Goal: Task Accomplishment & Management: Manage account settings

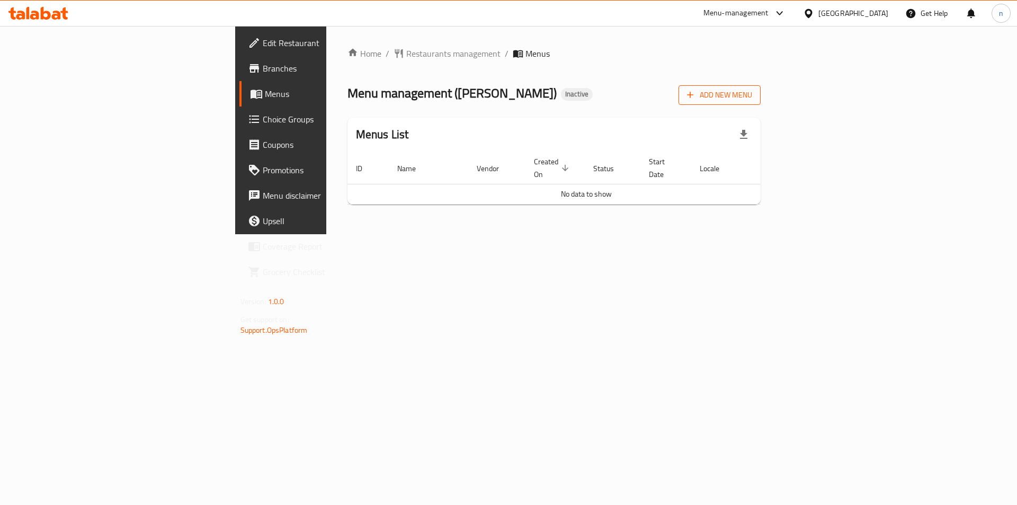
click at [761, 99] on button "Add New Menu" at bounding box center [719, 95] width 82 height 20
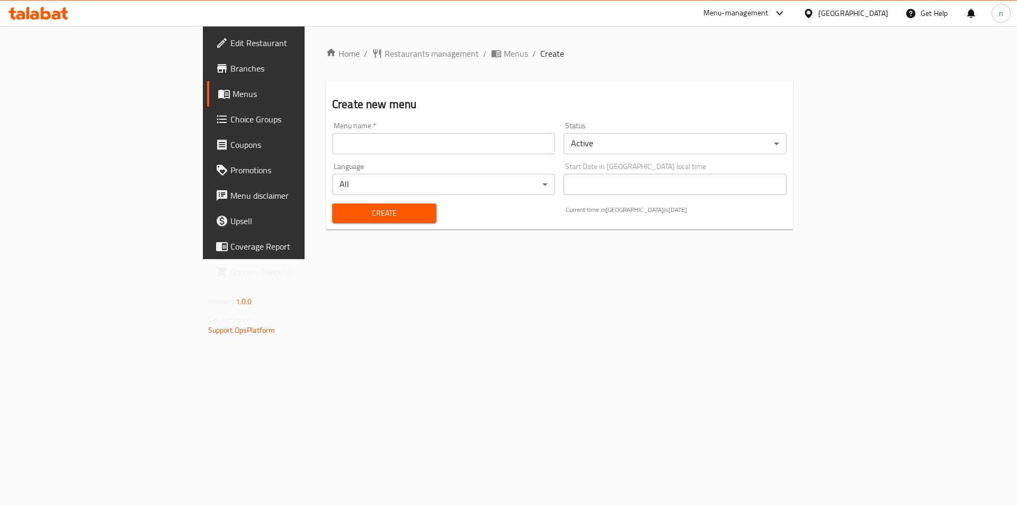
click at [450, 146] on input "text" at bounding box center [443, 143] width 223 height 21
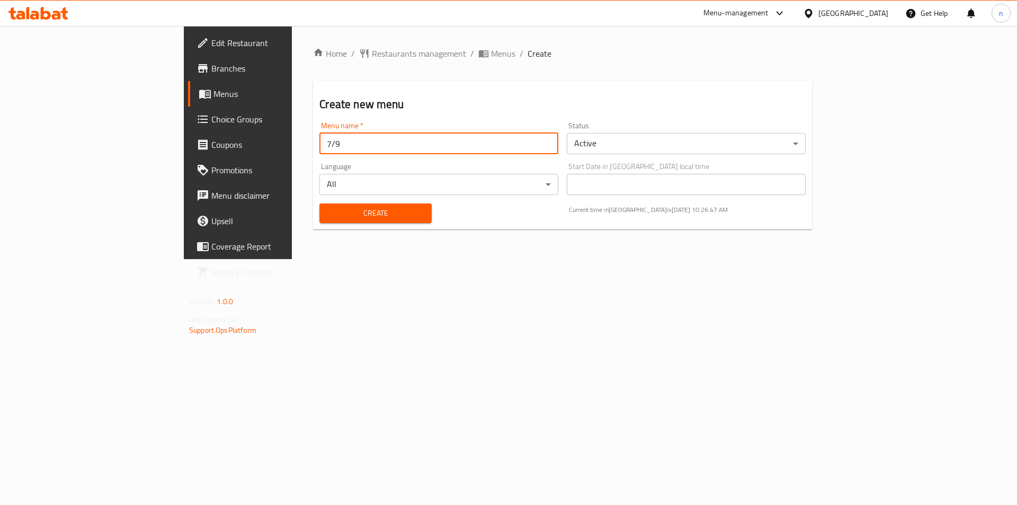
type input "7/9"
click at [319, 203] on button "Create" at bounding box center [375, 213] width 112 height 20
click at [491, 47] on span "Menus" at bounding box center [503, 53] width 24 height 13
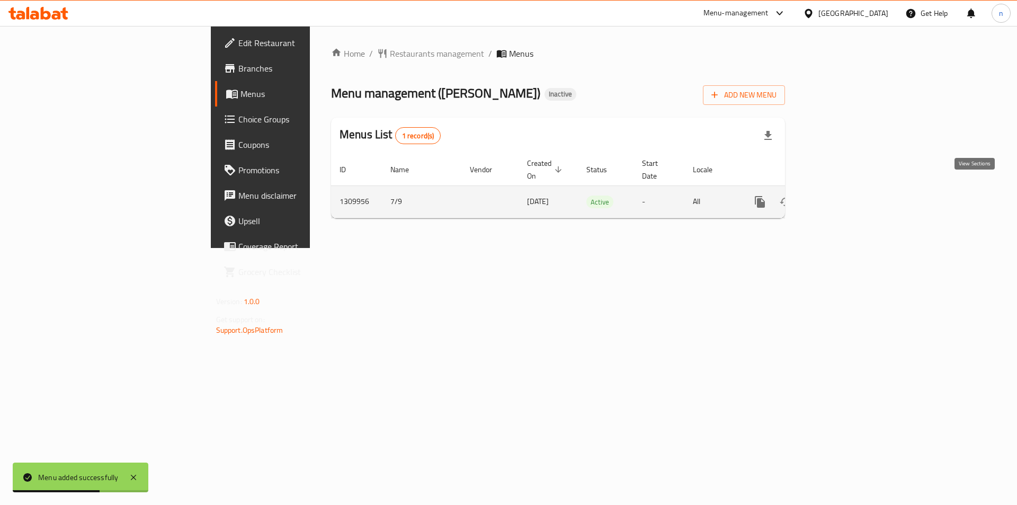
click at [849, 192] on link "enhanced table" at bounding box center [836, 201] width 25 height 25
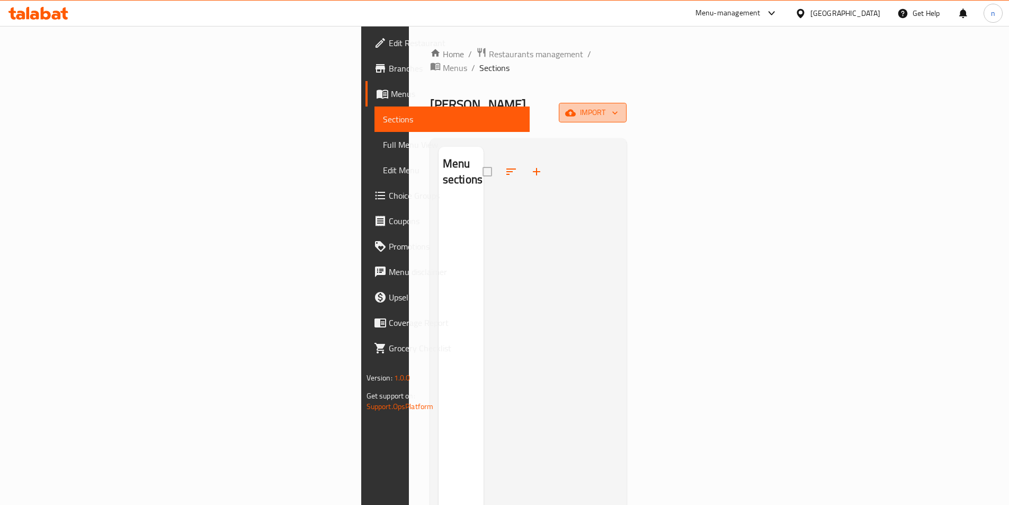
click at [618, 106] on span "import" at bounding box center [592, 112] width 51 height 13
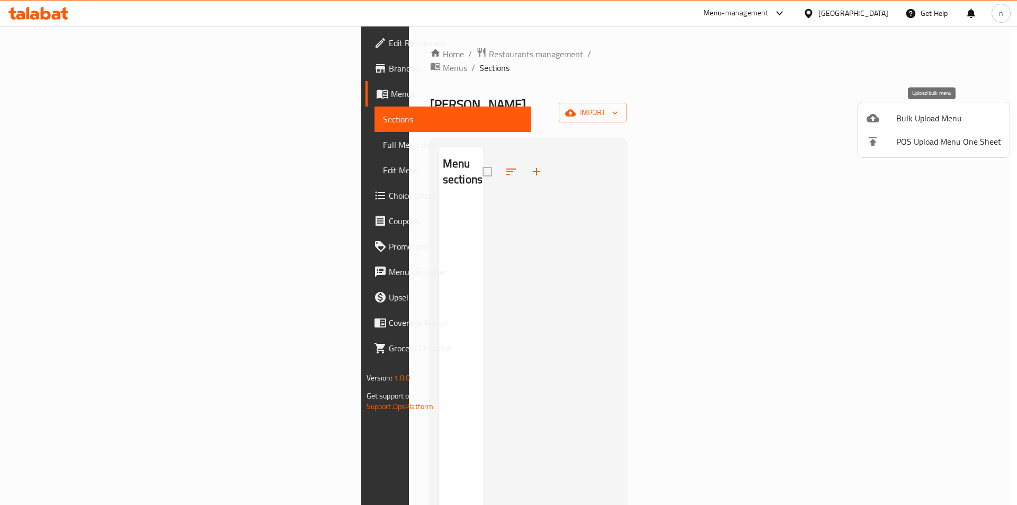
click at [905, 123] on span "Bulk Upload Menu" at bounding box center [948, 118] width 105 height 13
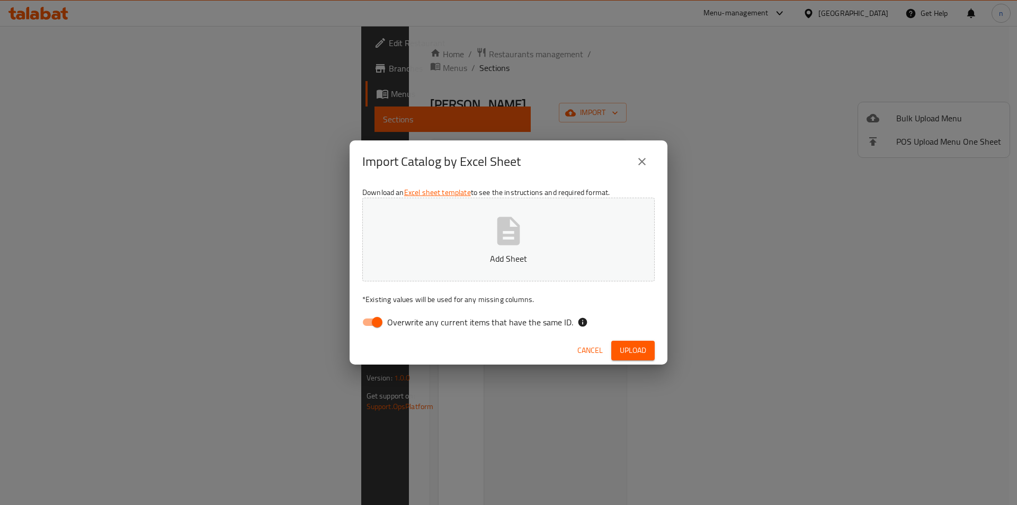
click at [371, 322] on input "Overwrite any current items that have the same ID." at bounding box center [377, 322] width 60 height 20
checkbox input "false"
click at [641, 342] on button "Upload" at bounding box center [632, 351] width 43 height 20
click at [506, 377] on div "Import Catalog by Excel Sheet Download an Excel sheet template to see the instr…" at bounding box center [508, 252] width 1017 height 505
click at [633, 347] on span "Upload" at bounding box center [633, 350] width 26 height 13
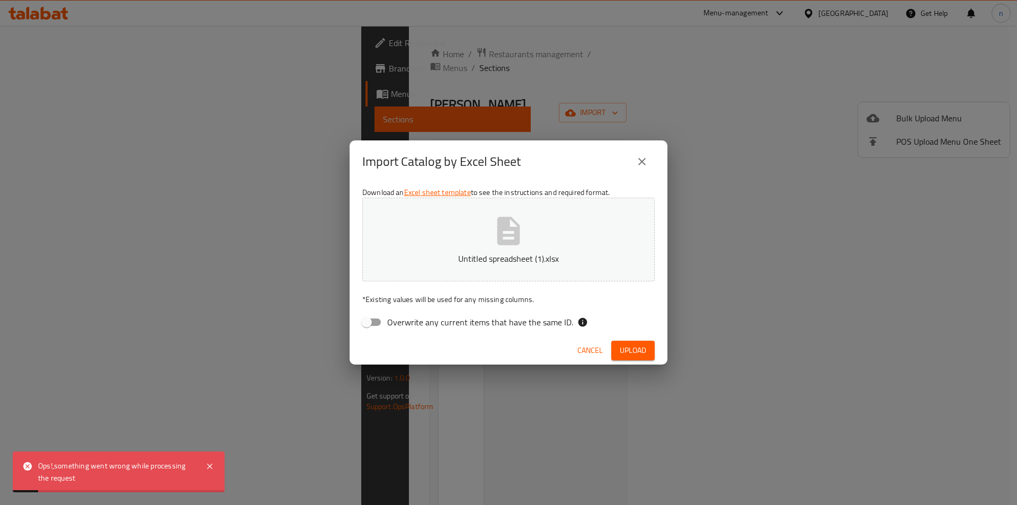
click at [585, 410] on div "Import Catalog by Excel Sheet Download an Excel sheet template to see the instr…" at bounding box center [508, 252] width 1017 height 505
click at [579, 350] on span "Cancel" at bounding box center [589, 350] width 25 height 13
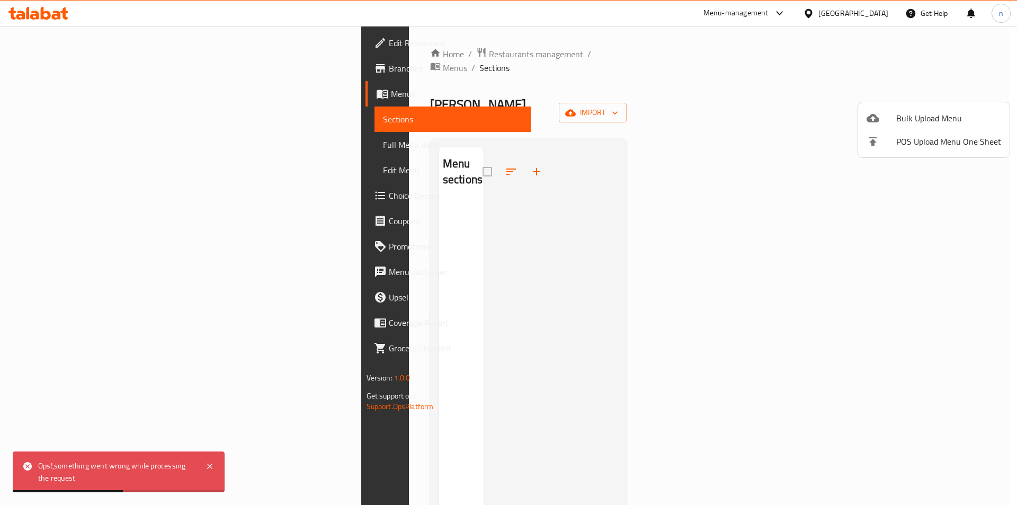
click at [538, 362] on div at bounding box center [508, 252] width 1017 height 505
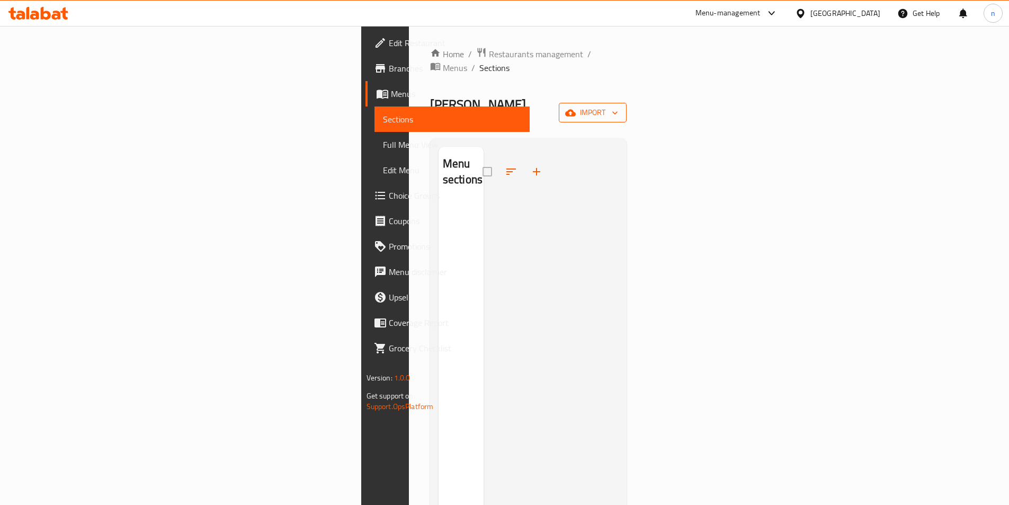
click at [618, 106] on span "import" at bounding box center [592, 112] width 51 height 13
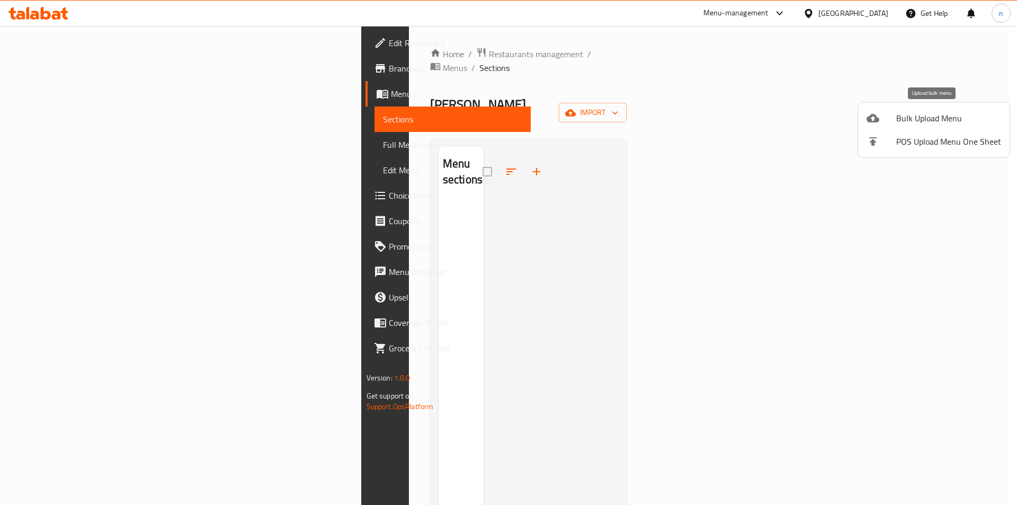
click at [922, 117] on span "Bulk Upload Menu" at bounding box center [948, 118] width 105 height 13
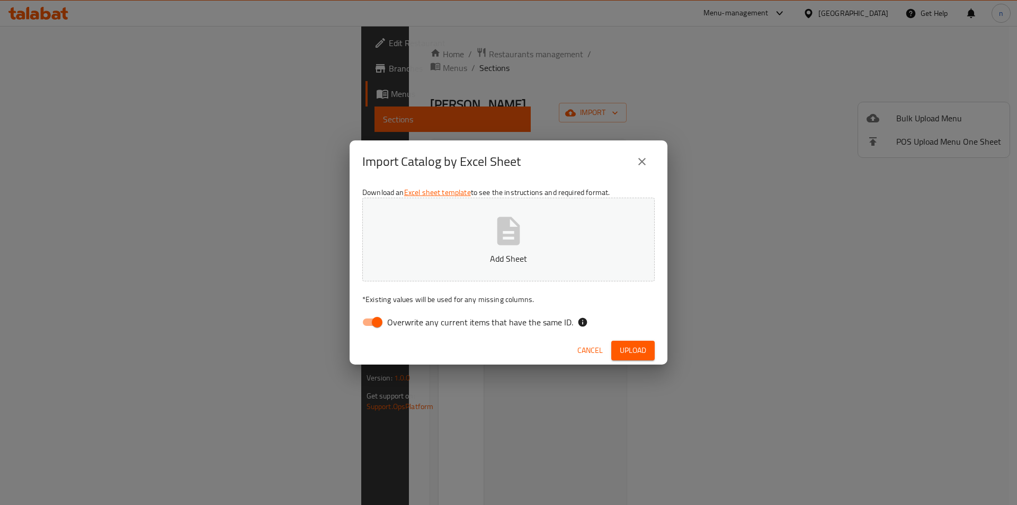
click at [380, 318] on input "Overwrite any current items that have the same ID." at bounding box center [377, 322] width 60 height 20
checkbox input "false"
click at [660, 346] on div "Cancel Upload" at bounding box center [509, 350] width 318 height 28
click at [643, 345] on span "Upload" at bounding box center [633, 350] width 26 height 13
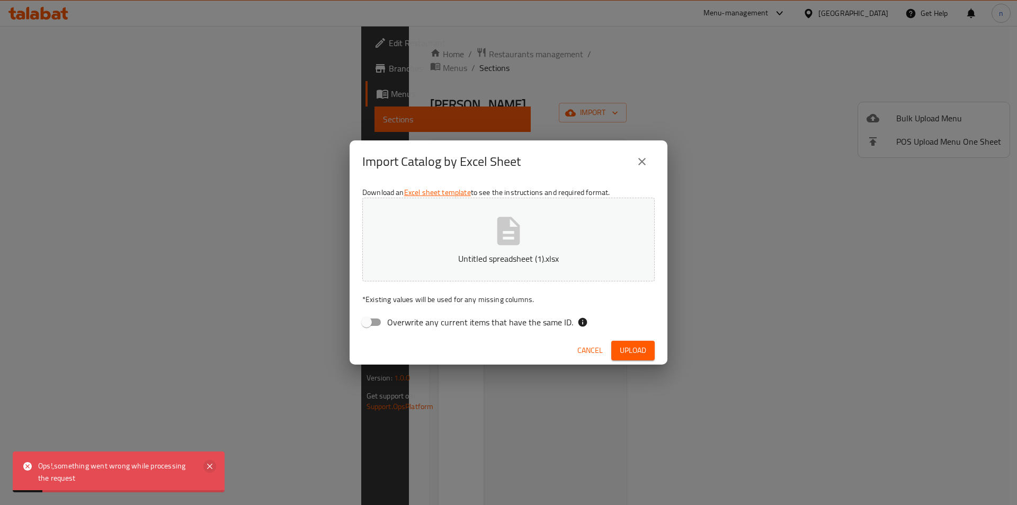
click at [211, 467] on icon at bounding box center [209, 466] width 13 height 13
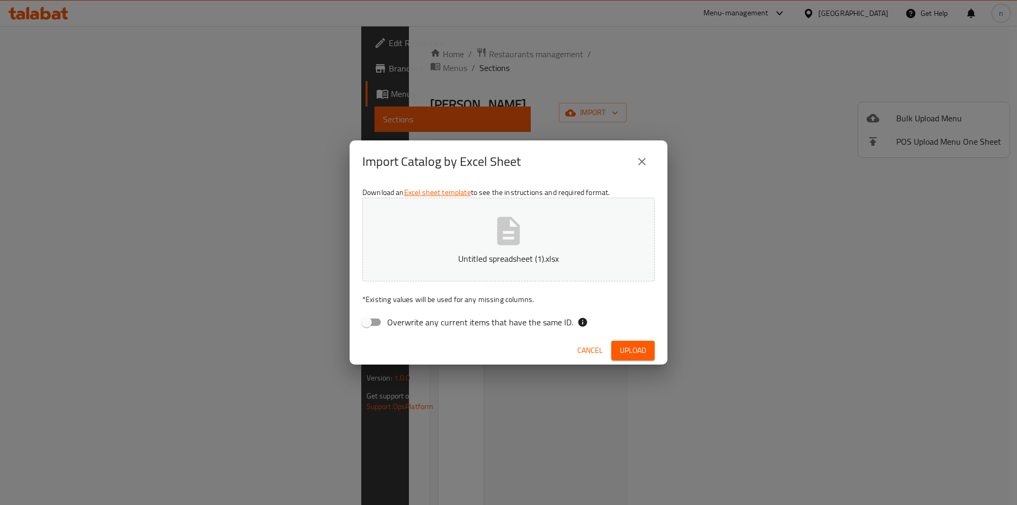
click at [591, 346] on span "Cancel" at bounding box center [589, 350] width 25 height 13
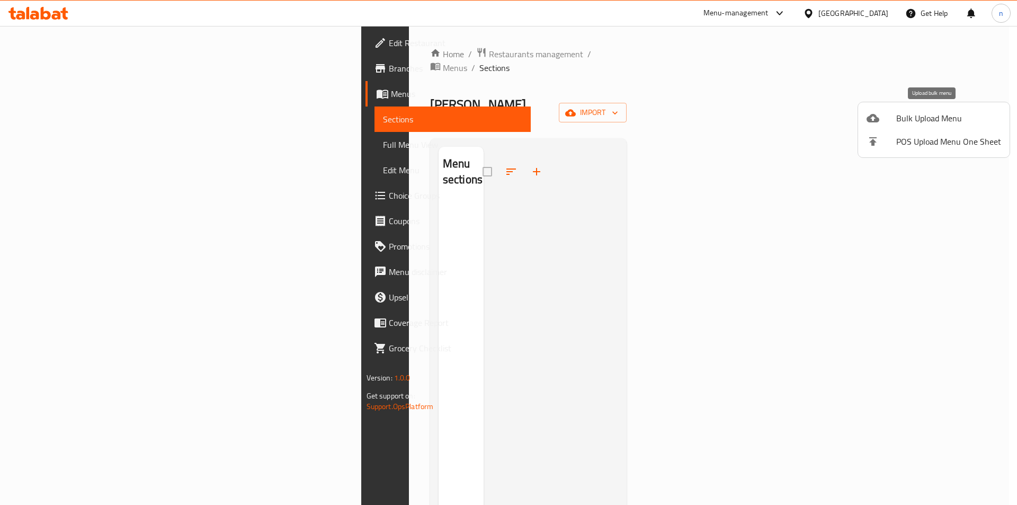
click at [895, 114] on div at bounding box center [881, 118] width 30 height 13
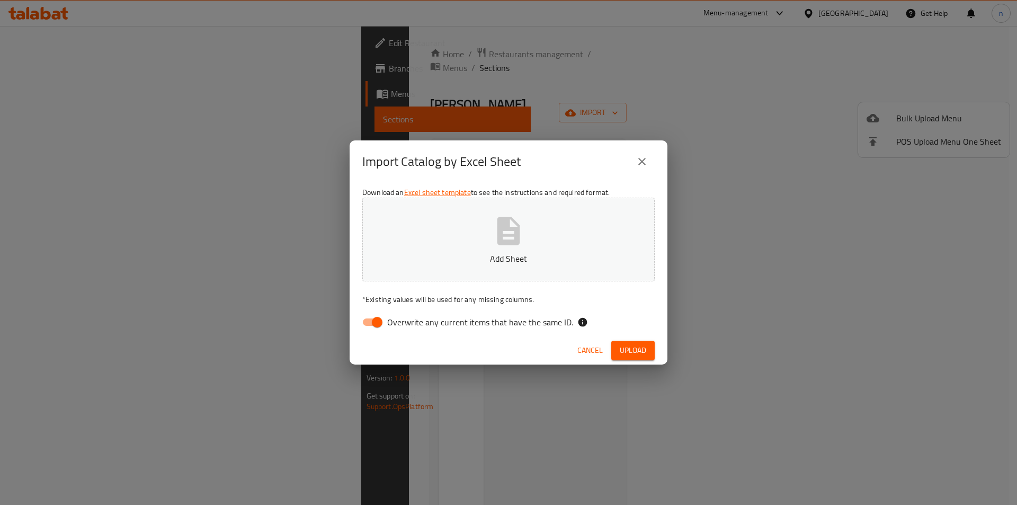
click at [371, 322] on input "Overwrite any current items that have the same ID." at bounding box center [377, 322] width 60 height 20
checkbox input "false"
click at [638, 354] on span "Upload" at bounding box center [633, 350] width 26 height 13
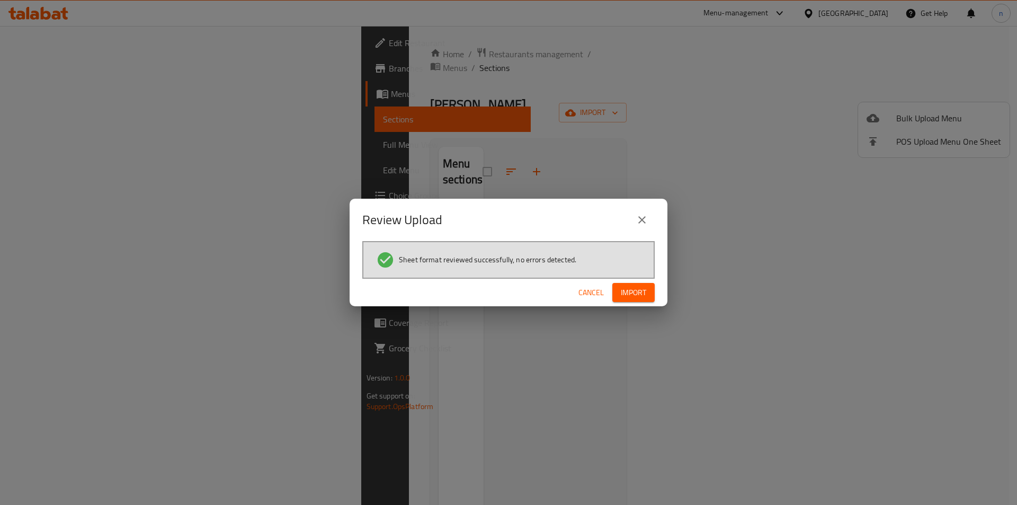
click at [648, 290] on button "Import" at bounding box center [633, 293] width 42 height 20
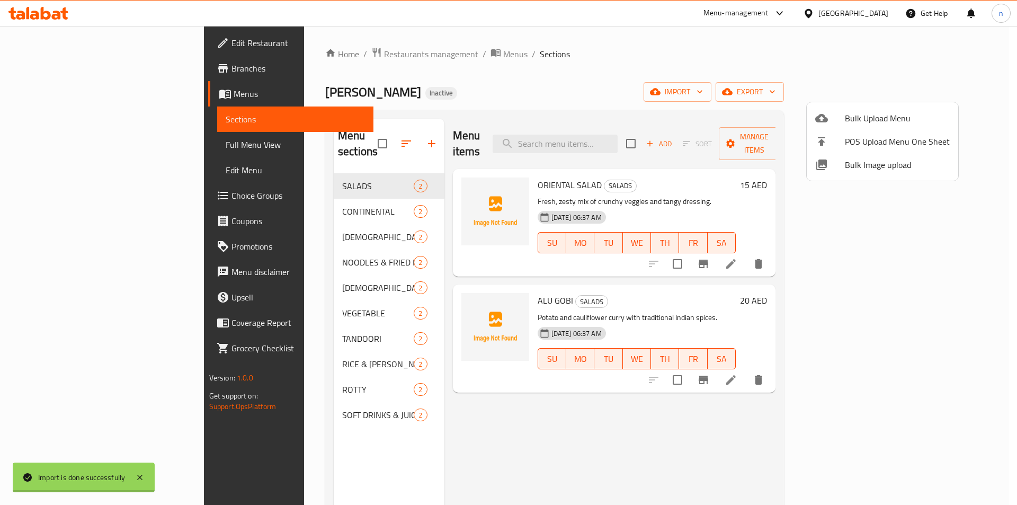
click at [635, 71] on div at bounding box center [508, 252] width 1017 height 505
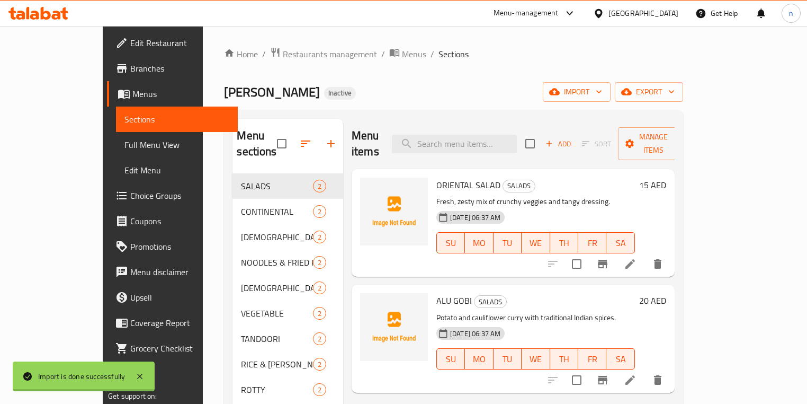
click at [483, 72] on div "Home / Restaurants management / Menus / Sections Chin Chang Inactive import exp…" at bounding box center [453, 289] width 459 height 484
click at [466, 96] on div "Chin Chang Inactive import export" at bounding box center [453, 92] width 459 height 20
click at [536, 93] on div "Chin Chang Inactive import export" at bounding box center [453, 92] width 459 height 20
click at [528, 67] on div "Home / Restaurants management / Menus / Sections Chin Chang Inactive import exp…" at bounding box center [453, 289] width 459 height 484
click at [583, 87] on div "Chin Chang Inactive import export" at bounding box center [453, 92] width 459 height 20
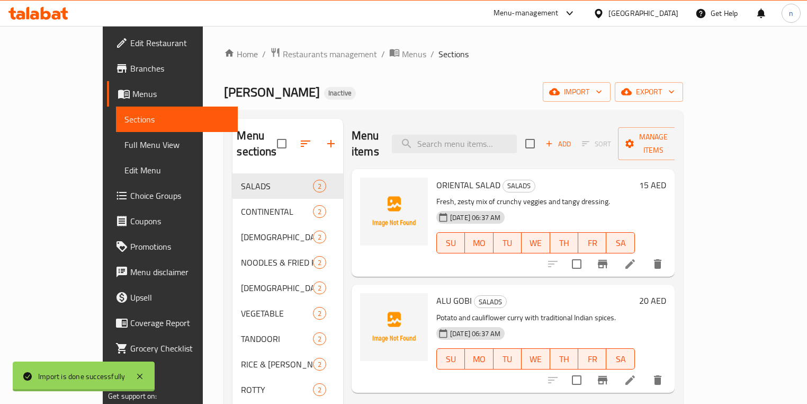
click at [597, 76] on div "Home / Restaurants management / Menus / Sections Chin Chang Inactive import exp…" at bounding box center [453, 289] width 459 height 484
click at [597, 89] on div "Chin Chang Inactive import export" at bounding box center [453, 92] width 459 height 20
click at [568, 53] on ol "Home / Restaurants management / Menus / Sections" at bounding box center [453, 54] width 459 height 14
click at [639, 65] on div "Home / Restaurants management / Menus / Sections Chin Chang Inactive import exp…" at bounding box center [453, 289] width 459 height 484
click at [124, 148] on span "Full Menu View" at bounding box center [176, 144] width 105 height 13
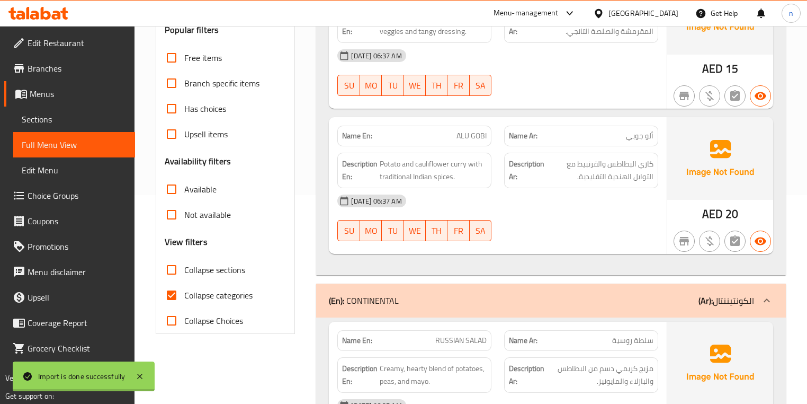
scroll to position [212, 0]
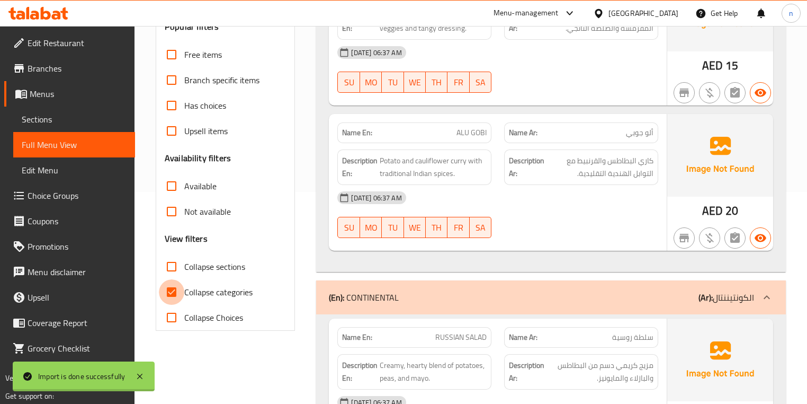
click at [173, 294] on input "Collapse categories" at bounding box center [171, 291] width 25 height 25
checkbox input "false"
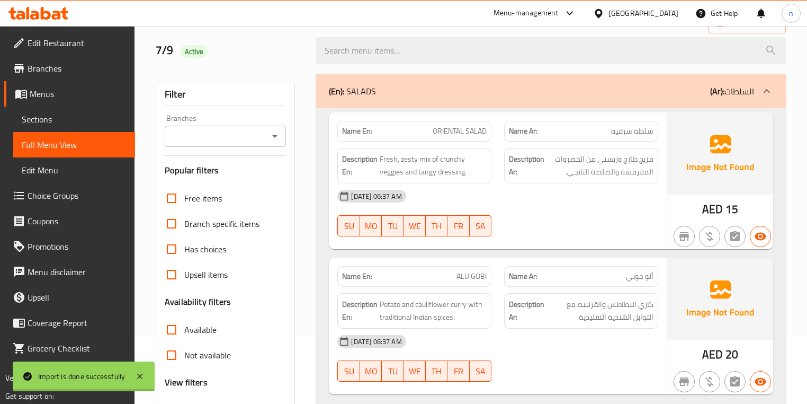
scroll to position [0, 0]
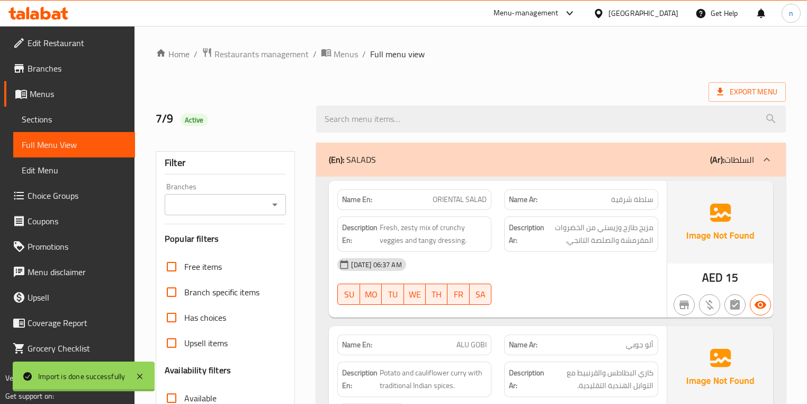
click at [605, 289] on div "04-09-2025 06:37 AM SU MO TU WE TH FR SA" at bounding box center [497, 281] width 333 height 59
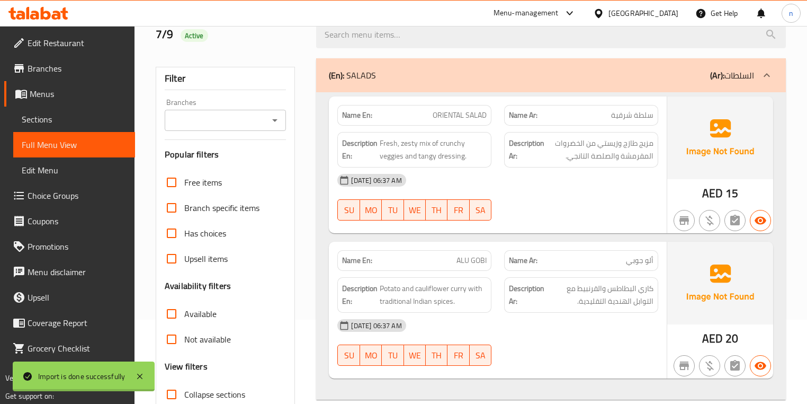
scroll to position [85, 0]
drag, startPoint x: 602, startPoint y: 226, endPoint x: 603, endPoint y: 198, distance: 28.6
click at [602, 216] on div "Name En: ORIENTAL SALAD Name Ar: سلطة شرقية Description En: Fresh, zesty mix of…" at bounding box center [497, 164] width 337 height 137
click at [599, 193] on div "04-09-2025 06:37 AM SU MO TU WE TH FR SA" at bounding box center [497, 196] width 333 height 59
click at [593, 192] on div "04-09-2025 06:37 AM SU MO TU WE TH FR SA" at bounding box center [497, 196] width 333 height 59
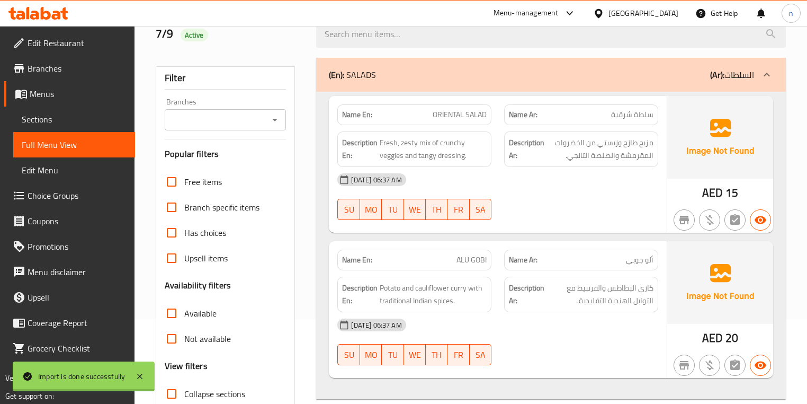
click at [589, 205] on div "[DATE] 06:37 AM SU MO TU WE TH FR SA" at bounding box center [497, 196] width 333 height 59
click at [657, 194] on div "[DATE] 06:37 AM SU MO TU WE TH FR SA" at bounding box center [497, 196] width 333 height 59
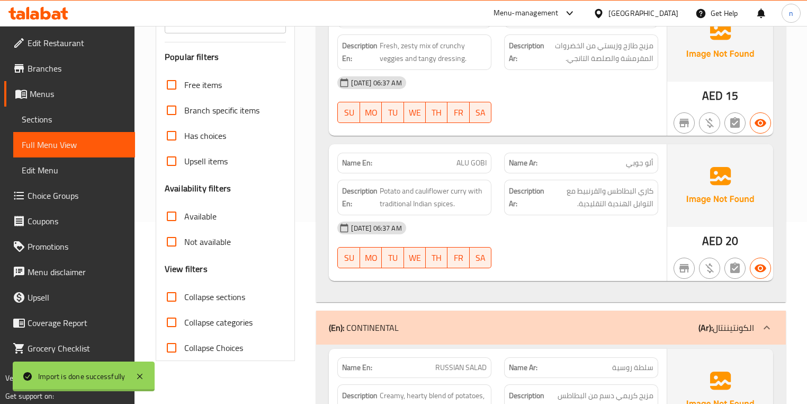
scroll to position [212, 0]
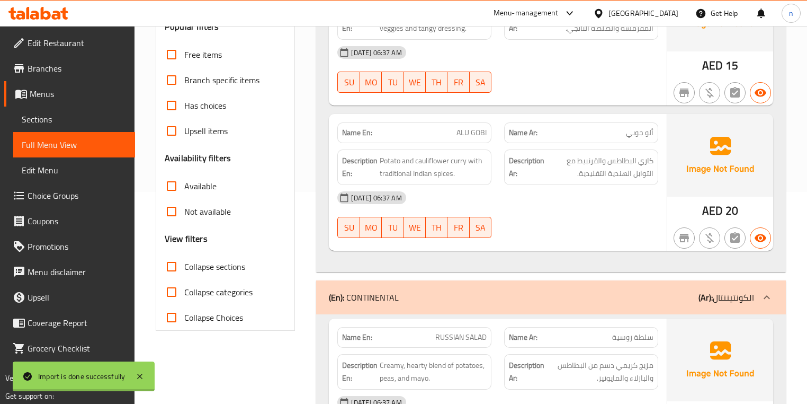
click at [534, 218] on div "[DATE] 06:37 AM SU MO TU WE TH FR SA" at bounding box center [497, 214] width 333 height 59
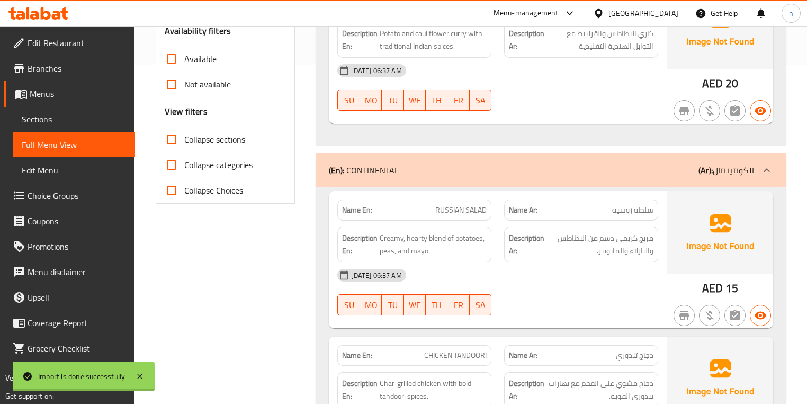
scroll to position [381, 0]
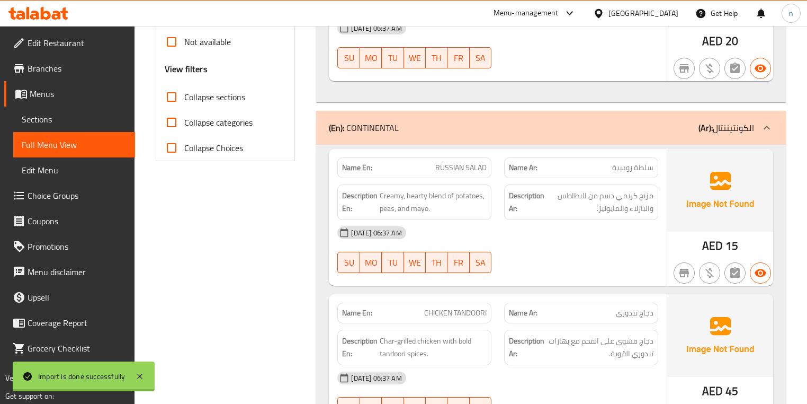
click at [544, 245] on div "[DATE] 06:37 AM SU MO TU WE TH FR SA" at bounding box center [497, 249] width 333 height 59
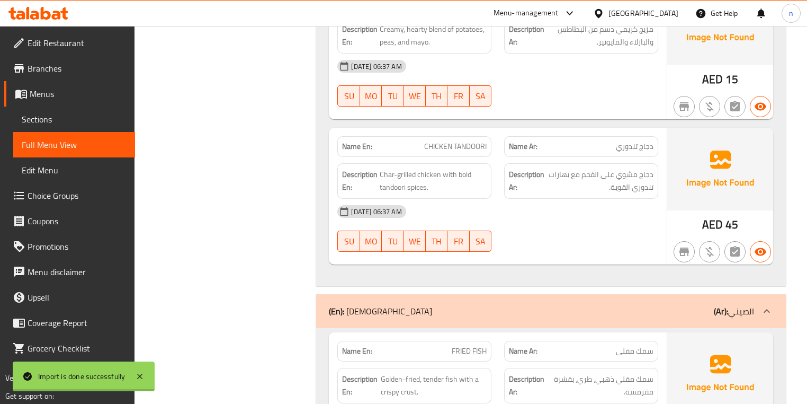
scroll to position [551, 0]
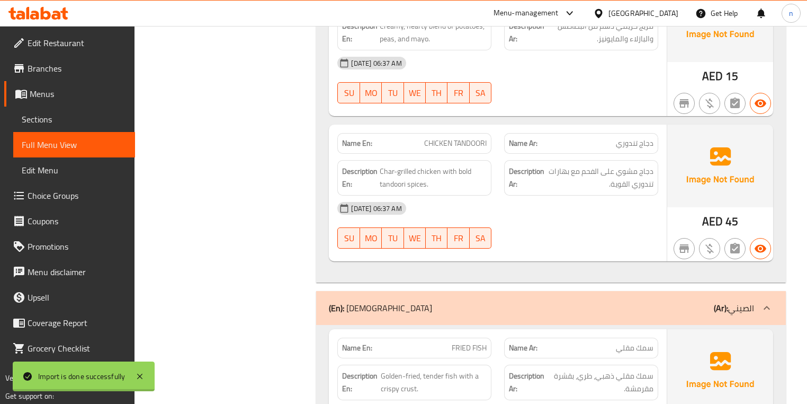
click at [592, 242] on div at bounding box center [581, 248] width 167 height 13
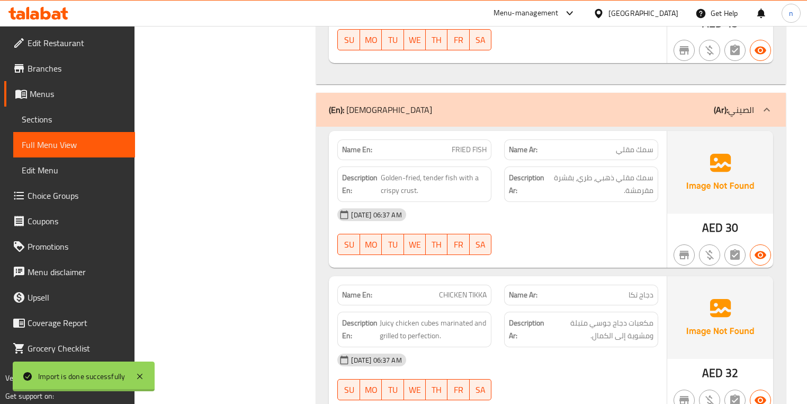
scroll to position [763, 0]
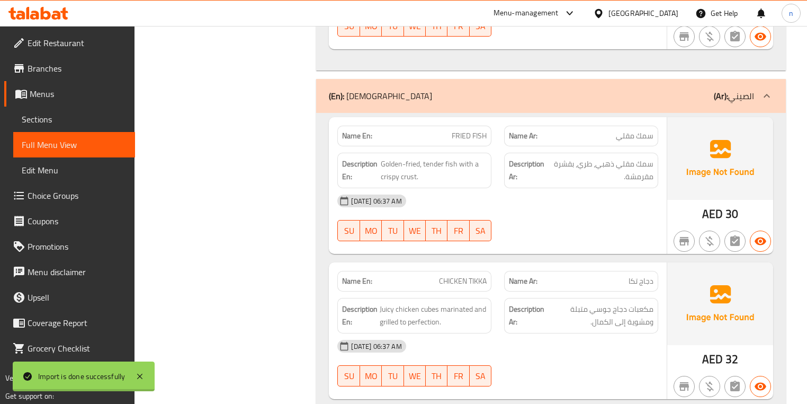
click at [565, 246] on div "Name En: FRIED FISH Name Ar: سمك مقلي Description En: Golden-fried, tender fish…" at bounding box center [497, 185] width 337 height 137
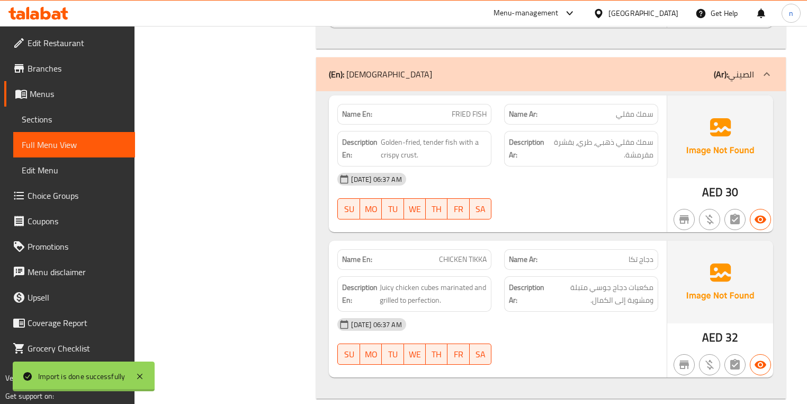
scroll to position [805, 0]
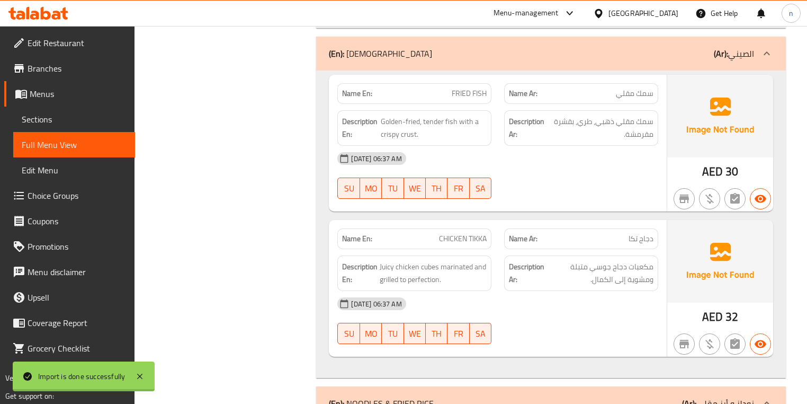
click at [574, 196] on div at bounding box center [581, 198] width 167 height 13
click at [569, 174] on div "04-09-2025 06:37 AM SU MO TU WE TH FR SA" at bounding box center [497, 175] width 333 height 59
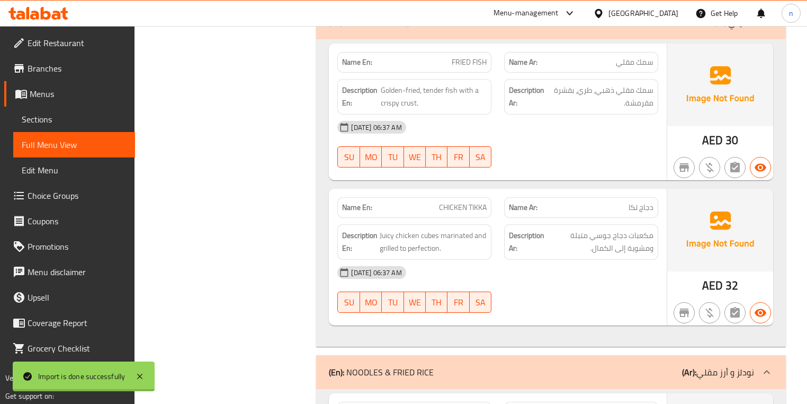
scroll to position [890, 0]
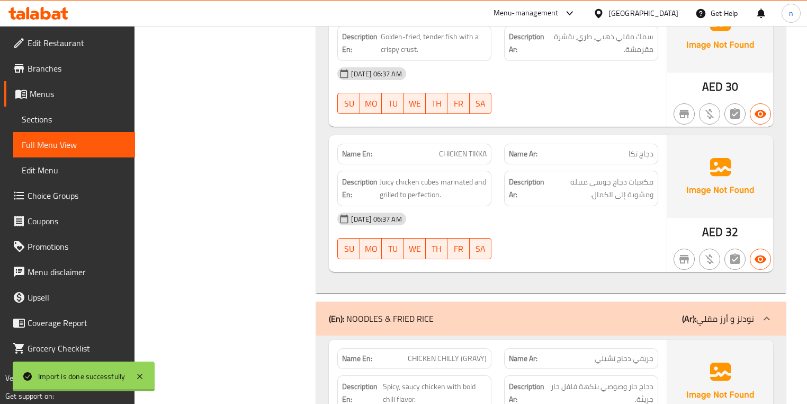
click at [503, 216] on div "[DATE] 06:37 AM" at bounding box center [497, 218] width 333 height 25
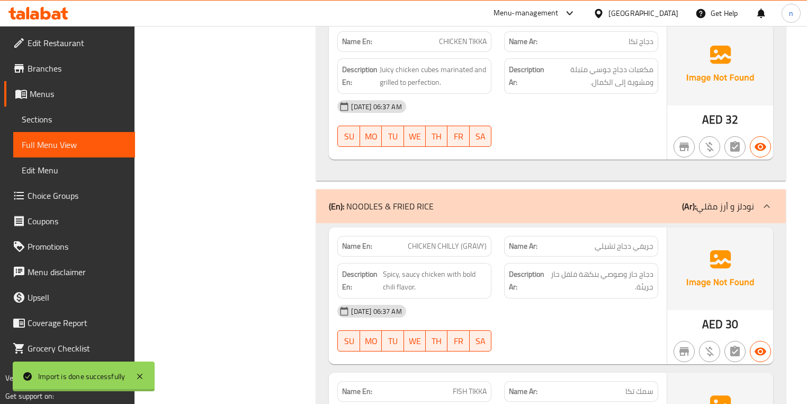
scroll to position [1059, 0]
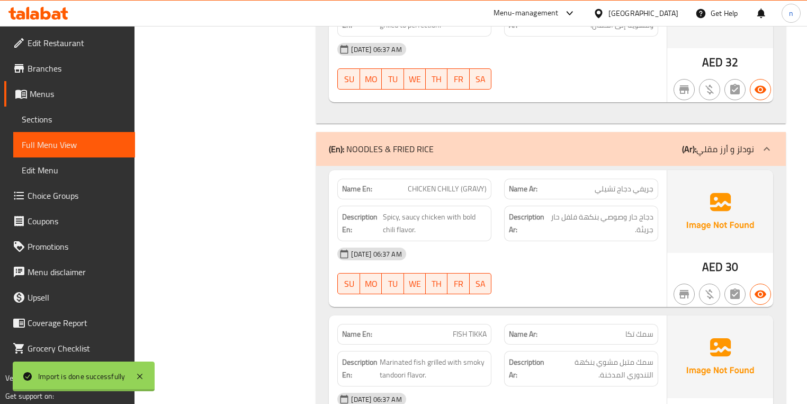
click at [545, 281] on div "04-09-2025 06:37 AM SU MO TU WE TH FR SA" at bounding box center [497, 270] width 333 height 59
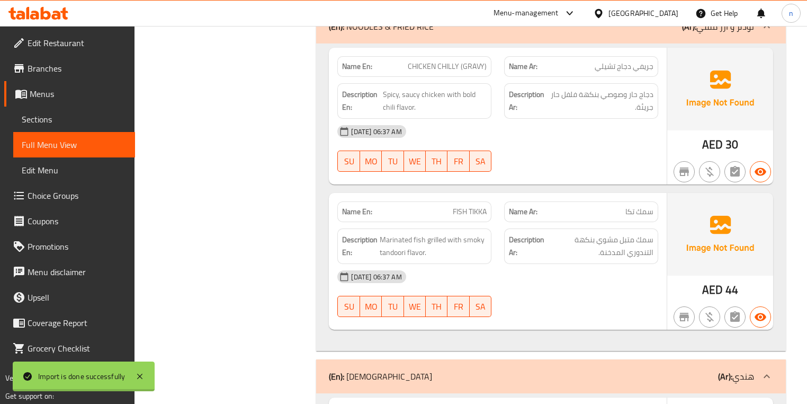
scroll to position [1186, 0]
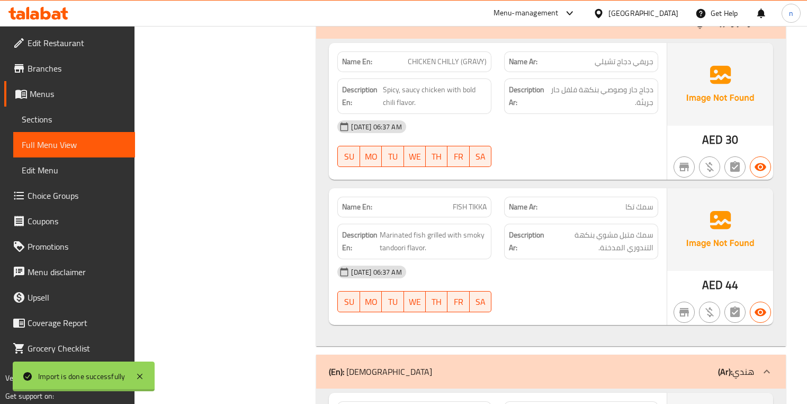
click at [538, 278] on div "[DATE] 06:37 AM" at bounding box center [497, 271] width 333 height 25
click at [602, 324] on div "Name En: CHICKEN CHILLY (GRAVY) Name Ar: جريفي دجاج تشيلي Description En: Spicy…" at bounding box center [550, 192] width 469 height 307
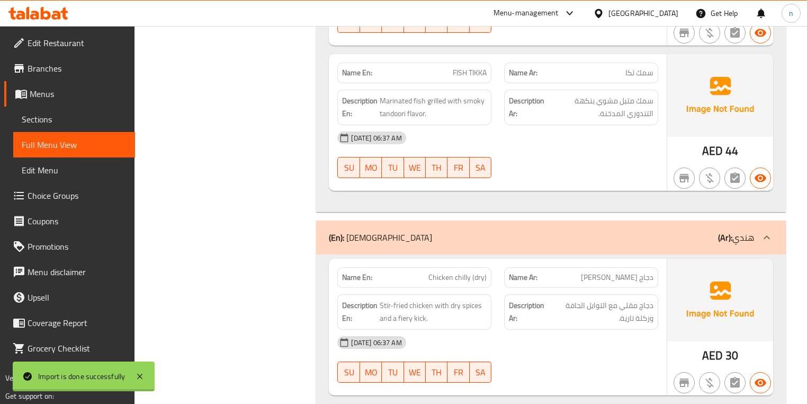
scroll to position [1356, 0]
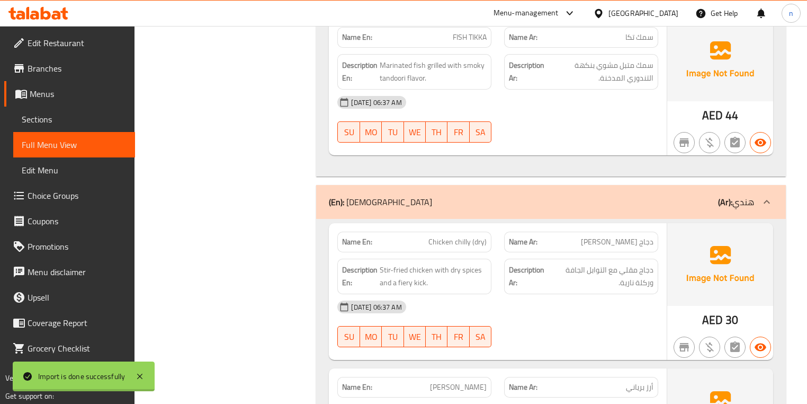
click at [618, 318] on div "04-09-2025 06:37 AM SU MO TU WE TH FR SA" at bounding box center [497, 323] width 333 height 59
click at [459, 242] on span "Chicken chilly (dry)" at bounding box center [457, 241] width 58 height 11
copy span "Chicken chilly (dry)"
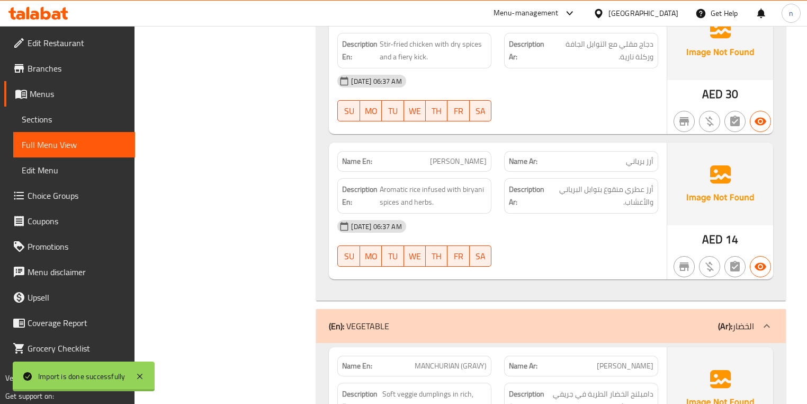
scroll to position [1610, 0]
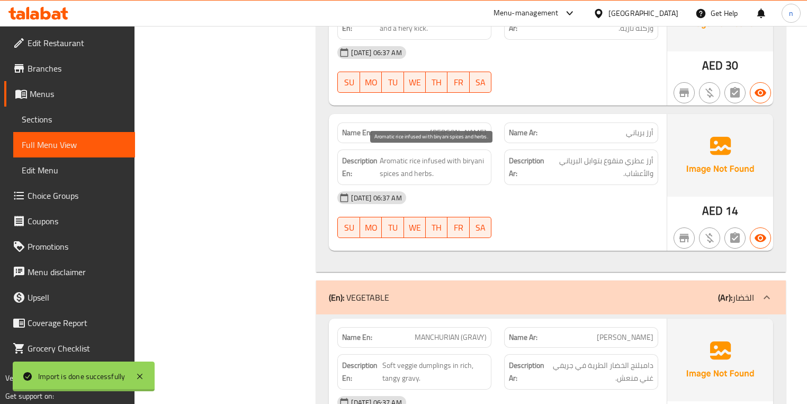
click at [443, 159] on span "Aromatic rice infused with biryani spices and herbs." at bounding box center [433, 167] width 107 height 26
click at [552, 219] on div "04-09-2025 06:37 AM SU MO TU WE TH FR SA" at bounding box center [497, 214] width 333 height 59
click at [623, 221] on div "04-09-2025 06:37 AM SU MO TU WE TH FR SA" at bounding box center [497, 214] width 333 height 59
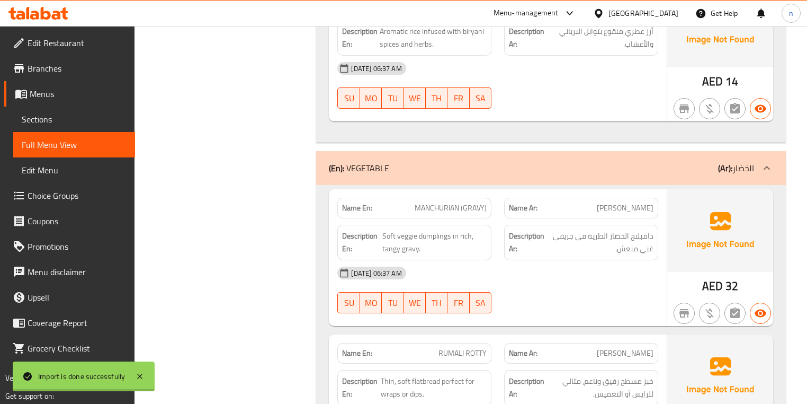
scroll to position [1737, 0]
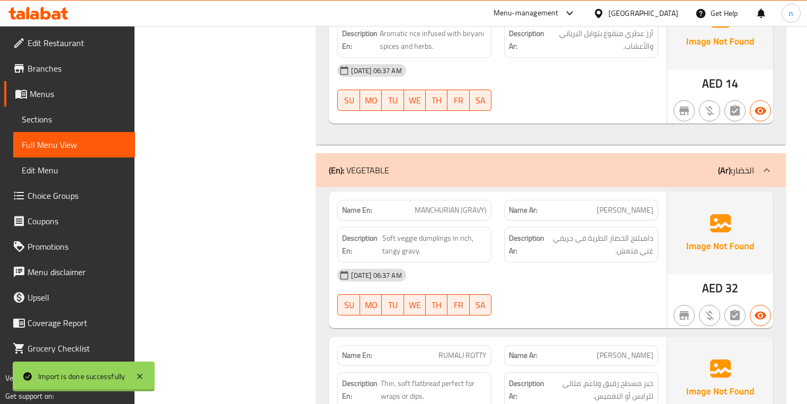
click at [524, 283] on div "04-09-2025 06:37 AM SU MO TU WE TH FR SA" at bounding box center [497, 291] width 333 height 59
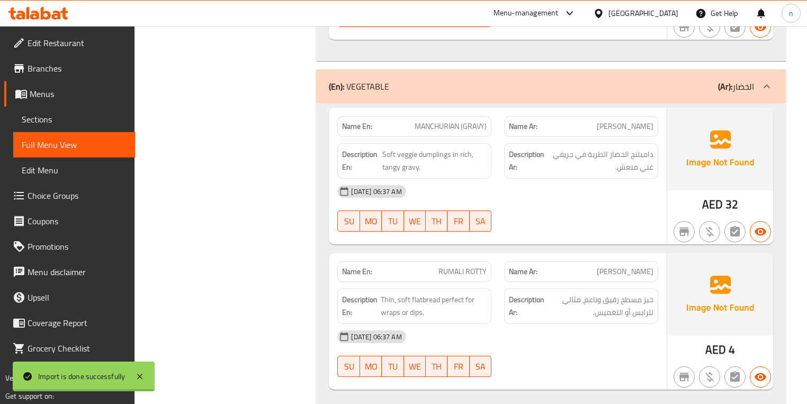
scroll to position [1907, 0]
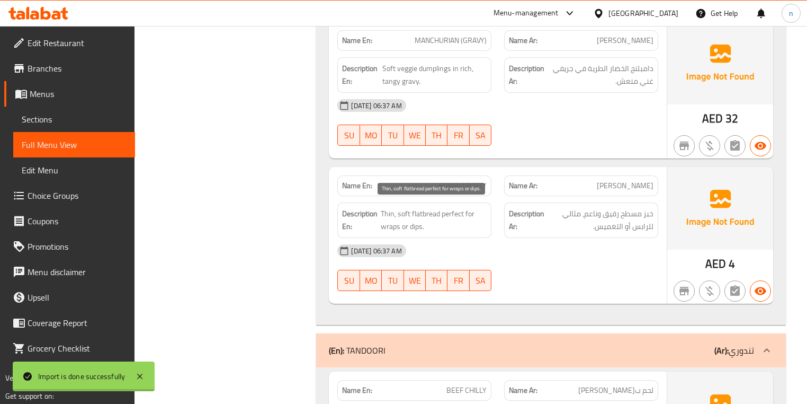
click at [410, 223] on span "Thin, soft flatbread perfect for wraps or dips." at bounding box center [434, 220] width 106 height 26
copy span "dips"
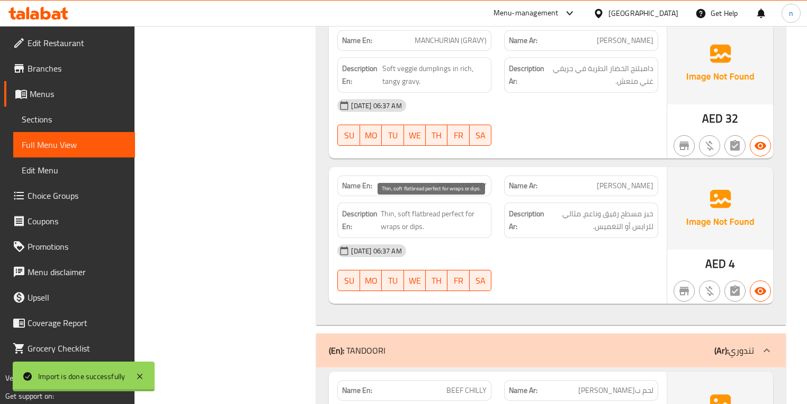
click at [417, 225] on span "Thin, soft flatbread perfect for wraps or dips." at bounding box center [434, 220] width 106 height 26
click at [554, 287] on div at bounding box center [581, 290] width 167 height 13
click at [460, 175] on div "Name En: RUMALI ROTTY" at bounding box center [414, 185] width 154 height 21
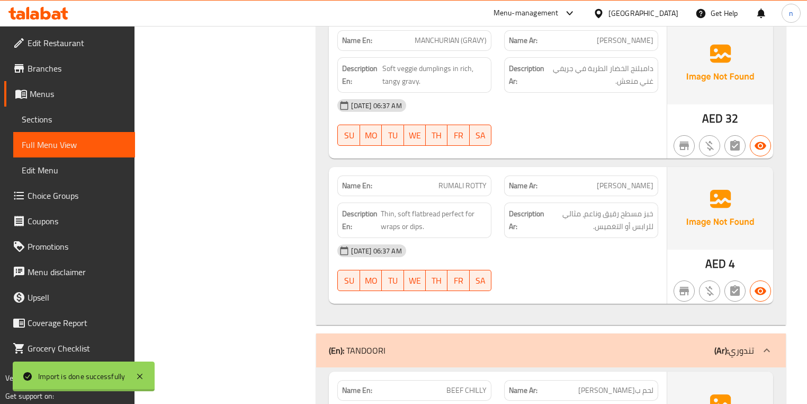
click at [461, 180] on span "RUMALI ROTTY" at bounding box center [463, 185] width 48 height 11
copy span "RUMALI ROTTY"
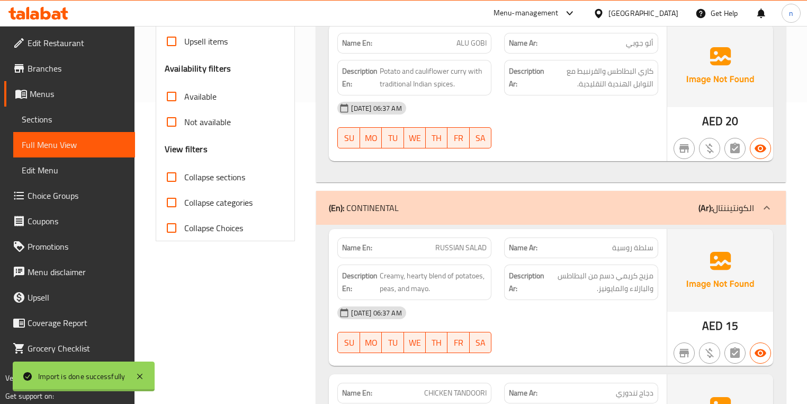
scroll to position [0, 0]
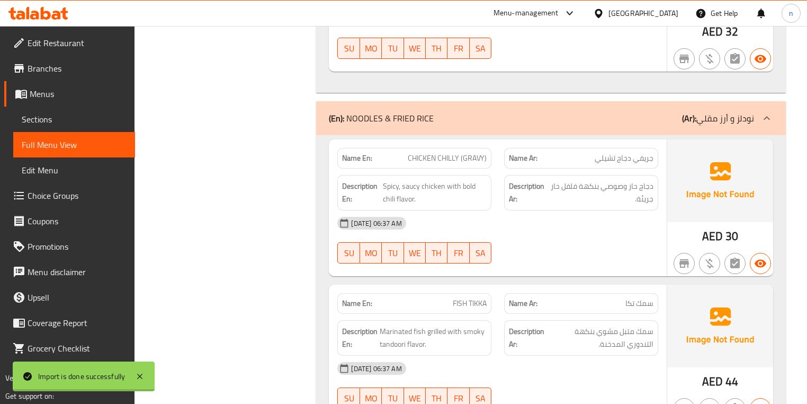
scroll to position [1271, 0]
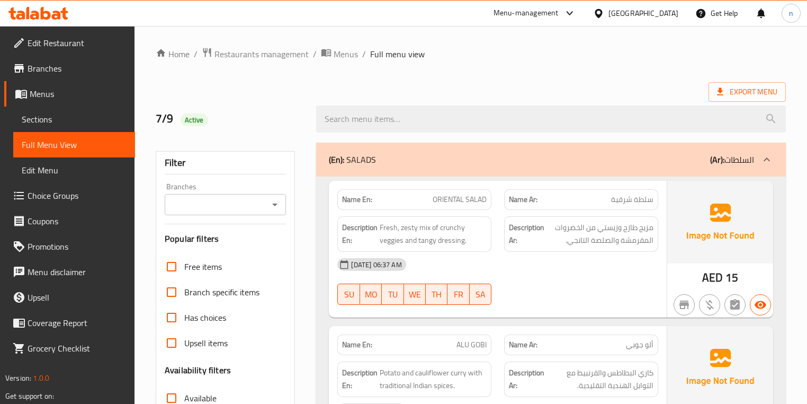
click at [610, 55] on ol "Home / Restaurants management / Menus / Full menu view" at bounding box center [471, 54] width 630 height 14
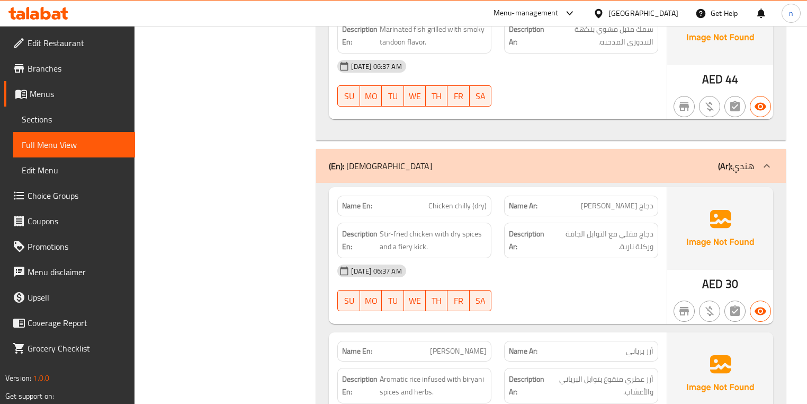
click at [84, 122] on span "Sections" at bounding box center [74, 119] width 105 height 13
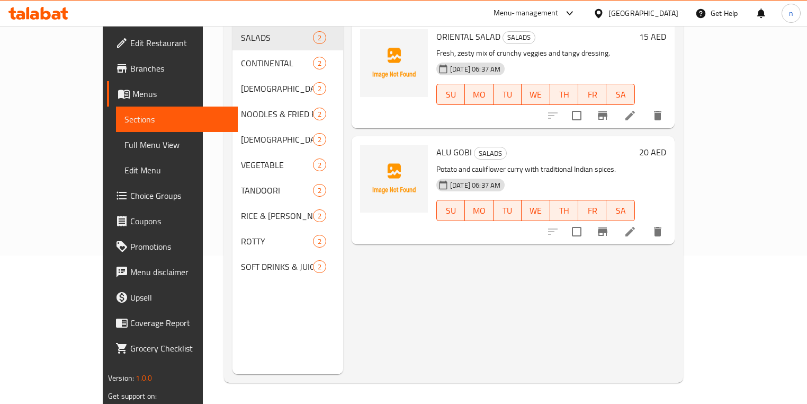
scroll to position [148, 0]
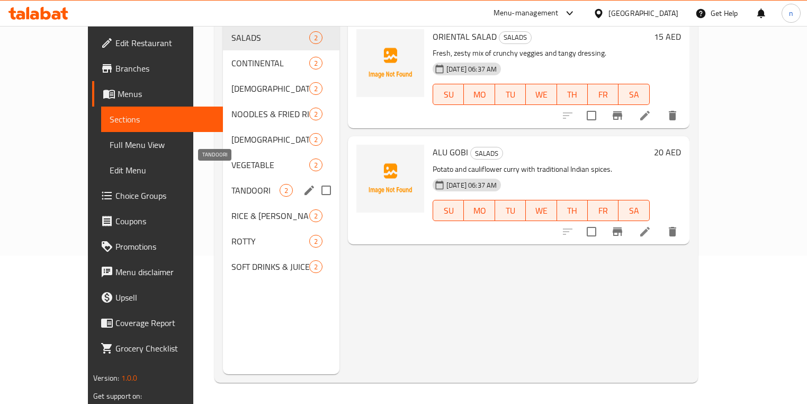
click at [231, 184] on span "TANDOORI" at bounding box center [255, 190] width 48 height 13
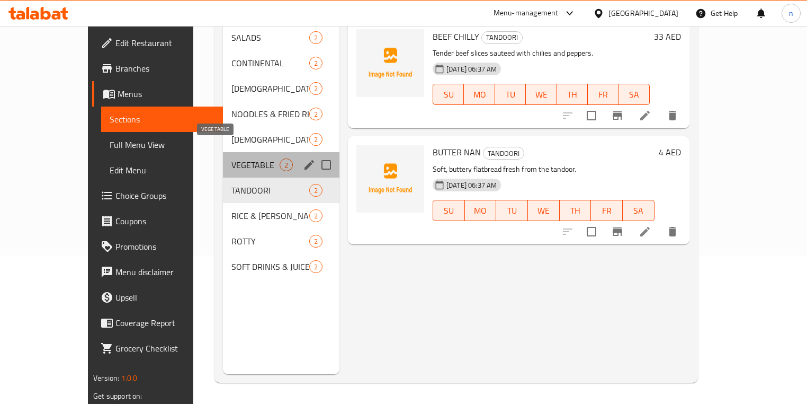
click at [231, 158] on span "VEGETABLE" at bounding box center [255, 164] width 48 height 13
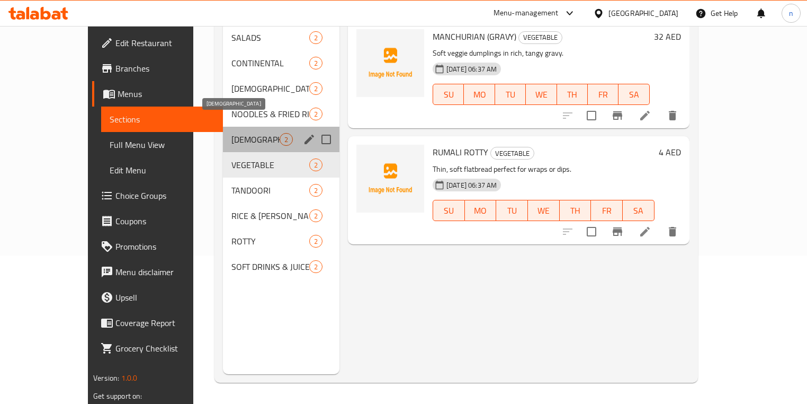
click at [231, 133] on span "[DEMOGRAPHIC_DATA]" at bounding box center [255, 139] width 48 height 13
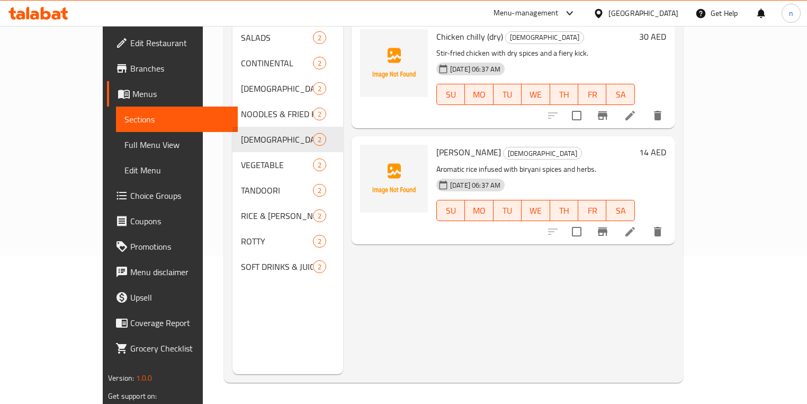
click at [438, 362] on div "Menu items Add Sort Manage items Chicken chilly (dry) INDIAN Stir-fried chicken…" at bounding box center [509, 172] width 332 height 404
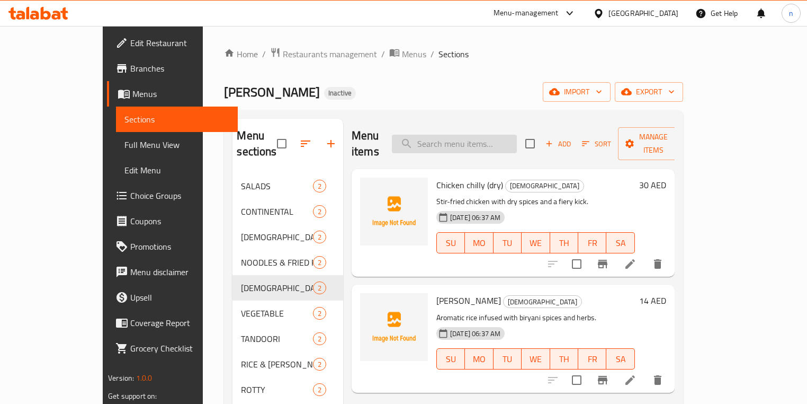
click at [517, 135] on input "search" at bounding box center [454, 144] width 125 height 19
paste input "Chicken chilly (dry)"
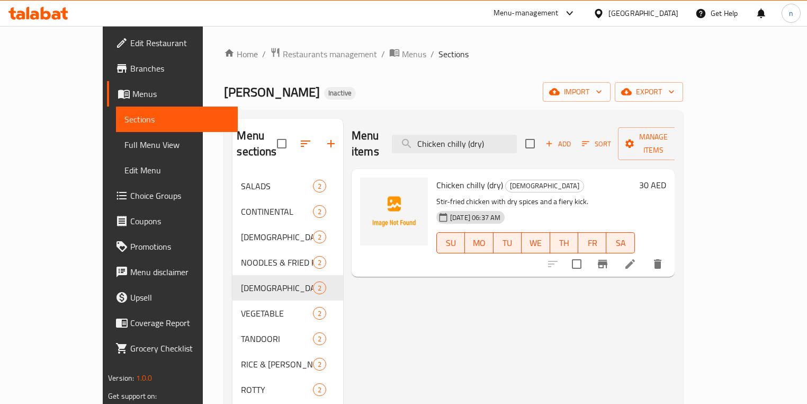
type input "Chicken chilly (dry)"
click at [645, 254] on li at bounding box center [630, 263] width 30 height 19
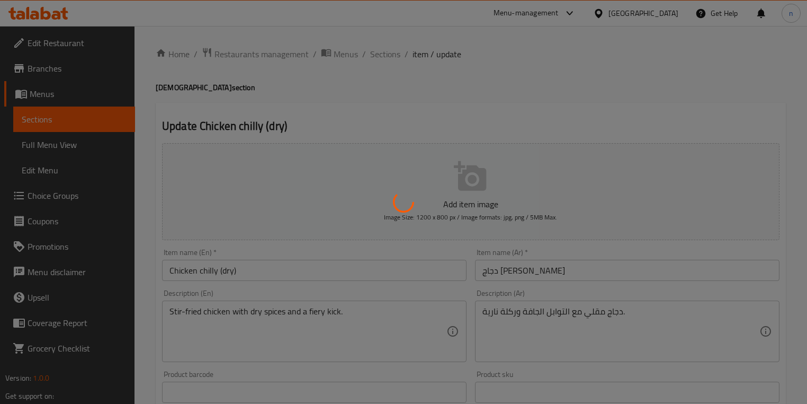
click at [515, 314] on div at bounding box center [403, 202] width 807 height 404
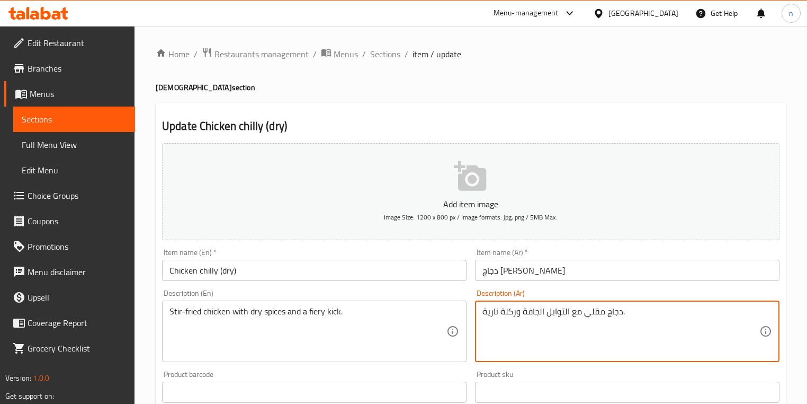
click at [514, 319] on textarea "دجاج مقلي مع التوابل الجافة وركلة نارية." at bounding box center [620, 331] width 277 height 50
type textarea "دجاج مقلي مع التوابل الجافة كيك نارية."
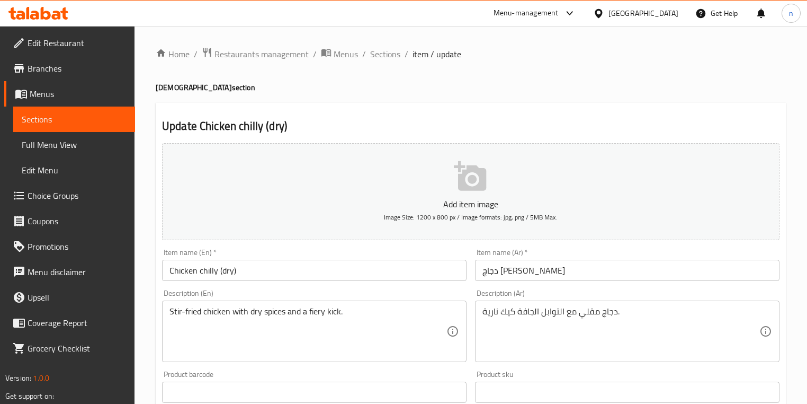
click at [535, 371] on div "Product sku Product sku" at bounding box center [627, 386] width 305 height 32
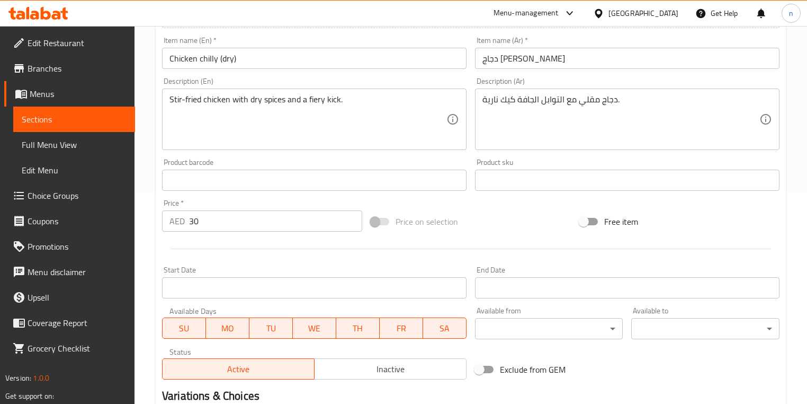
scroll to position [344, 0]
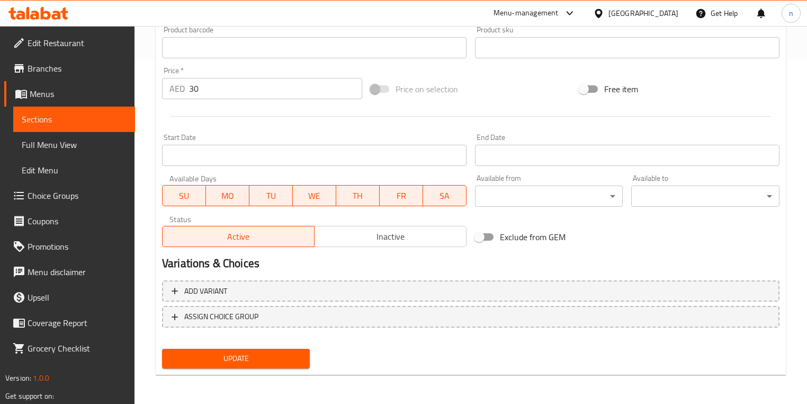
click at [256, 352] on span "Update" at bounding box center [236, 358] width 131 height 13
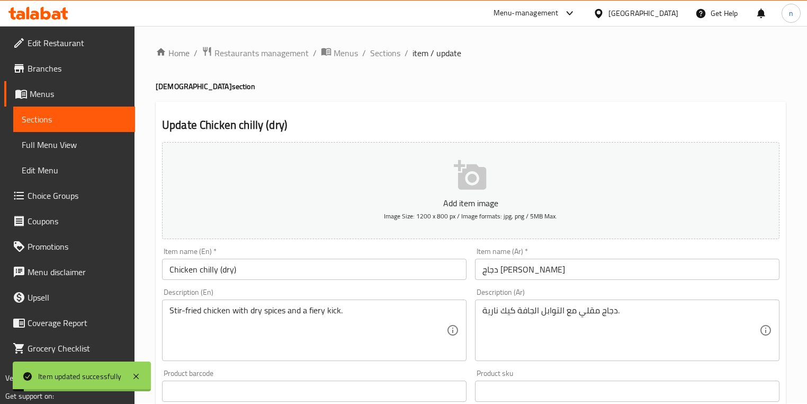
scroll to position [0, 0]
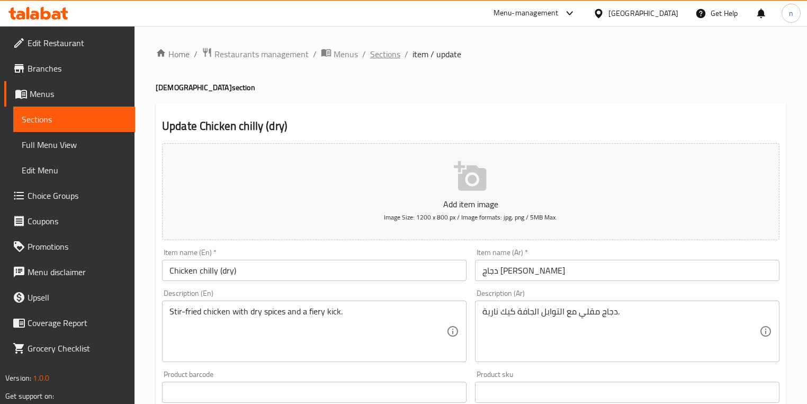
click at [380, 51] on span "Sections" at bounding box center [385, 54] width 30 height 13
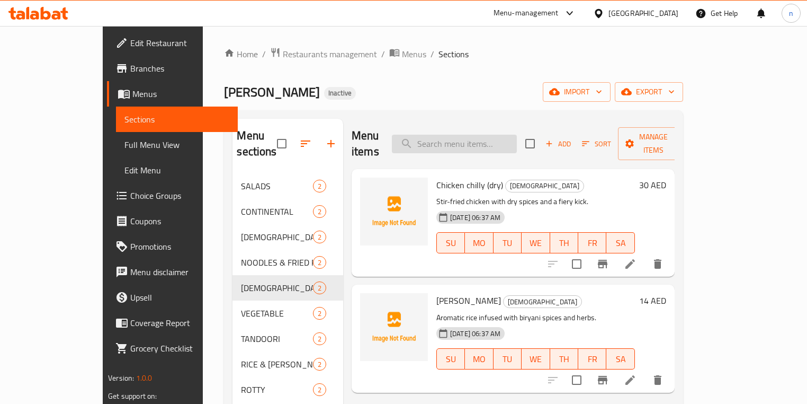
click at [479, 138] on input "search" at bounding box center [454, 144] width 125 height 19
paste input "RUMALI ROTTY"
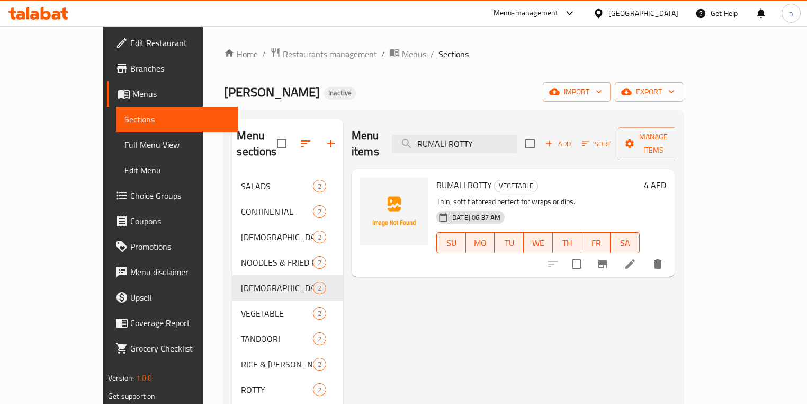
type input "RUMALI ROTTY"
click at [637, 257] on icon at bounding box center [630, 263] width 13 height 13
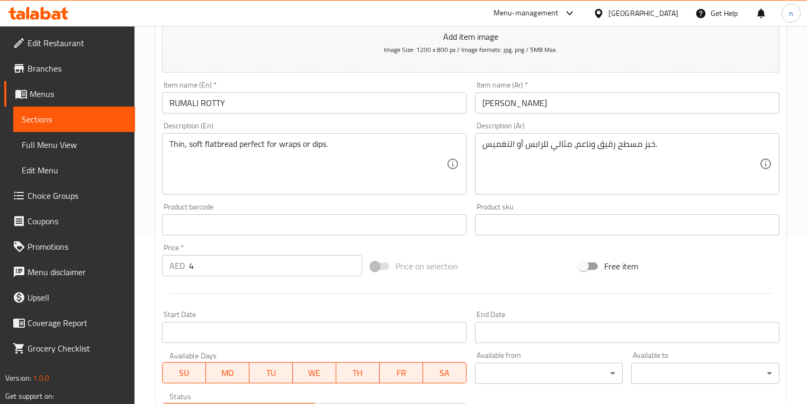
scroll to position [169, 0]
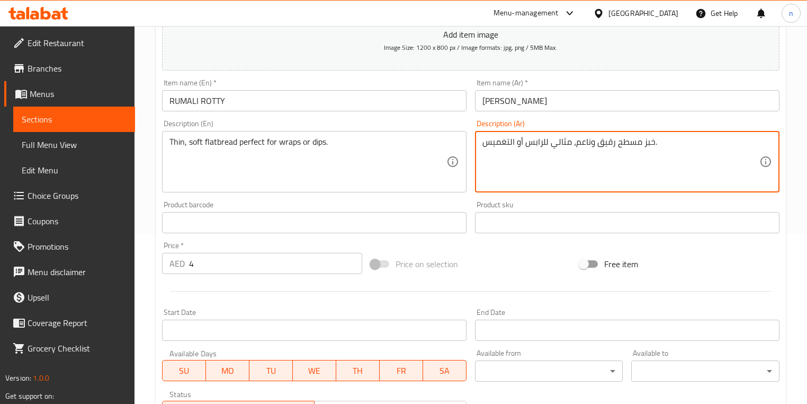
click at [503, 143] on textarea "خبز مسطح رقيق وناعم، مثالي للرابس أو التغميس." at bounding box center [620, 162] width 277 height 50
type textarea "خبز مسطح رقيق وناعم، مثالي للرابس أو الديبس."
click at [509, 278] on div at bounding box center [471, 291] width 626 height 26
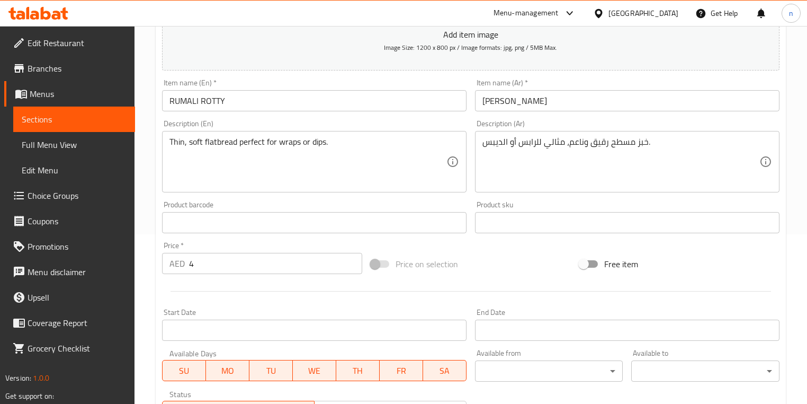
click at [499, 273] on div "Price on selection" at bounding box center [470, 263] width 209 height 29
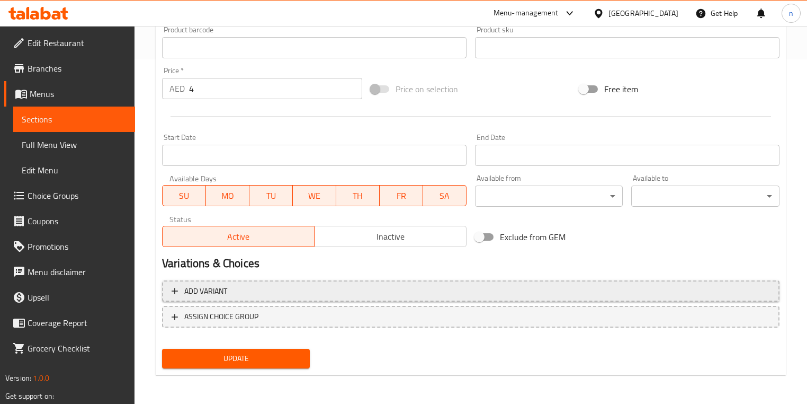
click at [424, 284] on span "Add variant" at bounding box center [471, 290] width 598 height 13
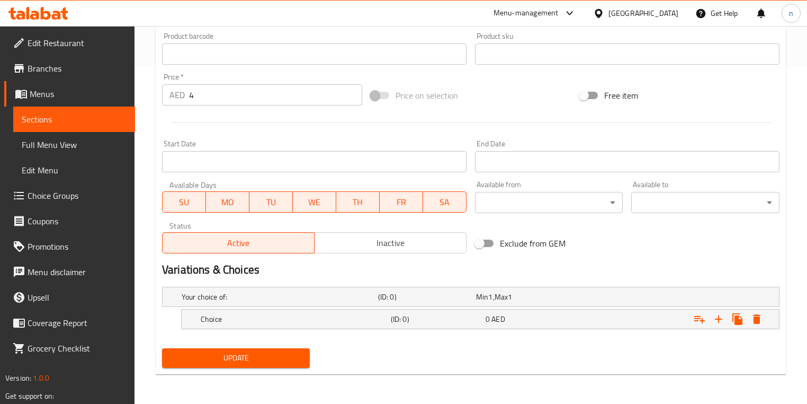
scroll to position [337, 0]
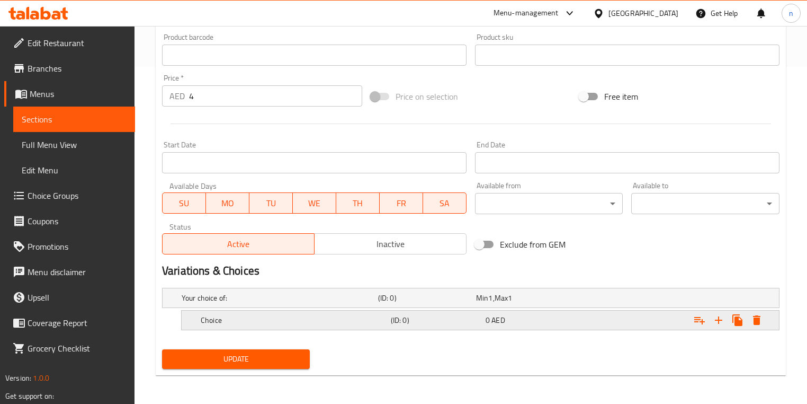
click at [494, 323] on span "AED" at bounding box center [497, 320] width 13 height 14
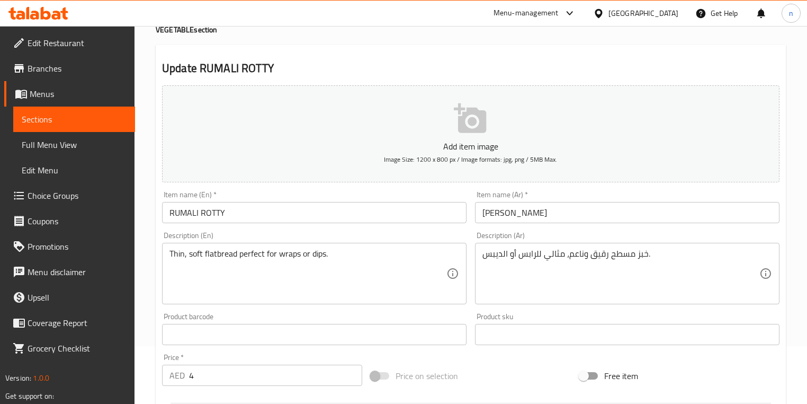
scroll to position [44, 0]
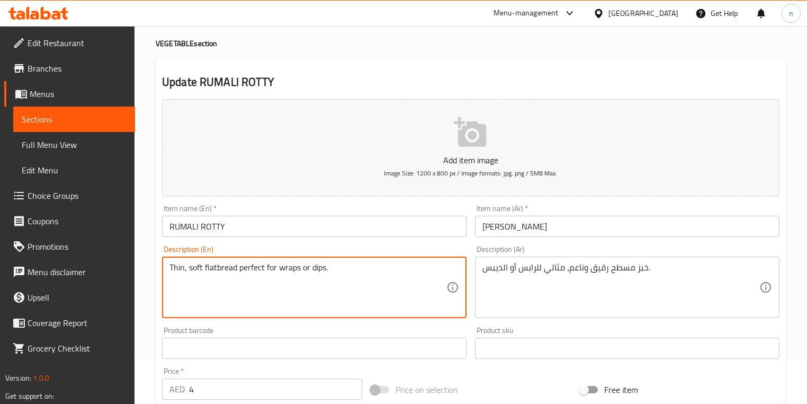
click at [294, 265] on textarea "Thin, soft flatbread perfect for wraps or dips." at bounding box center [307, 287] width 277 height 50
click at [375, 332] on div "Product barcode Product barcode" at bounding box center [314, 342] width 305 height 32
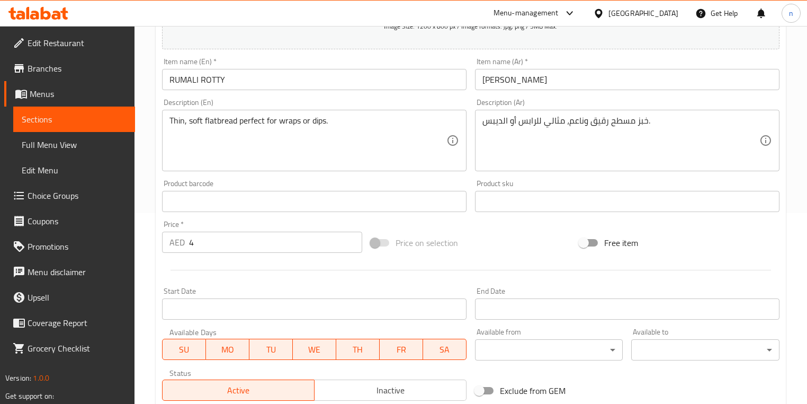
scroll to position [341, 0]
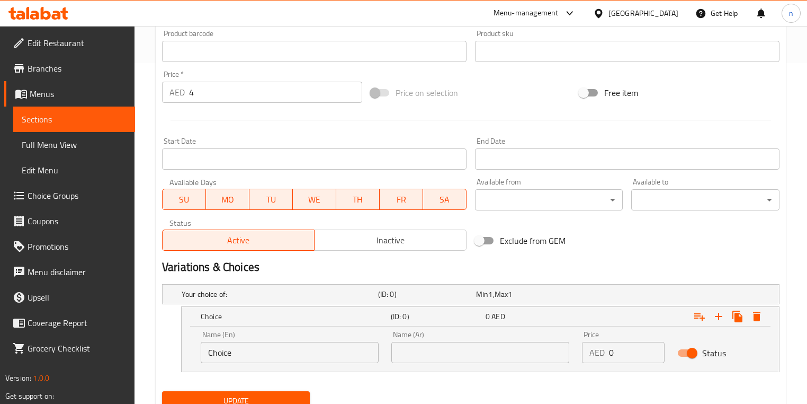
click at [352, 358] on input "Choice" at bounding box center [290, 352] width 178 height 21
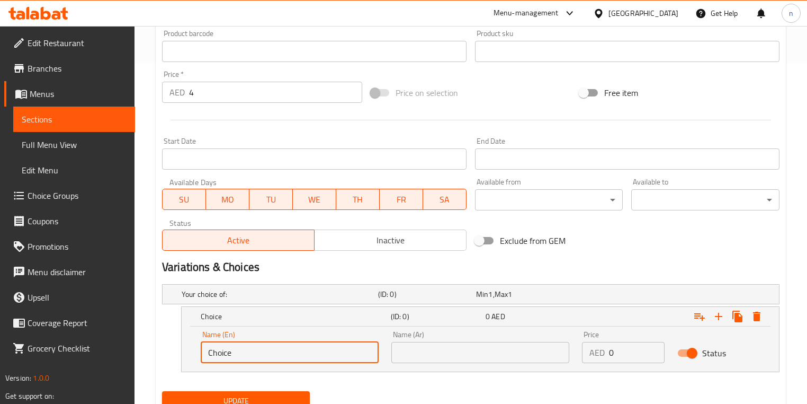
click at [352, 358] on input "Choice" at bounding box center [290, 352] width 178 height 21
paste input "wraps"
type input "wraps"
click at [619, 265] on h2 "Variations & Choices" at bounding box center [471, 267] width 618 height 16
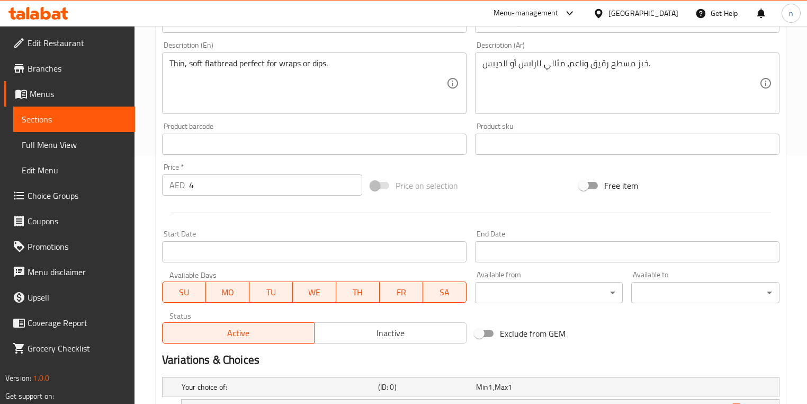
scroll to position [129, 0]
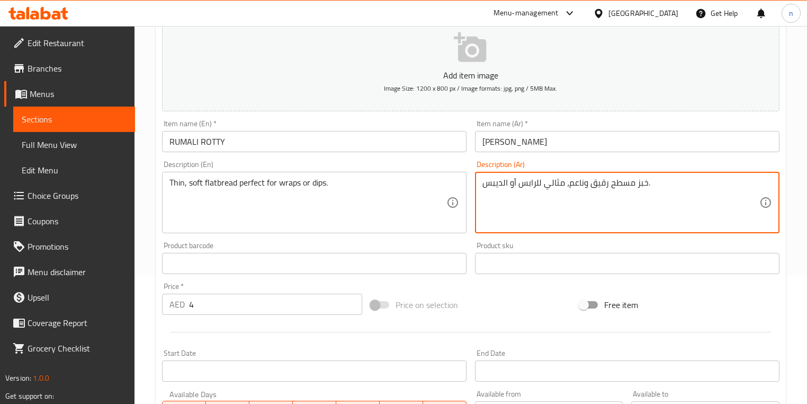
click at [526, 188] on textarea "خبز مسطح رقيق وناعم، مثالي للرابس أو الديبس." at bounding box center [620, 202] width 277 height 50
click at [543, 293] on div "Price on selection" at bounding box center [470, 304] width 209 height 29
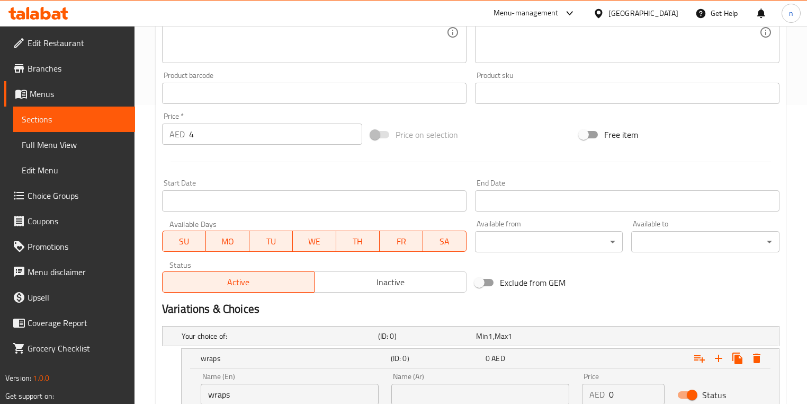
scroll to position [383, 0]
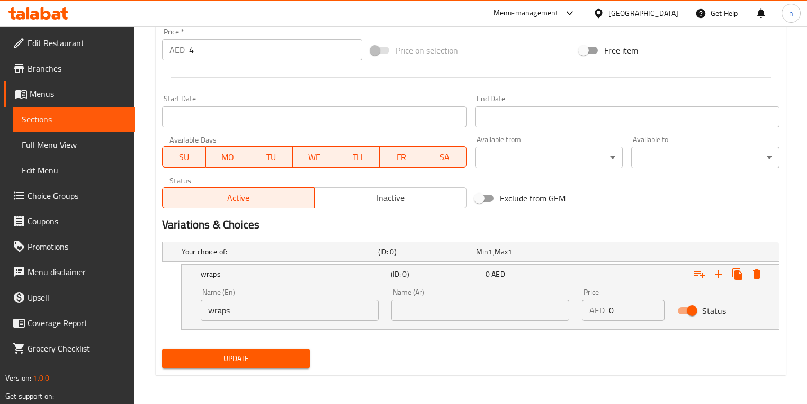
click at [495, 309] on input "text" at bounding box center [480, 309] width 178 height 21
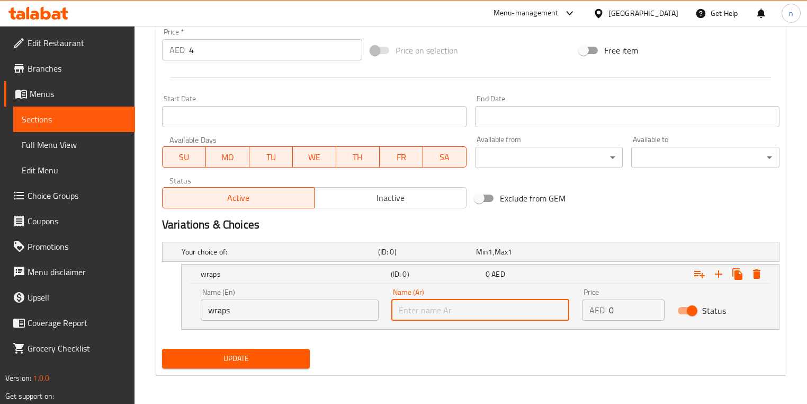
paste input "للرابس"
type input "للرابس"
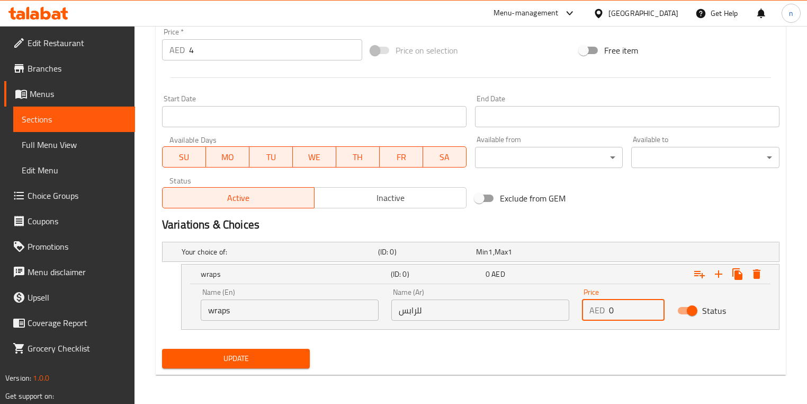
click at [629, 316] on input "0" at bounding box center [637, 309] width 56 height 21
type input "4"
click at [718, 278] on icon "Expand" at bounding box center [718, 273] width 13 height 13
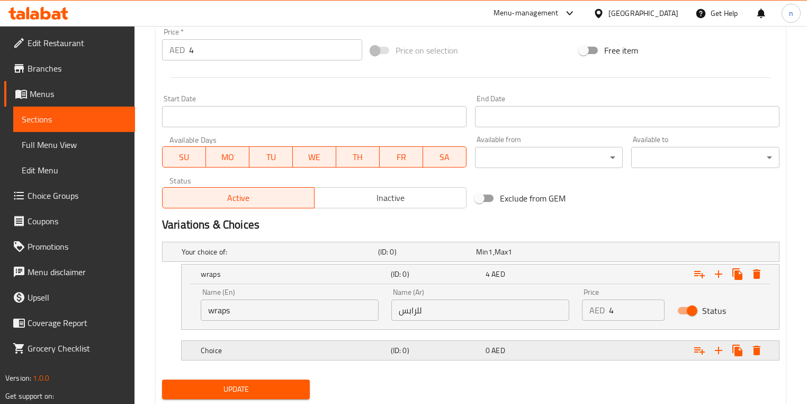
click at [551, 346] on div "0 AED" at bounding box center [531, 350] width 91 height 11
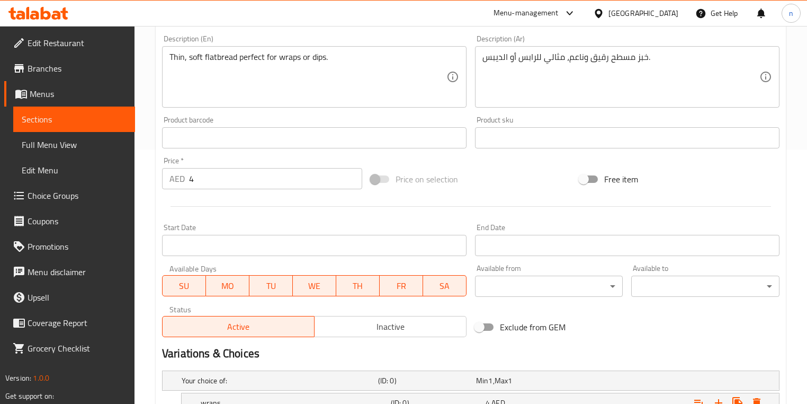
scroll to position [120, 0]
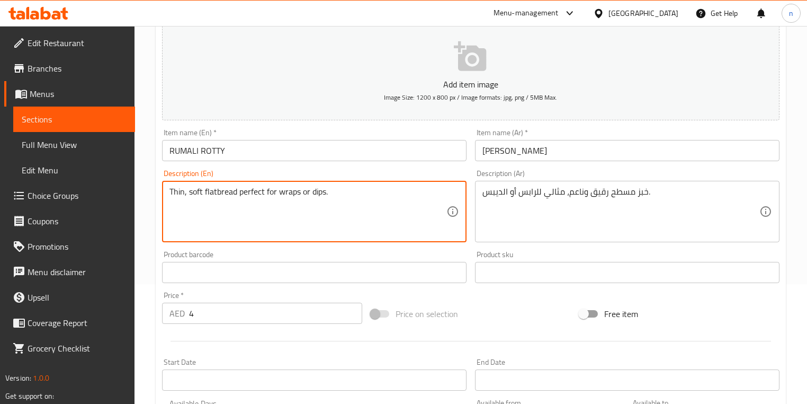
click at [319, 195] on textarea "Thin, soft flatbread perfect for wraps or dips." at bounding box center [307, 211] width 277 height 50
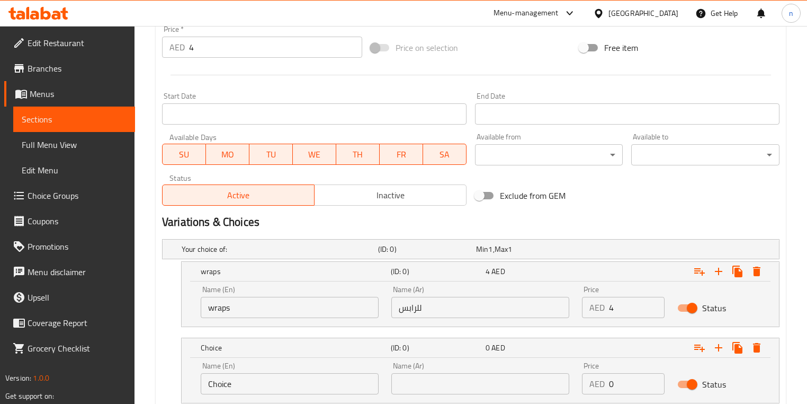
scroll to position [459, 0]
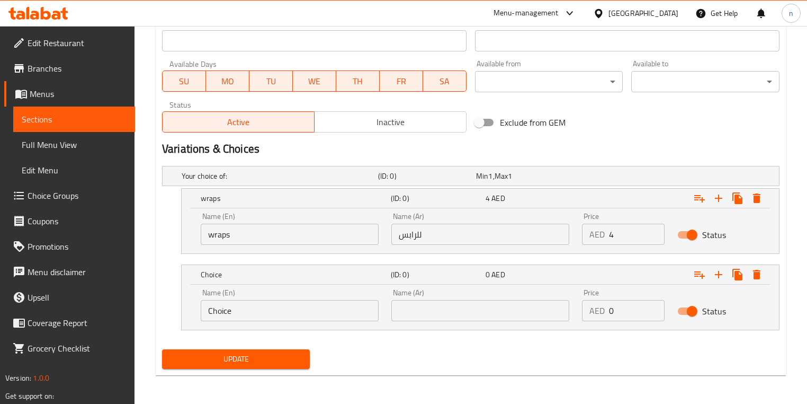
click at [355, 311] on input "Choice" at bounding box center [290, 310] width 178 height 21
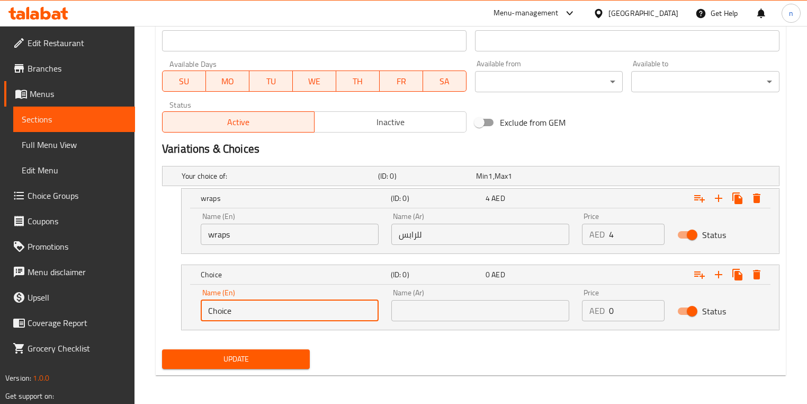
click at [355, 311] on input "Choice" at bounding box center [290, 310] width 178 height 21
paste input "dips"
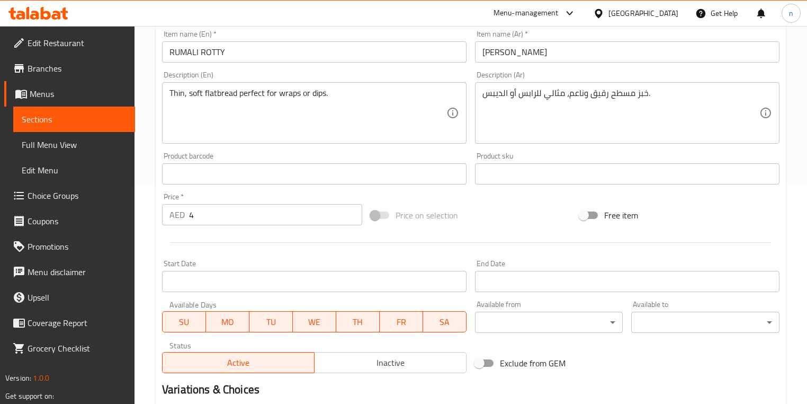
scroll to position [204, 0]
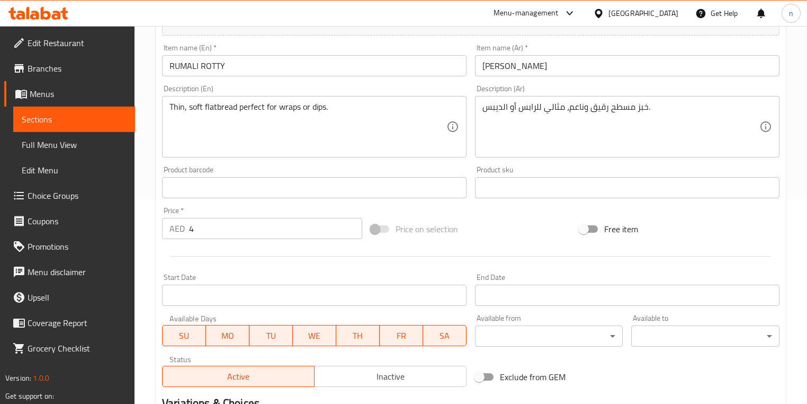
type input "dips"
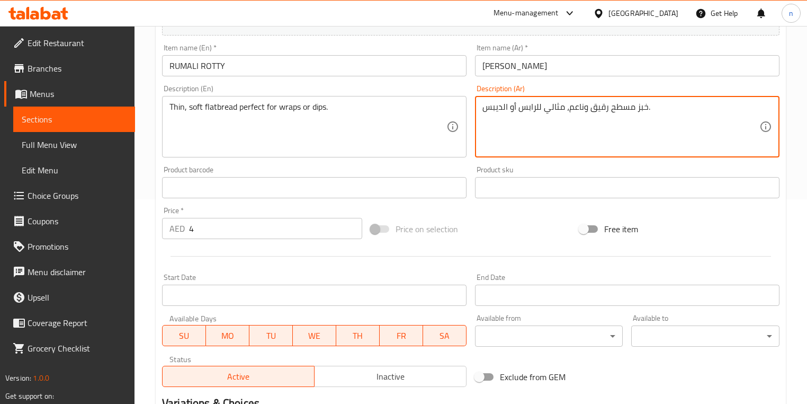
click at [503, 104] on textarea "خبز مسطح رقيق وناعم، مثالي للرابس أو الديبس." at bounding box center [620, 127] width 277 height 50
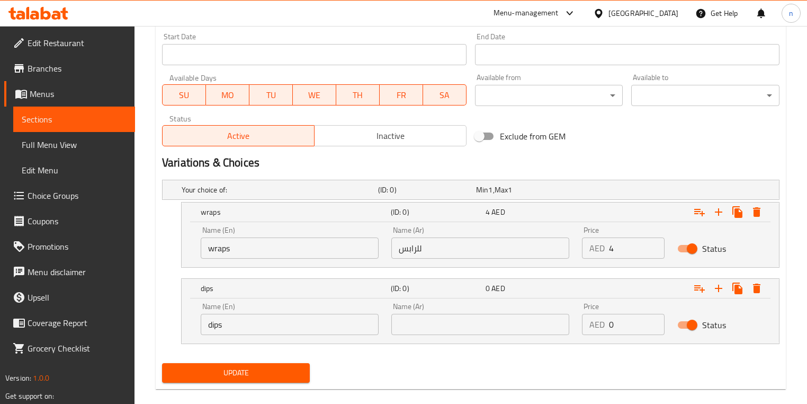
scroll to position [459, 0]
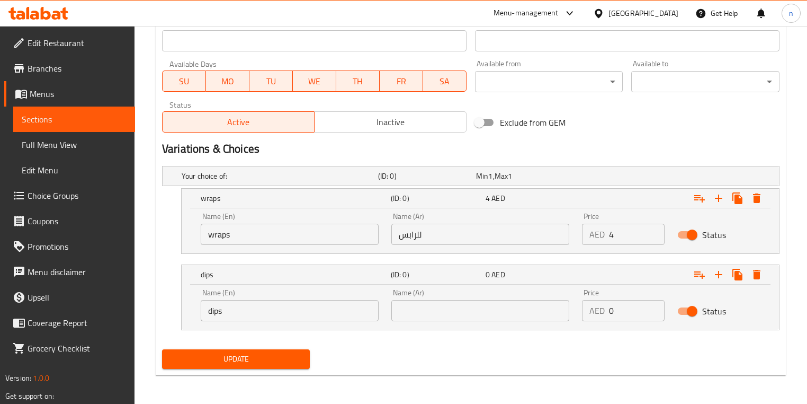
click at [491, 306] on input "text" at bounding box center [480, 310] width 178 height 21
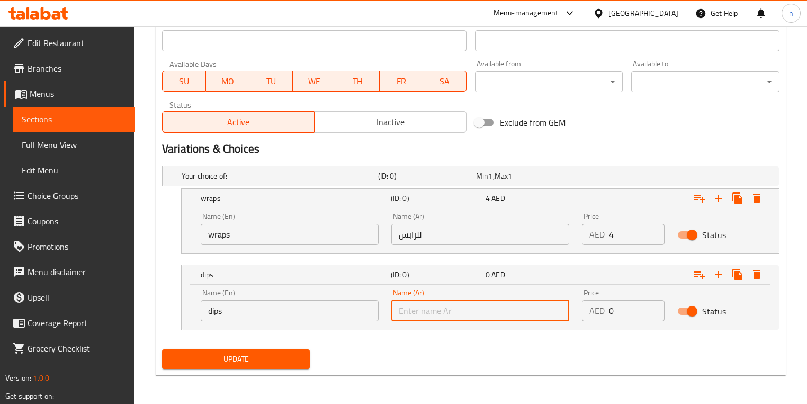
paste input "الديبس"
type input "الديبس"
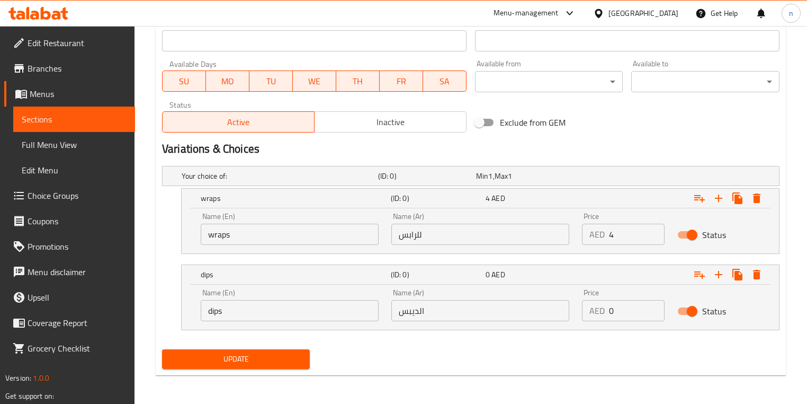
click at [517, 352] on div "Update" at bounding box center [471, 359] width 626 height 28
click at [607, 307] on div "AED 0 Price" at bounding box center [623, 310] width 83 height 21
click at [608, 309] on div "AED 0 Price" at bounding box center [623, 310] width 83 height 21
click at [610, 310] on input "0" at bounding box center [637, 310] width 56 height 21
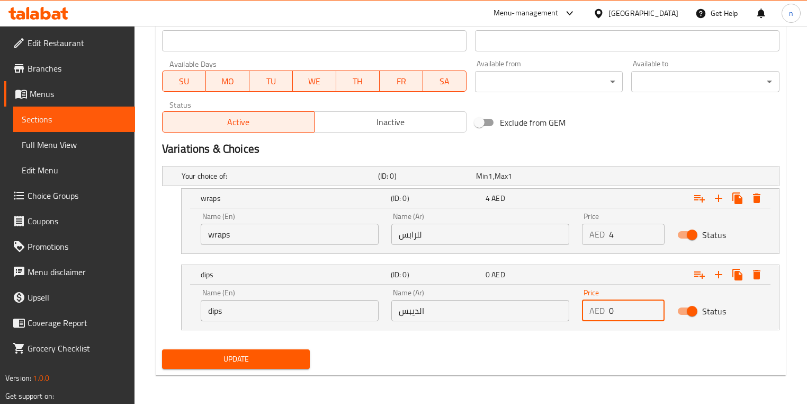
click at [611, 310] on input "0" at bounding box center [637, 310] width 56 height 21
type input "4"
click at [506, 354] on div "Update" at bounding box center [471, 359] width 626 height 28
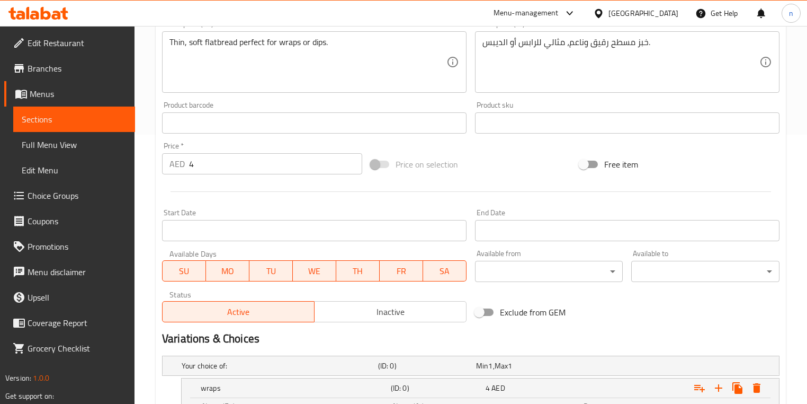
scroll to position [247, 0]
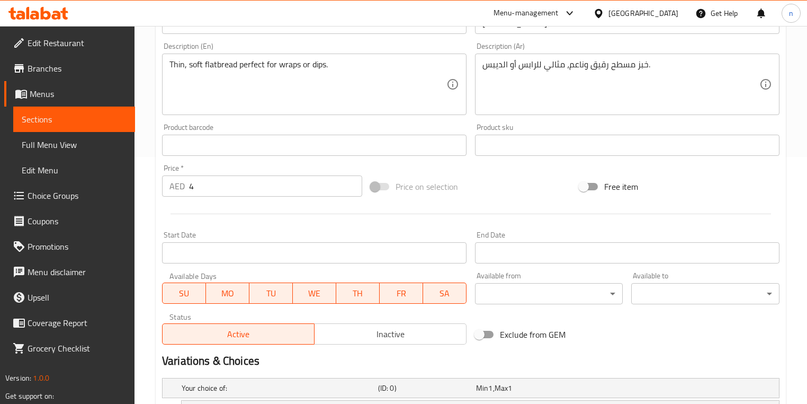
click at [256, 180] on input "4" at bounding box center [275, 185] width 173 height 21
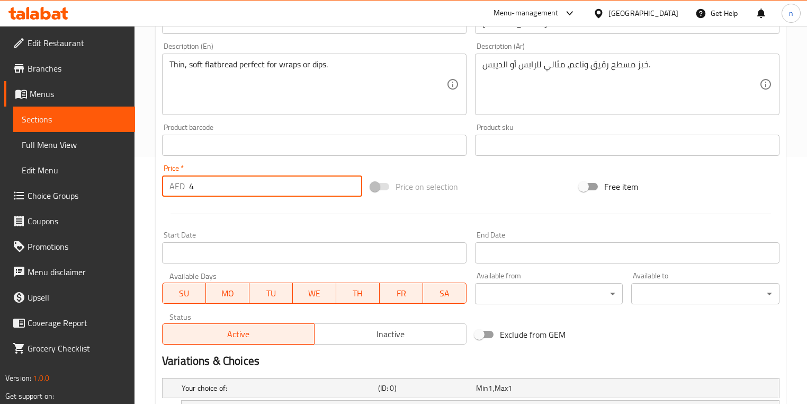
click at [256, 180] on input "4" at bounding box center [275, 185] width 173 height 21
type input "0"
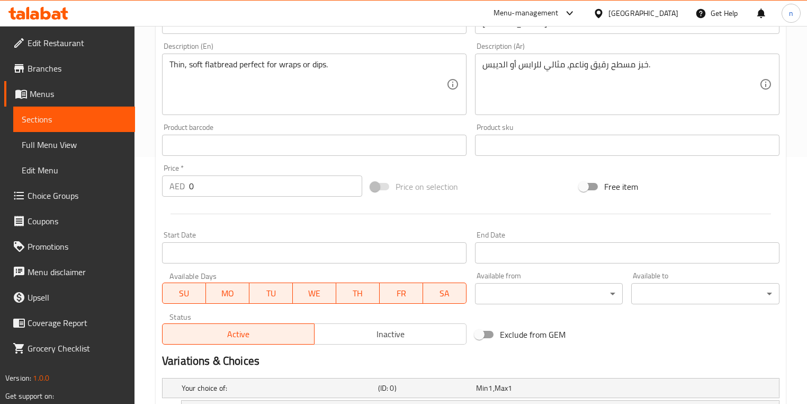
click at [679, 349] on div "Variations & Choices" at bounding box center [471, 360] width 626 height 24
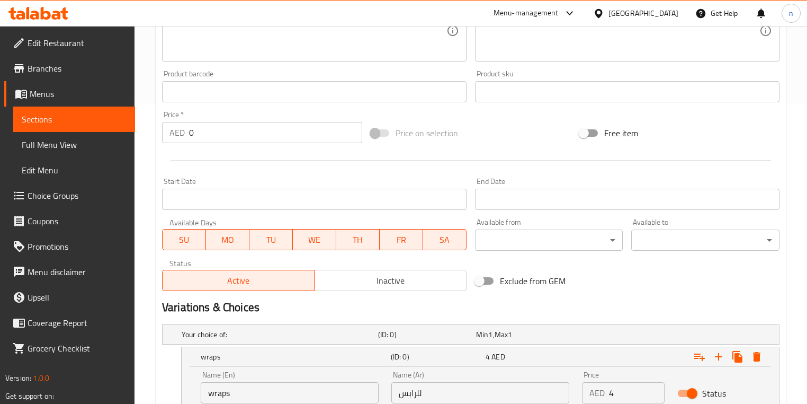
scroll to position [459, 0]
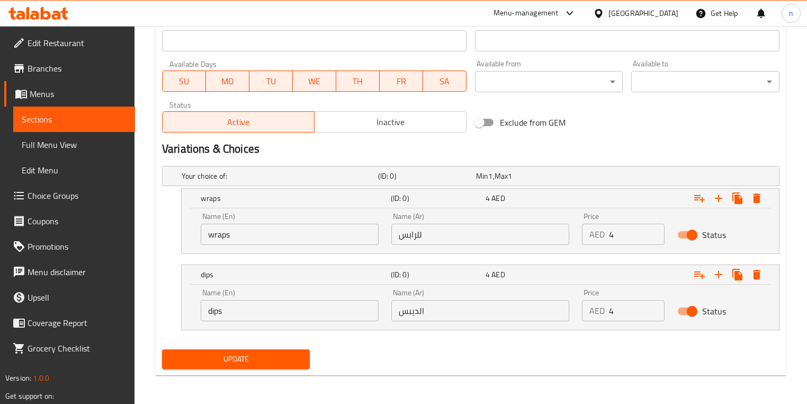
click at [252, 355] on span "Update" at bounding box center [236, 358] width 131 height 13
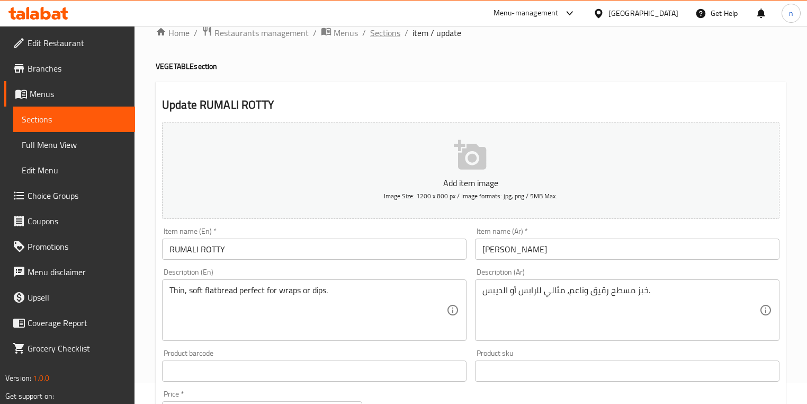
scroll to position [0, 0]
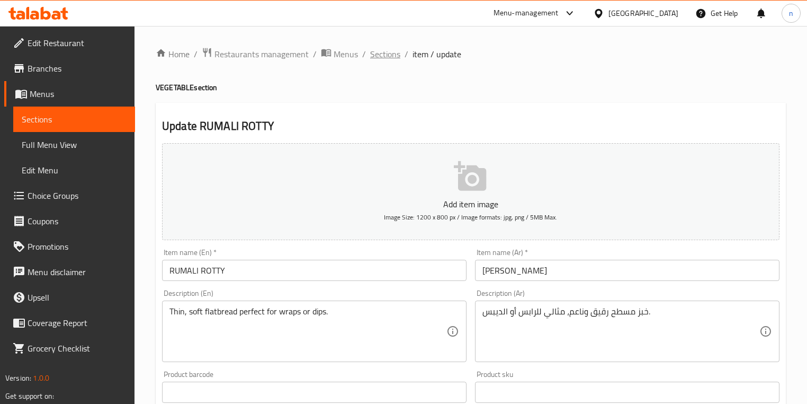
click at [389, 59] on span "Sections" at bounding box center [385, 54] width 30 height 13
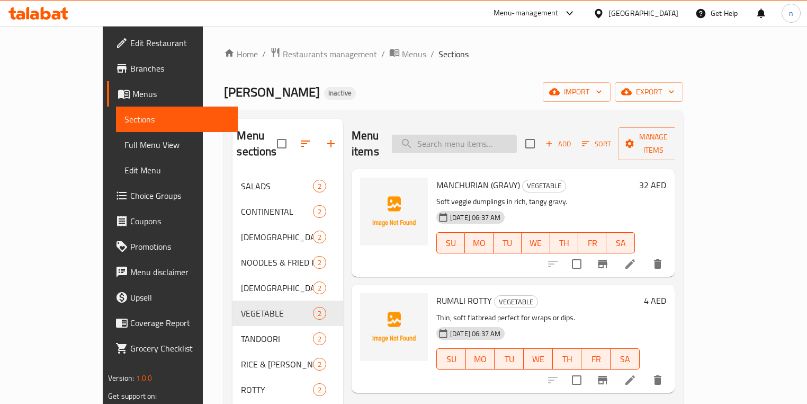
click at [483, 140] on input "search" at bounding box center [454, 144] width 125 height 19
paste input "FRIED RICE (YOUR CHOICE)"
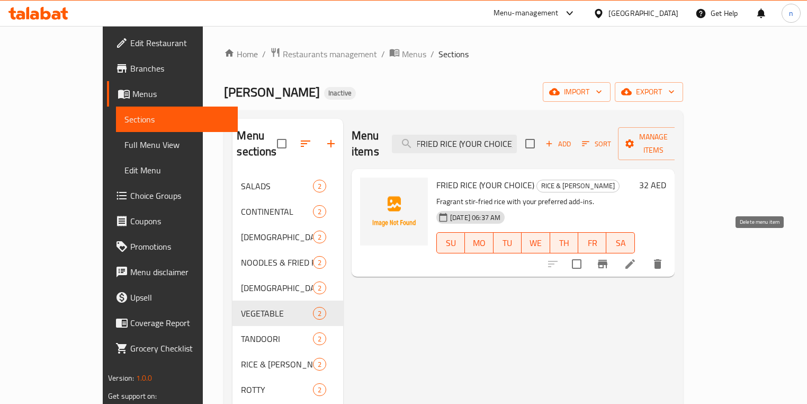
type input "FRIED RICE (YOUR CHOICE)"
click at [670, 251] on button "delete" at bounding box center [657, 263] width 25 height 25
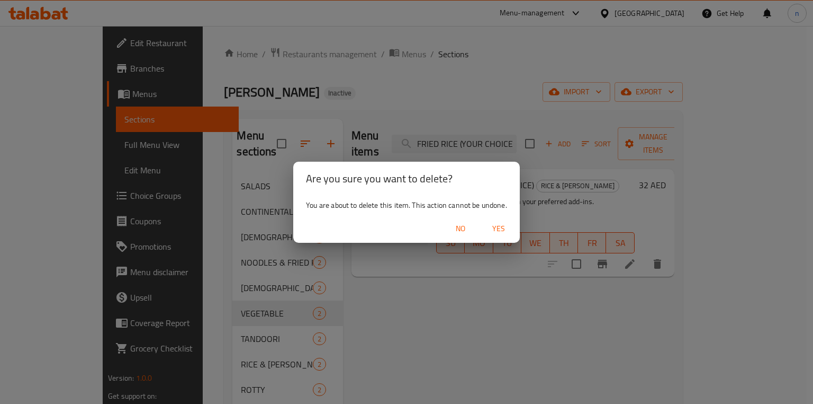
click at [475, 328] on div "Are you sure you want to delete? You are about to delete this item. This action…" at bounding box center [406, 202] width 813 height 404
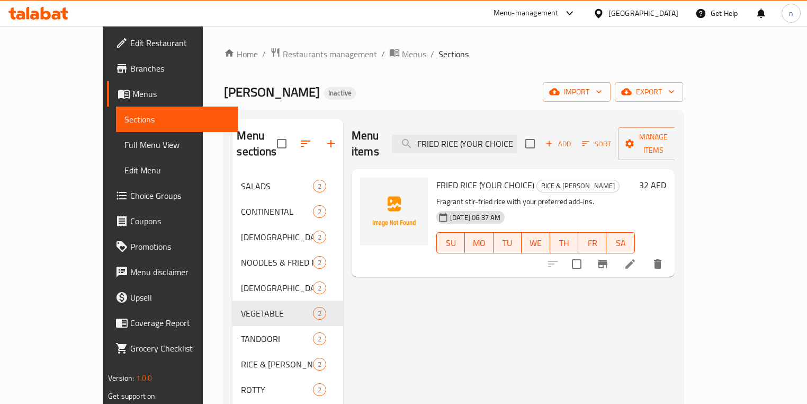
click at [562, 309] on div "Menu items FRIED RICE (YOUR CHOICE) Add Sort Manage items FRIED RICE (YOUR CHOI…" at bounding box center [509, 321] width 332 height 404
click at [670, 251] on button "delete" at bounding box center [657, 263] width 25 height 25
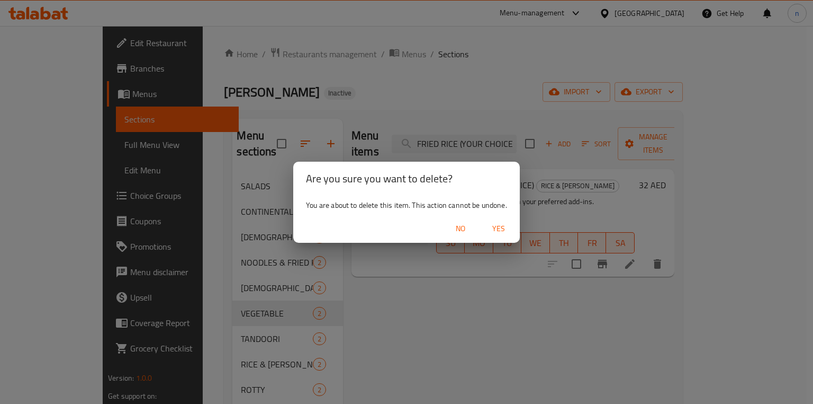
click at [500, 225] on span "Yes" at bounding box center [498, 228] width 25 height 13
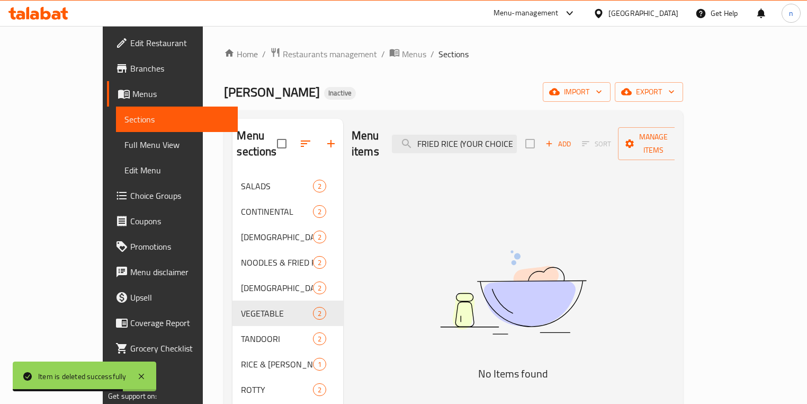
click at [460, 255] on img at bounding box center [513, 292] width 265 height 140
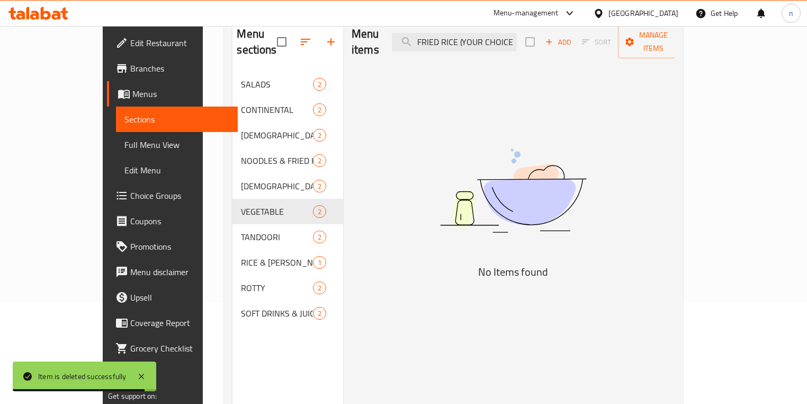
scroll to position [148, 0]
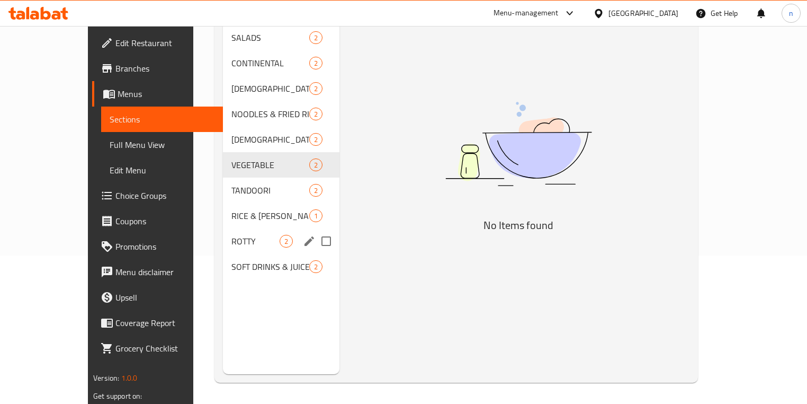
click at [223, 228] on div "ROTTY 2" at bounding box center [281, 240] width 117 height 25
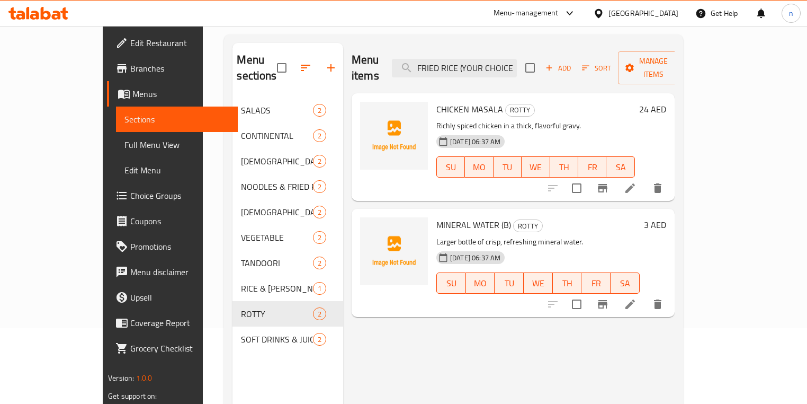
scroll to position [85, 0]
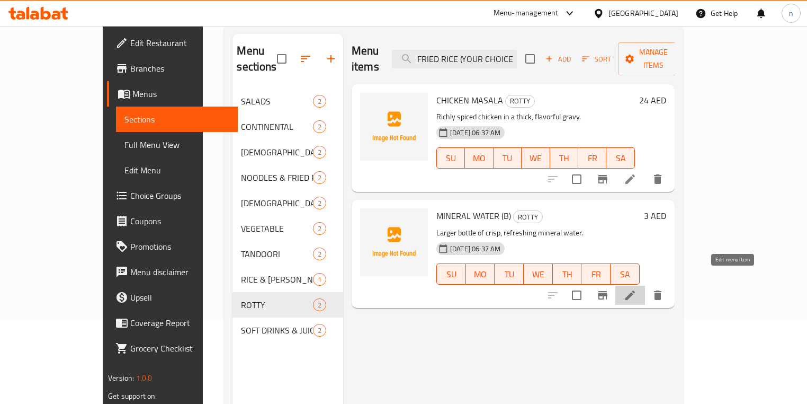
click at [637, 289] on icon at bounding box center [630, 295] width 13 height 13
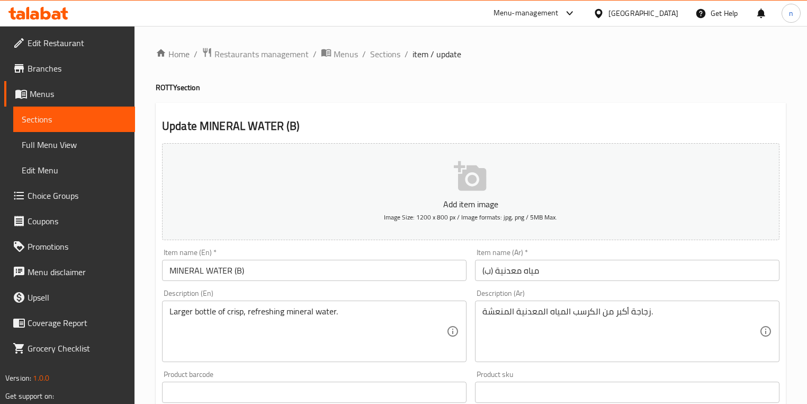
click at [288, 271] on input "MINERAL WATER (B)" at bounding box center [314, 270] width 305 height 21
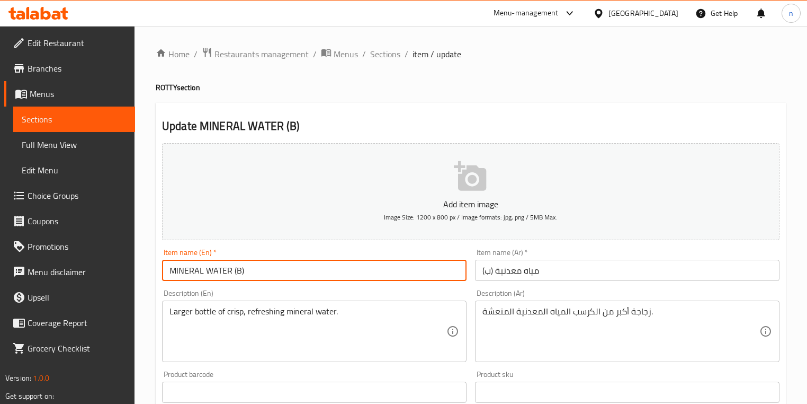
click at [288, 271] on input "MINERAL WATER (B)" at bounding box center [314, 270] width 305 height 21
paste input "PANEER MAKAN WALA"
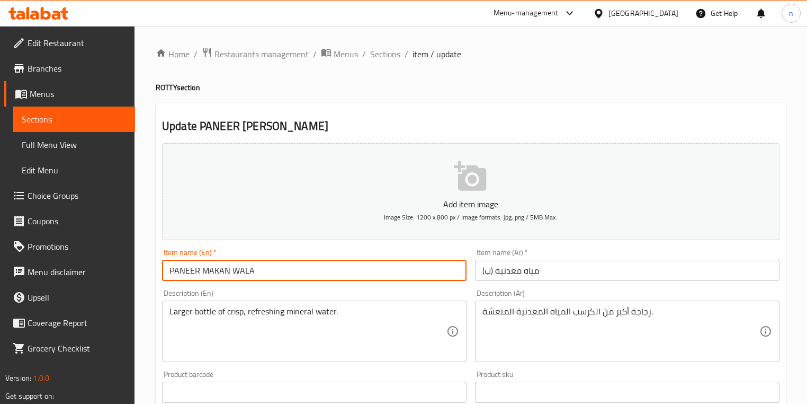
type input "PANEER MAKAN WALA"
click at [502, 276] on input "مياه معدنية (ب)" at bounding box center [627, 270] width 305 height 21
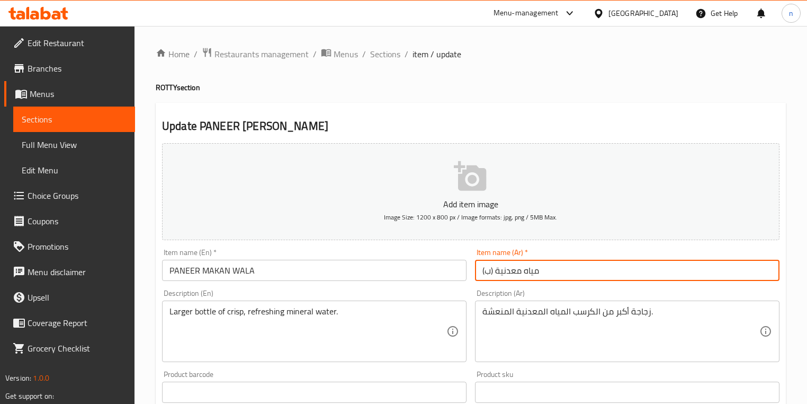
click at [502, 276] on input "مياه معدنية (ب)" at bounding box center [627, 270] width 305 height 21
paste input "بانير ماكان والا"
type input "بانير ماكان والا"
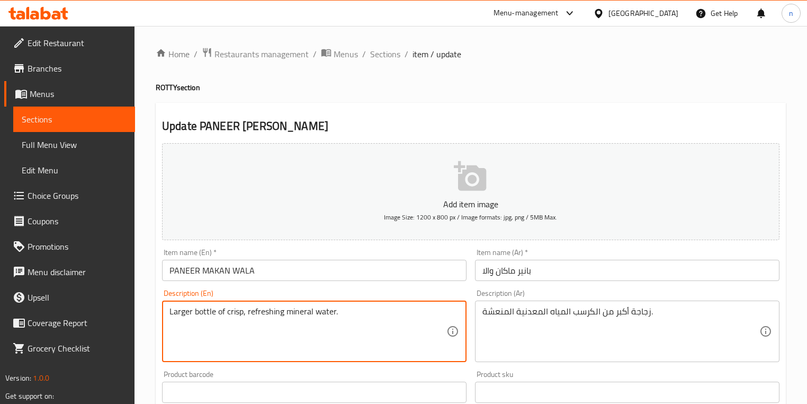
click at [403, 339] on textarea "Larger bottle of crisp, refreshing mineral water." at bounding box center [307, 331] width 277 height 50
paste textarea "Creamy tomato-based curry with tender paneer cubes"
type textarea "Creamy tomato-based curry with tender paneer cubes."
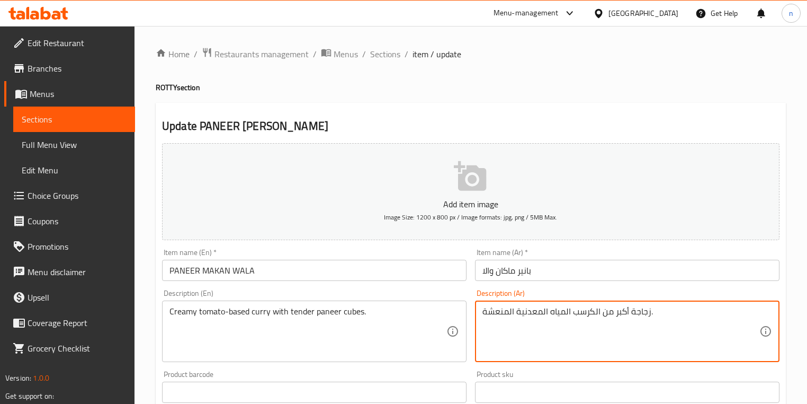
click at [548, 322] on textarea "زجاجة أكبر من الكرسب المياه المعدنية المنعشة." at bounding box center [620, 331] width 277 height 50
paste textarea "ماطم كريمي بقاعدة كاري مع مكعبات بانير طري"
type textarea "طماطم كريمي بقاعدة كاري مع مكعبات بانير طرية."
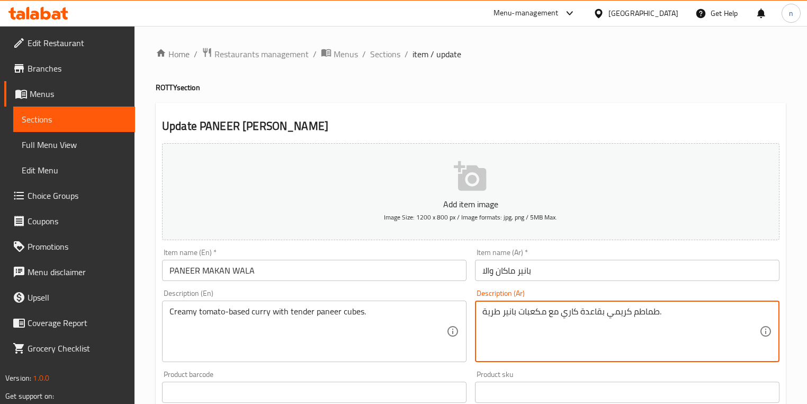
click at [676, 73] on div "Home / Restaurants management / Menus / Sections / item / update ROTTY section …" at bounding box center [471, 387] width 630 height 680
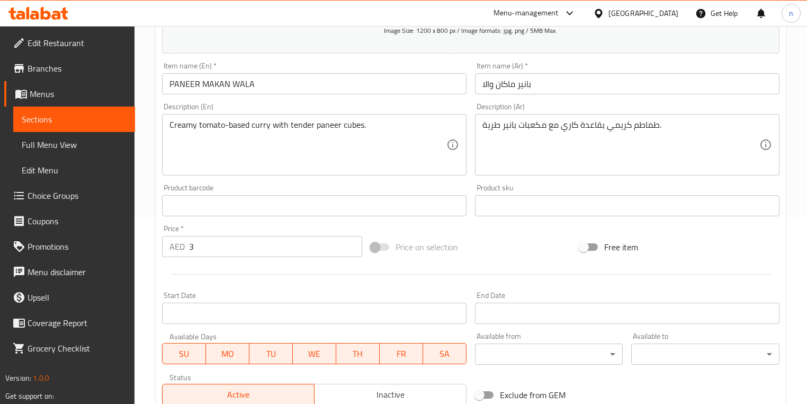
scroll to position [212, 0]
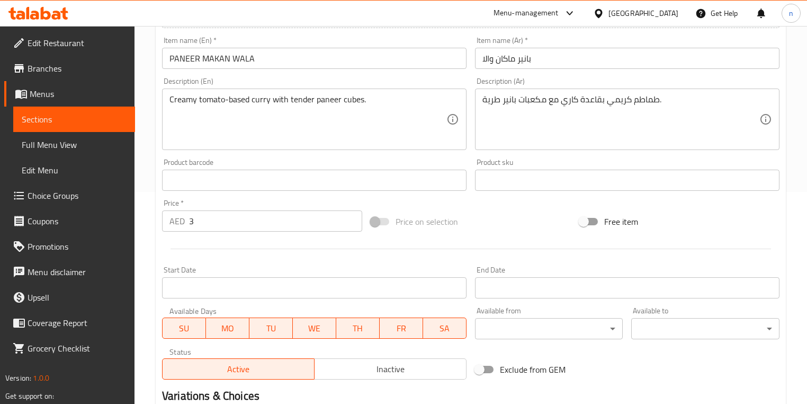
click at [229, 222] on input "3" at bounding box center [275, 220] width 173 height 21
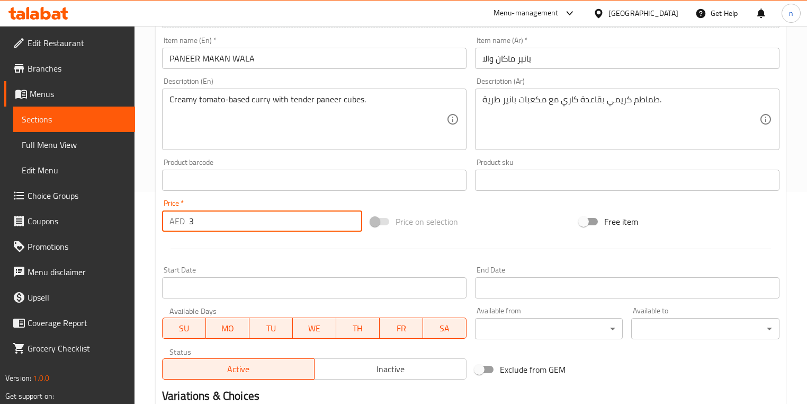
click at [229, 222] on input "3" at bounding box center [275, 220] width 173 height 21
paste input "24"
type input "24"
click at [141, 265] on div "Home / Restaurants management / Menus / Sections / item / update ROTTY section …" at bounding box center [471, 175] width 673 height 722
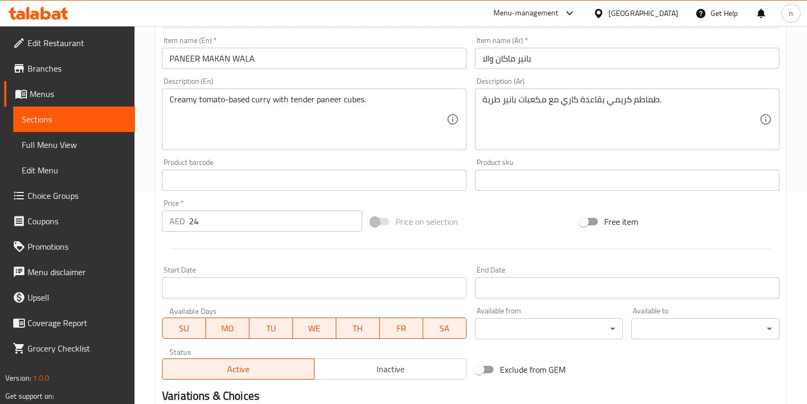
scroll to position [344, 0]
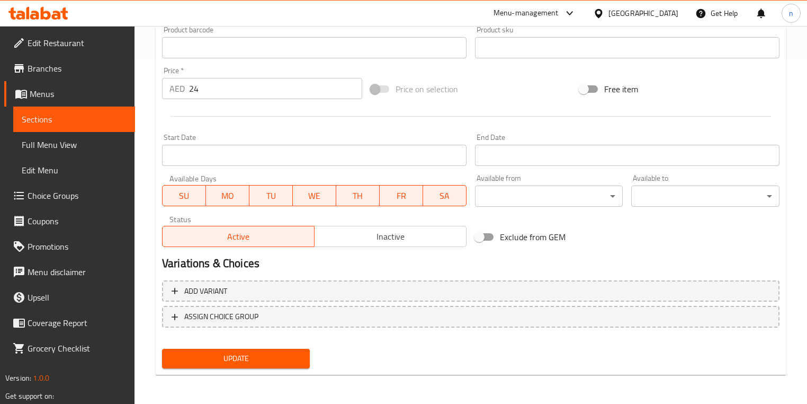
click at [226, 361] on span "Update" at bounding box center [236, 358] width 131 height 13
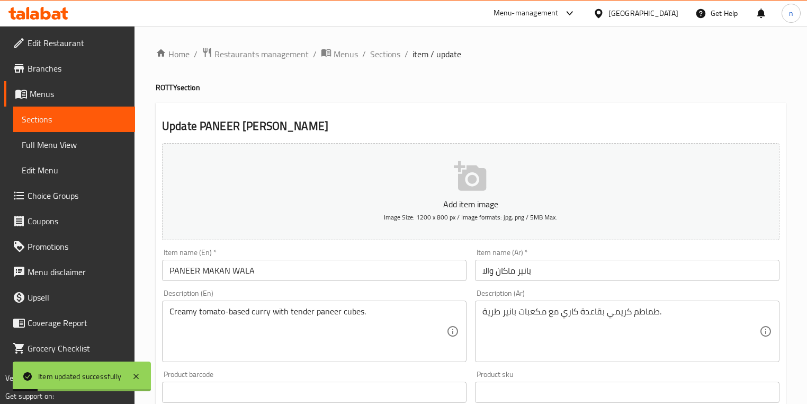
scroll to position [0, 0]
click at [391, 48] on span "Sections" at bounding box center [385, 54] width 30 height 13
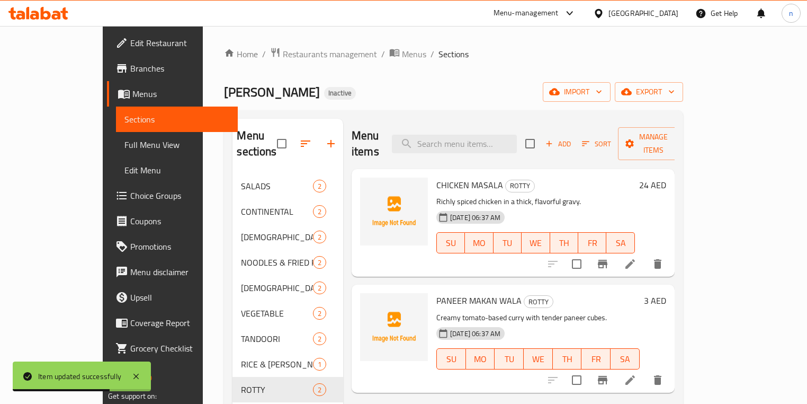
click at [489, 396] on div "Menu items Add Sort Manage items CHICKEN MASALA ROTTY Richly spiced chicken in …" at bounding box center [509, 321] width 332 height 404
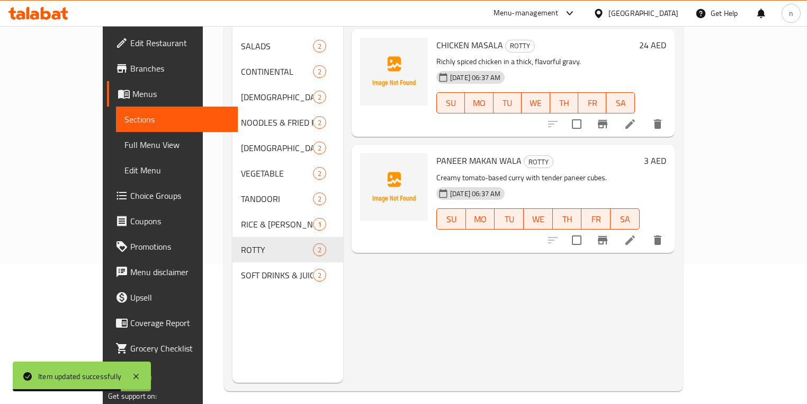
scroll to position [148, 0]
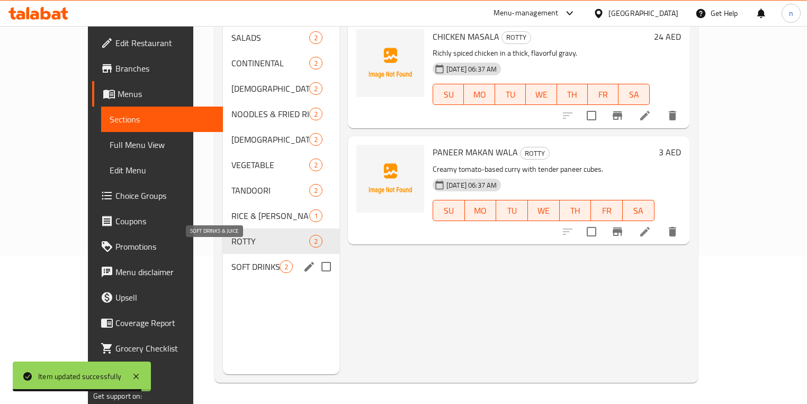
click at [240, 260] on span "SOFT DRINKS & JUICE" at bounding box center [255, 266] width 48 height 13
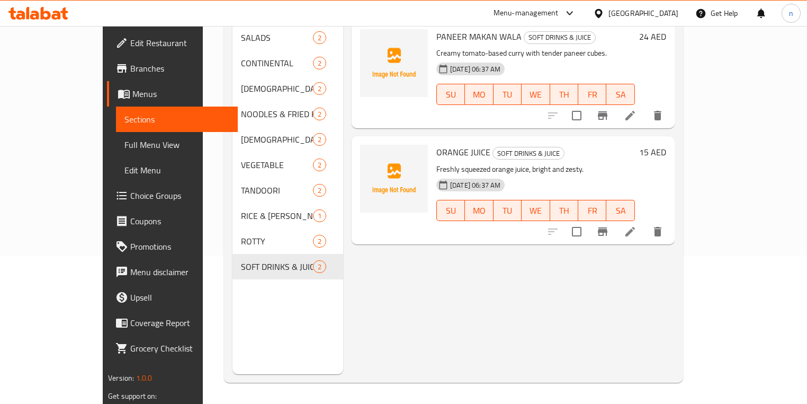
click at [675, 323] on div "Menu items Add Sort Manage items PANEER MAKAN WALA SOFT DRINKS & JUICE Creamy t…" at bounding box center [509, 172] width 332 height 404
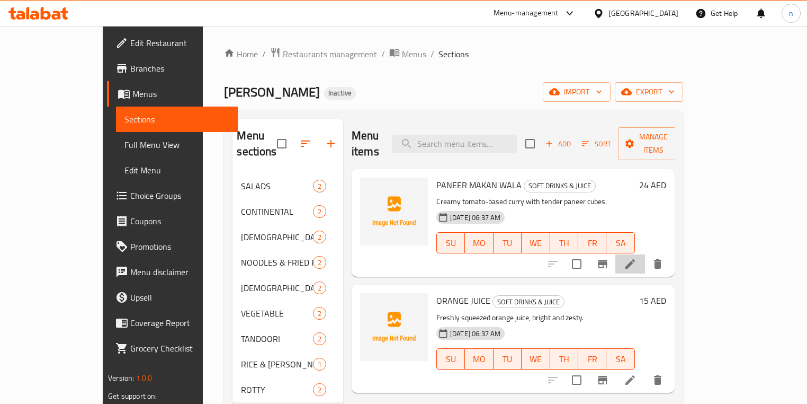
click at [645, 254] on li at bounding box center [630, 263] width 30 height 19
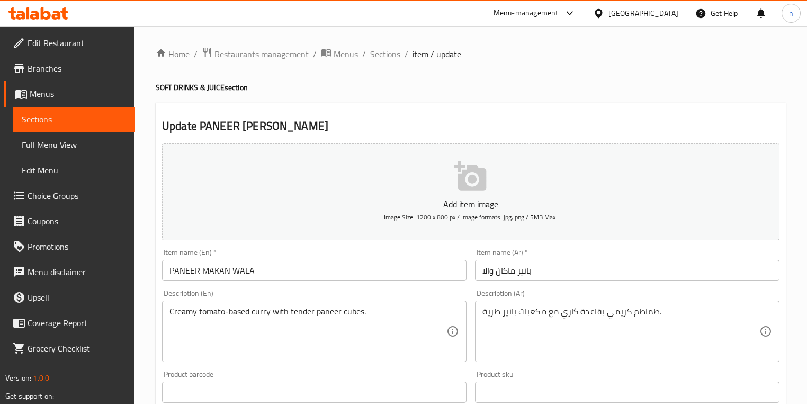
click at [383, 59] on span "Sections" at bounding box center [385, 54] width 30 height 13
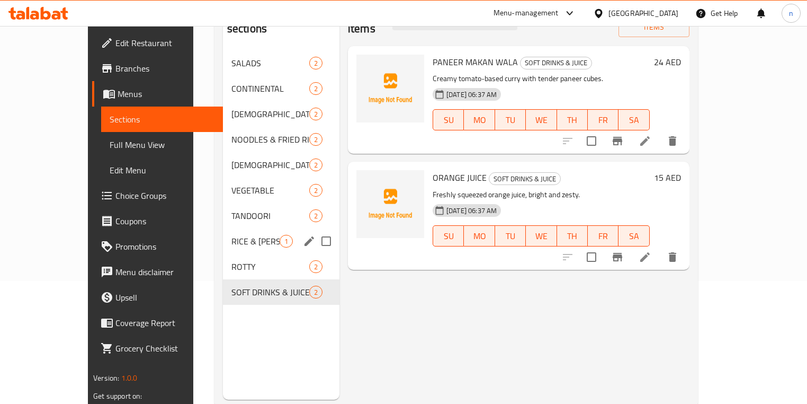
scroll to position [127, 0]
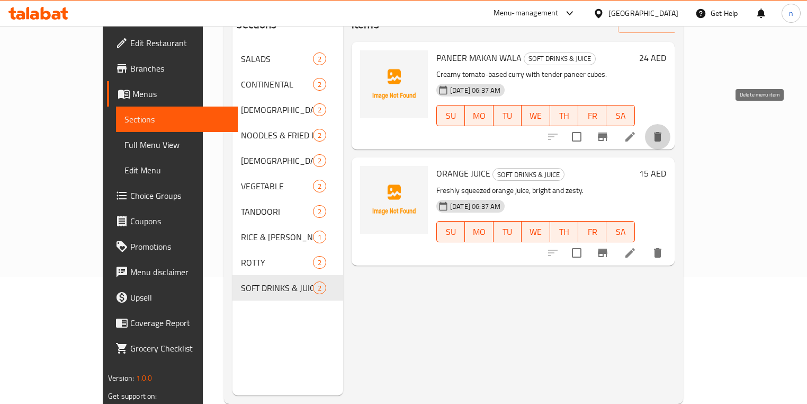
click at [670, 124] on button "delete" at bounding box center [657, 136] width 25 height 25
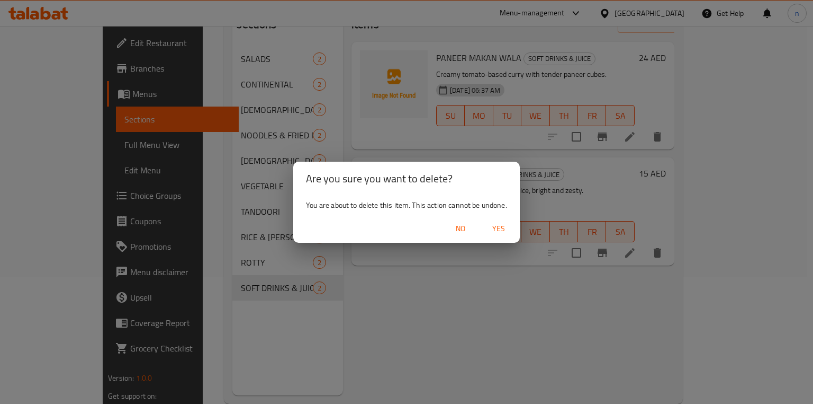
click at [493, 226] on span "Yes" at bounding box center [498, 228] width 25 height 13
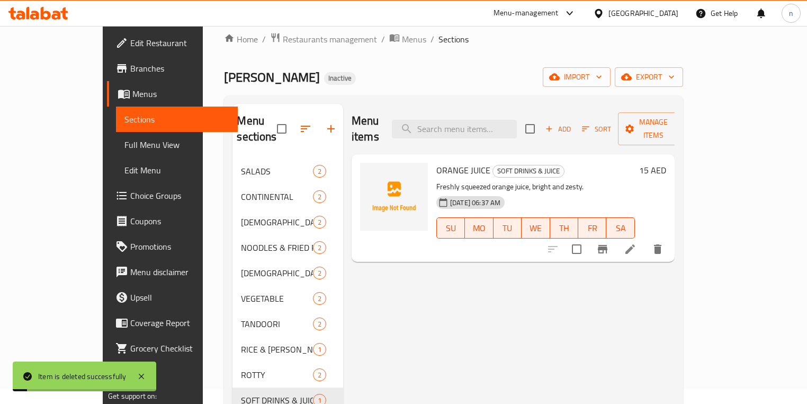
scroll to position [0, 0]
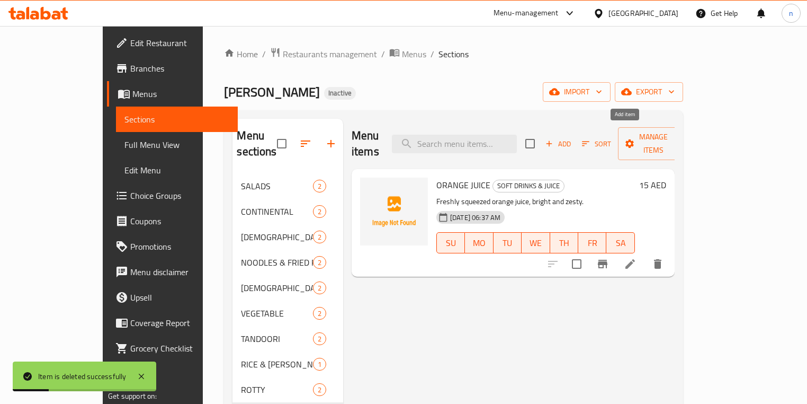
click at [575, 144] on button "Add" at bounding box center [558, 144] width 34 height 16
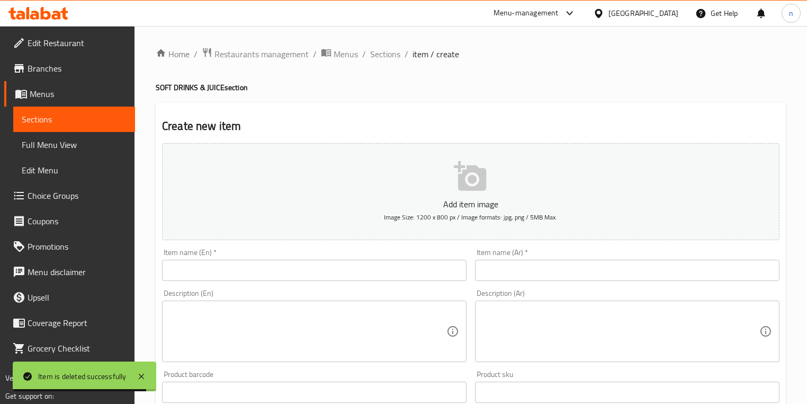
click at [398, 277] on input "text" at bounding box center [314, 270] width 305 height 21
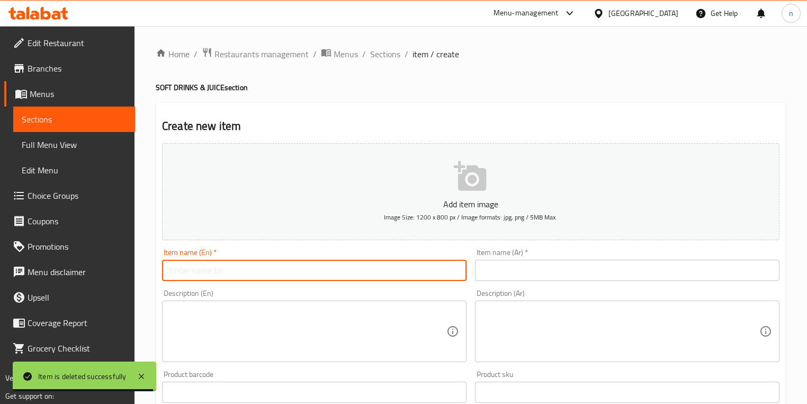
paste input "MINERAL WATER (s)"
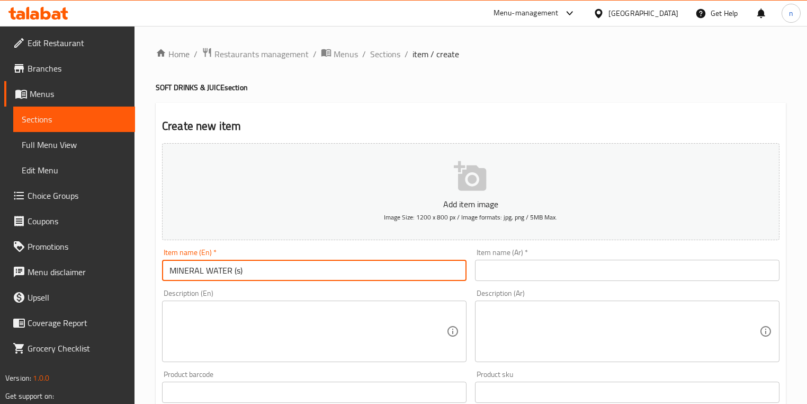
type input "MINERAL WATER (s)"
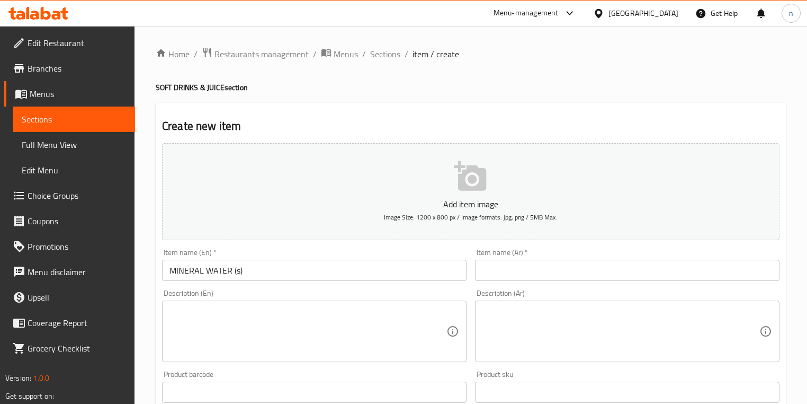
click at [540, 267] on input "text" at bounding box center [627, 270] width 305 height 21
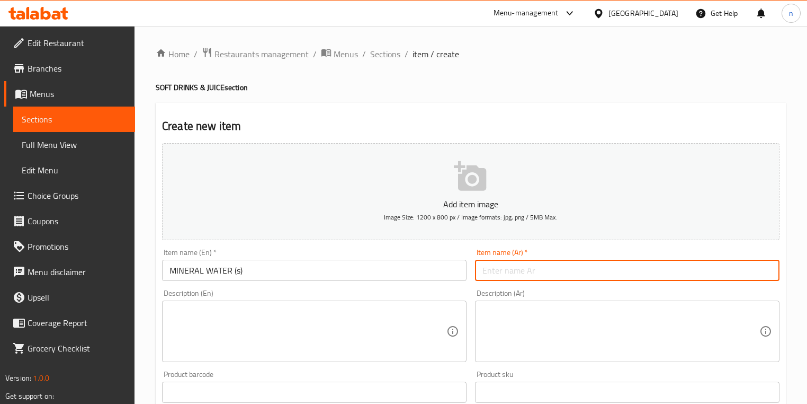
paste input "مياه معدنية (ص)"
type input "مياه معدنية (ص)"
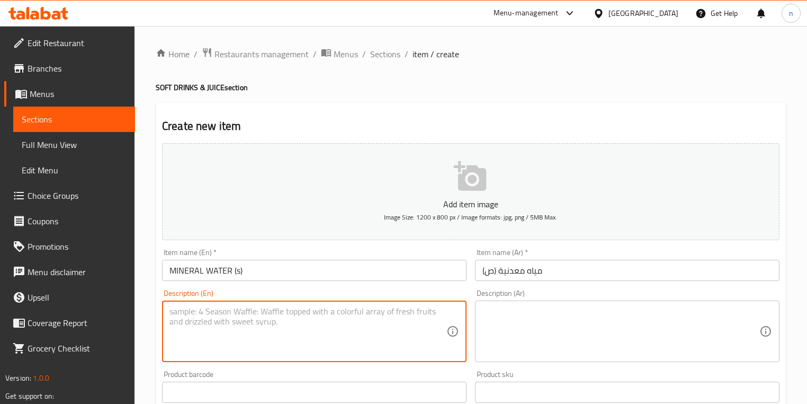
click at [414, 322] on textarea at bounding box center [307, 331] width 277 height 50
paste textarea "Refreshing, bottled still water (small)."
type textarea "Refreshing, bottled still water (small)."
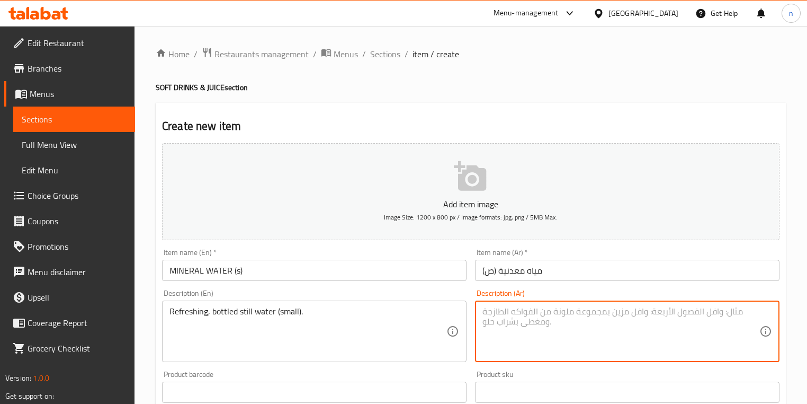
click at [552, 335] on textarea at bounding box center [620, 331] width 277 height 50
paste textarea "مياه معدنية منعشة معبأة (صغيرة)."
type textarea "مياه معدنية منعشة معبأة (صغيرة)."
click at [601, 382] on input "text" at bounding box center [627, 391] width 305 height 21
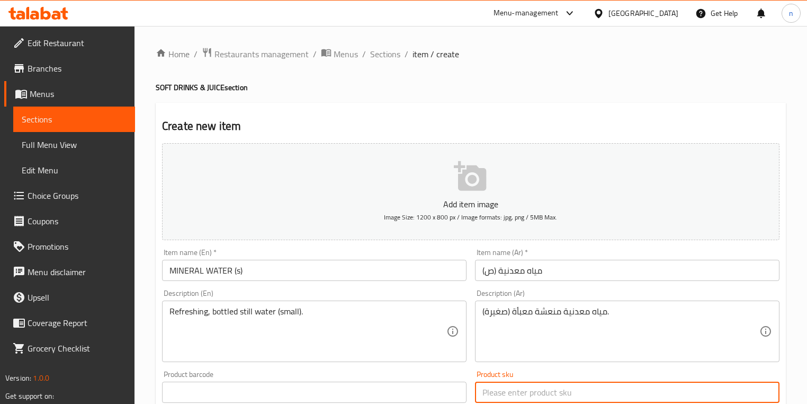
click at [619, 373] on div "Product sku Product sku" at bounding box center [627, 386] width 305 height 32
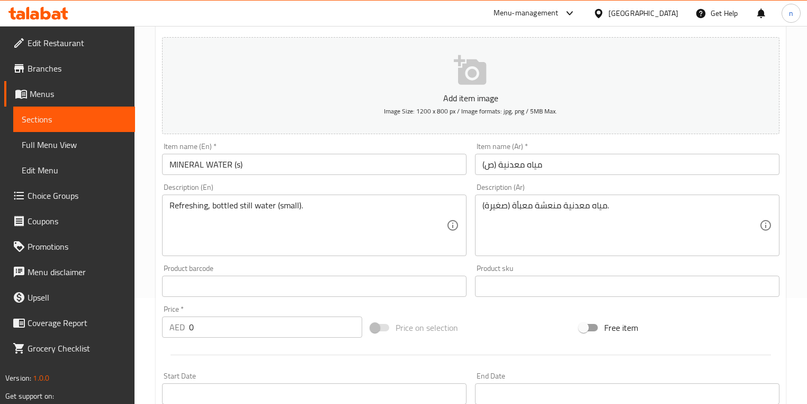
scroll to position [127, 0]
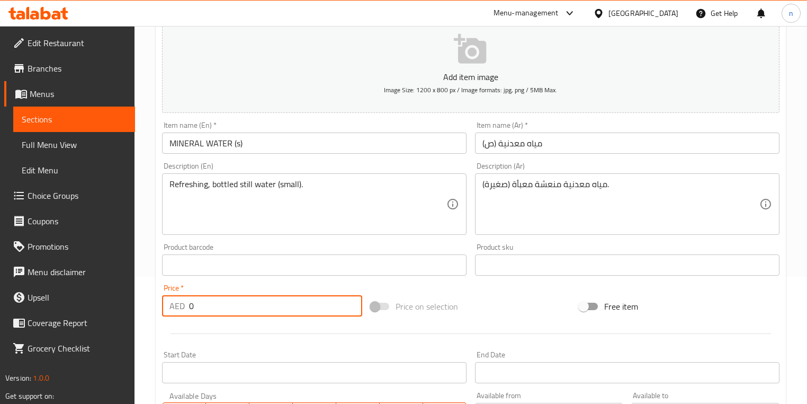
click at [242, 302] on input "0" at bounding box center [275, 305] width 173 height 21
paste input "2"
type input "2"
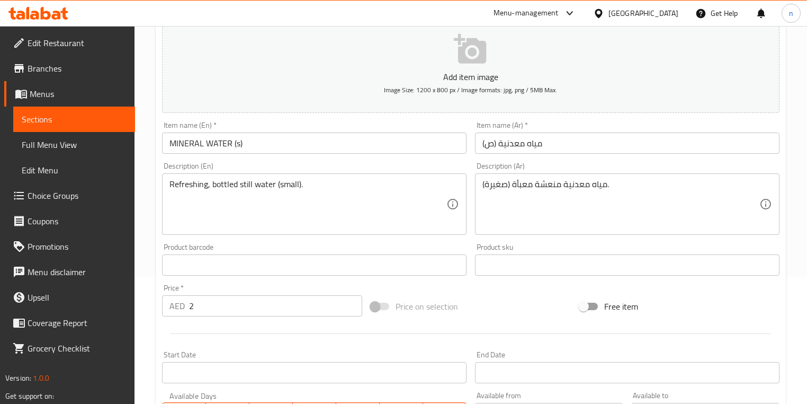
click at [483, 310] on div "Price on selection" at bounding box center [470, 306] width 209 height 29
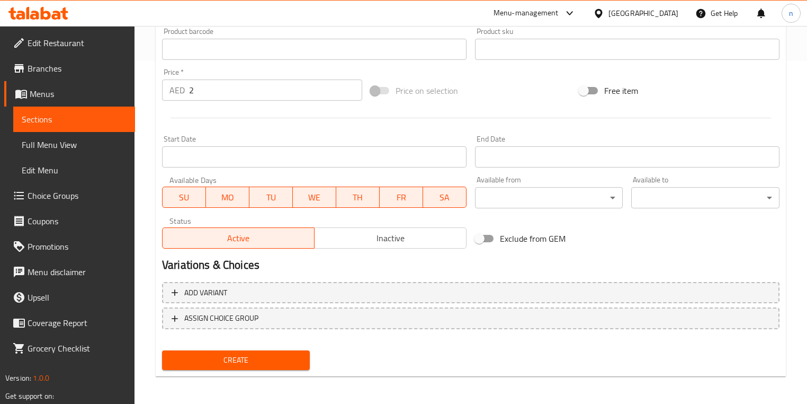
scroll to position [344, 0]
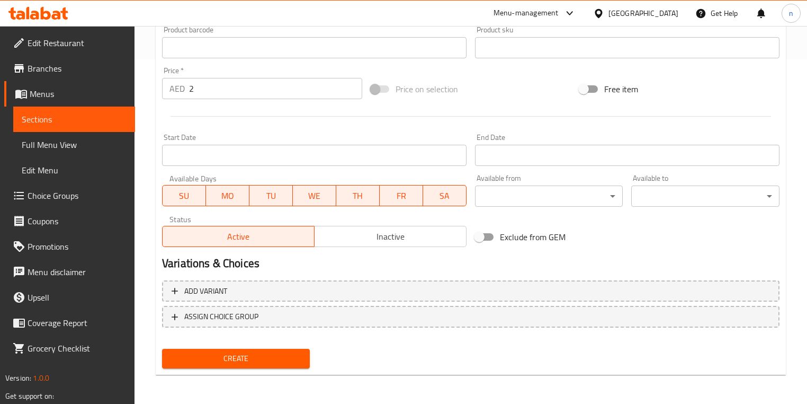
click at [284, 350] on button "Create" at bounding box center [236, 358] width 148 height 20
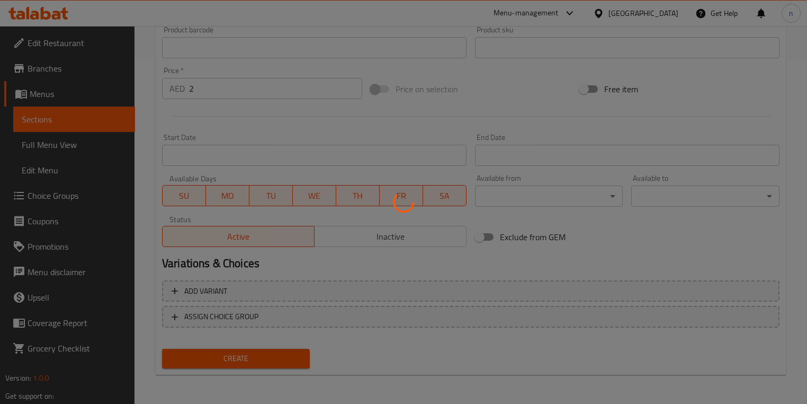
type input "0"
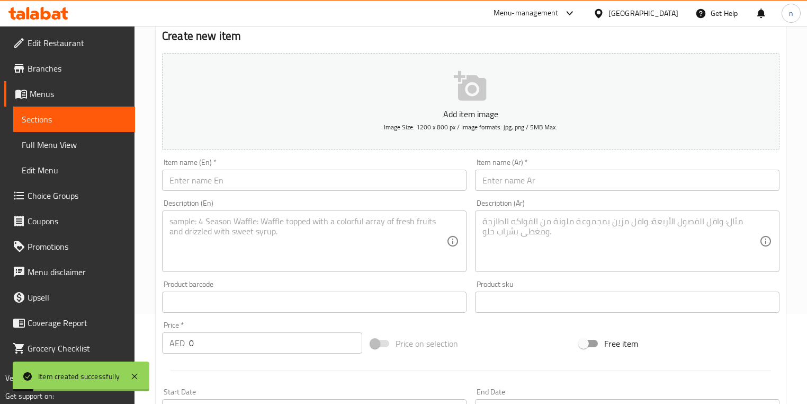
scroll to position [5, 0]
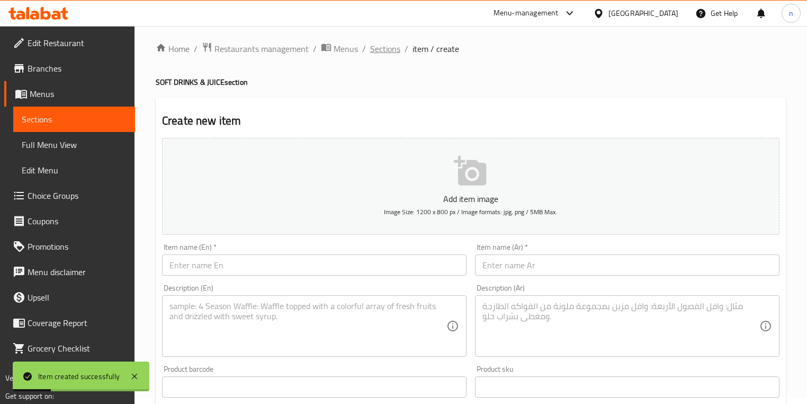
click at [383, 42] on span "Sections" at bounding box center [385, 48] width 30 height 13
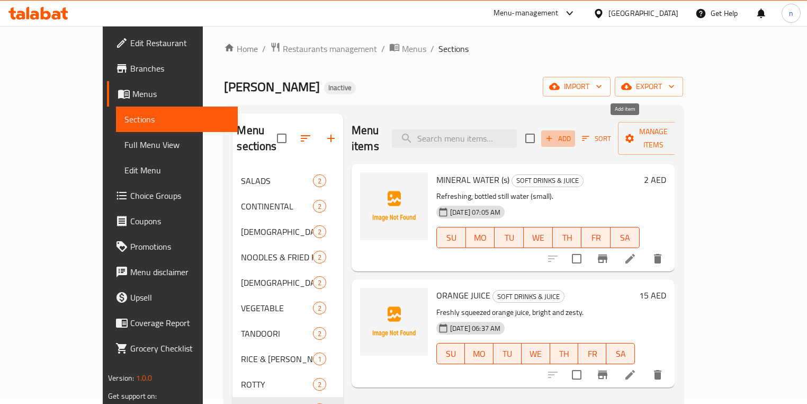
click at [573, 135] on span "Add" at bounding box center [558, 138] width 29 height 12
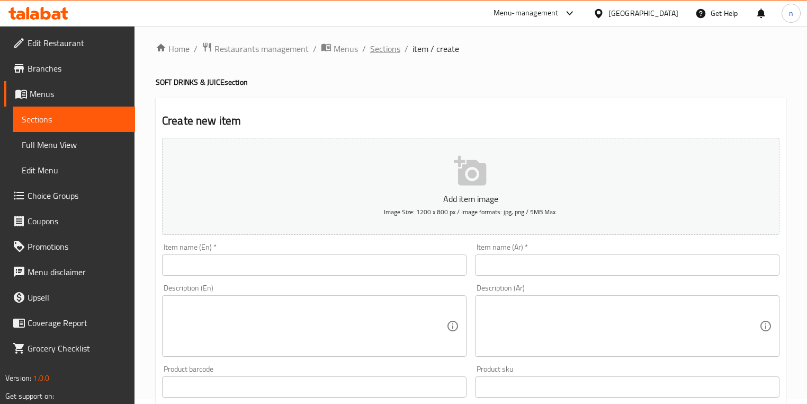
click at [381, 45] on span "Sections" at bounding box center [385, 48] width 30 height 13
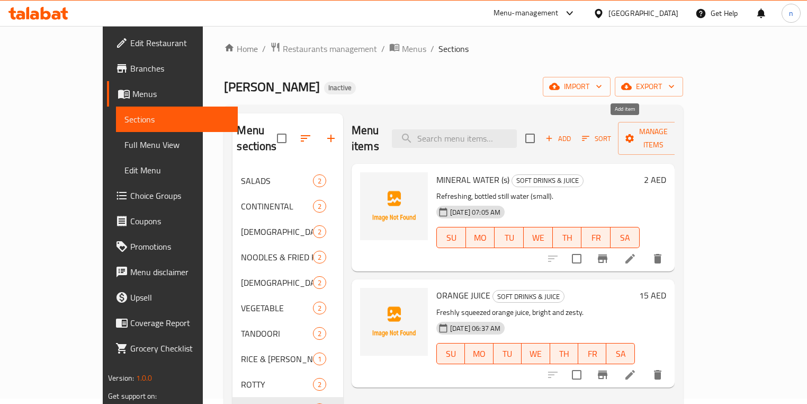
click at [573, 132] on span "Add" at bounding box center [558, 138] width 29 height 12
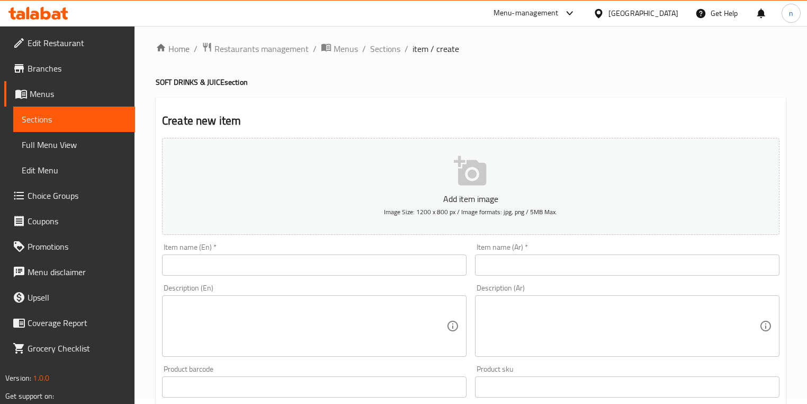
click at [373, 268] on input "text" at bounding box center [314, 264] width 305 height 21
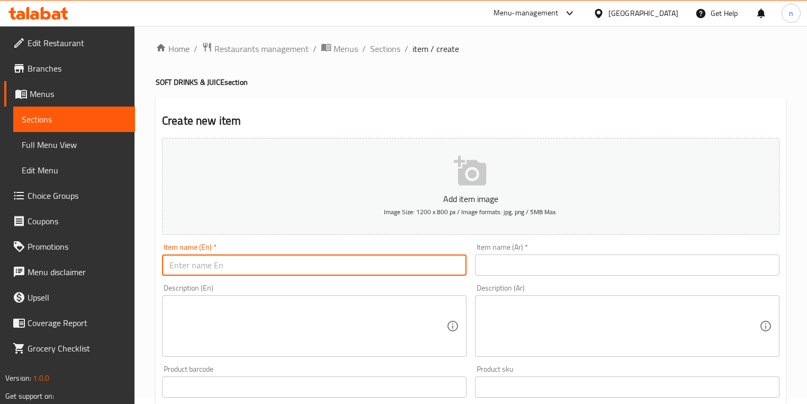
paste input "MINERAL WATER (B)"
type input "MINERAL WATER (B)"
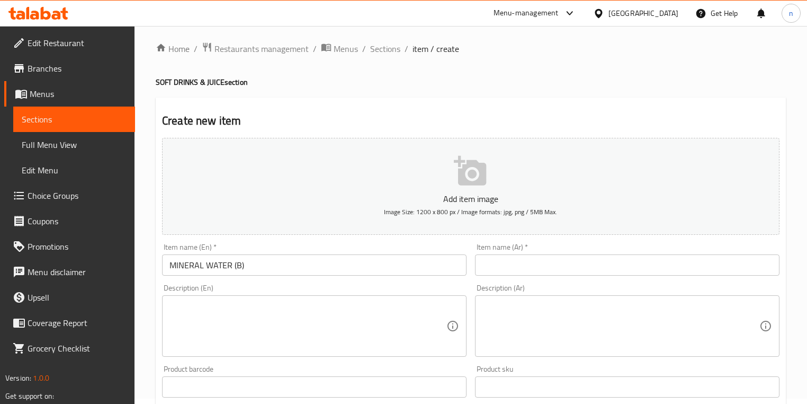
click at [495, 261] on input "text" at bounding box center [627, 264] width 305 height 21
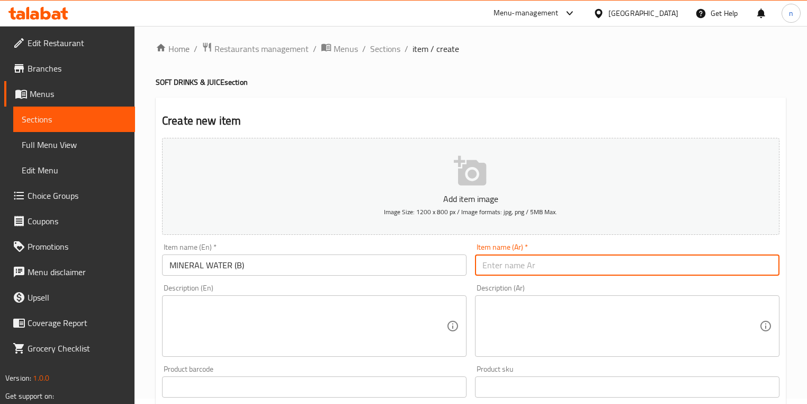
paste input "مياه معدنية (ب)"
type input "مياه معدنية (ب)"
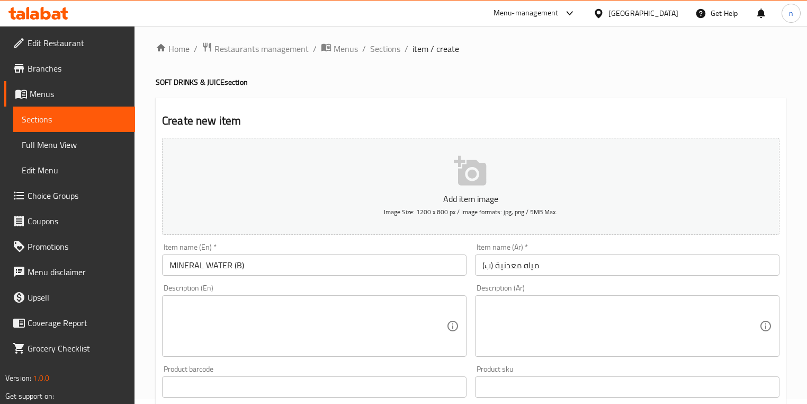
click at [387, 315] on textarea at bounding box center [307, 326] width 277 height 50
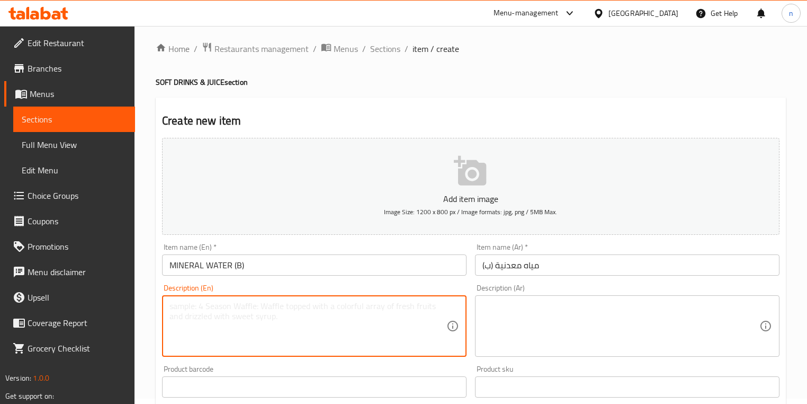
paste textarea "Larger bottle of crisp, refreshing mineral water."
type textarea "Larger bottle of crisp, refreshing mineral water."
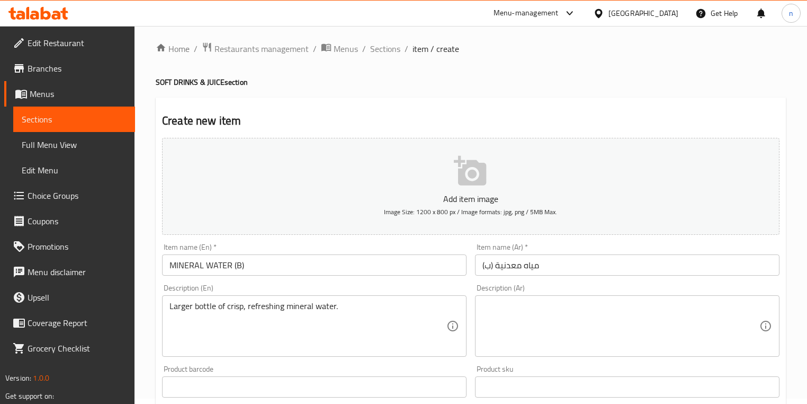
click at [502, 332] on textarea at bounding box center [620, 326] width 277 height 50
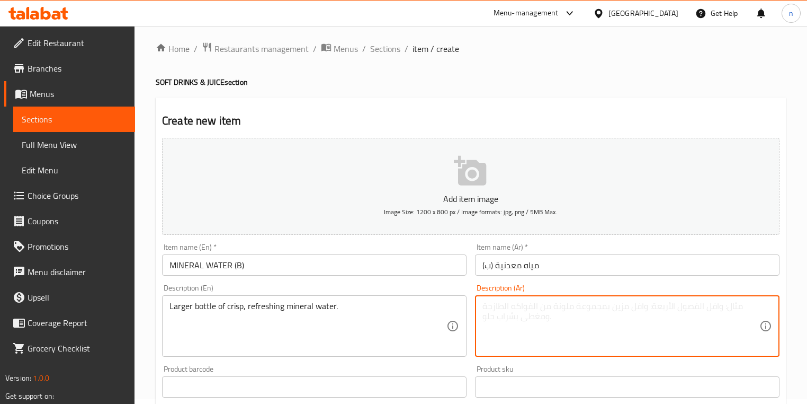
paste textarea "زجاجة أكبر من الكرسب المياه المعدنية المنعشة."
type textarea "زجاجة أكبر من الكرسب المياه المعدنية المنعشة."
click at [568, 365] on div "Product sku Product sku" at bounding box center [627, 381] width 305 height 32
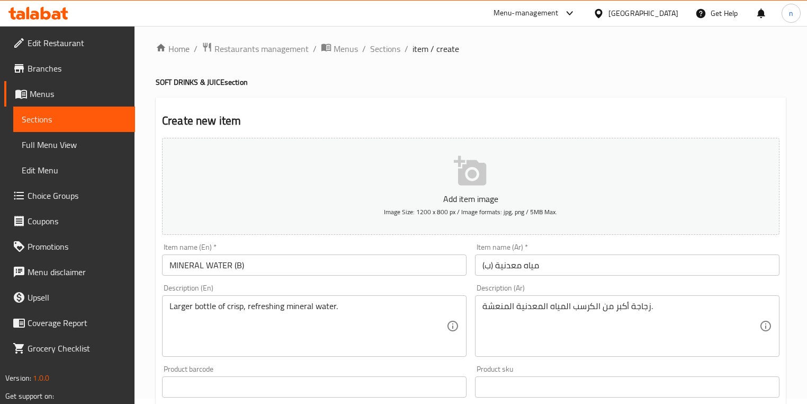
click at [572, 365] on div "Product sku Product sku" at bounding box center [627, 381] width 305 height 32
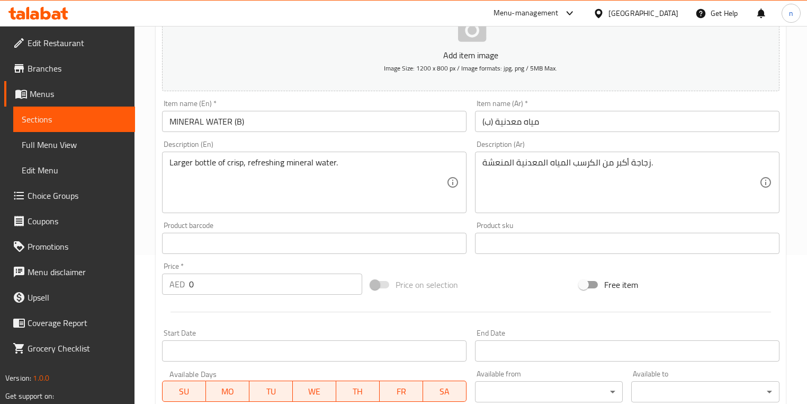
scroll to position [217, 0]
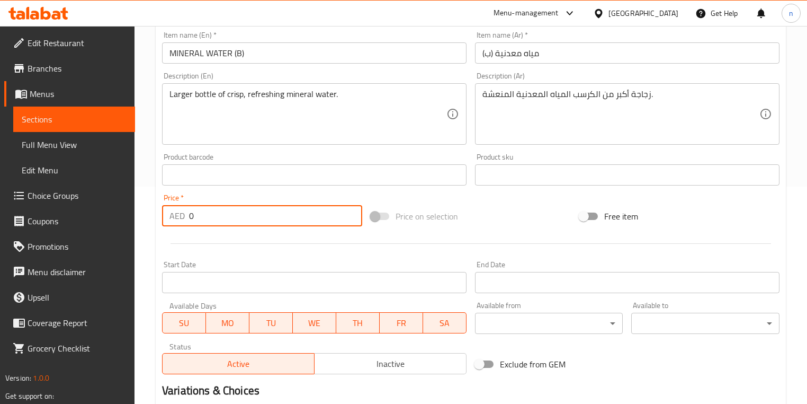
click at [303, 212] on input "0" at bounding box center [275, 215] width 173 height 21
paste input "3"
type input "3"
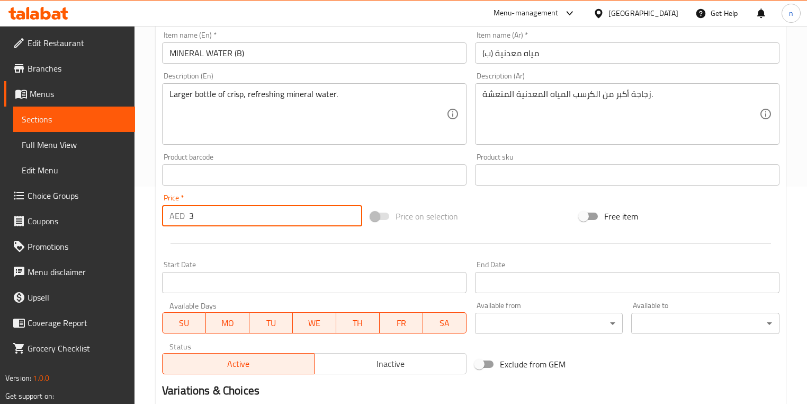
click at [509, 210] on div "Price on selection" at bounding box center [470, 216] width 209 height 29
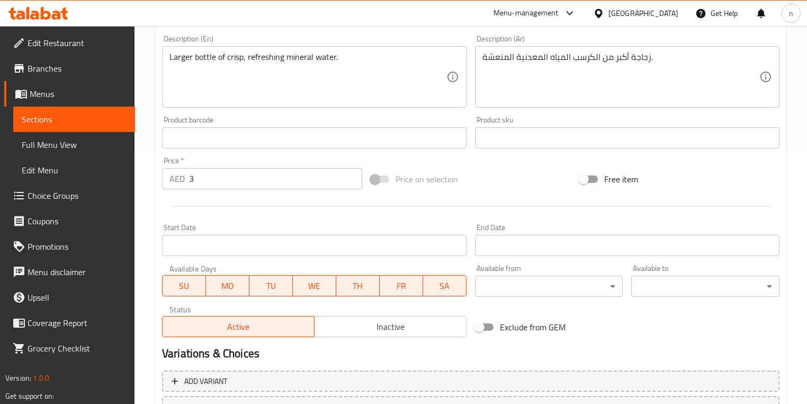
scroll to position [344, 0]
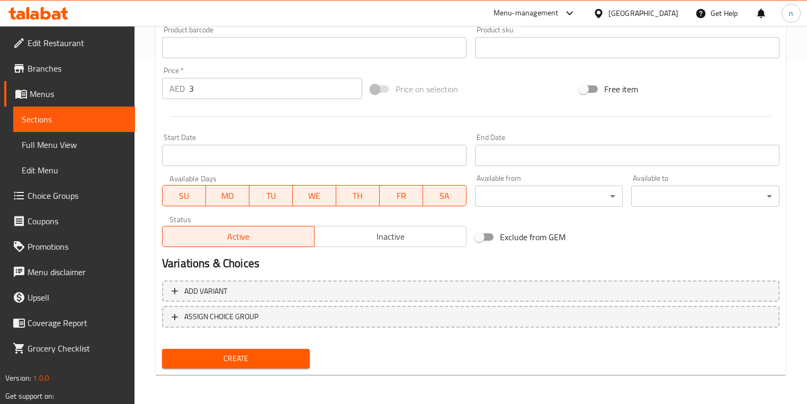
click at [195, 350] on button "Create" at bounding box center [236, 358] width 148 height 20
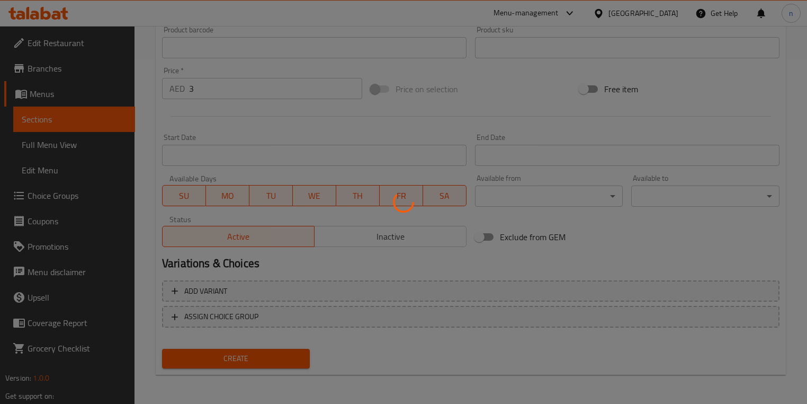
click at [195, 350] on div at bounding box center [403, 202] width 807 height 404
type input "0"
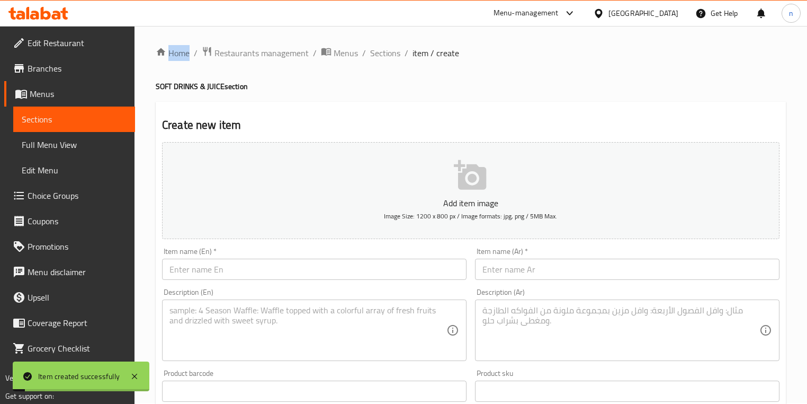
scroll to position [0, 0]
click at [384, 58] on span "Sections" at bounding box center [385, 54] width 30 height 13
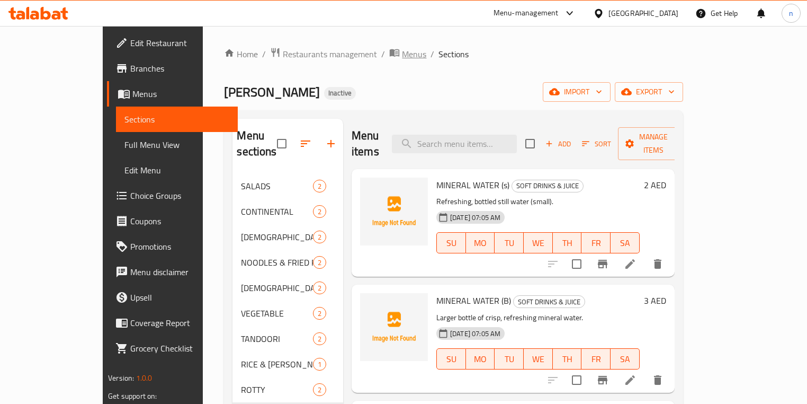
click at [402, 53] on span "Menus" at bounding box center [414, 54] width 24 height 13
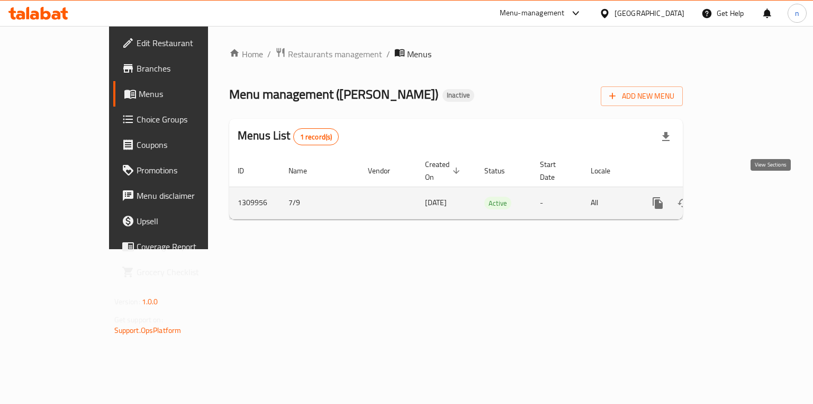
click at [741, 196] on icon "enhanced table" at bounding box center [734, 202] width 13 height 13
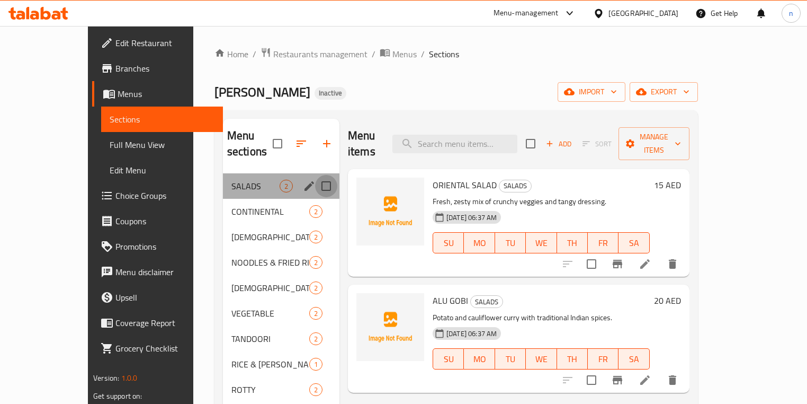
click at [315, 175] on input "Menu sections" at bounding box center [326, 186] width 22 height 22
checkbox input "true"
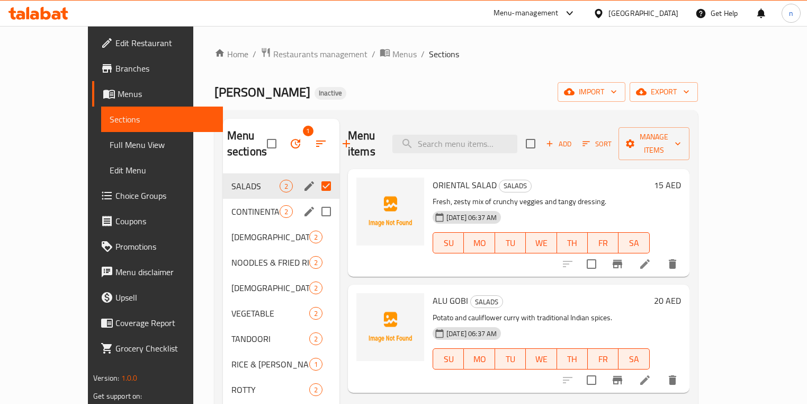
click at [315, 212] on input "Menu sections" at bounding box center [326, 211] width 22 height 22
checkbox input "true"
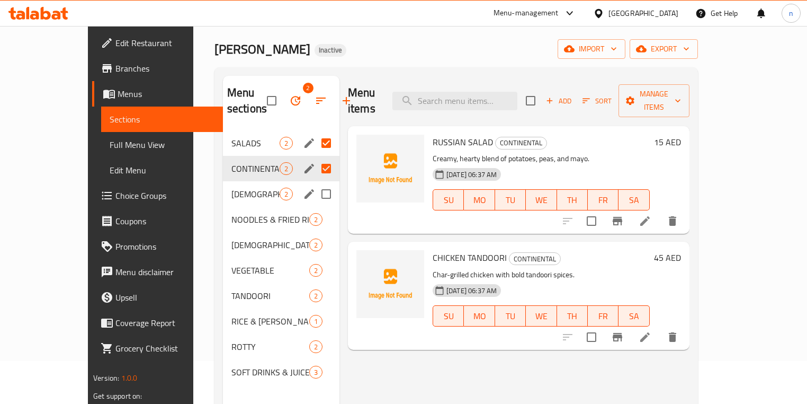
scroll to position [85, 0]
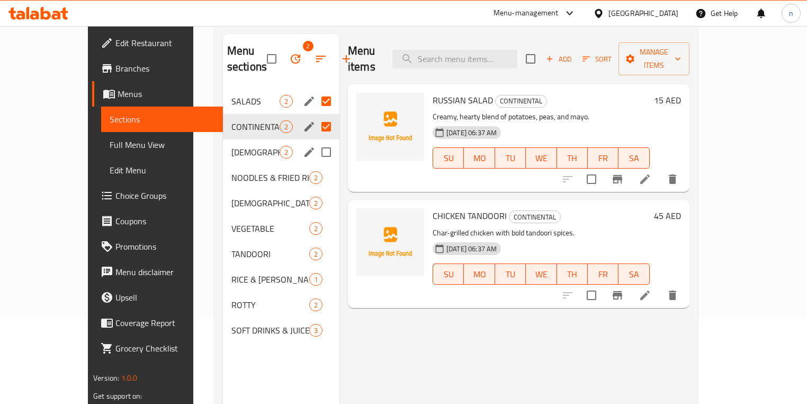
click at [315, 149] on input "Menu sections" at bounding box center [326, 152] width 22 height 22
checkbox input "true"
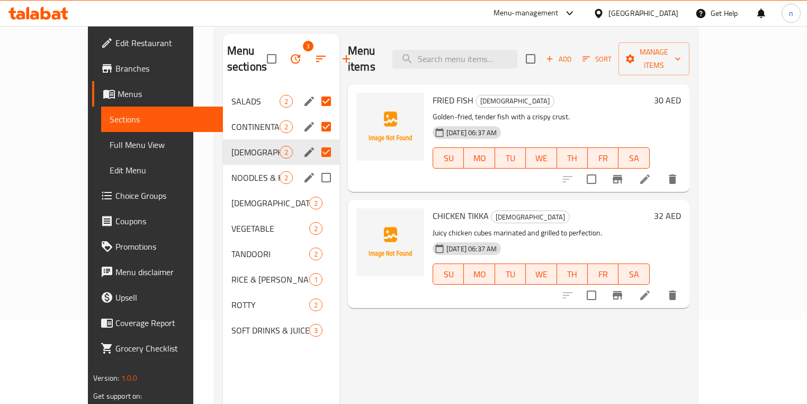
click at [315, 182] on input "Menu sections" at bounding box center [326, 177] width 22 height 22
checkbox input "true"
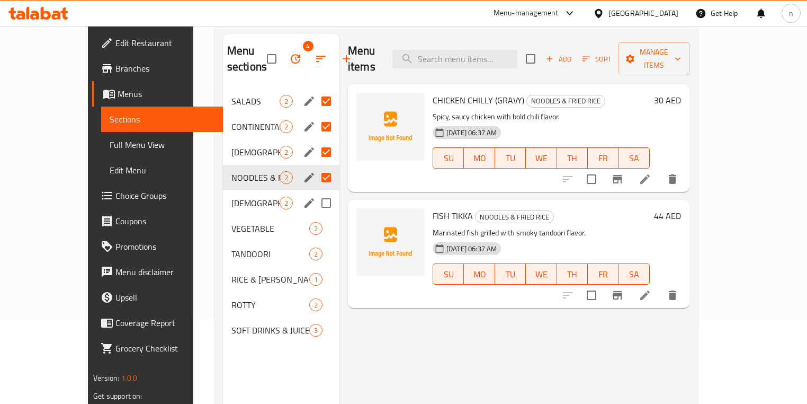
click at [315, 203] on input "Menu sections" at bounding box center [326, 203] width 22 height 22
checkbox input "true"
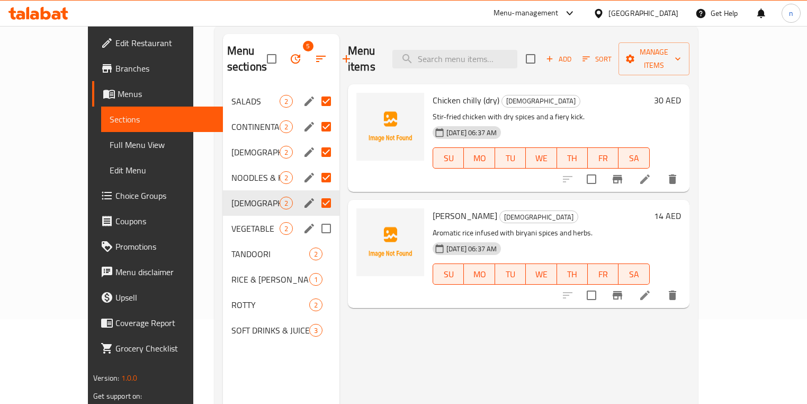
click at [315, 227] on input "Menu sections" at bounding box center [326, 228] width 22 height 22
checkbox input "true"
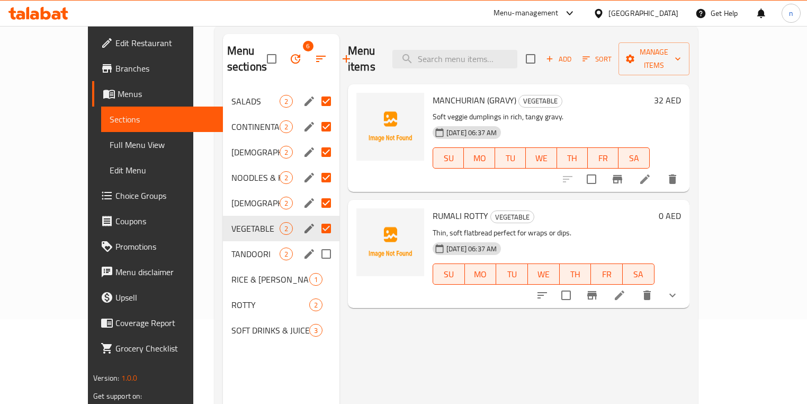
click at [315, 248] on input "Menu sections" at bounding box center [326, 254] width 22 height 22
checkbox input "true"
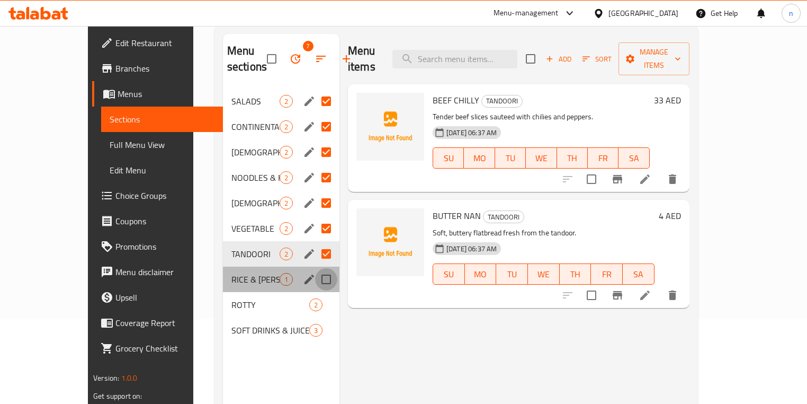
click at [315, 279] on input "Menu sections" at bounding box center [326, 279] width 22 height 22
checkbox input "true"
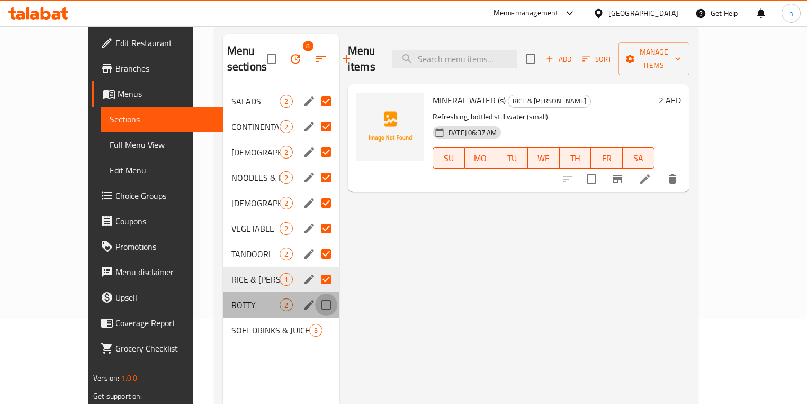
click at [315, 307] on input "Menu sections" at bounding box center [326, 304] width 22 height 22
checkbox input "true"
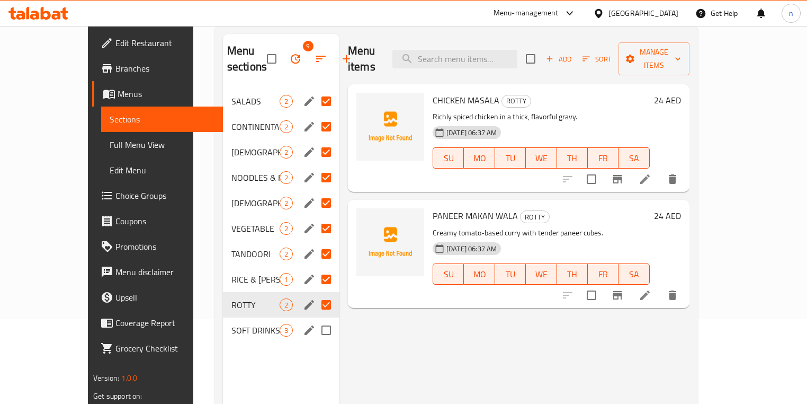
click at [315, 326] on input "Menu sections" at bounding box center [326, 330] width 22 height 22
checkbox input "false"
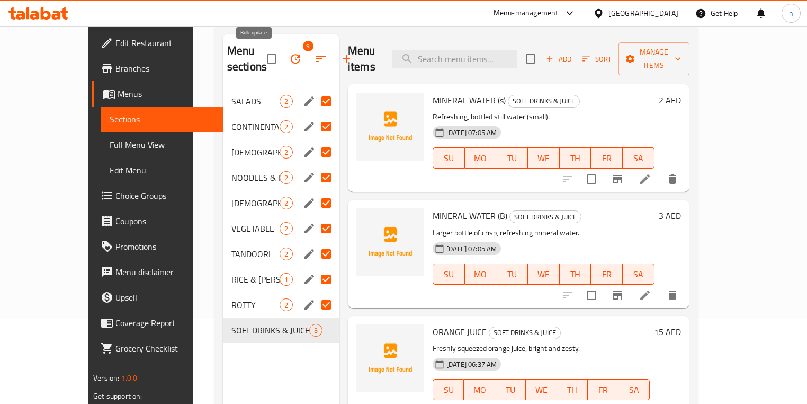
click at [283, 64] on button "button" at bounding box center [295, 58] width 25 height 25
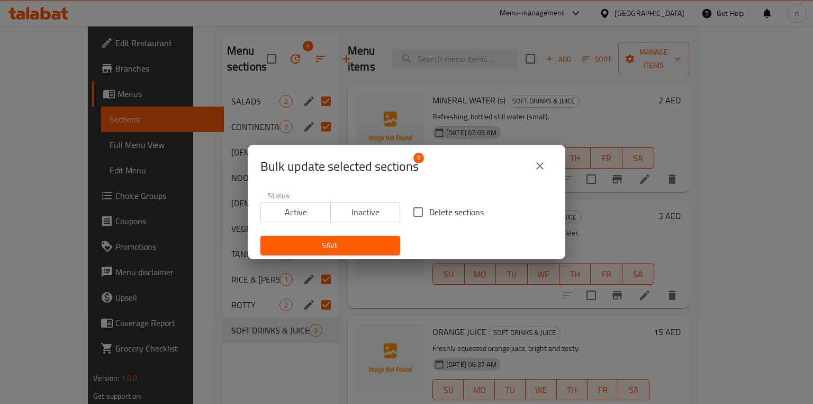
click at [410, 214] on input "Delete sections" at bounding box center [418, 212] width 22 height 22
checkbox input "true"
click at [360, 245] on span "Save" at bounding box center [330, 245] width 123 height 13
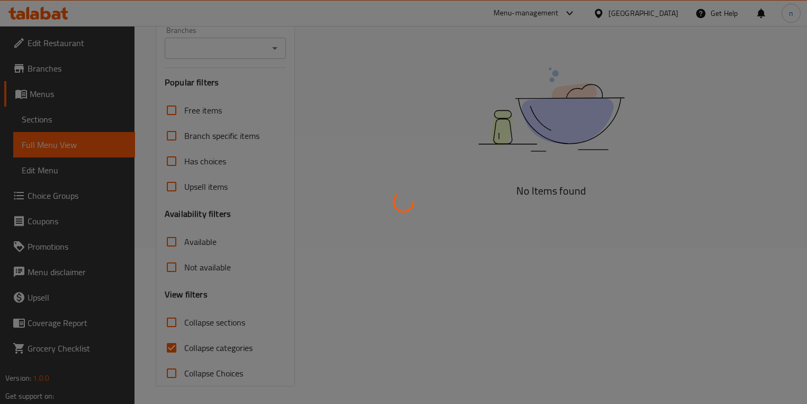
scroll to position [159, 0]
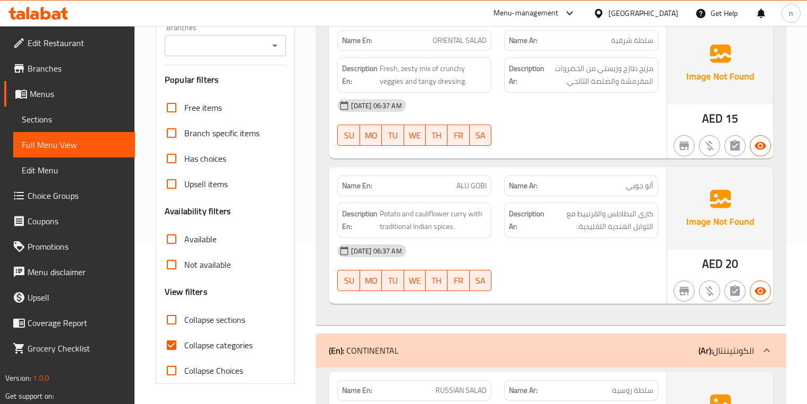
click at [169, 346] on input "Collapse categories" at bounding box center [171, 344] width 25 height 25
checkbox input "false"
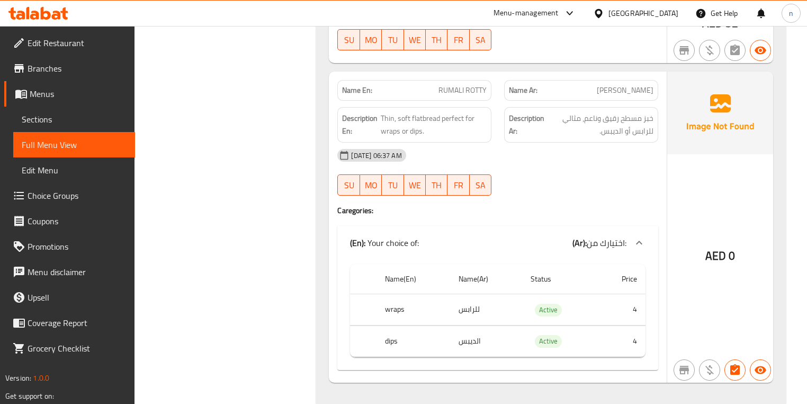
scroll to position [1981, 0]
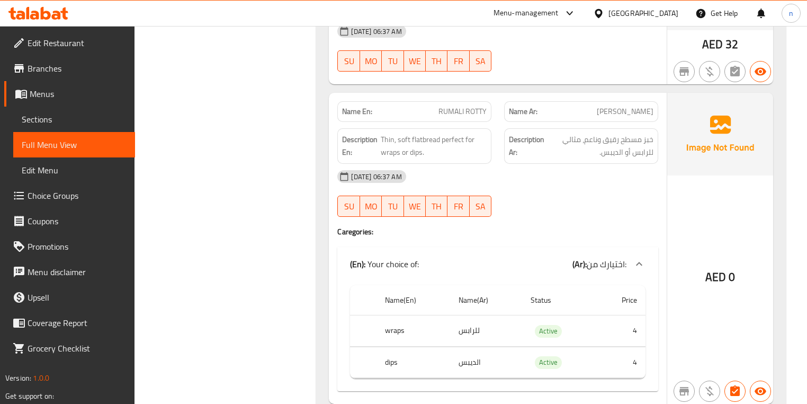
click at [590, 186] on div "[DATE] 06:37 AM SU MO TU WE TH FR SA" at bounding box center [497, 193] width 333 height 59
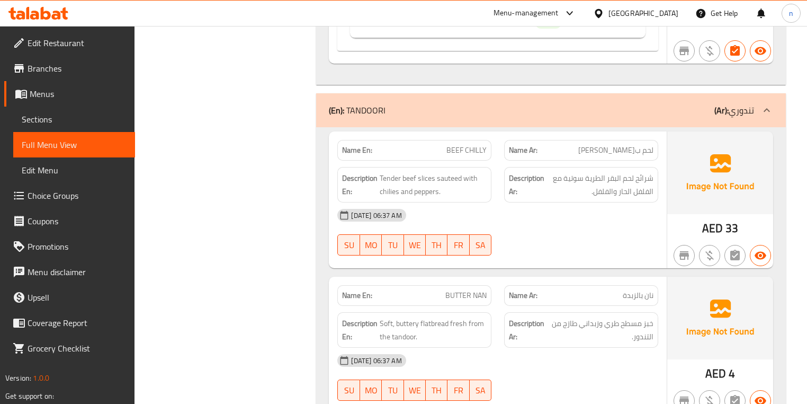
scroll to position [2362, 0]
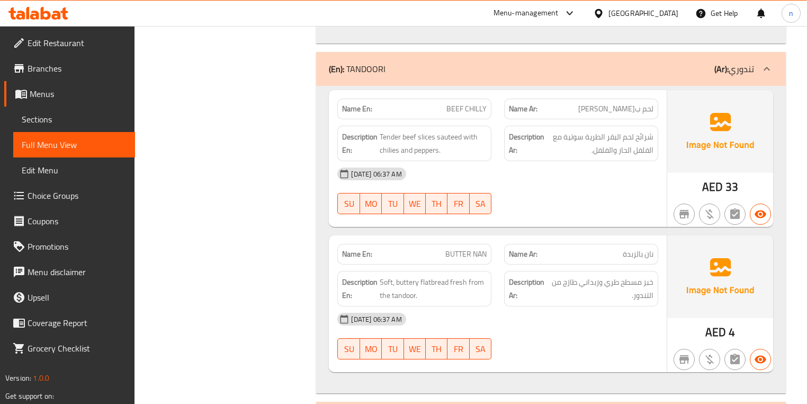
click at [579, 174] on div "[DATE] 06:37 AM" at bounding box center [497, 173] width 333 height 25
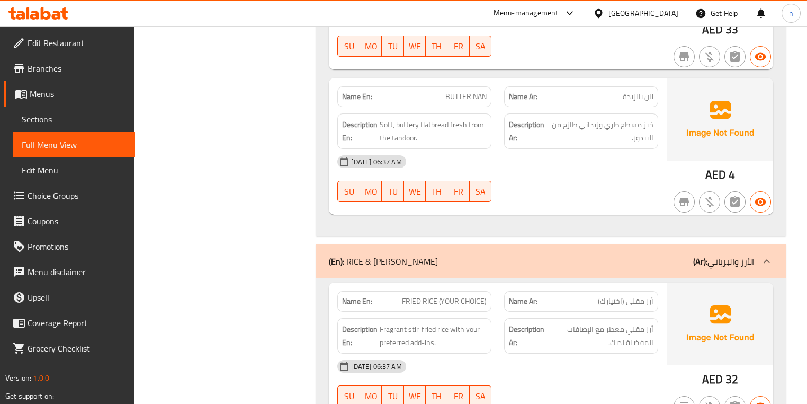
scroll to position [2532, 0]
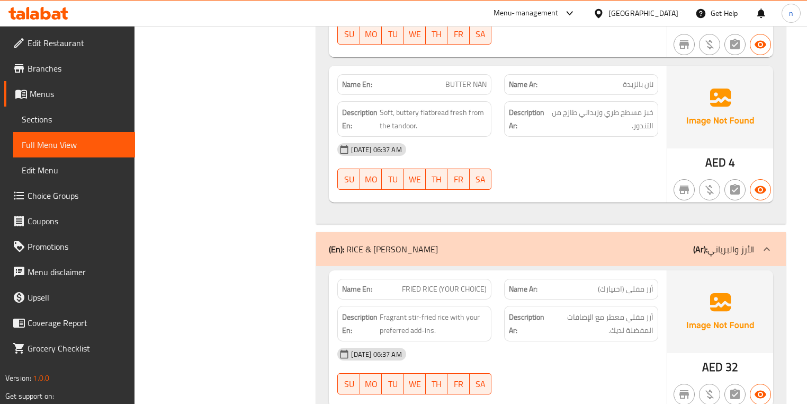
click at [566, 163] on div "[DATE] 06:37 AM SU MO TU WE TH FR SA" at bounding box center [497, 166] width 333 height 59
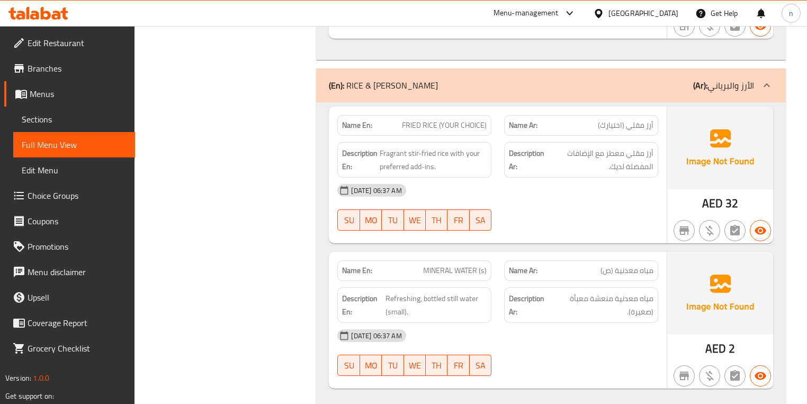
scroll to position [2701, 0]
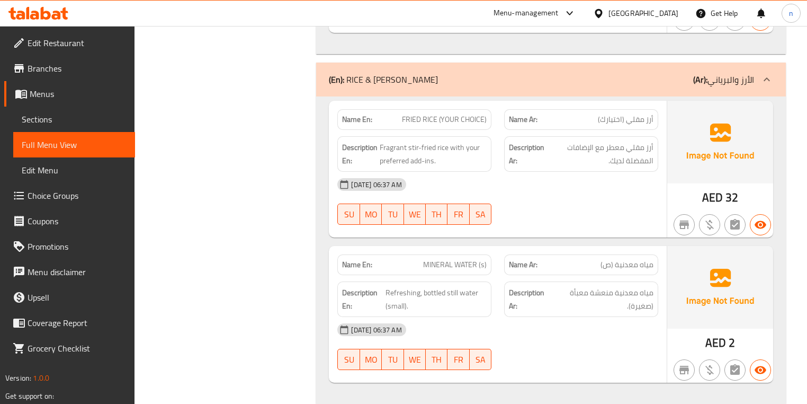
click at [433, 114] on span "FRIED RICE (YOUR CHOICE)" at bounding box center [444, 119] width 85 height 11
copy span "FRIED RICE (YOUR CHOICE)"
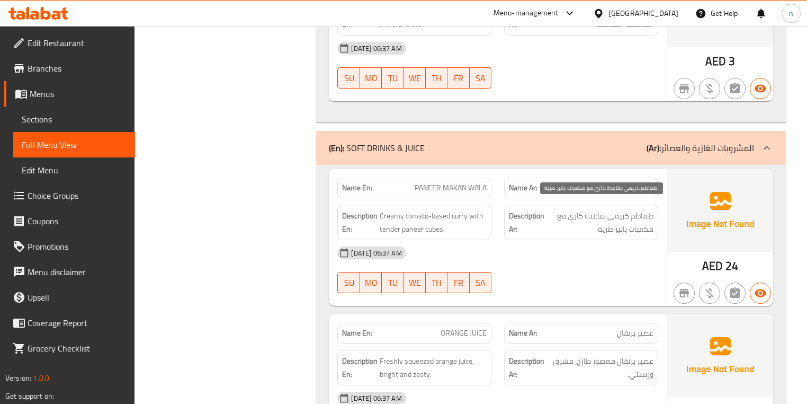
scroll to position [3328, 0]
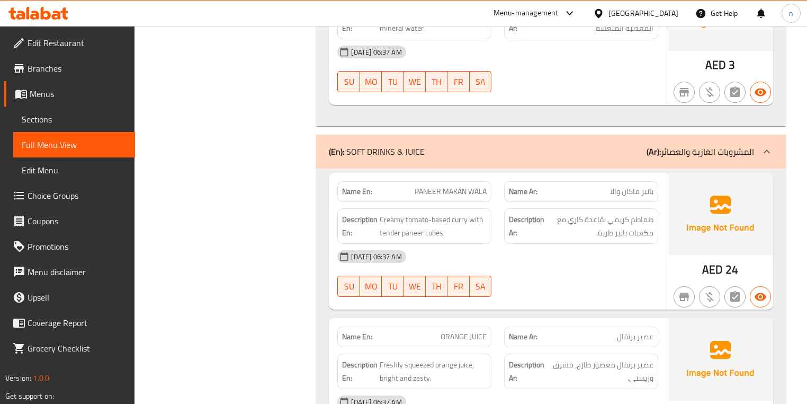
click at [601, 261] on div "[DATE] 06:37 AM" at bounding box center [497, 256] width 333 height 25
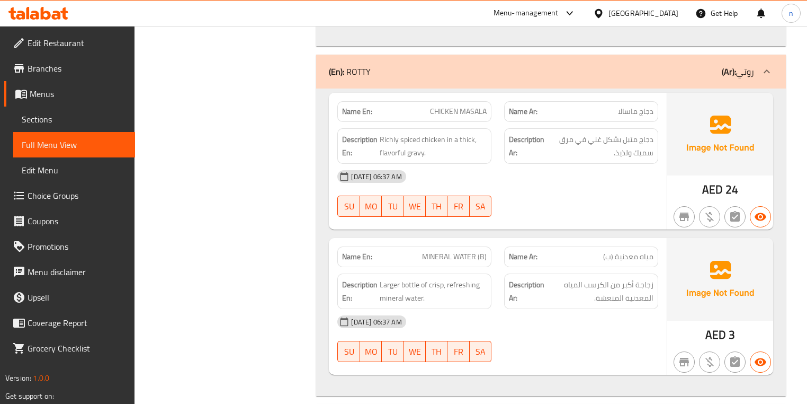
scroll to position [3074, 0]
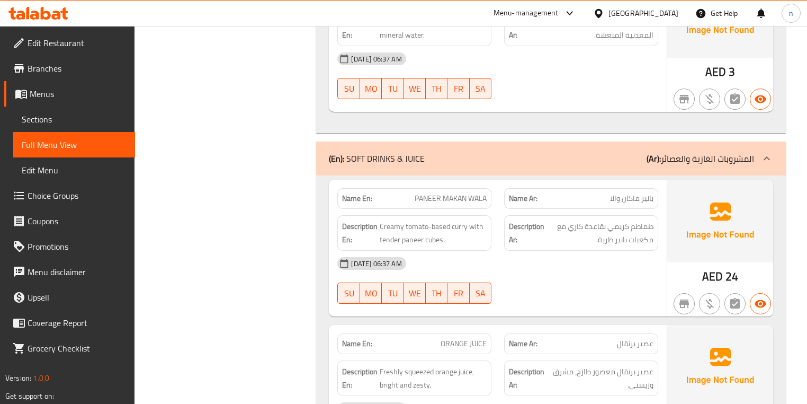
scroll to position [3116, 0]
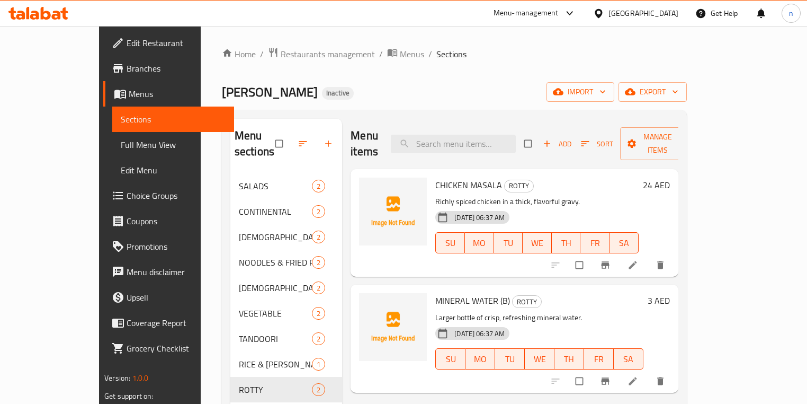
click at [633, 195] on p "Richly spiced chicken in a thick, flavorful gravy." at bounding box center [536, 201] width 203 height 13
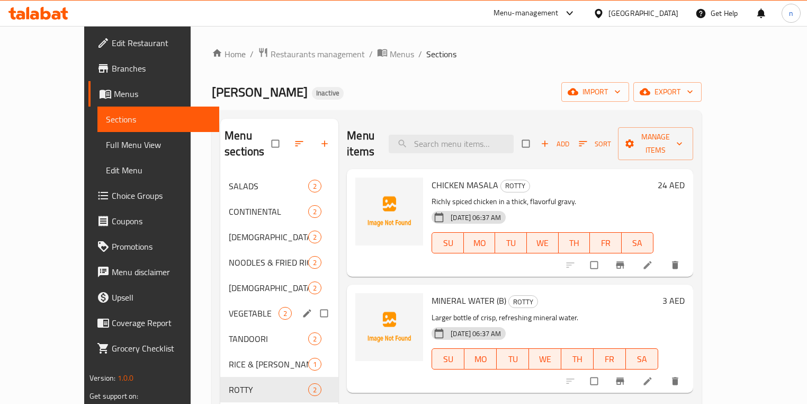
scroll to position [42, 0]
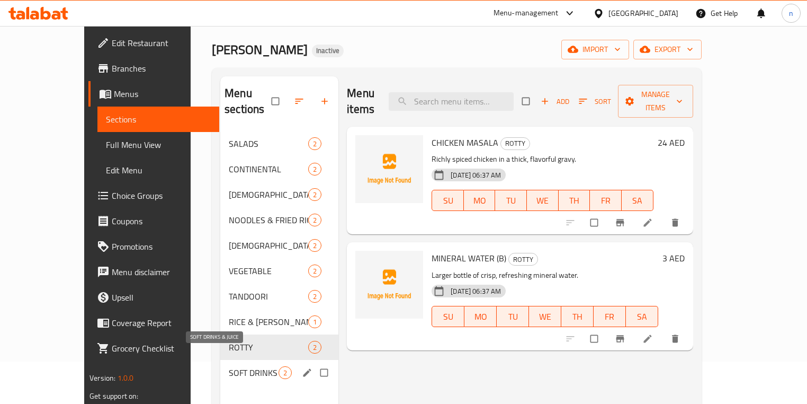
click at [229, 366] on span "SOFT DRINKS & JUICE" at bounding box center [254, 372] width 50 height 13
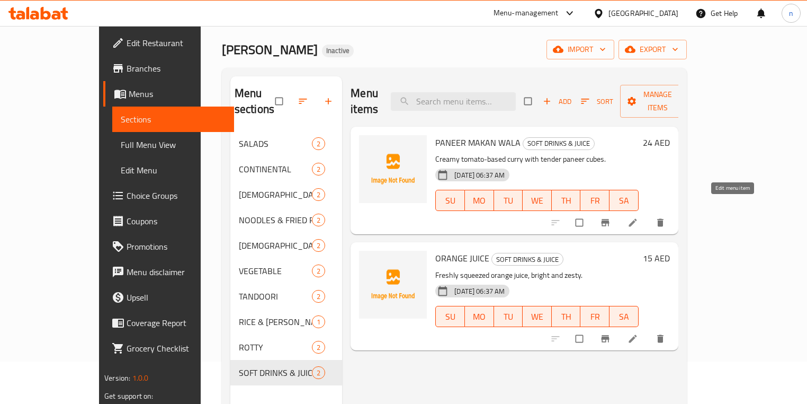
click at [638, 217] on icon at bounding box center [633, 222] width 11 height 11
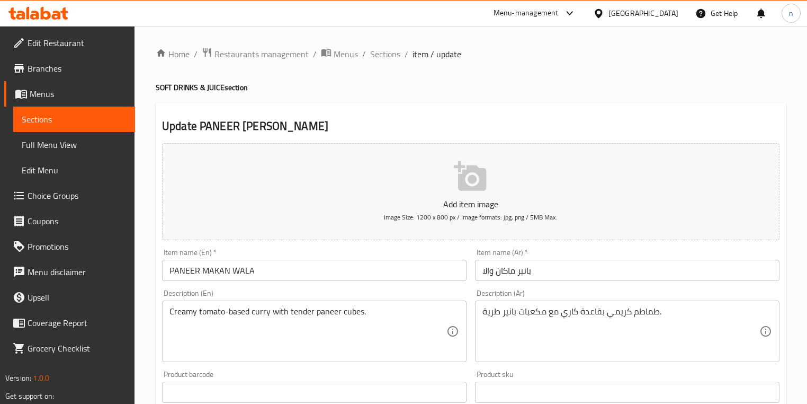
click at [374, 275] on input "PANEER MAKAN WALA" at bounding box center [314, 270] width 305 height 21
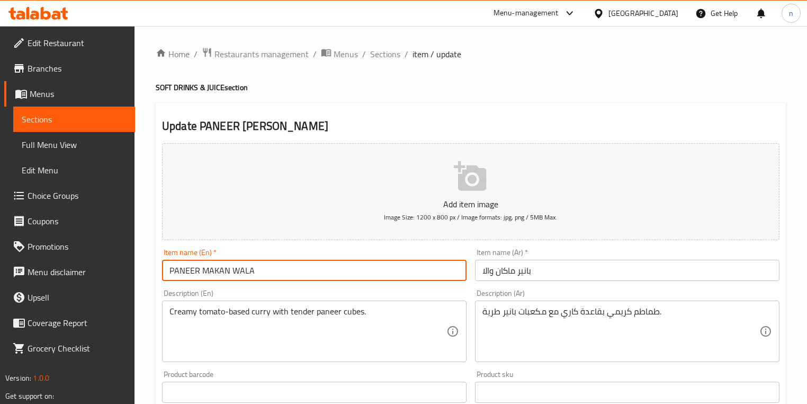
click at [374, 275] on input "PANEER MAKAN WALA" at bounding box center [314, 270] width 305 height 21
click at [513, 270] on input "بانير ماكان والا" at bounding box center [627, 270] width 305 height 21
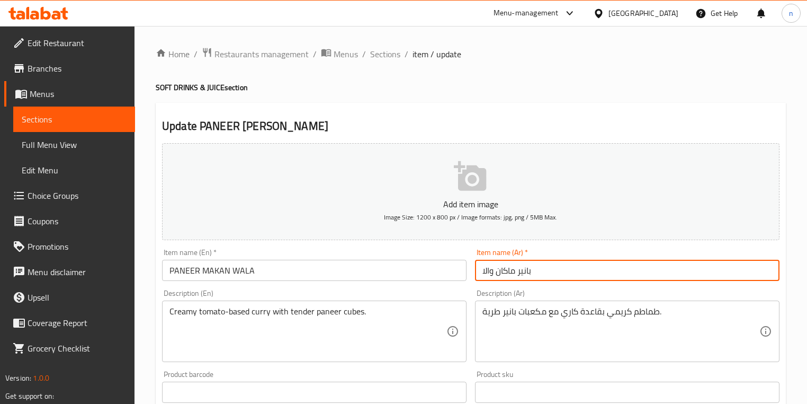
click at [513, 270] on input "بانير ماكان والا" at bounding box center [627, 270] width 305 height 21
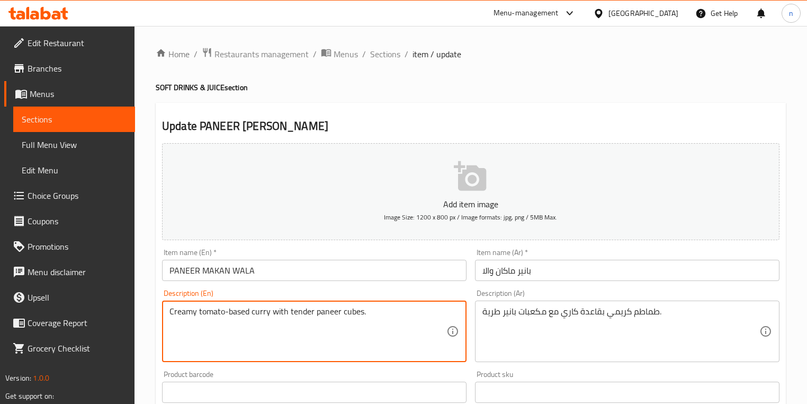
click at [375, 332] on textarea "Creamy tomato-based curry with tender paneer cubes." at bounding box center [307, 331] width 277 height 50
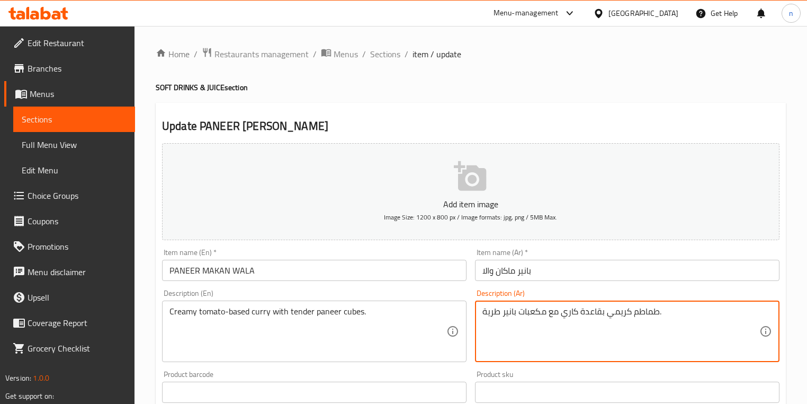
click at [524, 314] on textarea "طماطم كريمي بقاعدة كاري مع مكعبات بانير طرية." at bounding box center [620, 331] width 277 height 50
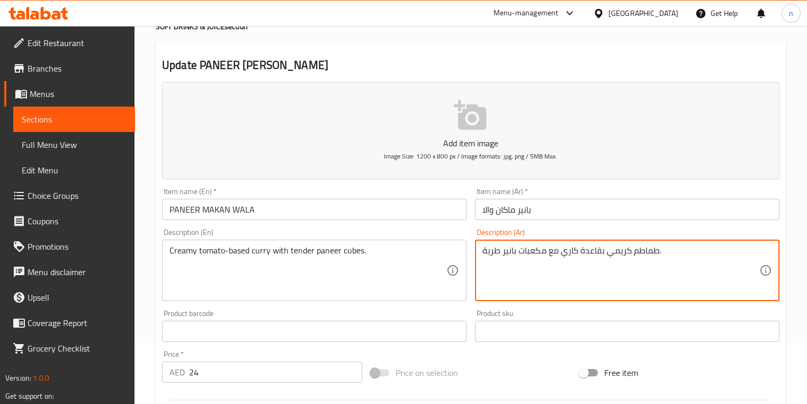
scroll to position [169, 0]
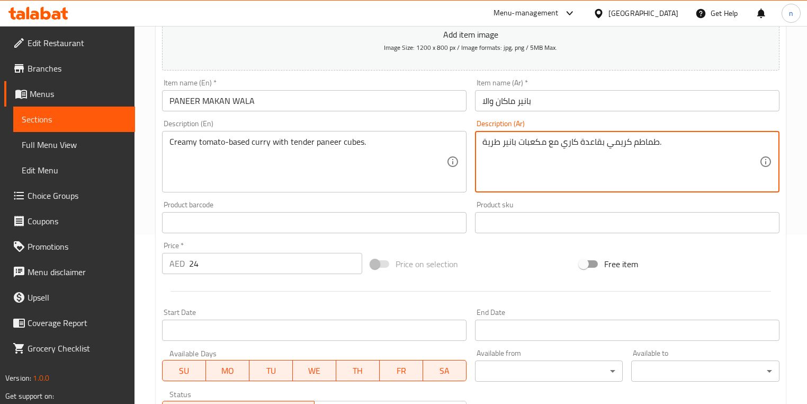
click at [241, 272] on input "24" at bounding box center [275, 263] width 173 height 21
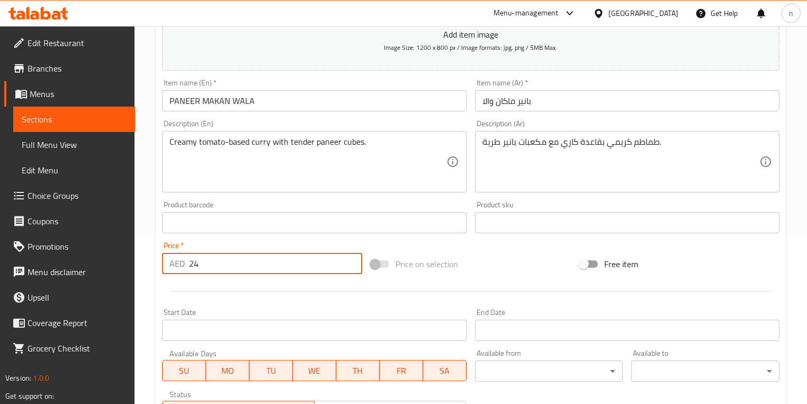
click at [241, 272] on input "24" at bounding box center [275, 263] width 173 height 21
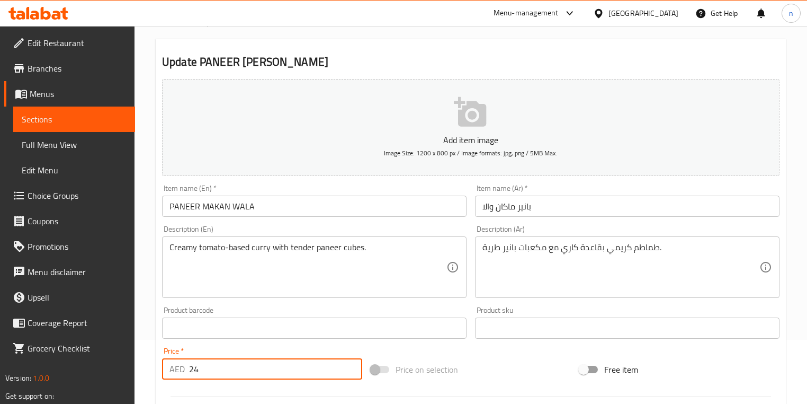
scroll to position [0, 0]
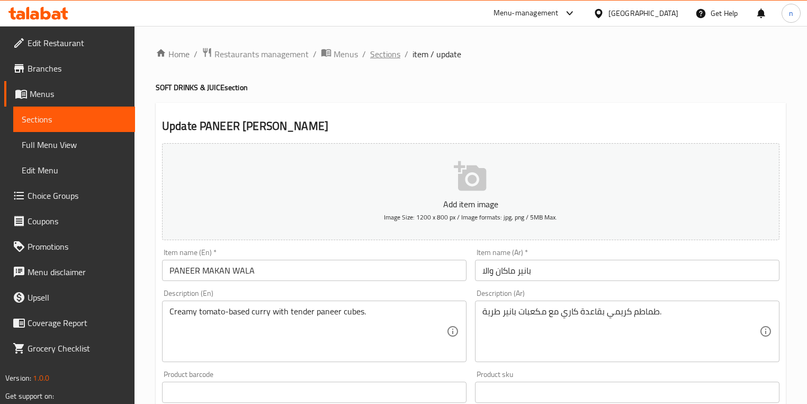
click at [377, 55] on span "Sections" at bounding box center [385, 54] width 30 height 13
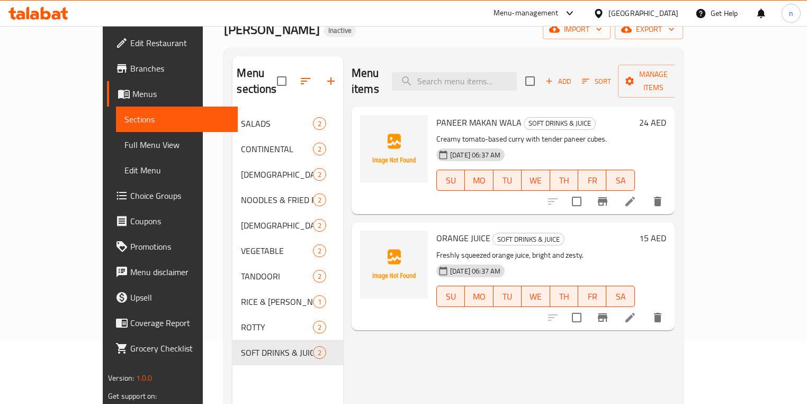
scroll to position [85, 0]
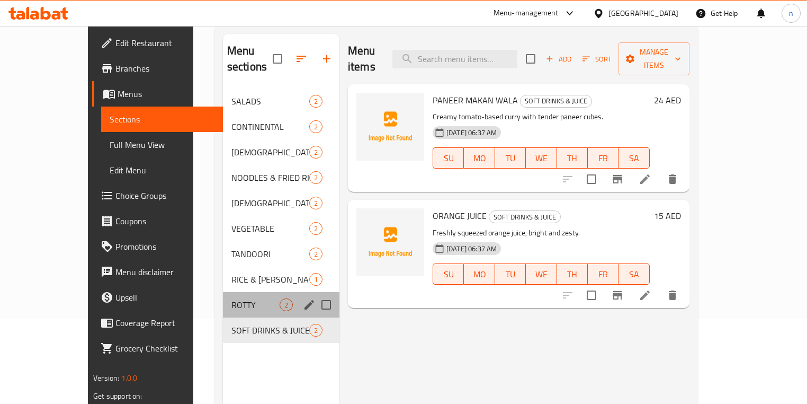
click at [223, 297] on div "ROTTY 2" at bounding box center [281, 304] width 117 height 25
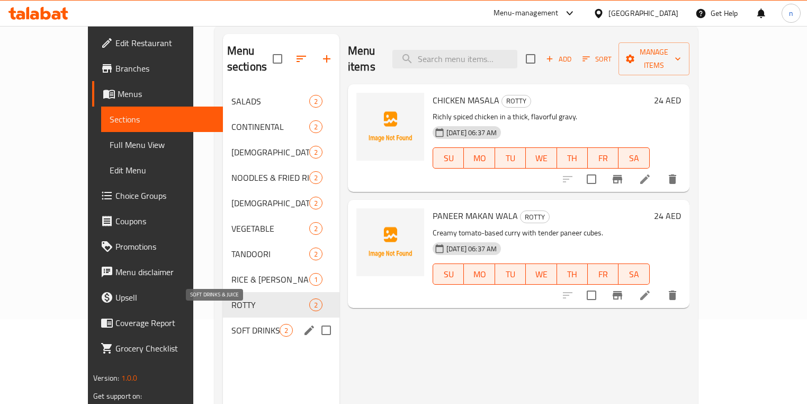
click at [236, 324] on span "SOFT DRINKS & JUICE" at bounding box center [255, 330] width 48 height 13
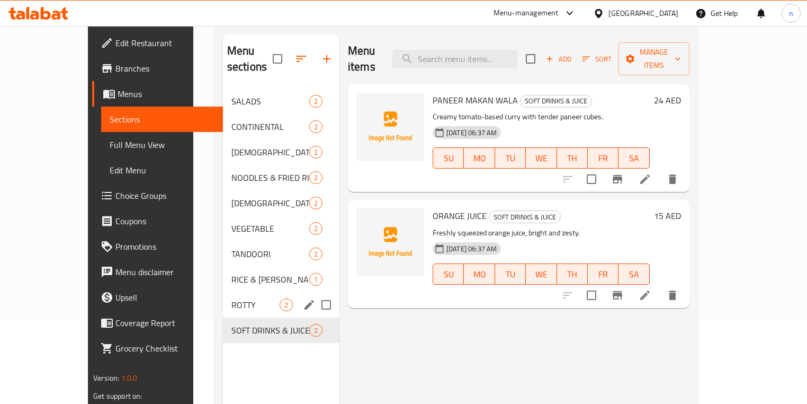
click at [230, 299] on div "ROTTY 2" at bounding box center [281, 304] width 117 height 25
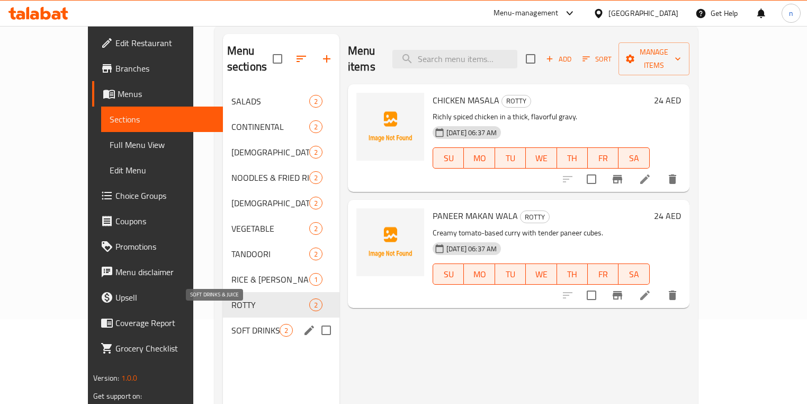
click at [231, 324] on span "SOFT DRINKS & JUICE" at bounding box center [255, 330] width 48 height 13
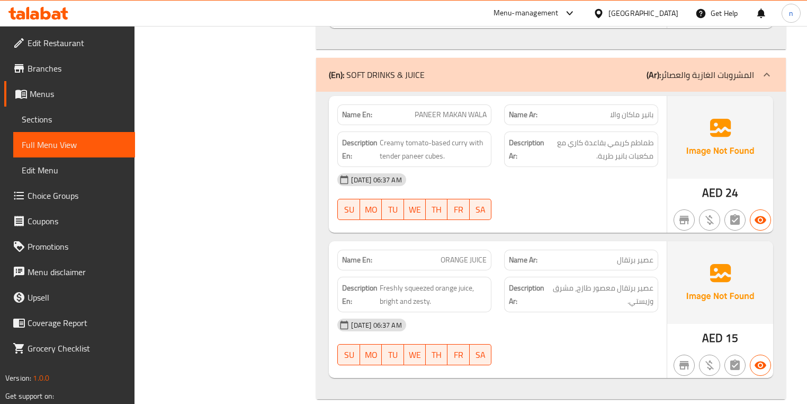
scroll to position [3149, 0]
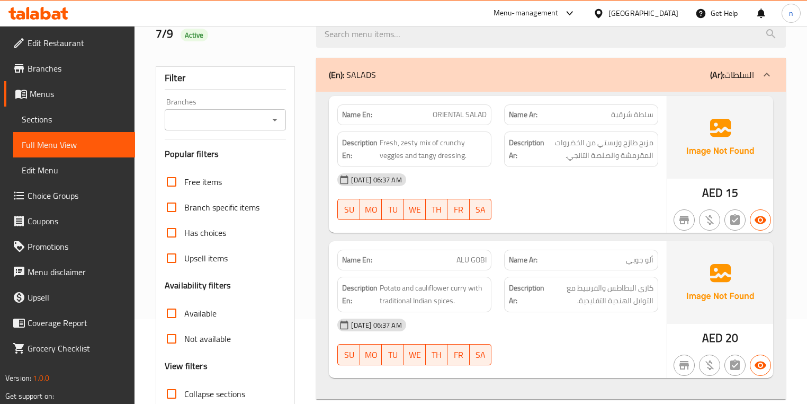
scroll to position [254, 0]
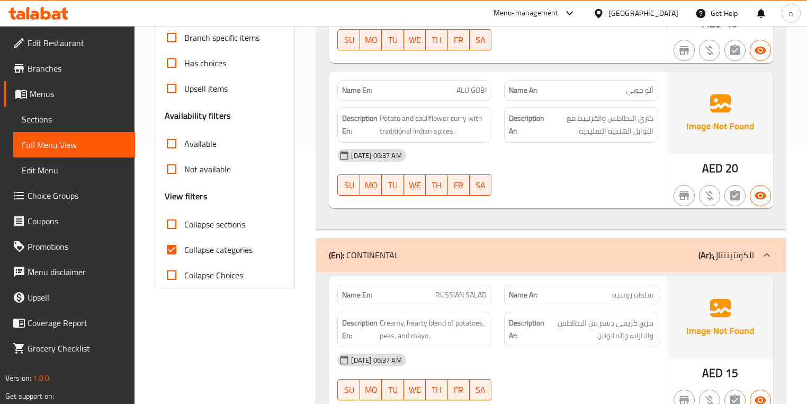
click at [167, 250] on input "Collapse categories" at bounding box center [171, 249] width 25 height 25
checkbox input "false"
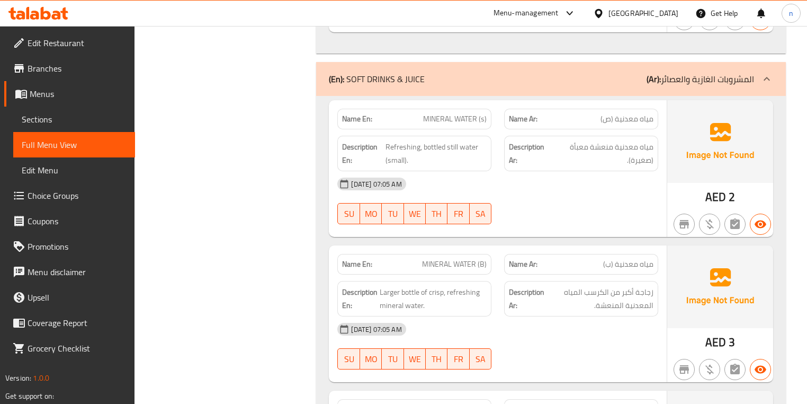
scroll to position [3243, 0]
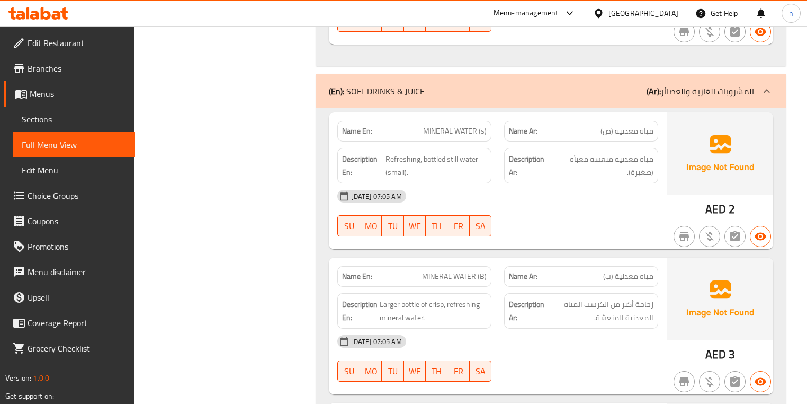
click at [592, 210] on div "04-09-2025 07:05 AM SU MO TU WE TH FR SA" at bounding box center [497, 212] width 333 height 59
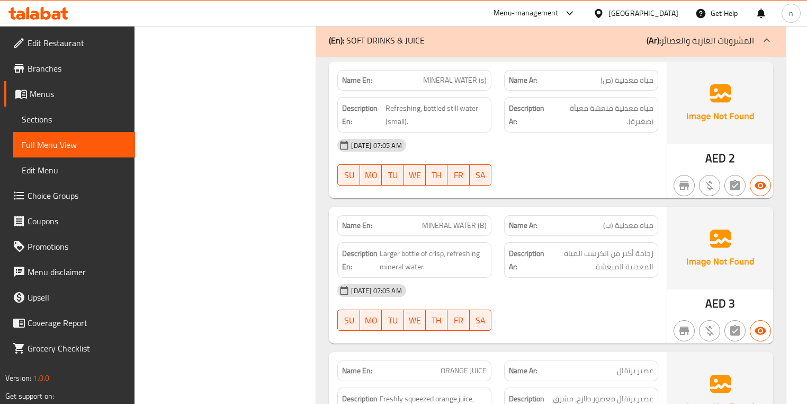
scroll to position [3370, 0]
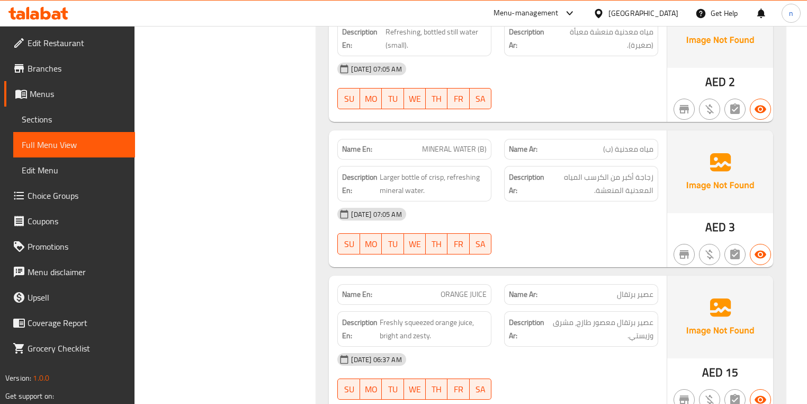
click at [615, 239] on div "04-09-2025 07:05 AM SU MO TU WE TH FR SA" at bounding box center [497, 230] width 333 height 59
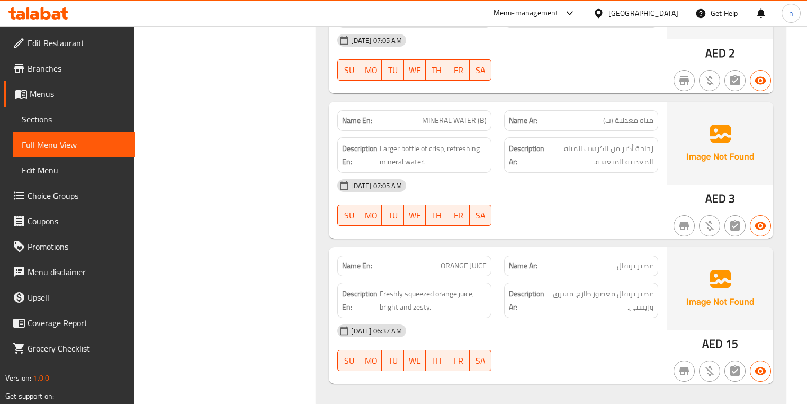
scroll to position [3413, 0]
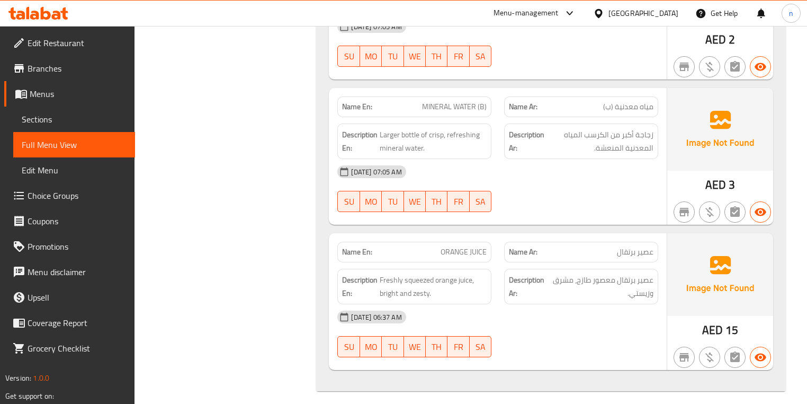
click at [587, 322] on div "04-09-2025 06:37 AM SU MO TU WE TH FR SA" at bounding box center [497, 333] width 333 height 59
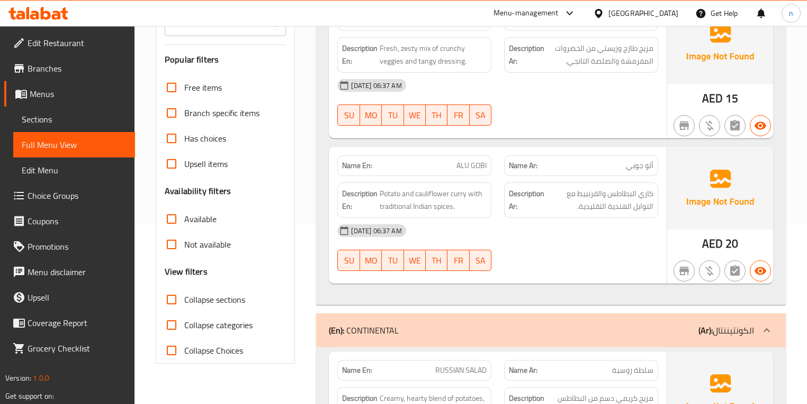
scroll to position [339, 0]
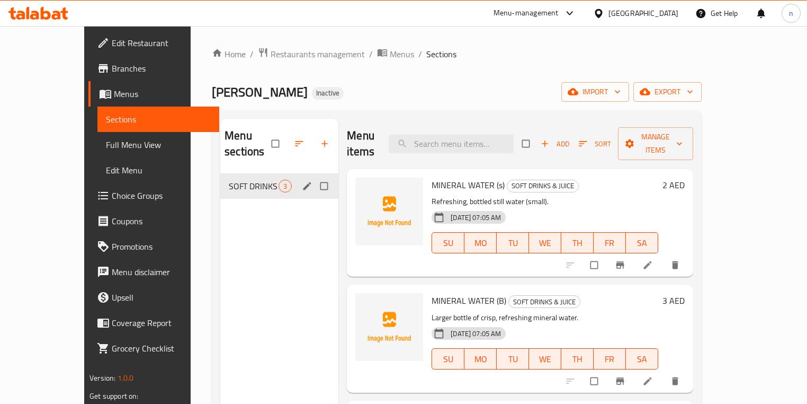
click at [314, 176] on input "Menu sections" at bounding box center [325, 186] width 22 height 20
checkbox input "true"
click at [280, 150] on button "button" at bounding box center [292, 143] width 25 height 23
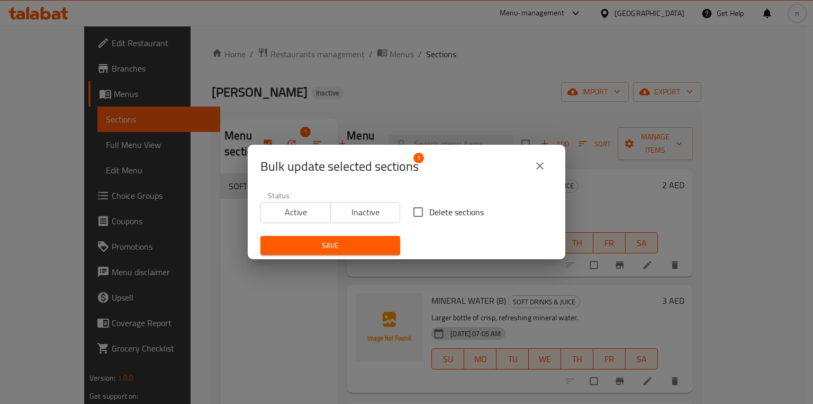
click at [424, 218] on input "Delete sections" at bounding box center [418, 212] width 22 height 22
checkbox input "true"
click at [366, 248] on span "Save" at bounding box center [330, 245] width 123 height 13
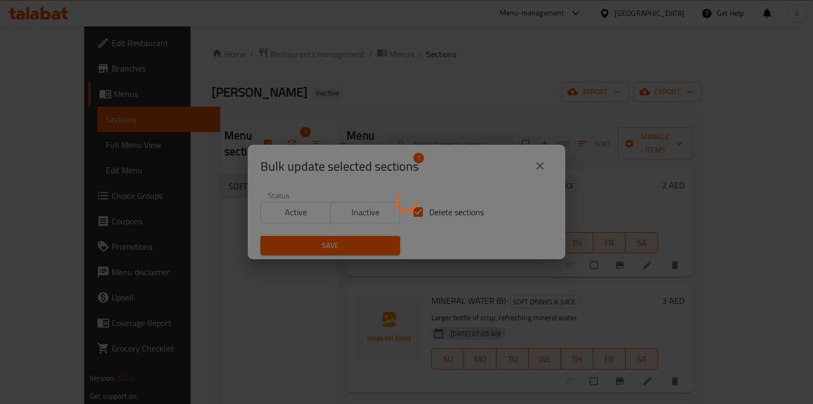
checkbox input "false"
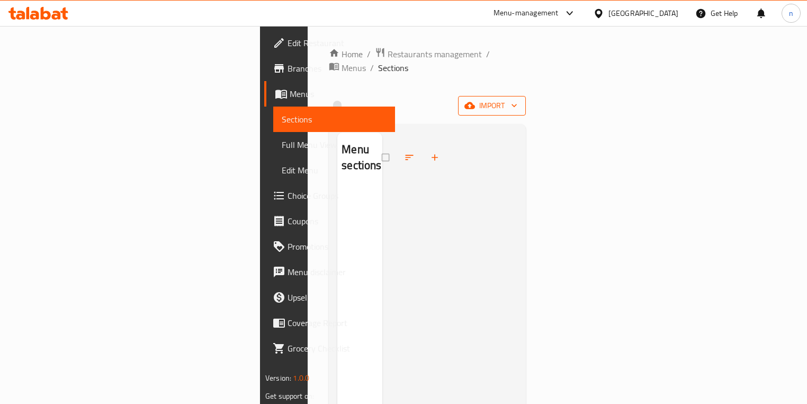
click at [517, 99] on span "import" at bounding box center [492, 105] width 51 height 13
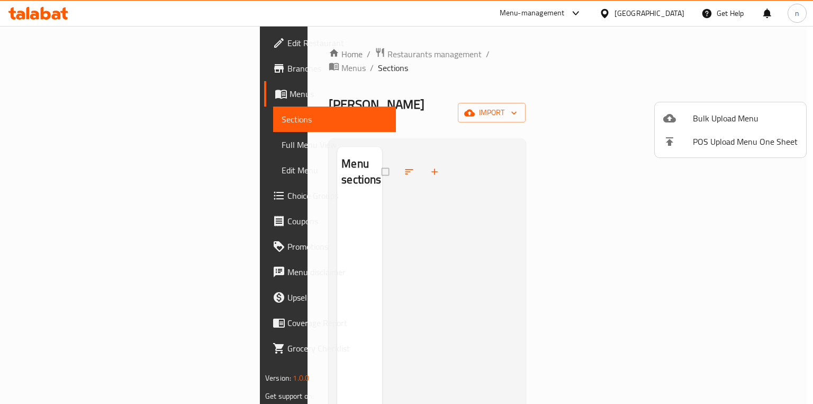
click at [686, 120] on div at bounding box center [679, 118] width 30 height 13
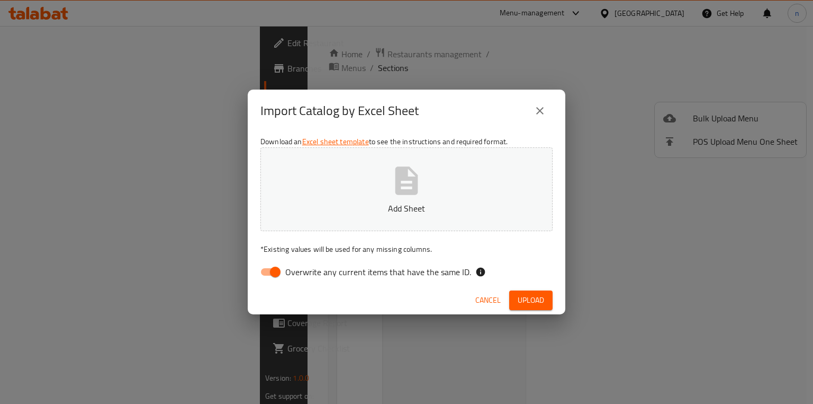
click at [269, 275] on input "Overwrite any current items that have the same ID." at bounding box center [275, 272] width 60 height 20
checkbox input "false"
click at [523, 294] on span "Upload" at bounding box center [531, 299] width 26 height 13
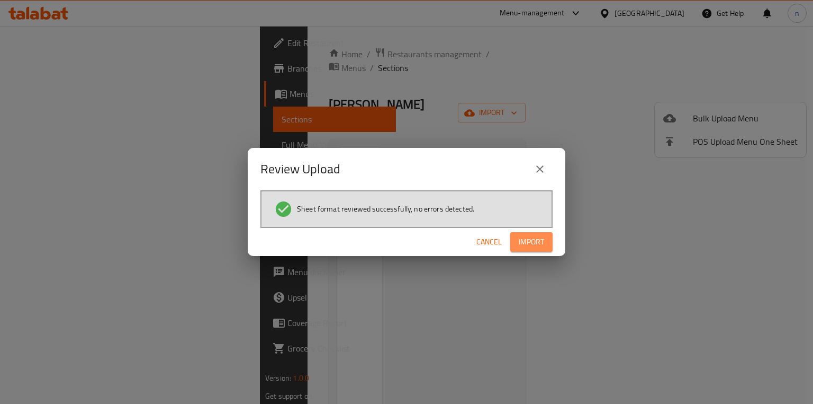
click at [534, 250] on button "Import" at bounding box center [532, 242] width 42 height 20
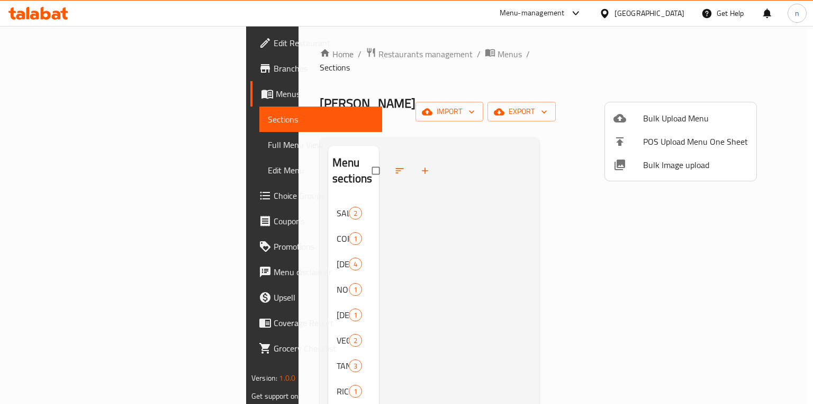
click at [461, 63] on div at bounding box center [406, 202] width 813 height 404
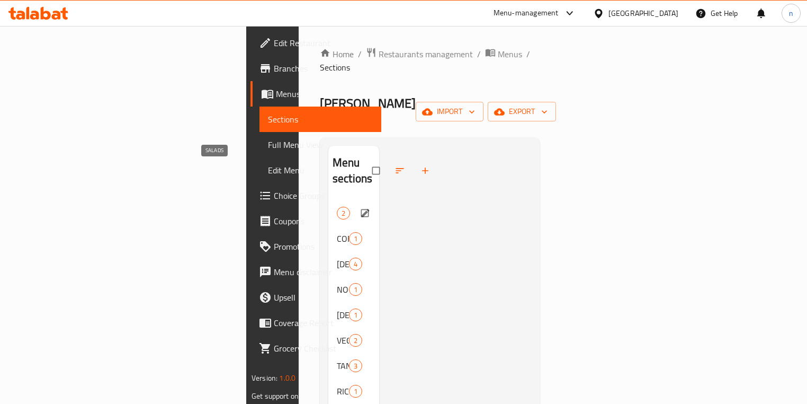
click at [337, 207] on span "SALADS" at bounding box center [337, 213] width 0 height 13
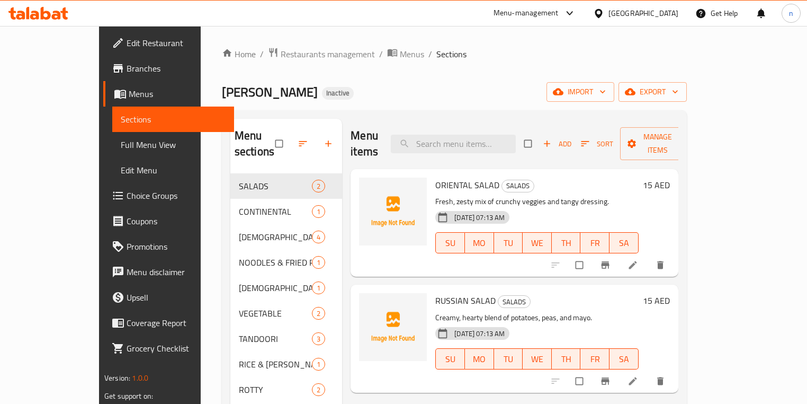
click at [613, 81] on div "Home / Restaurants management / Menus / Sections Chin Chang Inactive import exp…" at bounding box center [454, 289] width 465 height 484
click at [472, 102] on div "Home / Restaurants management / Menus / Sections Chin Chang Inactive import exp…" at bounding box center [454, 289] width 465 height 484
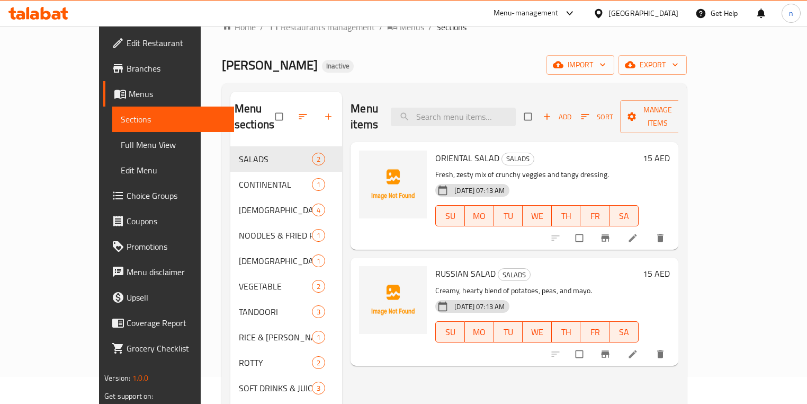
scroll to position [42, 0]
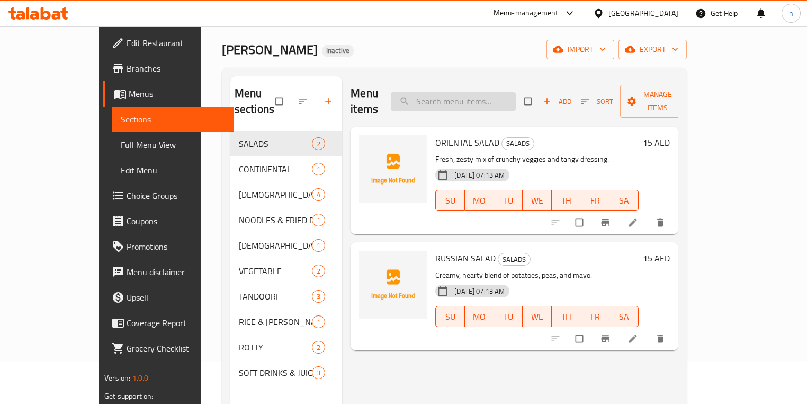
click at [512, 100] on input "search" at bounding box center [453, 101] width 125 height 19
paste input "Chicken chilly (dry)"
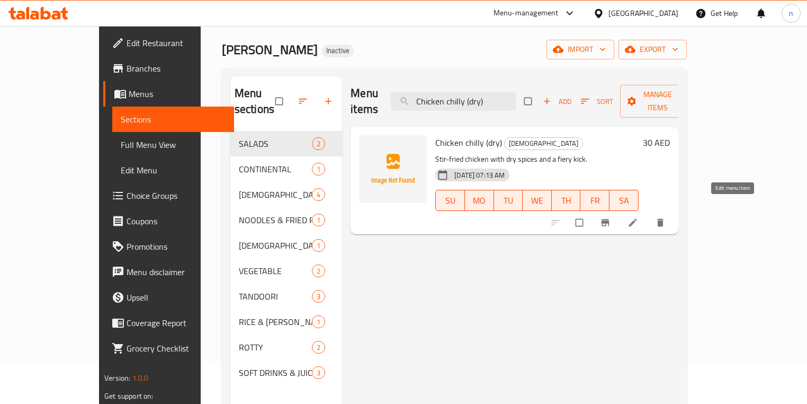
type input "Chicken chilly (dry)"
click at [640, 217] on link at bounding box center [634, 222] width 13 height 11
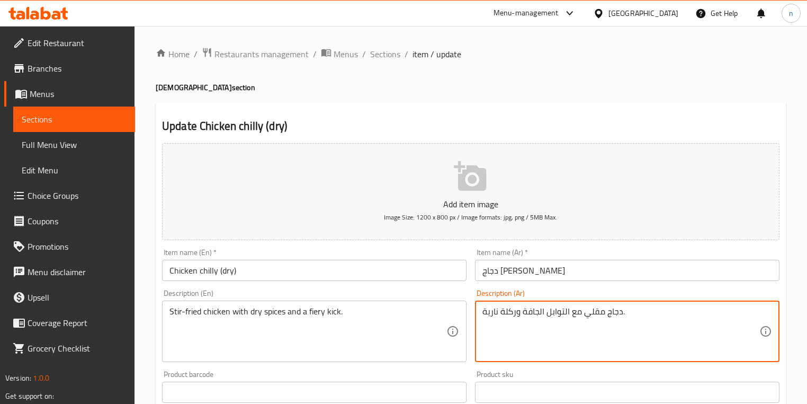
click at [514, 310] on textarea "دجاج مقلي مع التوابل الجافة وركلة نارية." at bounding box center [620, 331] width 277 height 50
click at [512, 310] on textarea "دجاج مقلي مع التوابل الجافة وركلة نارية." at bounding box center [620, 331] width 277 height 50
click at [508, 321] on textarea "دجاج مقلي مع التوابل الجافة وركلة نارية." at bounding box center [620, 331] width 277 height 50
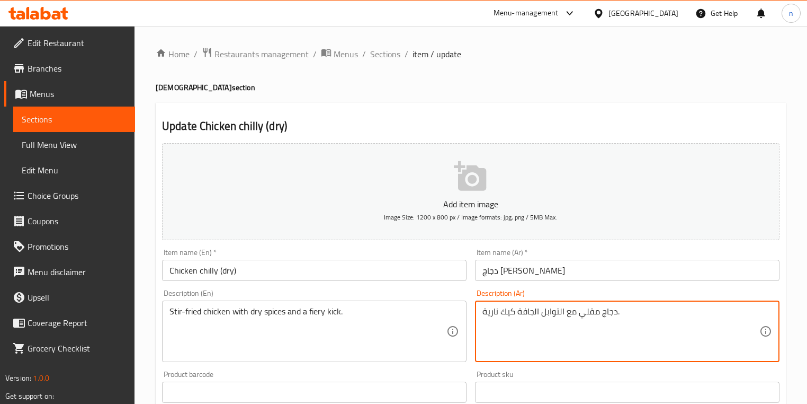
type textarea "دجاج مقلي مع التوابل الجافة كيك نارية."
click at [470, 373] on div "Product barcode Product barcode" at bounding box center [314, 386] width 313 height 41
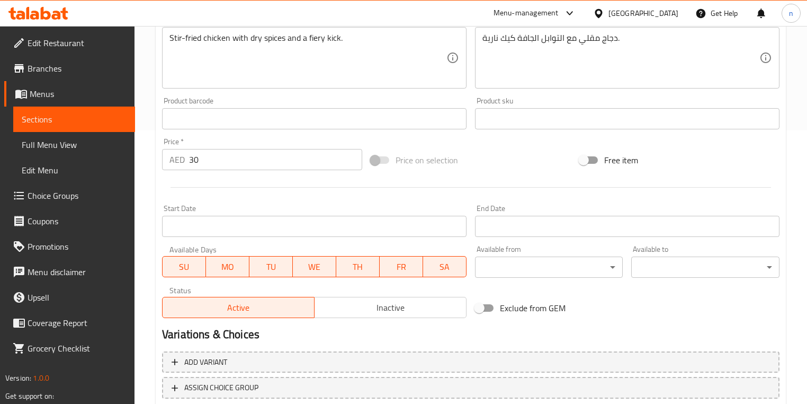
scroll to position [344, 0]
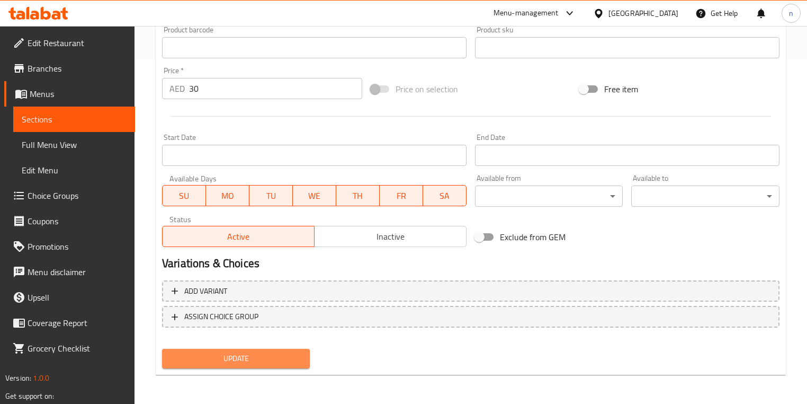
click at [282, 364] on span "Update" at bounding box center [236, 358] width 131 height 13
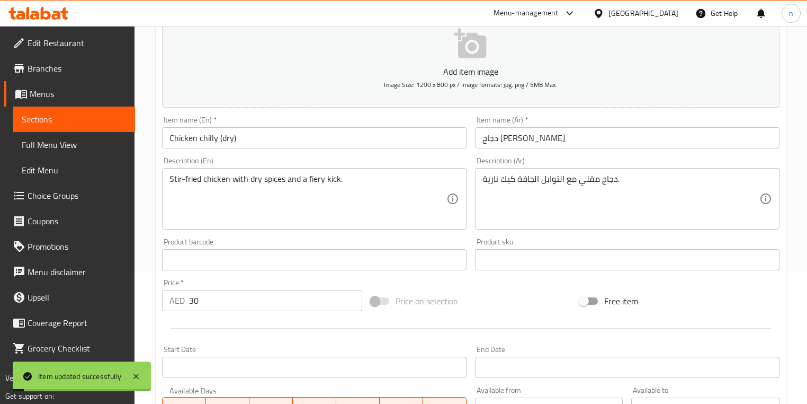
scroll to position [0, 0]
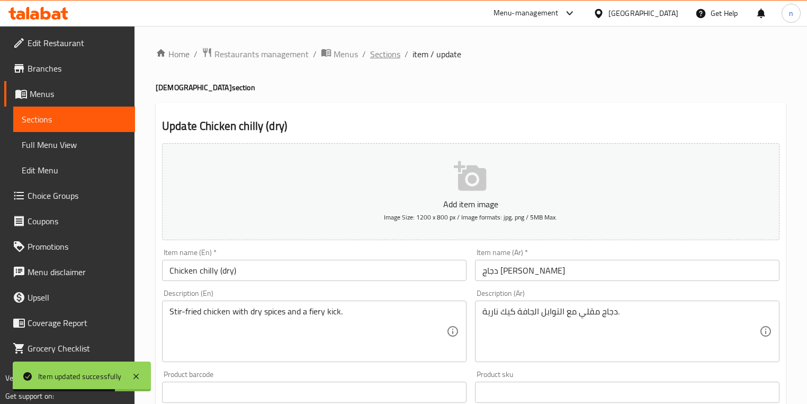
click at [385, 55] on span "Sections" at bounding box center [385, 54] width 30 height 13
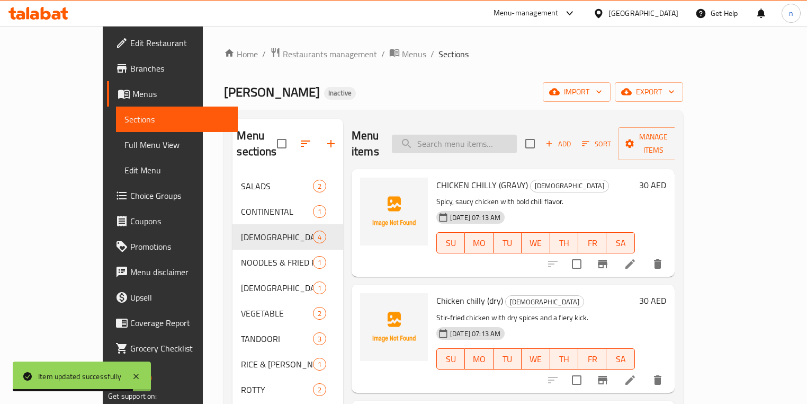
click at [470, 139] on input "search" at bounding box center [454, 144] width 125 height 19
paste input "FRIED RICE (YOUR CHOICE)"
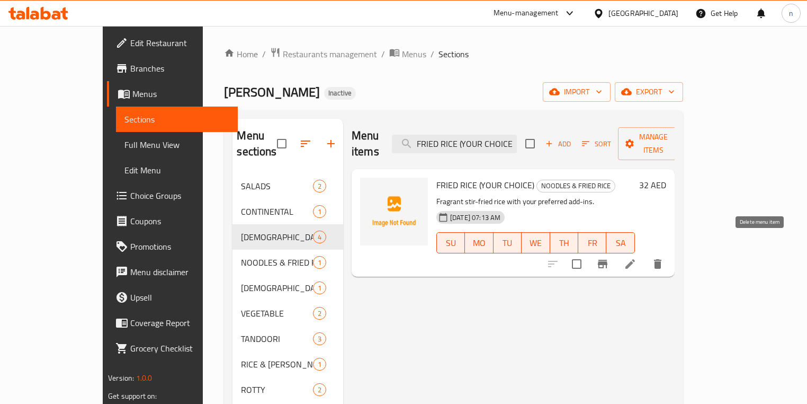
type input "FRIED RICE (YOUR CHOICE)"
click at [661, 259] on icon "delete" at bounding box center [657, 264] width 7 height 10
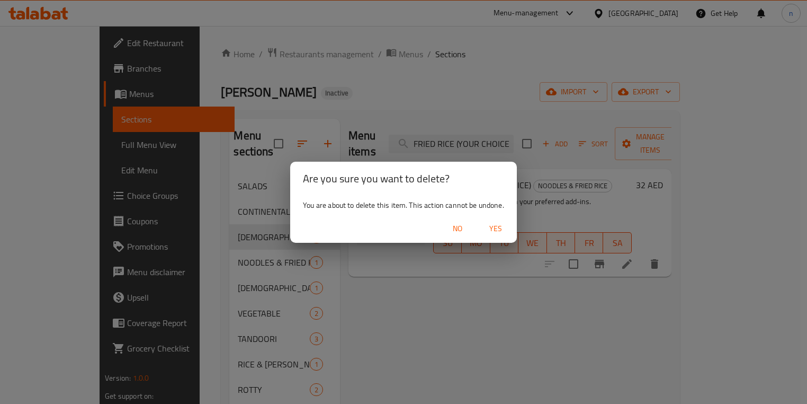
scroll to position [0, 0]
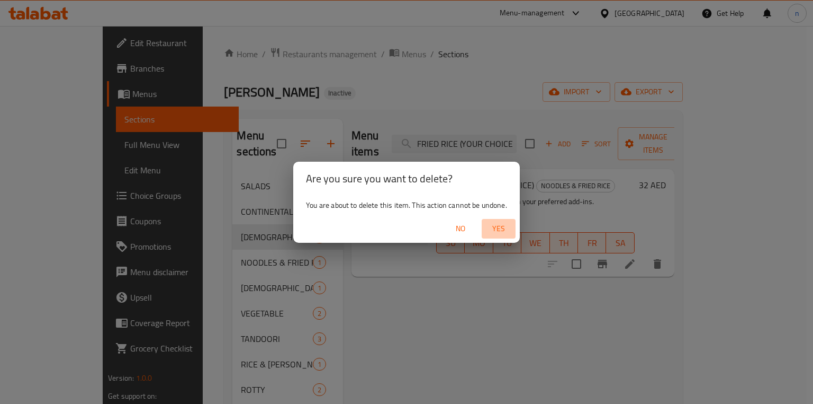
click at [511, 232] on span "Yes" at bounding box center [498, 228] width 25 height 13
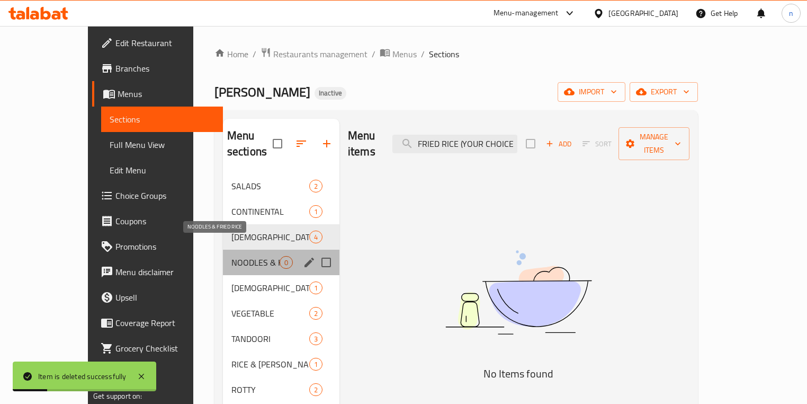
click at [231, 256] on span "NOODLES & FRIED RICE" at bounding box center [255, 262] width 48 height 13
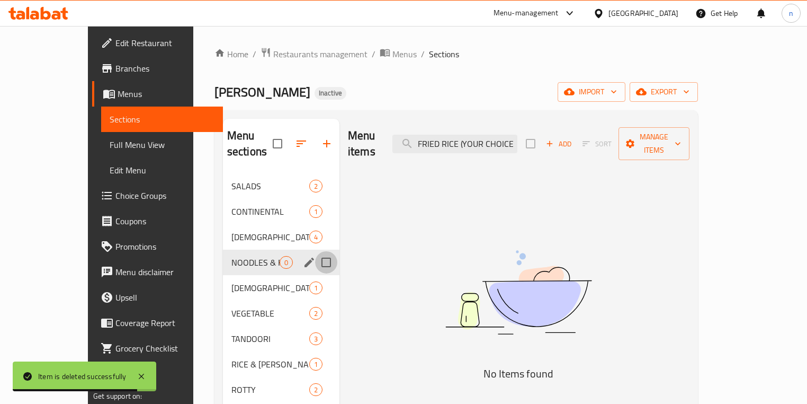
click at [315, 252] on input "Menu sections" at bounding box center [326, 262] width 22 height 22
checkbox input "true"
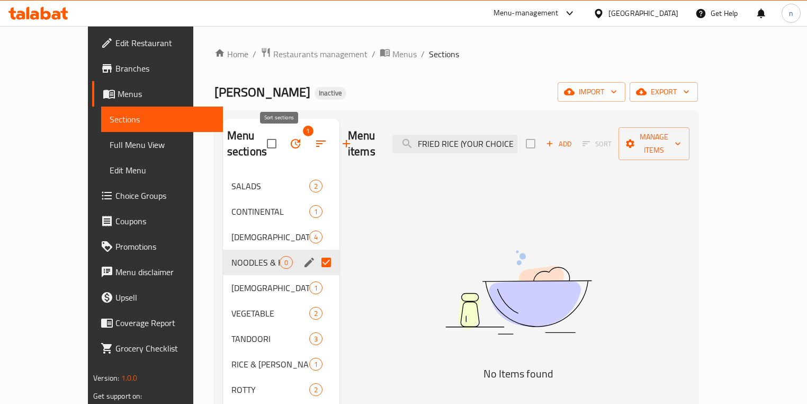
click at [308, 146] on button "button" at bounding box center [320, 143] width 25 height 25
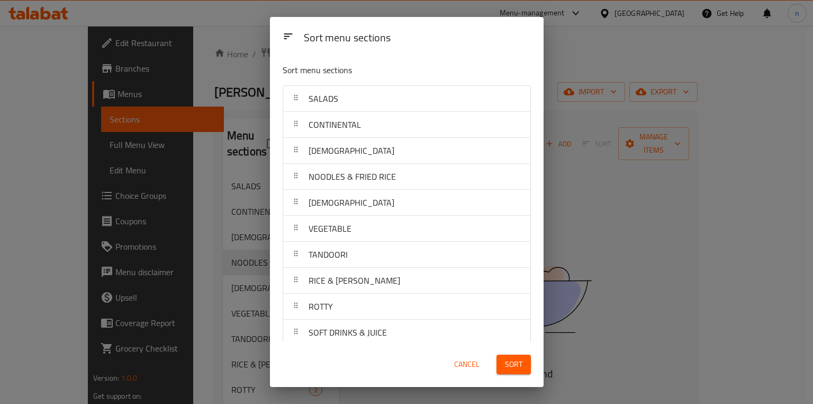
click at [628, 214] on div "Sort menu sections Sort menu sections SALADS CONTINENTAL CHINEESE NOODLES & FRI…" at bounding box center [406, 202] width 813 height 404
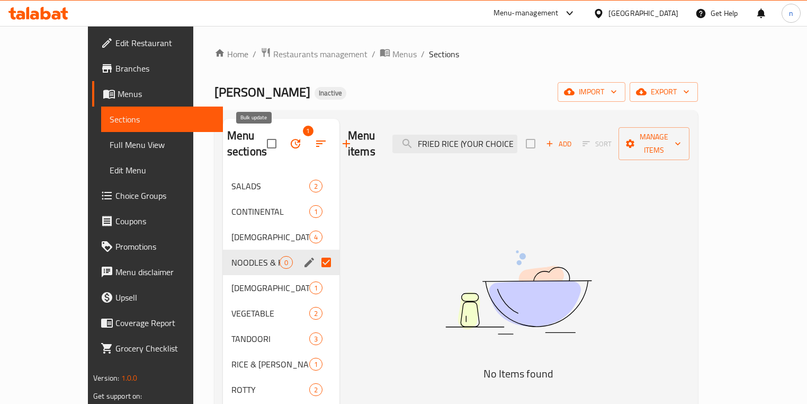
click at [289, 146] on icon "button" at bounding box center [295, 143] width 13 height 13
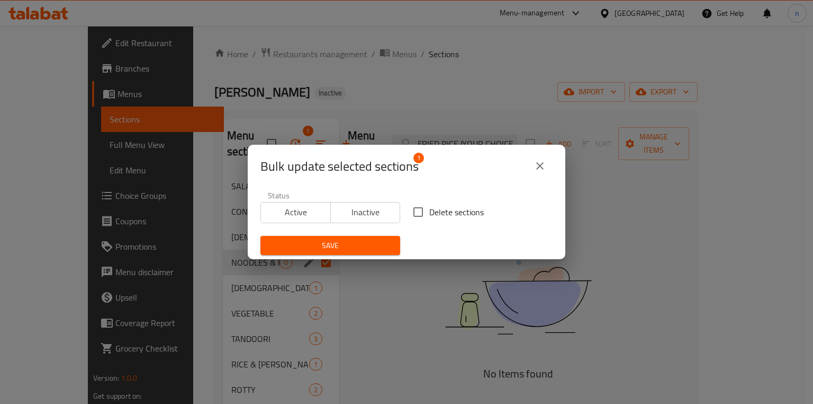
click at [411, 216] on input "Delete sections" at bounding box center [418, 212] width 22 height 22
checkbox input "true"
click at [370, 241] on span "Save" at bounding box center [330, 245] width 123 height 13
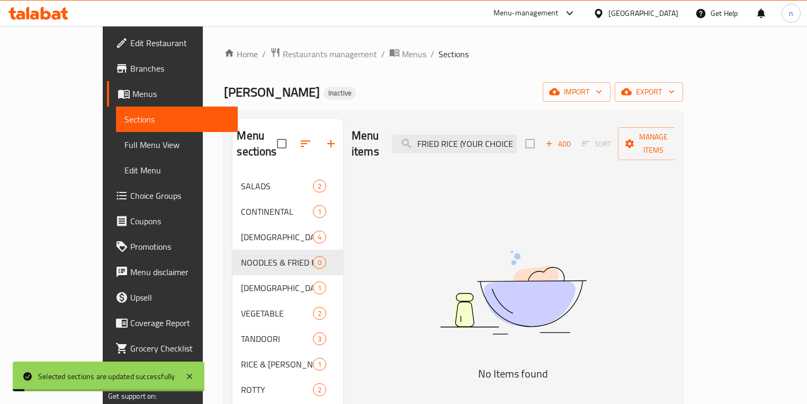
click at [424, 256] on img at bounding box center [513, 292] width 265 height 140
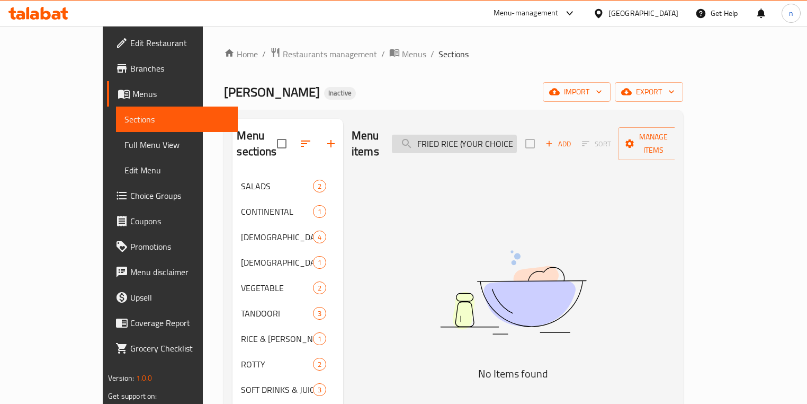
click at [483, 137] on input "FRIED RICE (YOUR CHOICE)" at bounding box center [454, 144] width 125 height 19
paste input "CHICKEN MASALA"
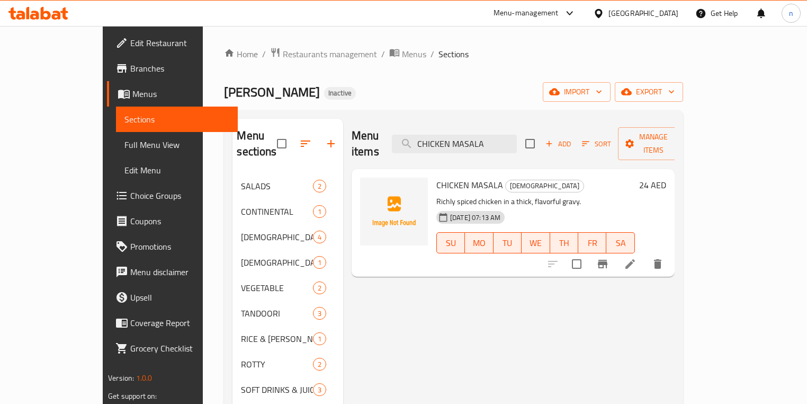
type input "CHICKEN MASALA"
click at [645, 254] on li at bounding box center [630, 263] width 30 height 19
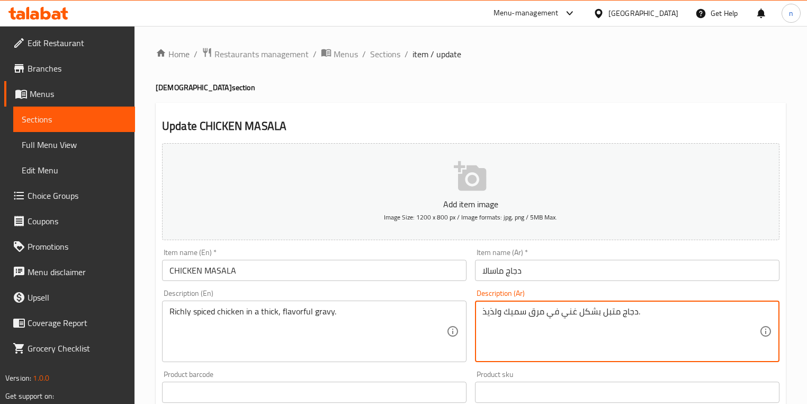
click at [533, 316] on textarea "دجاج متبل بشكل غني في مرق سميك ولذيذ." at bounding box center [620, 331] width 277 height 50
click at [539, 353] on textarea "دجاج متبل بشكل غني في مرق سميك ولذيذ." at bounding box center [620, 331] width 277 height 50
click at [539, 316] on textarea "دجاج متبل بشكل غني في مرق سميك ولذيذ." at bounding box center [620, 331] width 277 height 50
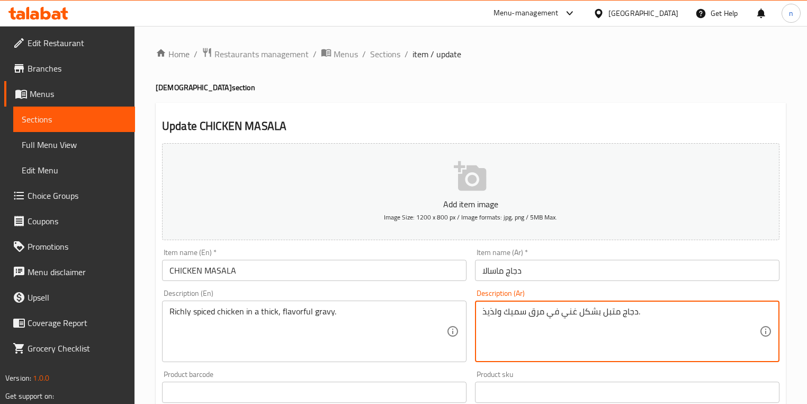
click at [539, 316] on textarea "دجاج متبل بشكل غني في مرق سميك ولذيذ." at bounding box center [620, 331] width 277 height 50
click at [167, 310] on div "Richly spiced chicken in a thick, flavorful gravy. Description (En)" at bounding box center [314, 330] width 305 height 61
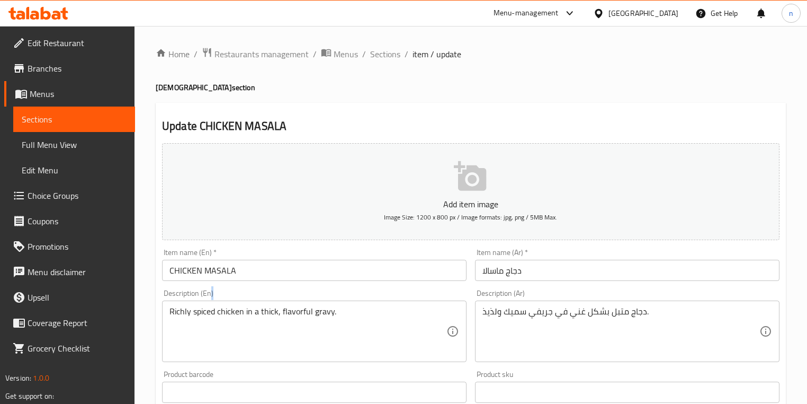
drag, startPoint x: 167, startPoint y: 310, endPoint x: 176, endPoint y: 310, distance: 8.5
click at [169, 310] on div "Richly spiced chicken in a thick, flavorful gravy. Description (En)" at bounding box center [314, 330] width 305 height 61
click at [176, 310] on textarea "Richly spiced chicken in a thick, flavorful gravy." at bounding box center [307, 331] width 277 height 50
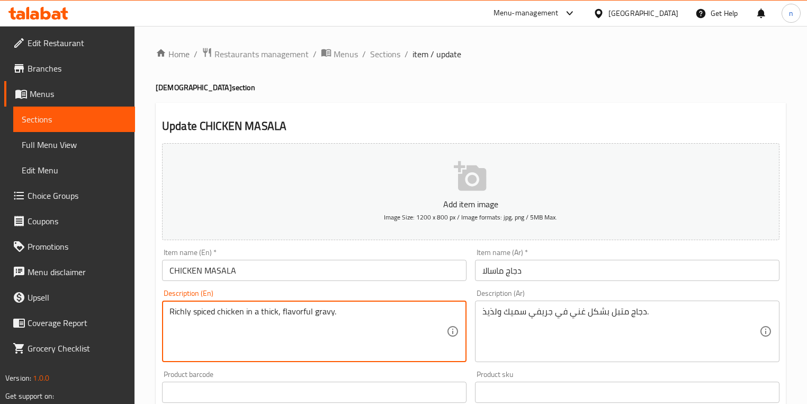
click at [176, 310] on textarea "Richly spiced chicken in a thick, flavorful gravy." at bounding box center [307, 331] width 277 height 50
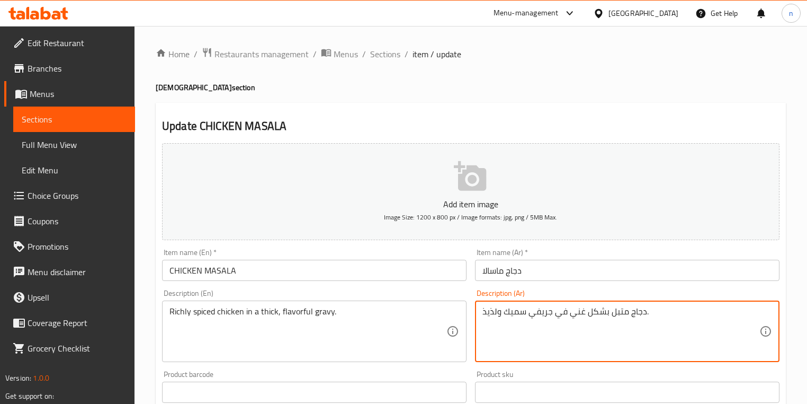
click at [508, 320] on textarea "دجاج متبل بشكل غني في جريفي سميك ولذيذ." at bounding box center [620, 331] width 277 height 50
paste textarea "غني بالتوابل في مرق"
click at [534, 319] on textarea "دجاج غني بالتوابل في مرق سميك ولذيذ." at bounding box center [620, 331] width 277 height 50
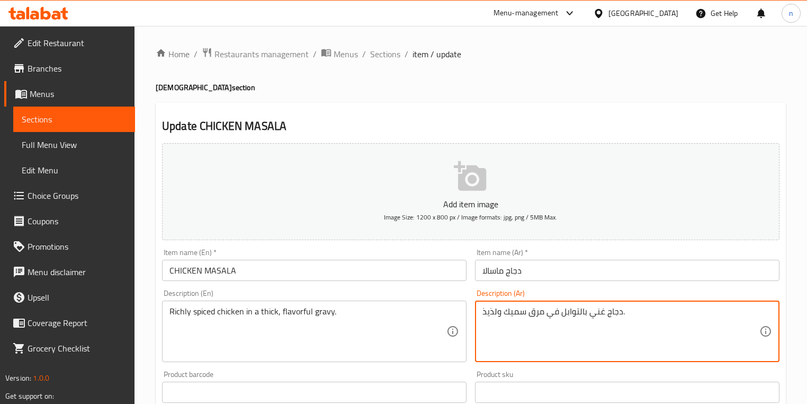
click at [534, 319] on textarea "دجاج غني بالتوابل في مرق سميك ولذيذ." at bounding box center [620, 331] width 277 height 50
click at [534, 314] on textarea "دجاج غني بالتوابل في مرق سميك ولذيذ." at bounding box center [620, 331] width 277 height 50
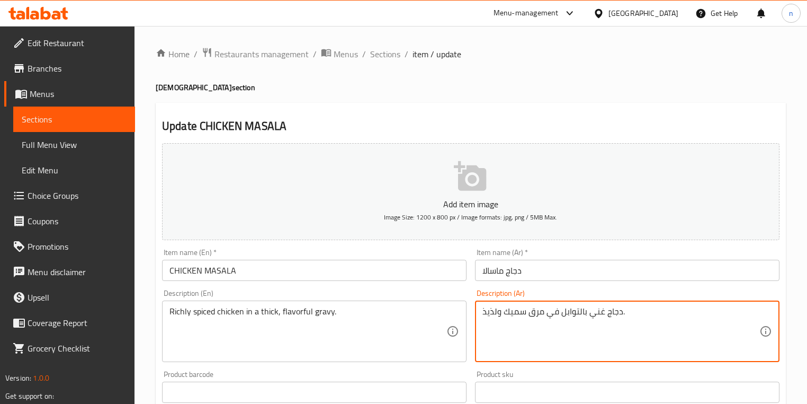
click at [534, 315] on textarea "دجاج غني بالتوابل في مرق سميك ولذيذ." at bounding box center [620, 331] width 277 height 50
type textarea "دجاج غني بالتوابل في جريفي سميك ولذيذ."
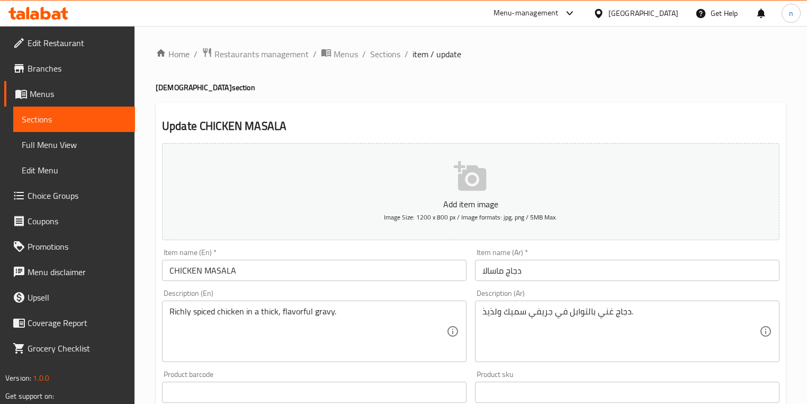
click at [569, 373] on div "Product sku Product sku" at bounding box center [627, 386] width 305 height 32
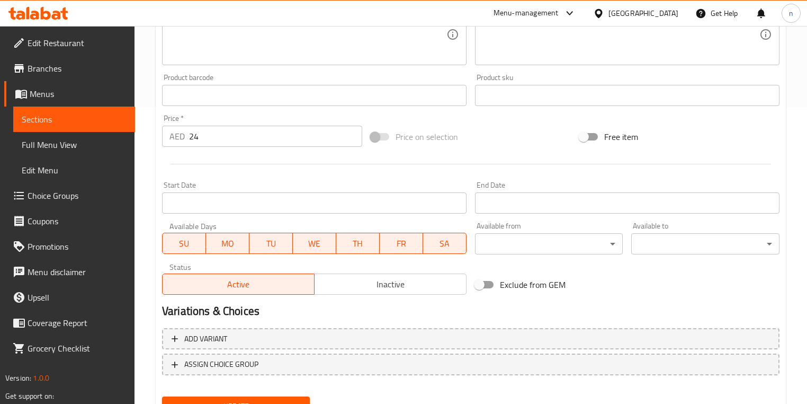
scroll to position [344, 0]
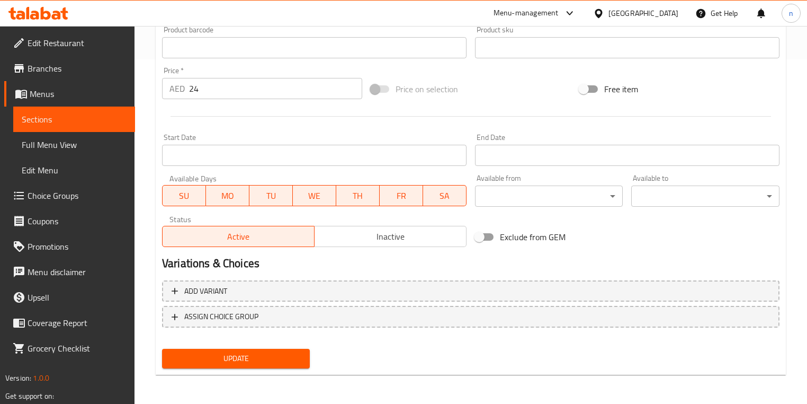
click at [285, 361] on span "Update" at bounding box center [236, 358] width 131 height 13
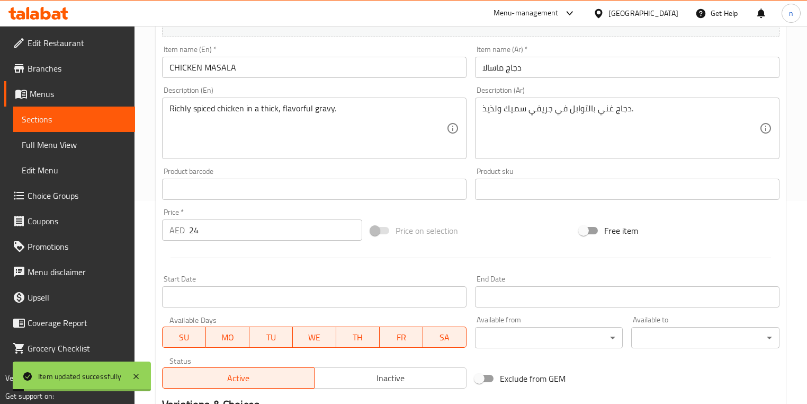
scroll to position [90, 0]
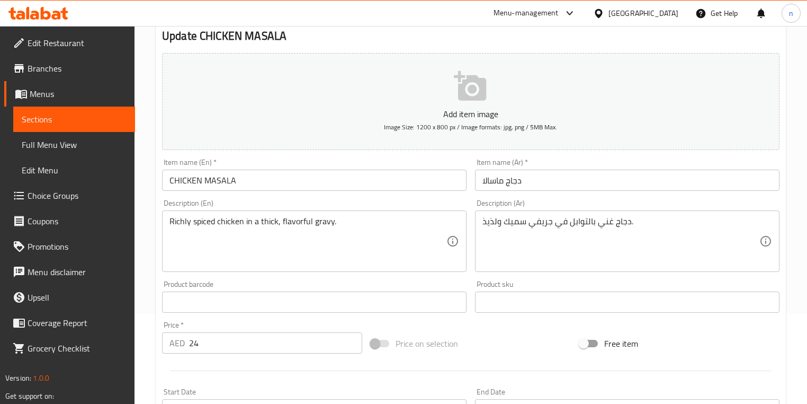
click at [517, 336] on div "Price on selection" at bounding box center [470, 343] width 209 height 29
click at [521, 348] on div "Price on selection" at bounding box center [470, 343] width 209 height 29
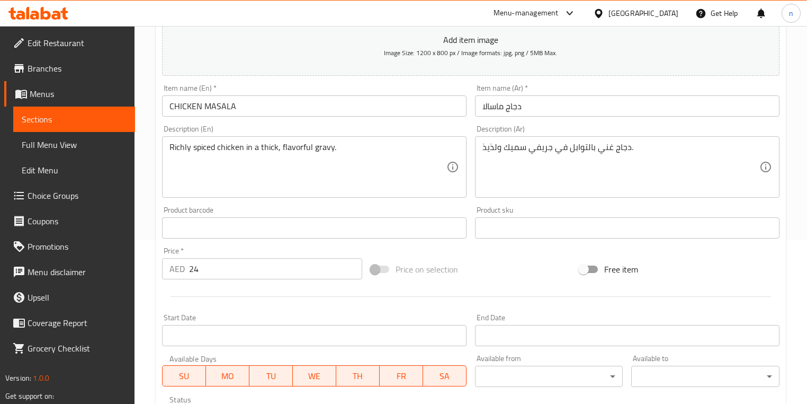
scroll to position [344, 0]
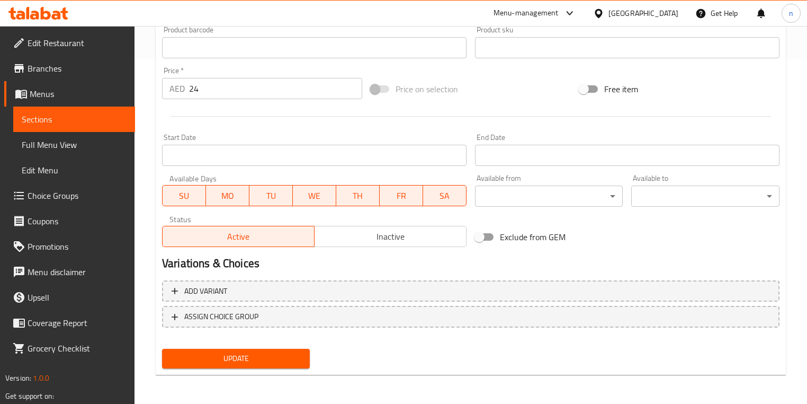
click at [255, 353] on span "Update" at bounding box center [236, 358] width 131 height 13
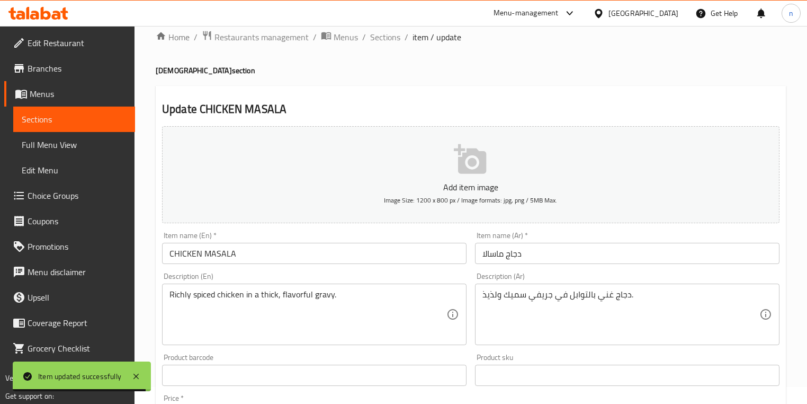
scroll to position [0, 0]
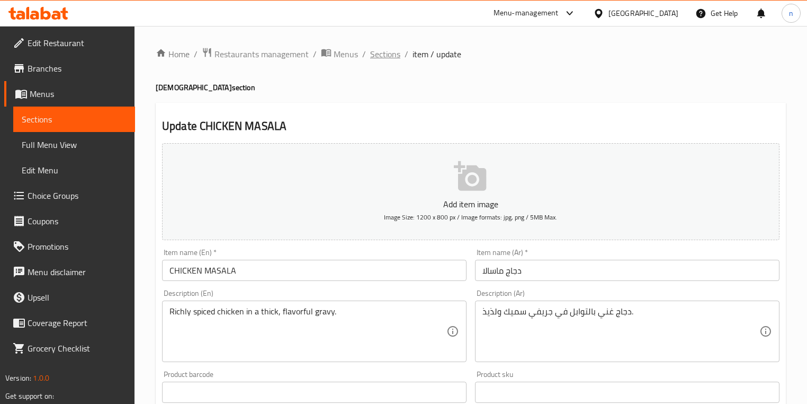
click at [384, 56] on span "Sections" at bounding box center [385, 54] width 30 height 13
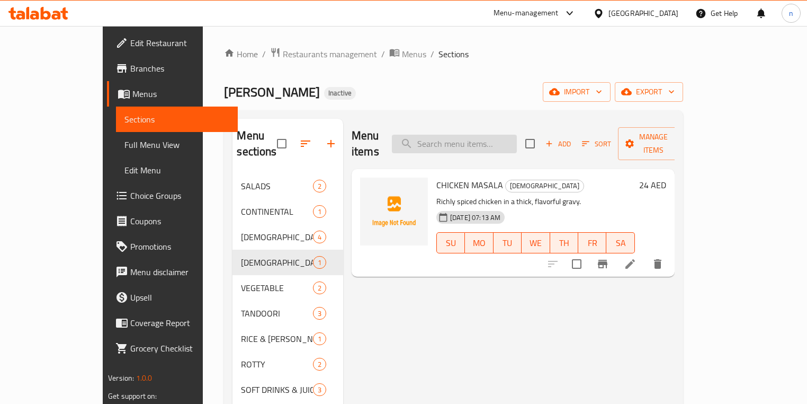
click at [513, 141] on input "search" at bounding box center [454, 144] width 125 height 19
paste input "RUMALI ROTTY"
type input "RUMALI ROTTY"
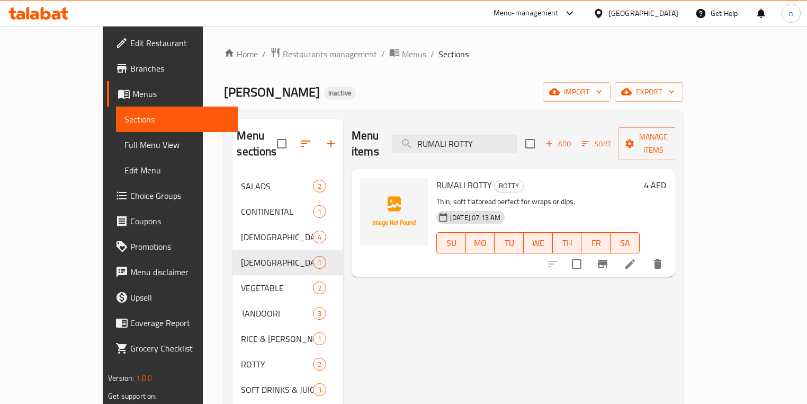
click at [637, 257] on icon at bounding box center [630, 263] width 13 height 13
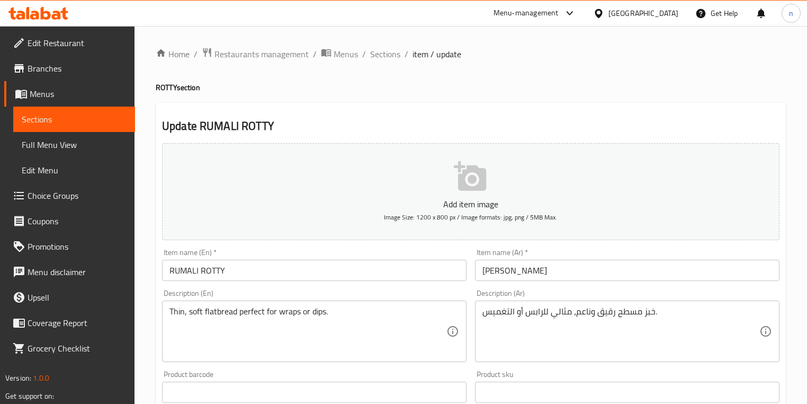
click at [713, 317] on textarea "خبز مسطح رقيق وناعم، مثالي للرابس أو التغميس." at bounding box center [620, 331] width 277 height 50
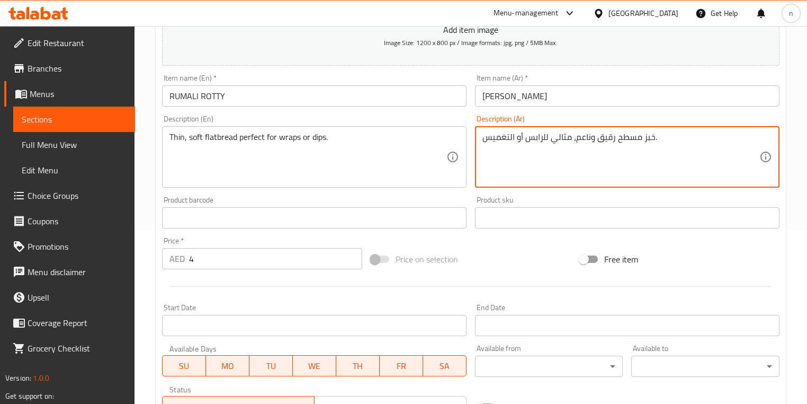
scroll to position [169, 0]
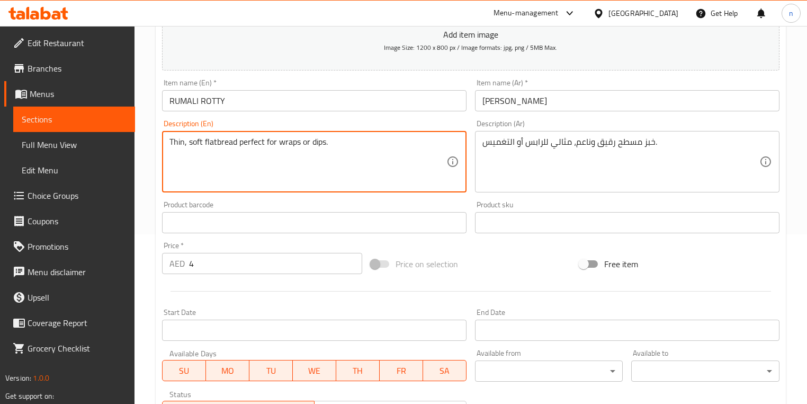
click at [320, 148] on textarea "Thin, soft flatbread perfect for wraps or dips." at bounding box center [307, 162] width 277 height 50
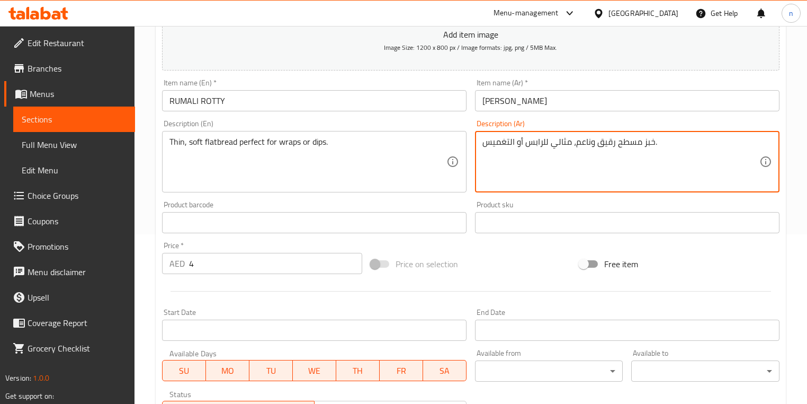
click at [503, 144] on textarea "خبز مسطح رقيق وناعم، مثالي للرابس أو التغميس." at bounding box center [620, 162] width 277 height 50
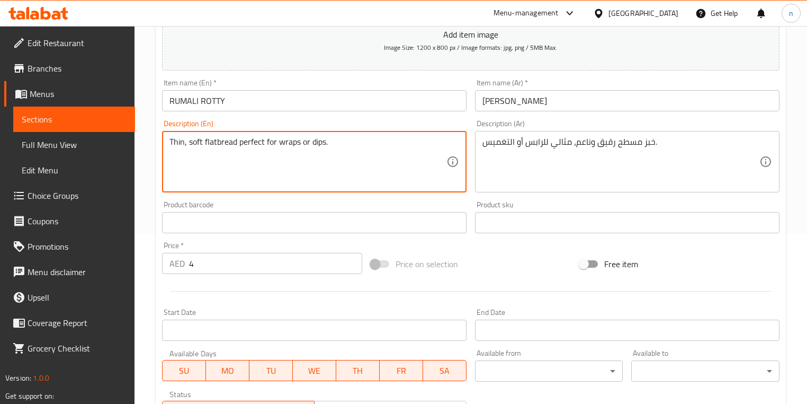
click at [503, 280] on div at bounding box center [471, 291] width 626 height 26
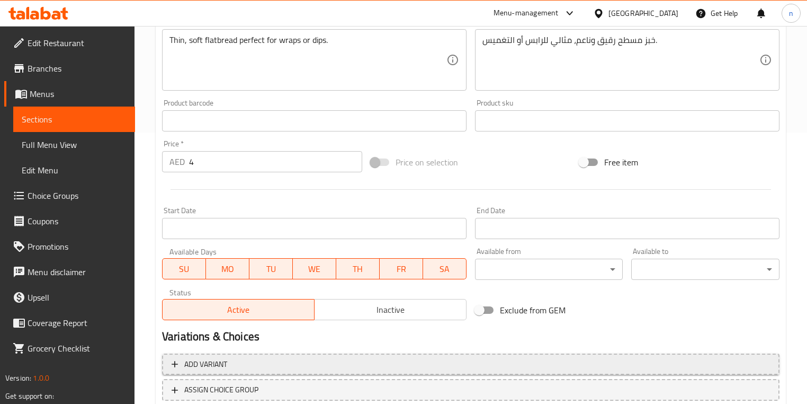
scroll to position [344, 0]
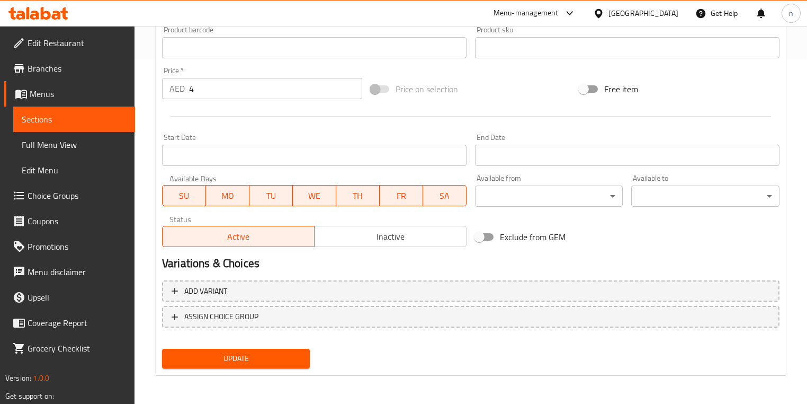
click at [329, 279] on div "Add variant ASSIGN CHOICE GROUP" at bounding box center [471, 310] width 626 height 69
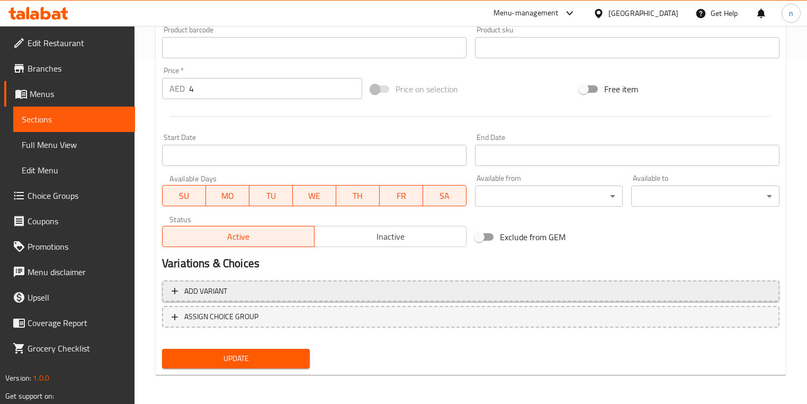
click at [325, 291] on span "Add variant" at bounding box center [471, 290] width 598 height 13
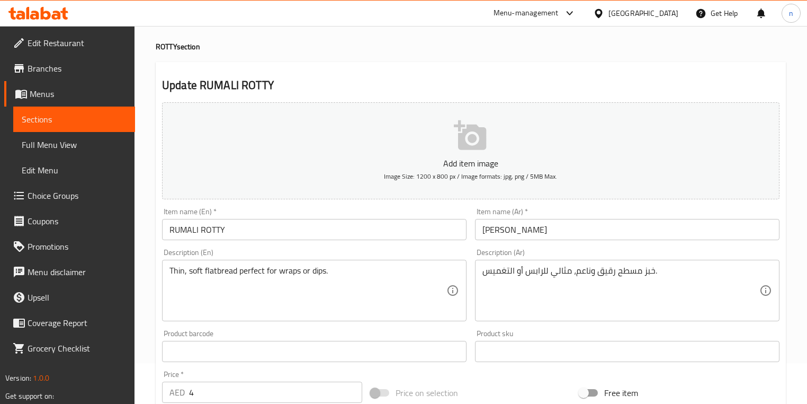
scroll to position [40, 0]
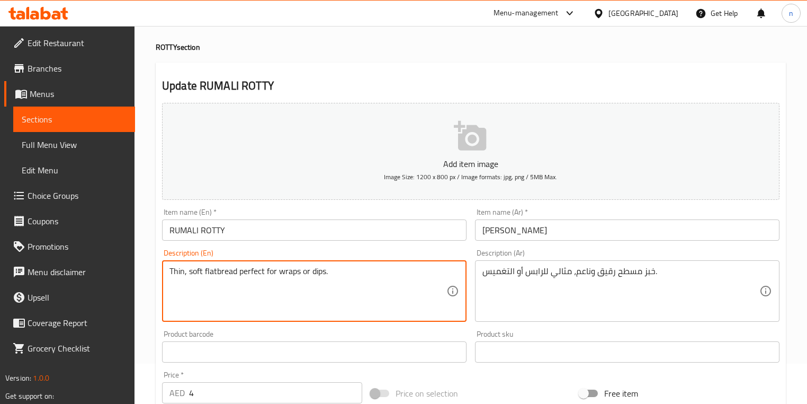
click at [291, 275] on textarea "Thin, soft flatbread perfect for wraps or dips." at bounding box center [307, 291] width 277 height 50
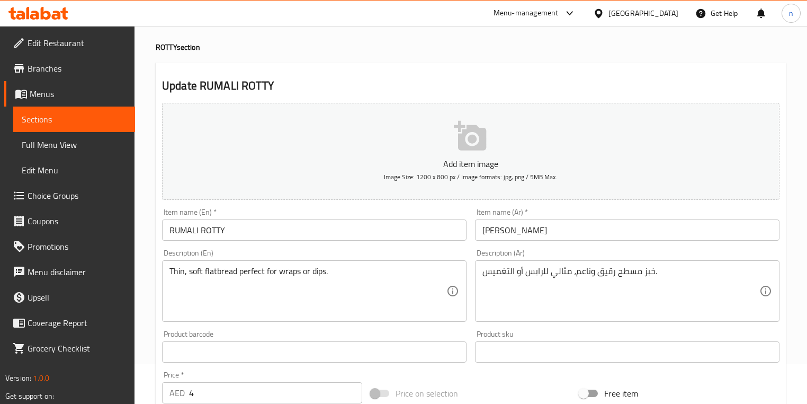
click at [488, 383] on div "Price on selection" at bounding box center [470, 393] width 209 height 29
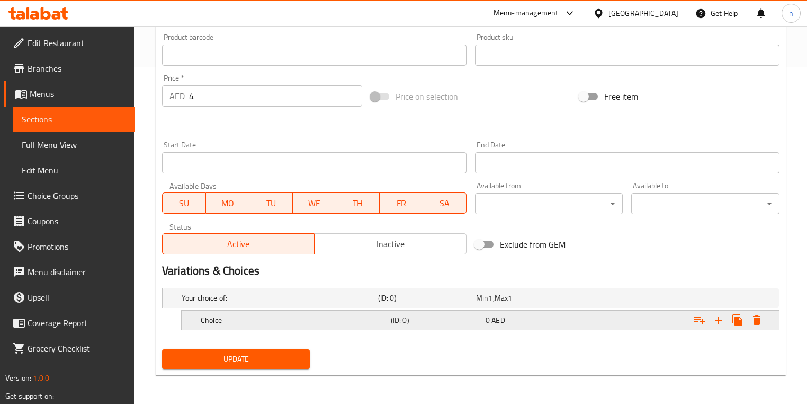
click at [338, 320] on h5 "Choice" at bounding box center [294, 320] width 186 height 11
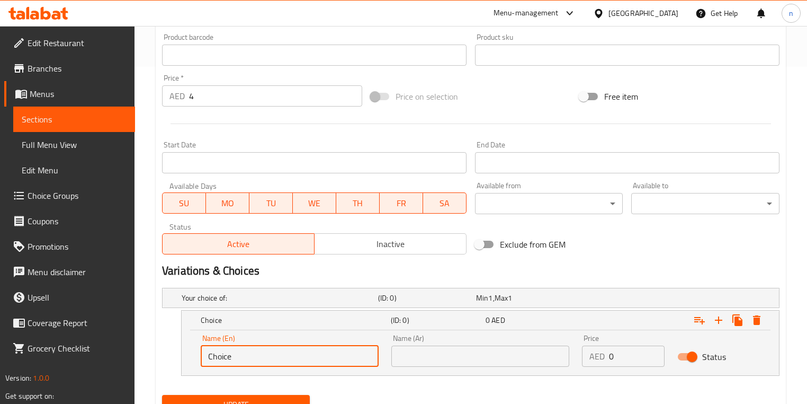
click at [283, 353] on input "Choice" at bounding box center [290, 355] width 178 height 21
paste input "wraps"
type input "wraps"
click at [534, 354] on input "text" at bounding box center [480, 355] width 178 height 21
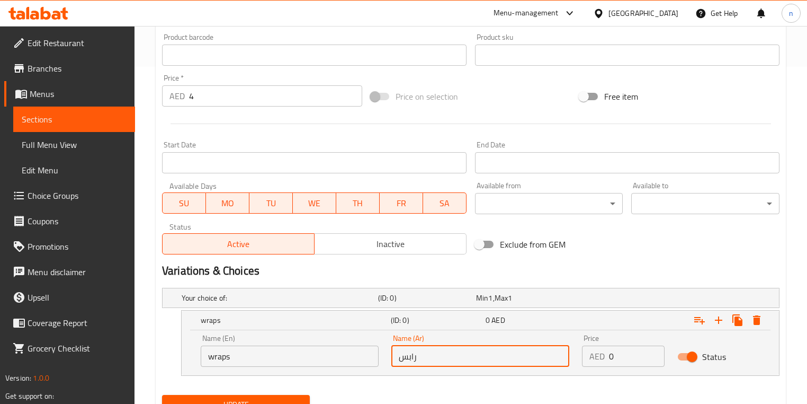
type input "رابس"
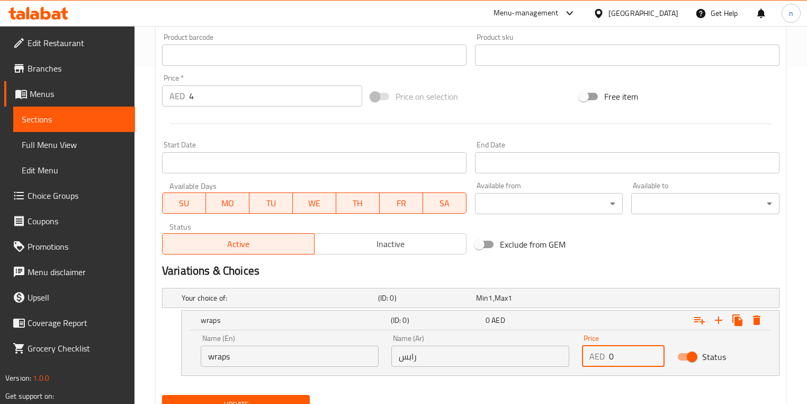
click at [619, 362] on input "0" at bounding box center [637, 355] width 56 height 21
type input "4"
click at [722, 322] on icon "Expand" at bounding box center [718, 320] width 13 height 13
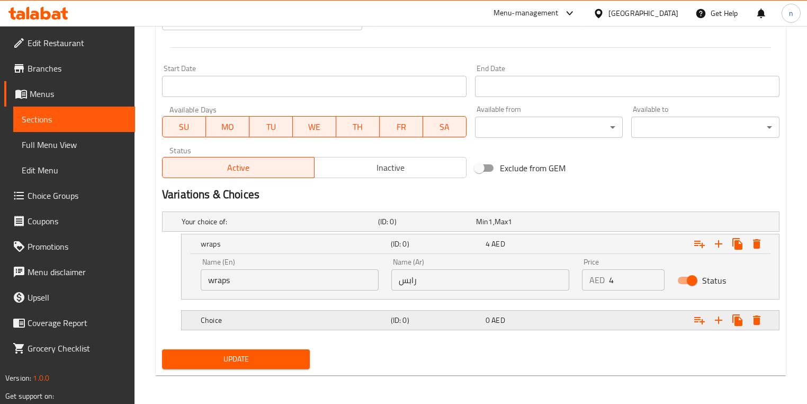
click at [518, 321] on div "0 AED" at bounding box center [531, 320] width 91 height 11
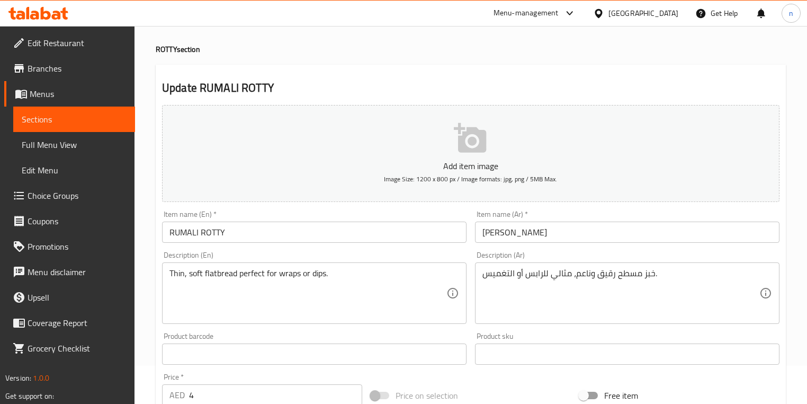
scroll to position [32, 0]
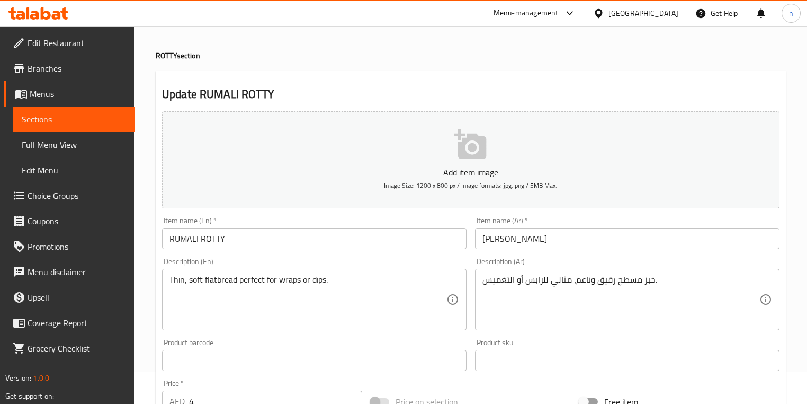
click at [292, 285] on textarea "Thin, soft flatbread perfect for wraps or dips." at bounding box center [307, 299] width 277 height 50
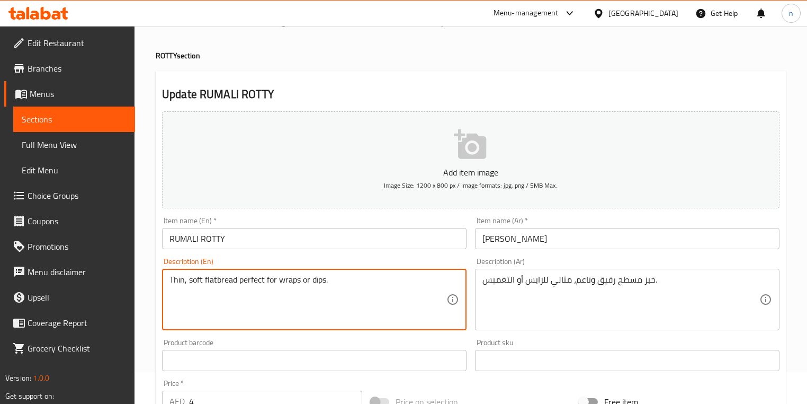
click at [292, 285] on textarea "Thin, soft flatbread perfect for wraps or dips." at bounding box center [307, 299] width 277 height 50
drag, startPoint x: 288, startPoint y: 318, endPoint x: 291, endPoint y: 278, distance: 40.4
click at [287, 318] on textarea "Thin, soft flatbread perfect for wraps or dips." at bounding box center [307, 299] width 277 height 50
click at [290, 279] on textarea "Thin, soft flatbread perfect for wraps or dips." at bounding box center [307, 299] width 277 height 50
click at [288, 283] on textarea "Thin, soft flatbread perfect for wraps or dips." at bounding box center [307, 299] width 277 height 50
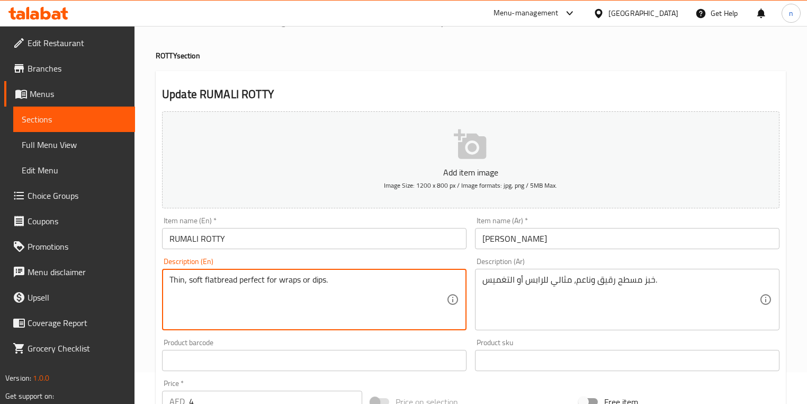
click at [288, 283] on textarea "Thin, soft flatbread perfect for wraps or dips." at bounding box center [307, 299] width 277 height 50
click at [369, 342] on div "Product barcode Product barcode" at bounding box center [314, 354] width 305 height 32
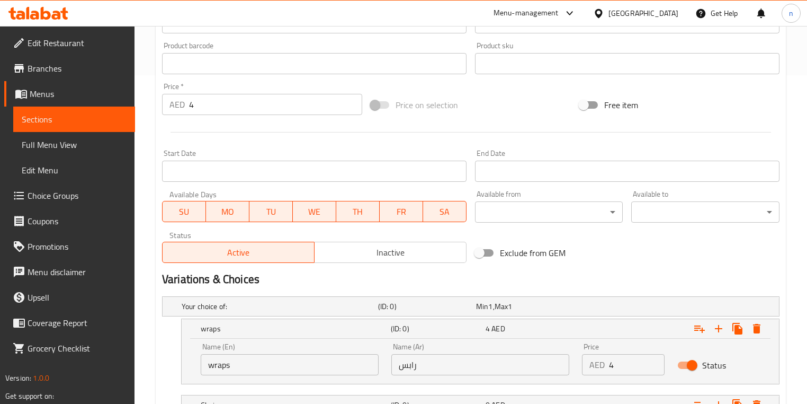
scroll to position [459, 0]
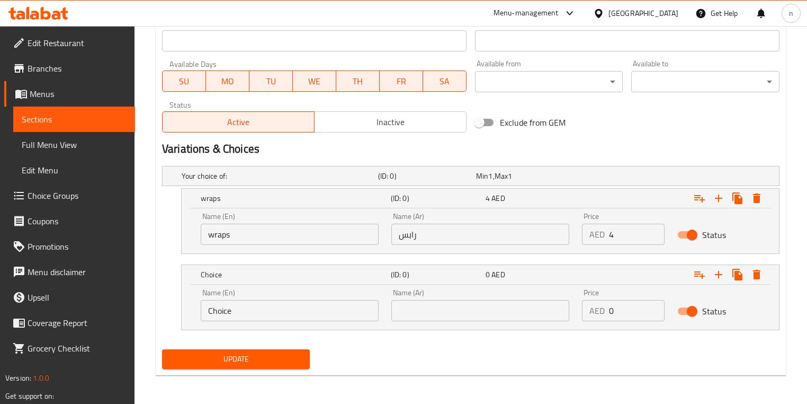
click at [321, 312] on input "Choice" at bounding box center [290, 310] width 178 height 21
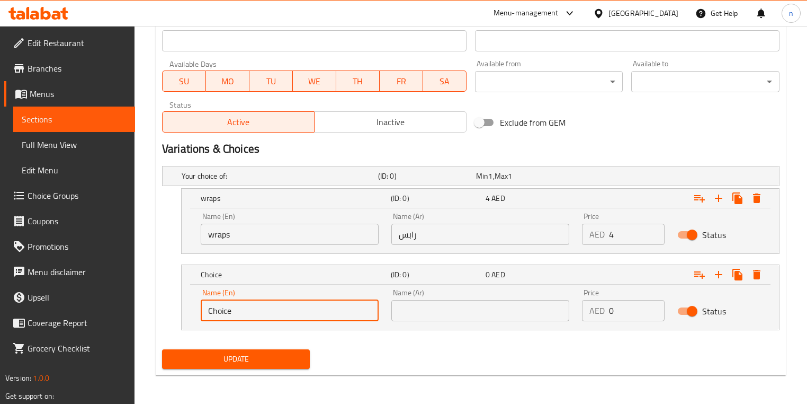
click at [321, 312] on input "Choice" at bounding box center [290, 310] width 178 height 21
paste input "wraps"
type input "wraps"
click at [470, 320] on input "text" at bounding box center [480, 310] width 178 height 21
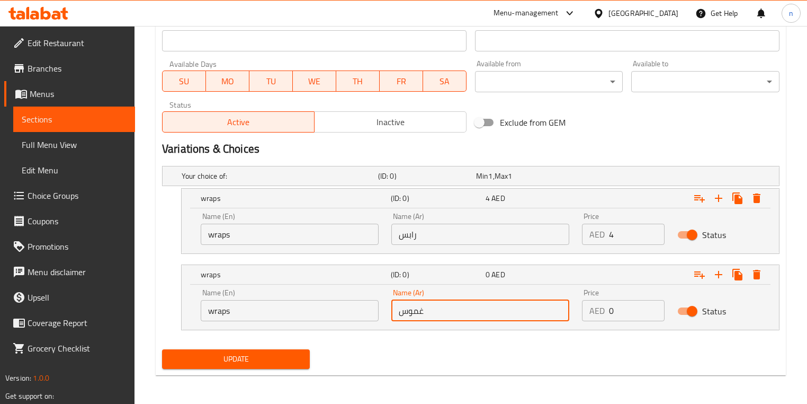
type input "غموس"
click at [614, 308] on input "0" at bounding box center [637, 310] width 56 height 21
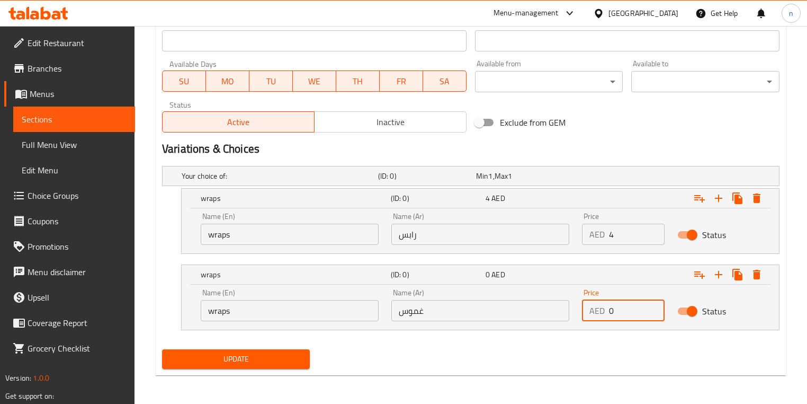
click at [614, 308] on input "0" at bounding box center [637, 310] width 56 height 21
click at [614, 309] on input "0" at bounding box center [637, 310] width 56 height 21
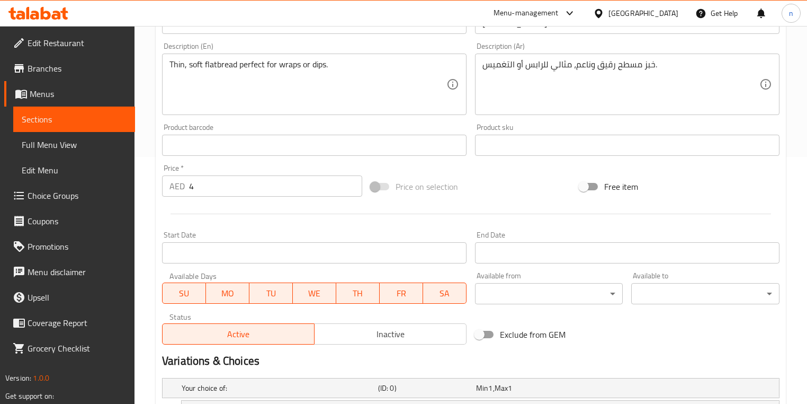
type input "4"
click at [220, 188] on input "4" at bounding box center [275, 185] width 173 height 21
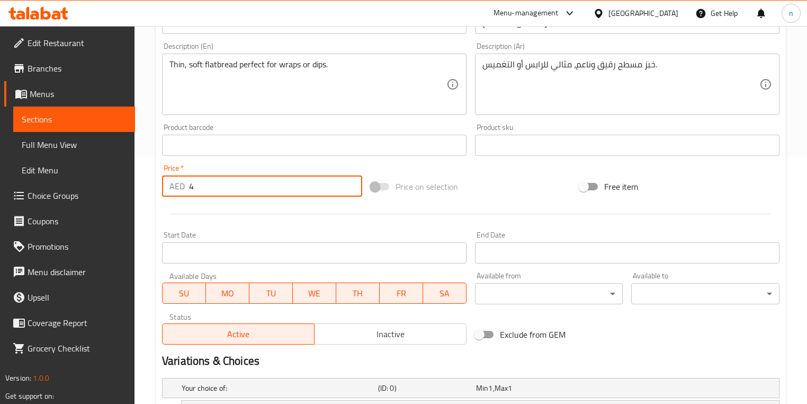
click at [220, 188] on input "4" at bounding box center [275, 185] width 173 height 21
type input "0"
click at [538, 201] on div at bounding box center [471, 214] width 626 height 26
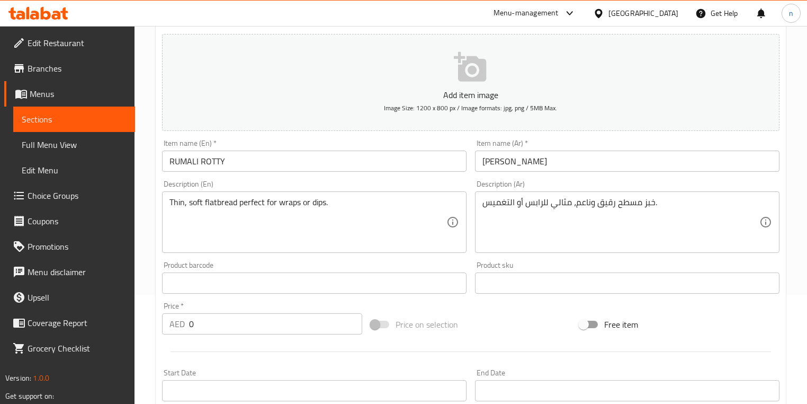
scroll to position [127, 0]
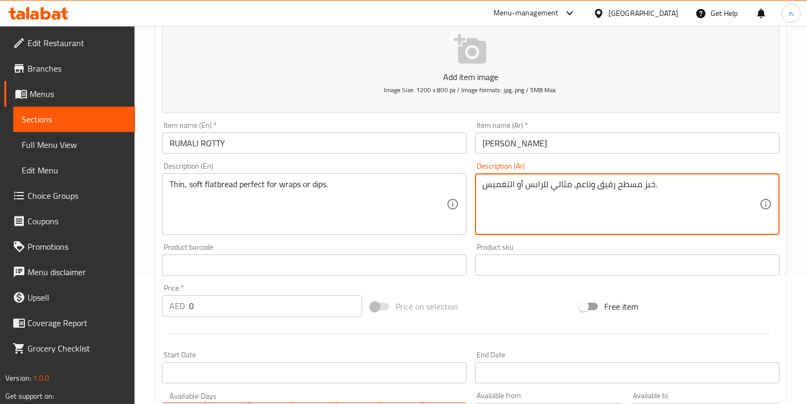
click at [508, 189] on textarea "خبز مسطح رقيق وناعم، مثالي للرابس أو التغميس." at bounding box center [620, 204] width 277 height 50
type textarea "خبز مسطح رقيق وناعم، مثالي للرابس أو غموس."
click at [486, 295] on div "Price on selection" at bounding box center [470, 306] width 209 height 29
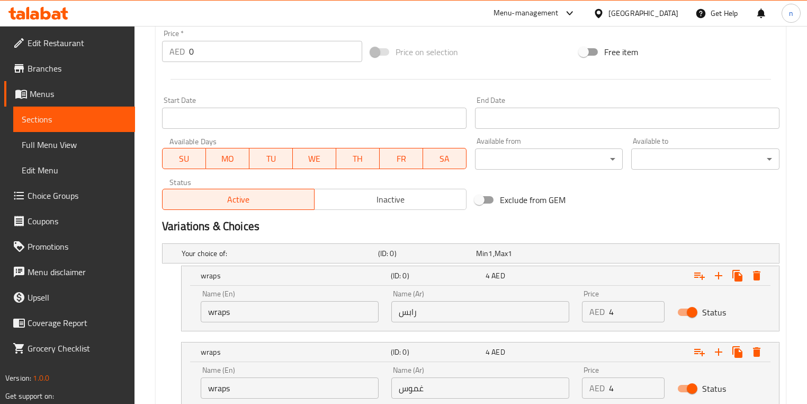
scroll to position [459, 0]
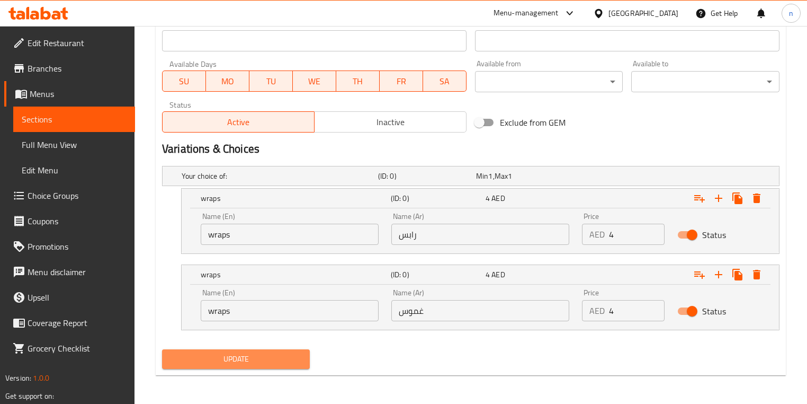
click at [265, 352] on span "Update" at bounding box center [236, 358] width 131 height 13
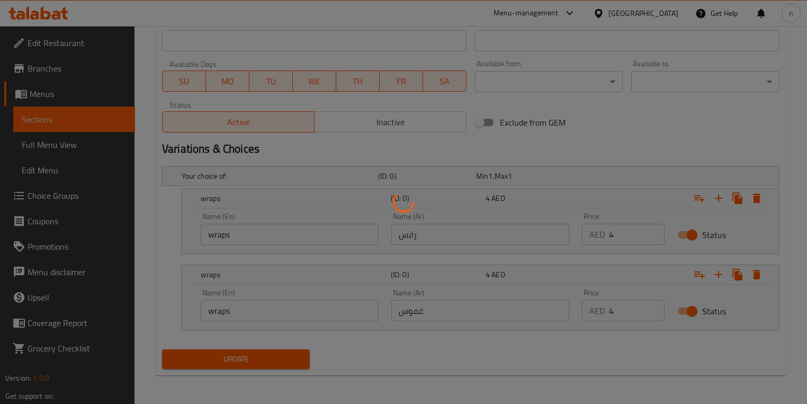
click at [508, 357] on div at bounding box center [403, 202] width 807 height 404
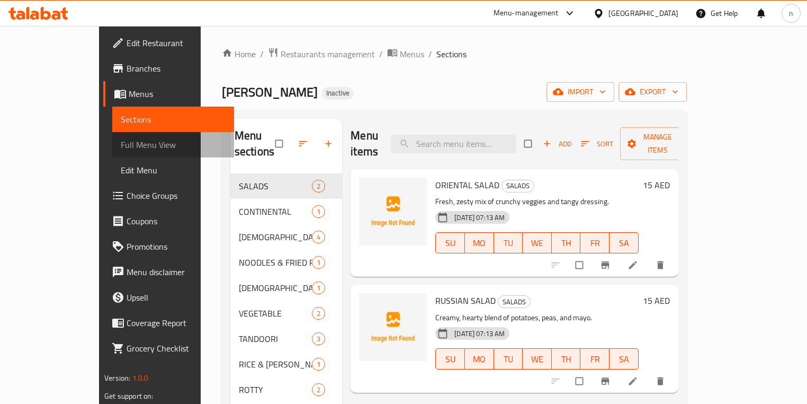
click at [121, 141] on span "Full Menu View" at bounding box center [173, 144] width 105 height 13
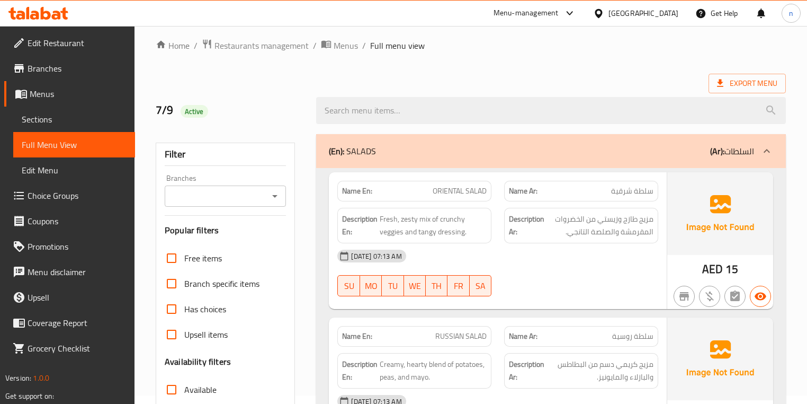
scroll to position [169, 0]
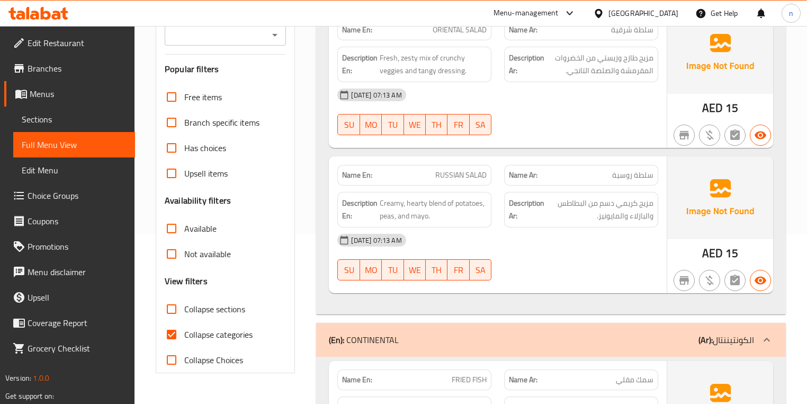
click at [166, 333] on input "Collapse categories" at bounding box center [171, 333] width 25 height 25
checkbox input "false"
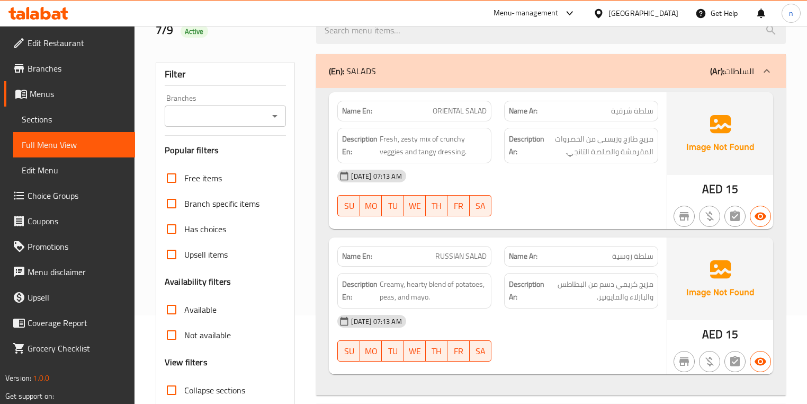
scroll to position [0, 0]
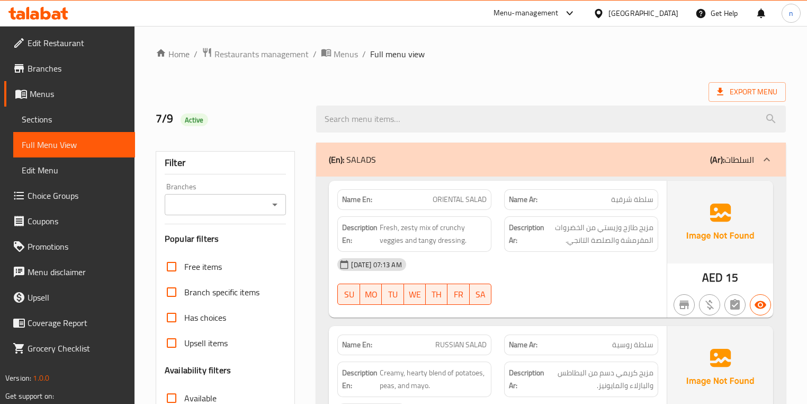
click at [591, 87] on div "Export Menu" at bounding box center [471, 92] width 630 height 20
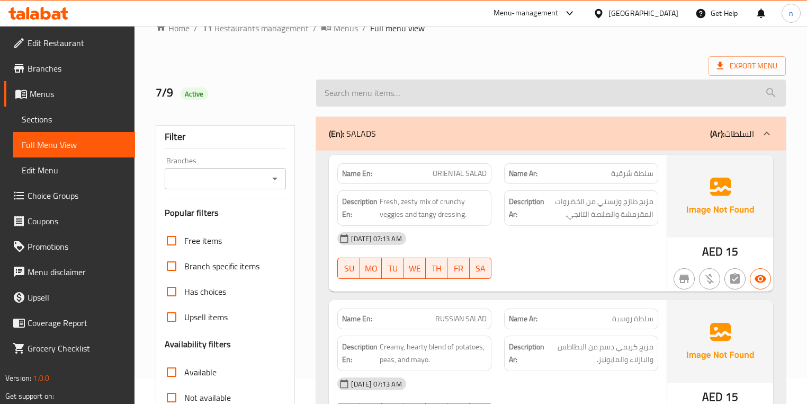
scroll to position [85, 0]
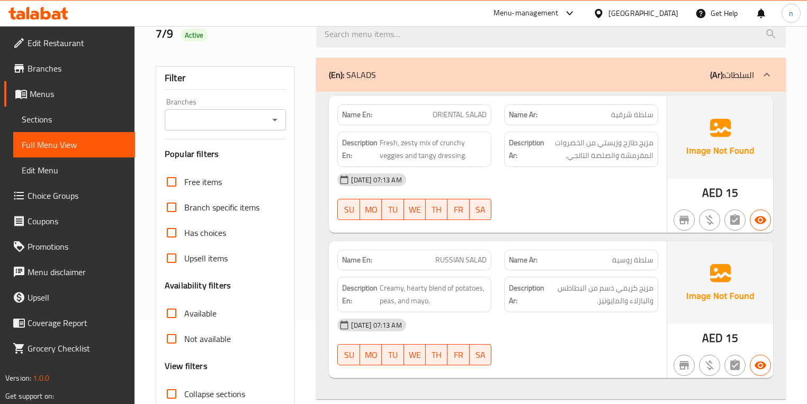
click at [578, 245] on div "Name Ar: سلطة روسية" at bounding box center [581, 259] width 167 height 33
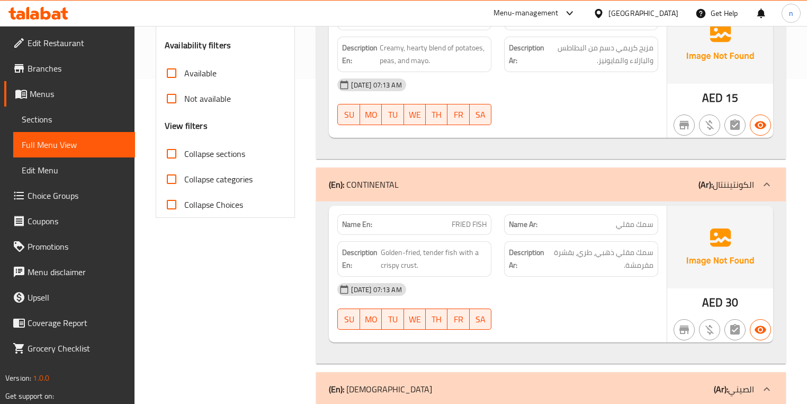
scroll to position [339, 0]
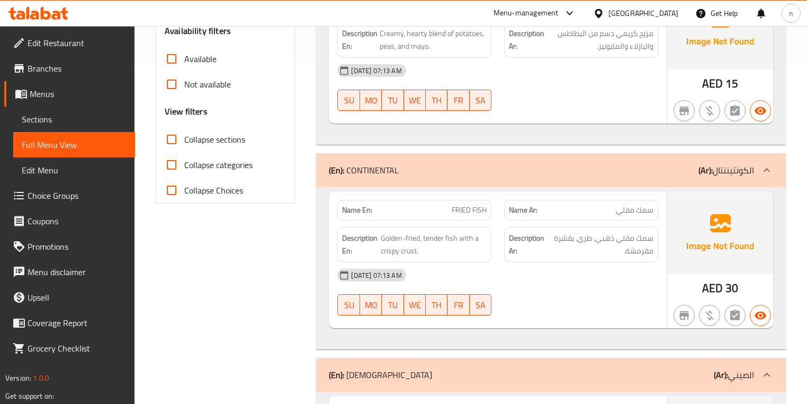
click at [545, 299] on div "[DATE] 07:13 AM SU MO TU WE TH FR SA" at bounding box center [497, 291] width 333 height 59
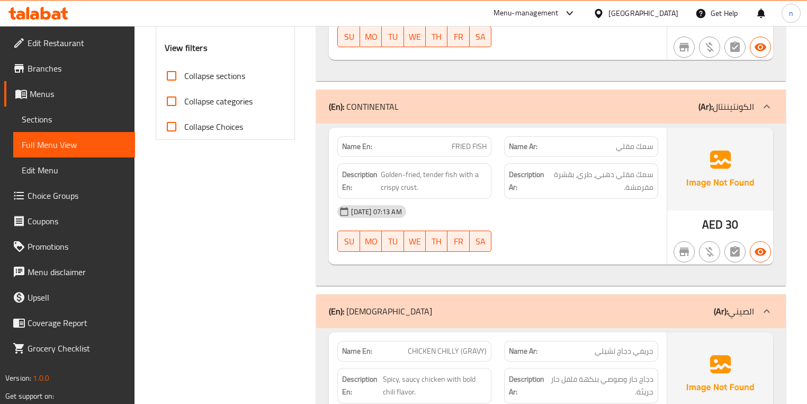
scroll to position [424, 0]
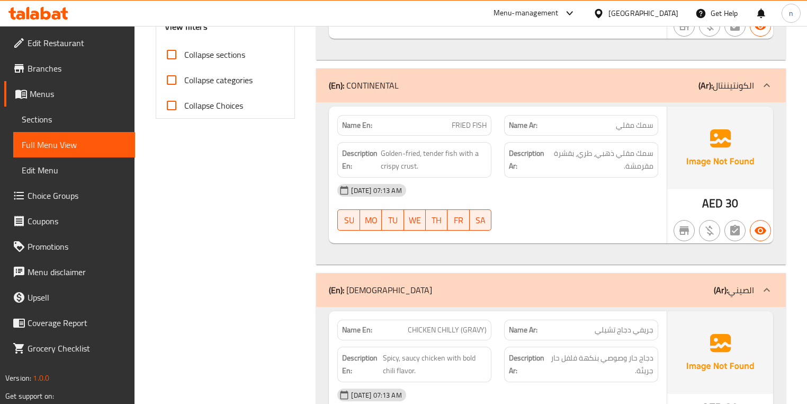
click at [620, 216] on div "[DATE] 07:13 AM SU MO TU WE TH FR SA" at bounding box center [497, 206] width 333 height 59
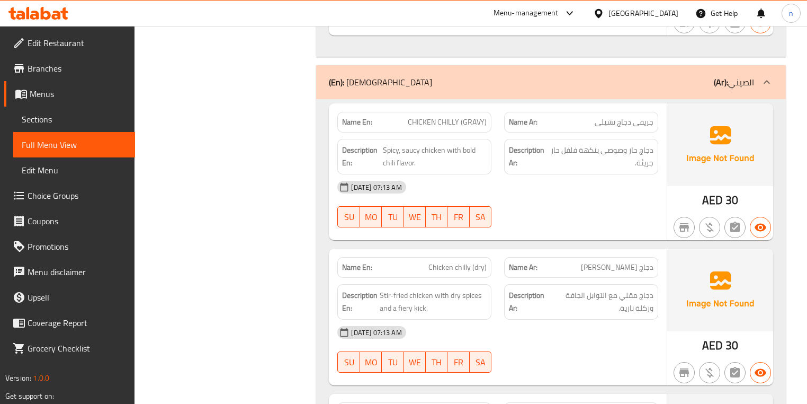
scroll to position [636, 0]
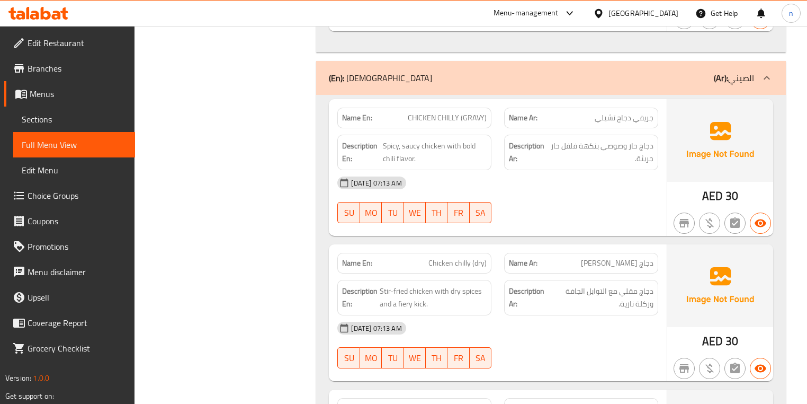
click at [620, 217] on div at bounding box center [581, 223] width 167 height 13
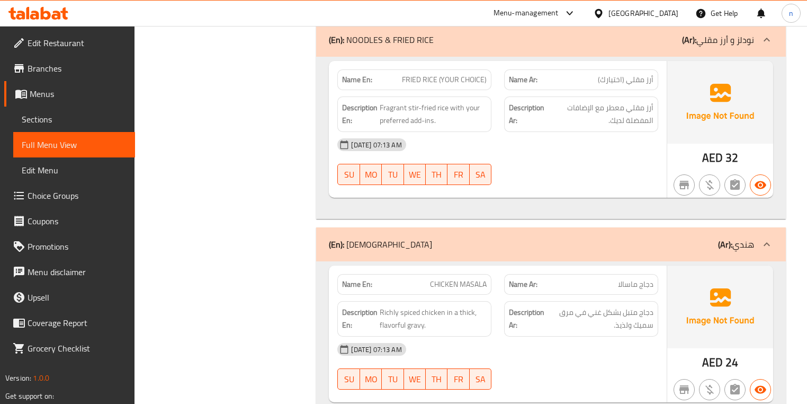
scroll to position [1398, 0]
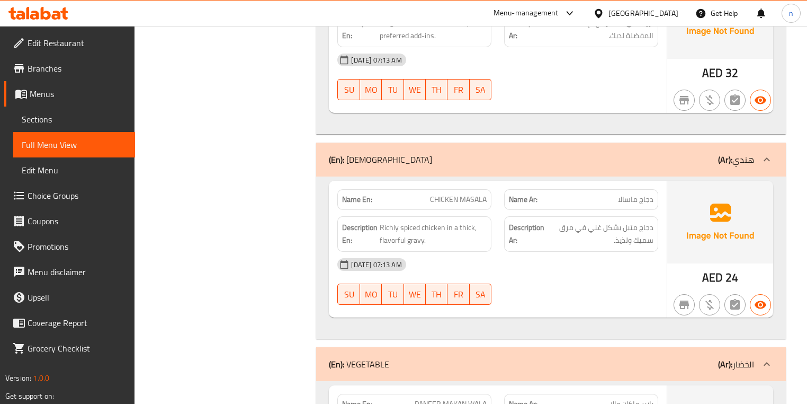
click at [622, 263] on div "[DATE] 07:13 AM" at bounding box center [497, 264] width 333 height 25
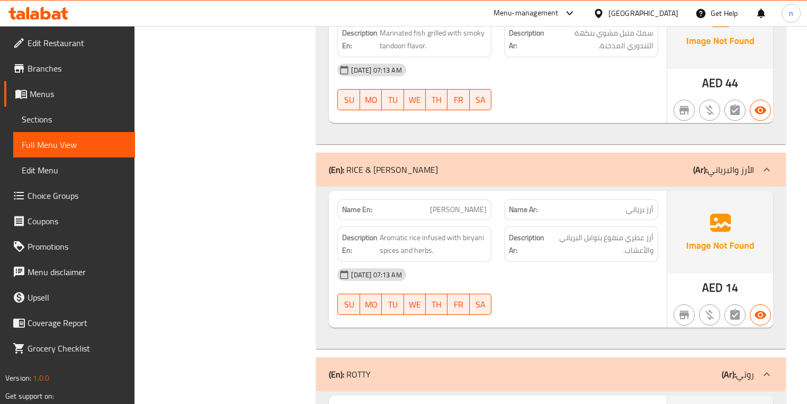
scroll to position [2457, 0]
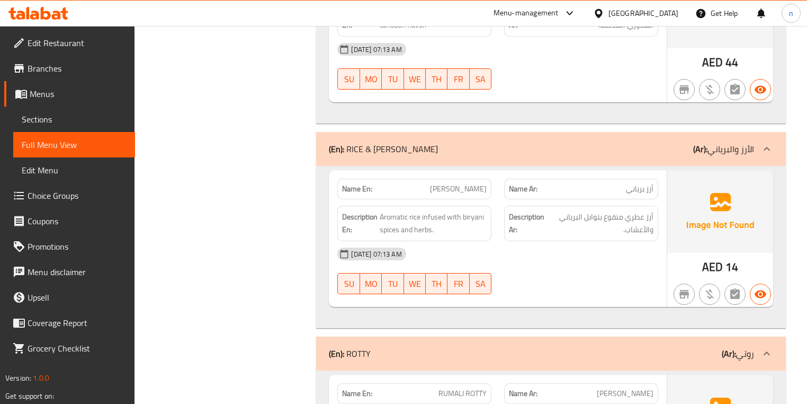
click at [573, 288] on div at bounding box center [581, 294] width 167 height 13
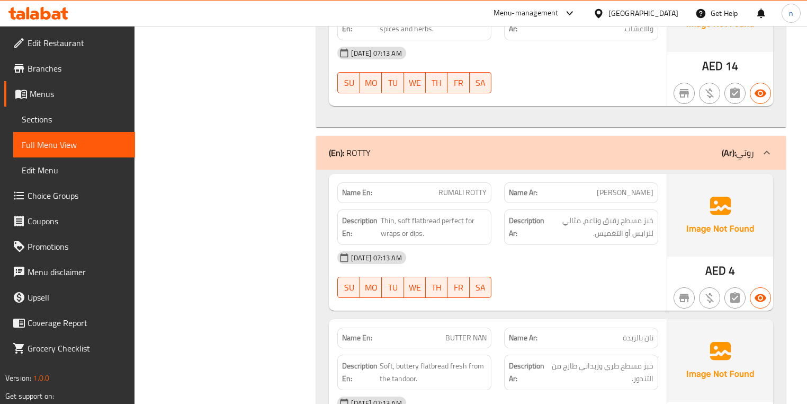
scroll to position [2669, 0]
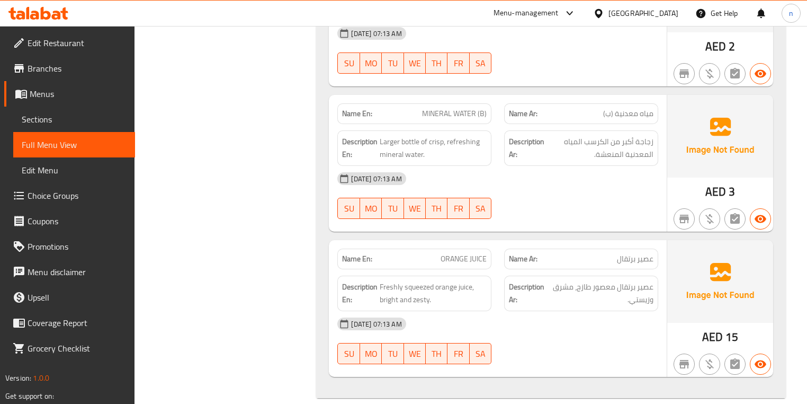
scroll to position [3238, 0]
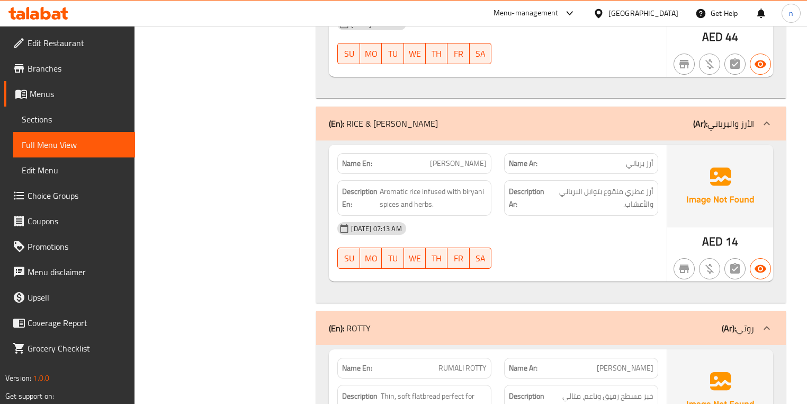
scroll to position [2433, 0]
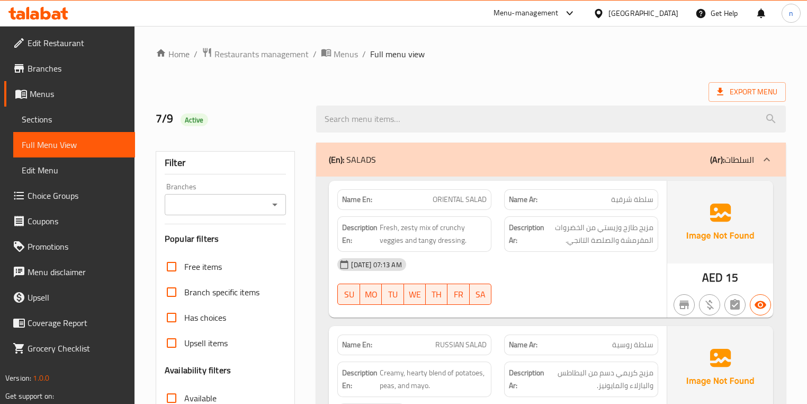
click at [364, 133] on div at bounding box center [551, 119] width 482 height 40
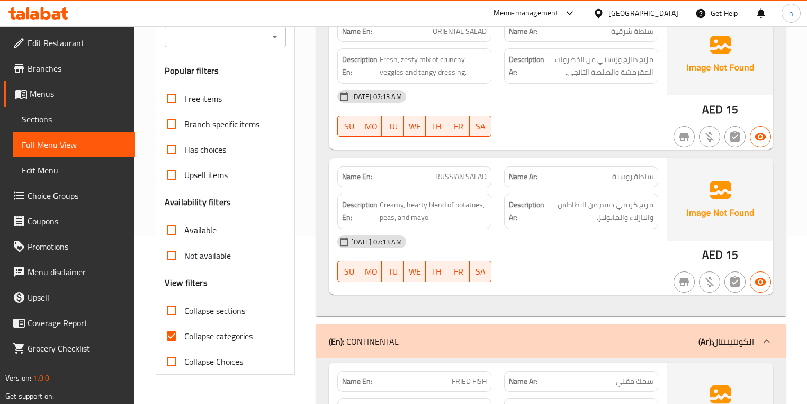
scroll to position [169, 0]
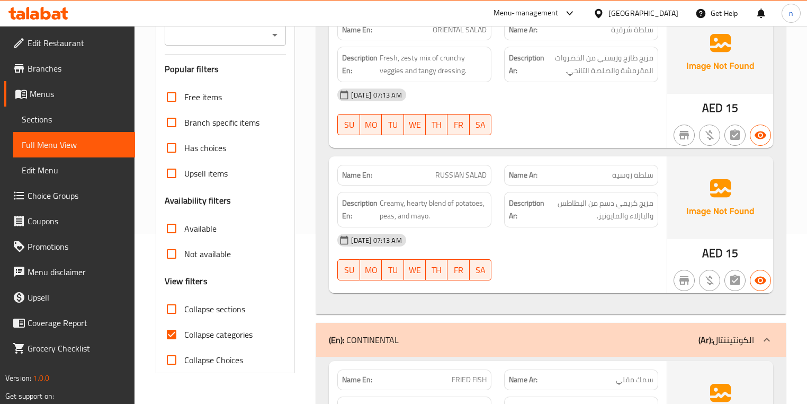
click at [181, 326] on input "Collapse categories" at bounding box center [171, 333] width 25 height 25
checkbox input "false"
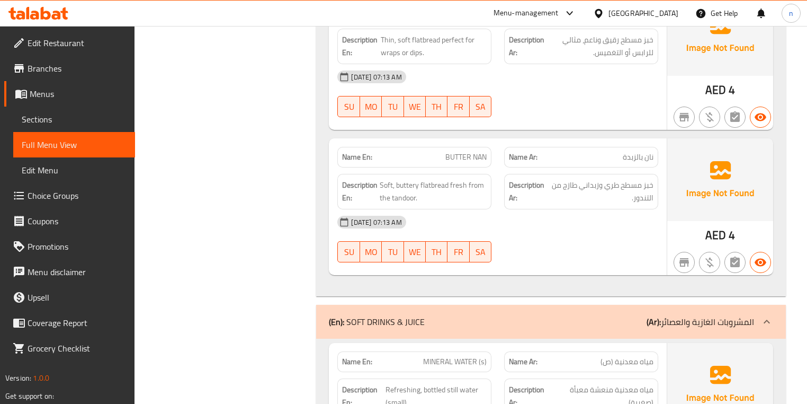
scroll to position [2839, 0]
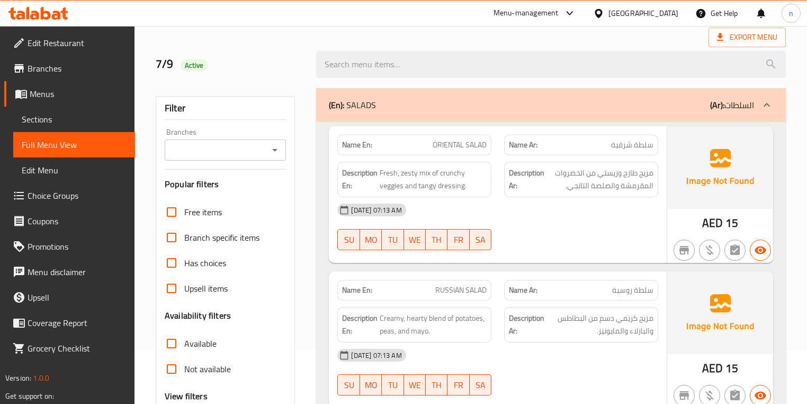
scroll to position [127, 0]
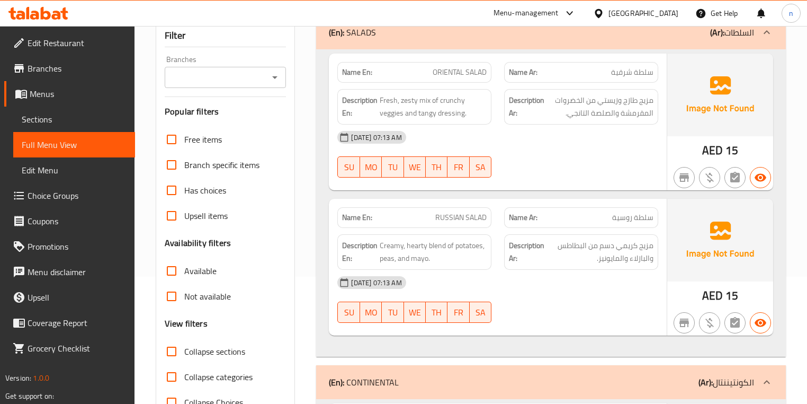
click at [573, 154] on div "04-09-2025 07:13 AM SU MO TU WE TH FR SA" at bounding box center [497, 153] width 333 height 59
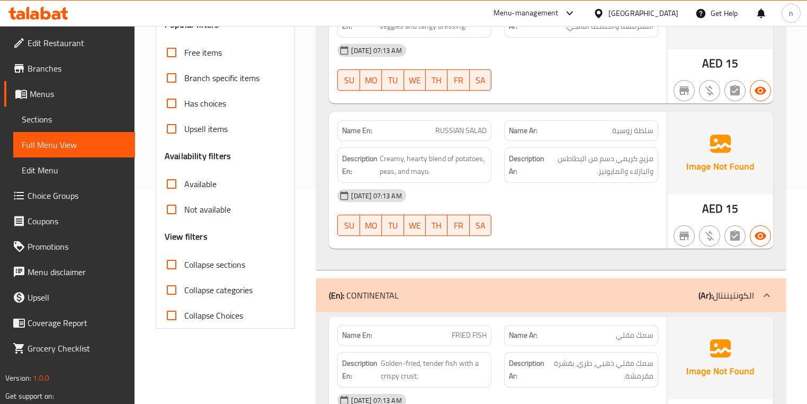
scroll to position [212, 0]
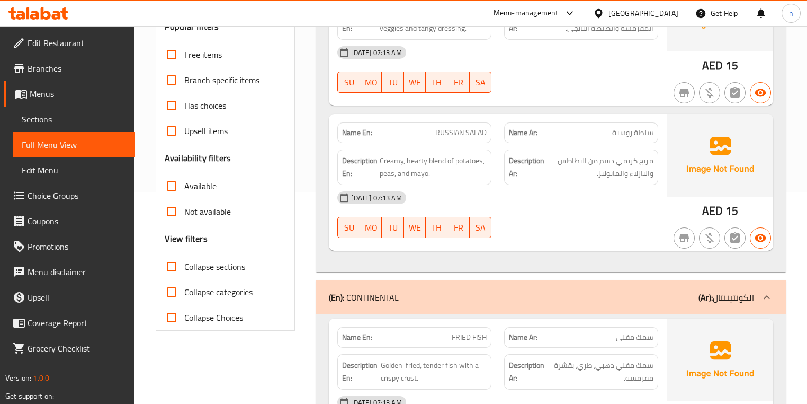
click at [600, 212] on div "[DATE] 07:13 AM SU MO TU WE TH FR SA" at bounding box center [497, 214] width 333 height 59
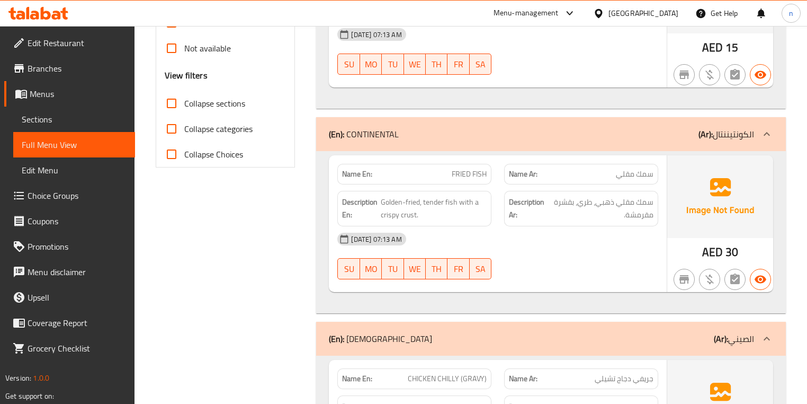
scroll to position [381, 0]
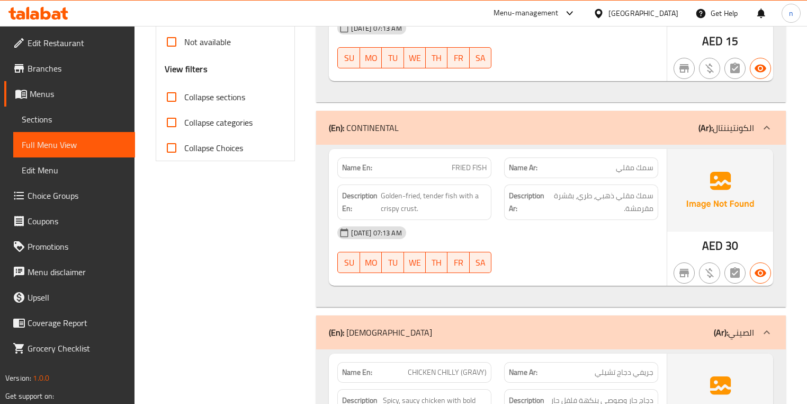
click at [607, 242] on div "[DATE] 07:13 AM" at bounding box center [497, 232] width 333 height 25
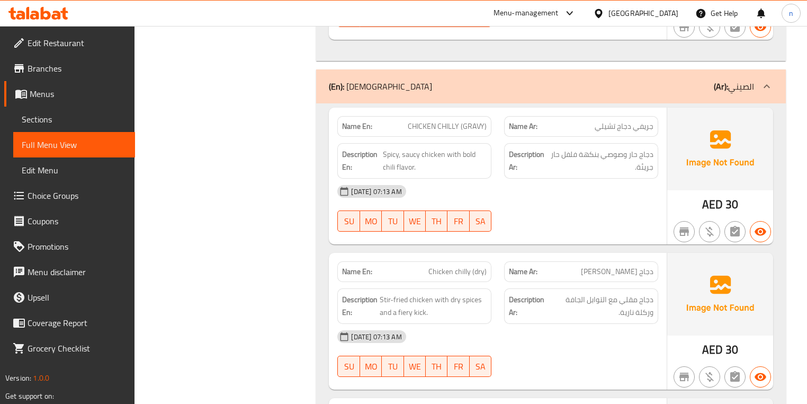
scroll to position [636, 0]
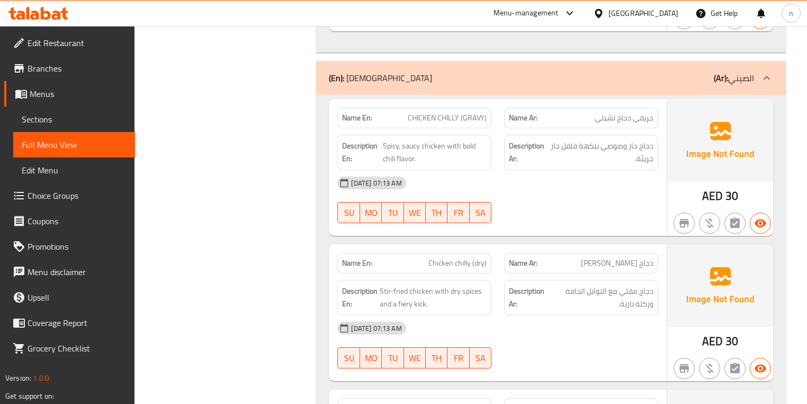
click at [625, 200] on div "[DATE] 07:13 AM SU MO TU WE TH FR SA" at bounding box center [497, 199] width 333 height 59
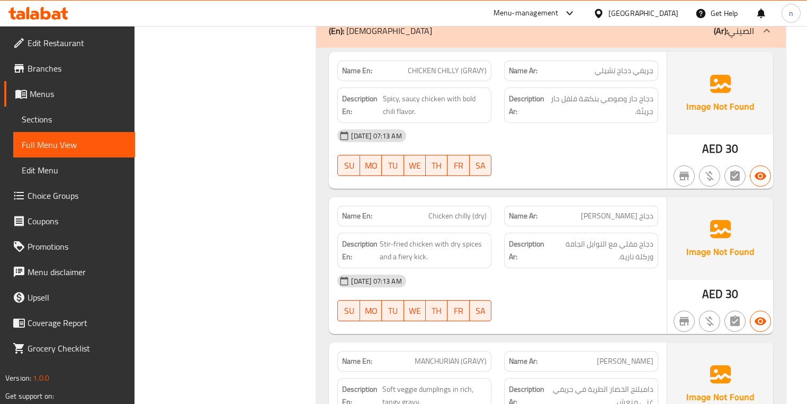
scroll to position [763, 0]
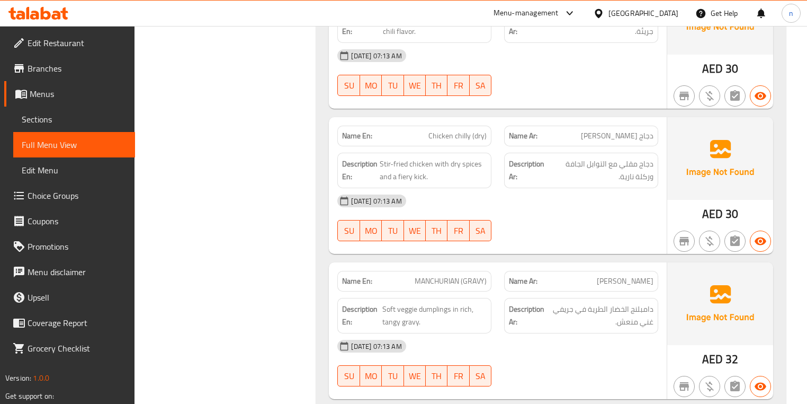
click at [443, 136] on span "Chicken chilly (dry)" at bounding box center [457, 135] width 58 height 11
copy span "Chicken chilly (dry)"
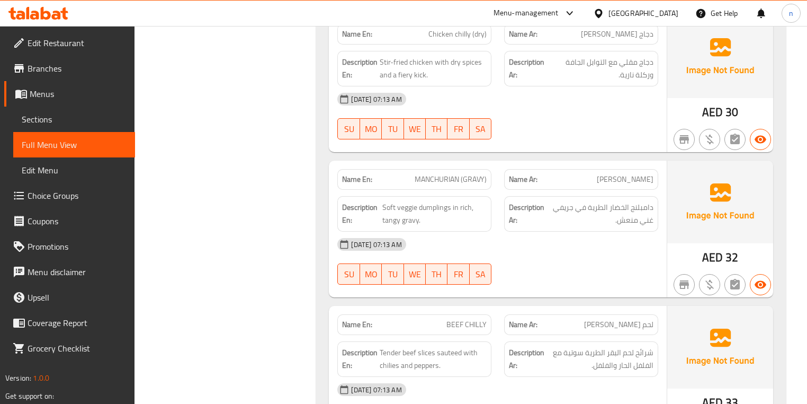
scroll to position [890, 0]
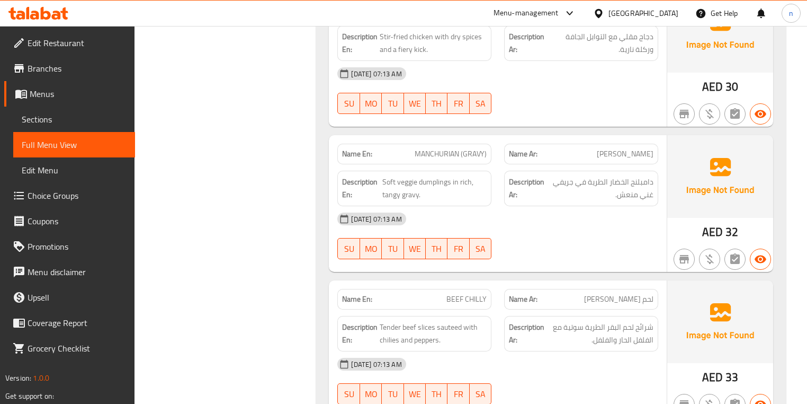
click at [616, 208] on div "[DATE] 07:13 AM" at bounding box center [497, 218] width 333 height 25
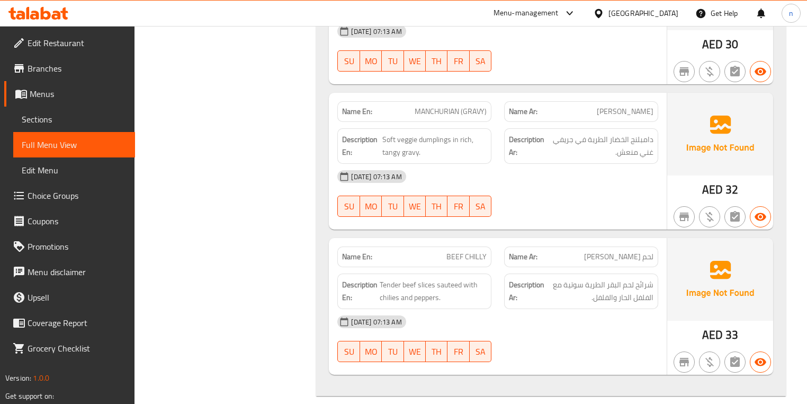
click at [591, 182] on div "[DATE] 07:13 AM" at bounding box center [497, 176] width 333 height 25
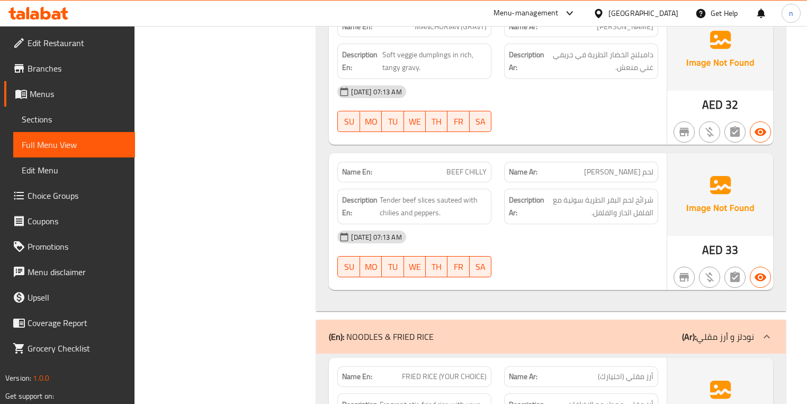
click at [518, 231] on div "[DATE] 07:13 AM" at bounding box center [497, 236] width 333 height 25
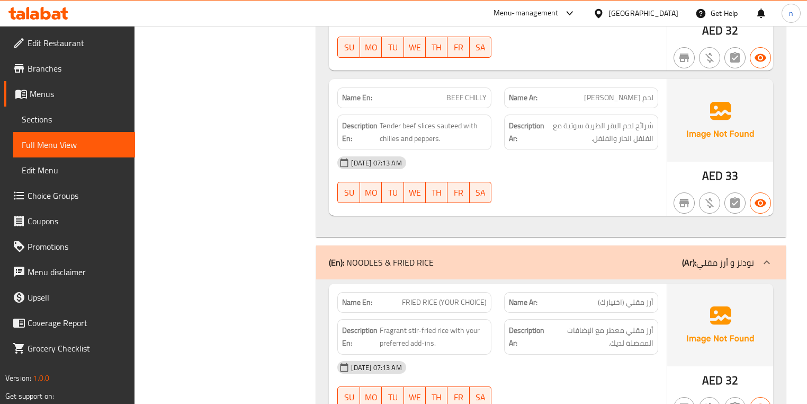
scroll to position [1229, 0]
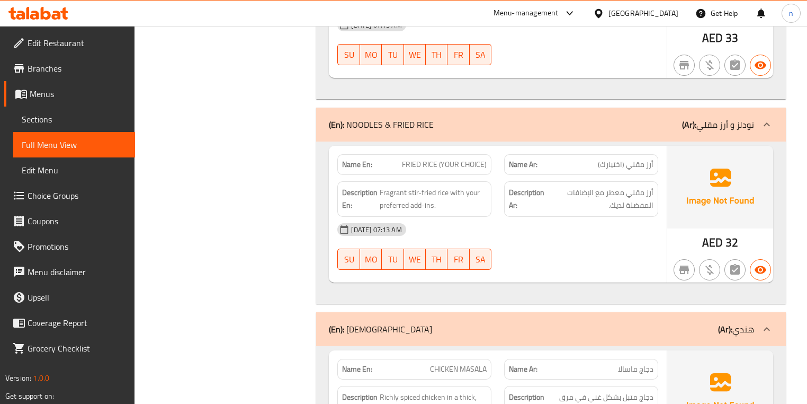
click at [441, 161] on span "FRIED RICE (YOUR CHOICE)" at bounding box center [444, 164] width 85 height 11
copy span "FRIED RICE (YOUR CHOICE)"
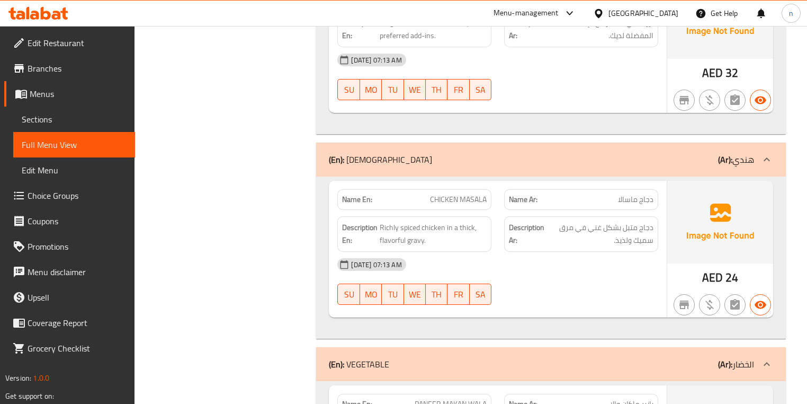
scroll to position [1441, 0]
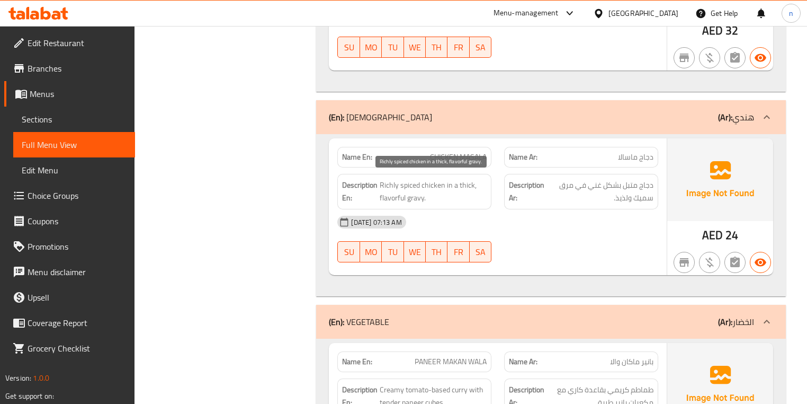
click at [389, 183] on span "Richly spiced chicken in a thick, flavorful gravy." at bounding box center [433, 191] width 107 height 26
click at [546, 228] on div "[DATE] 07:13 AM" at bounding box center [497, 221] width 333 height 25
click at [390, 186] on span "Richly spiced chicken in a thick, flavorful gravy." at bounding box center [433, 191] width 107 height 26
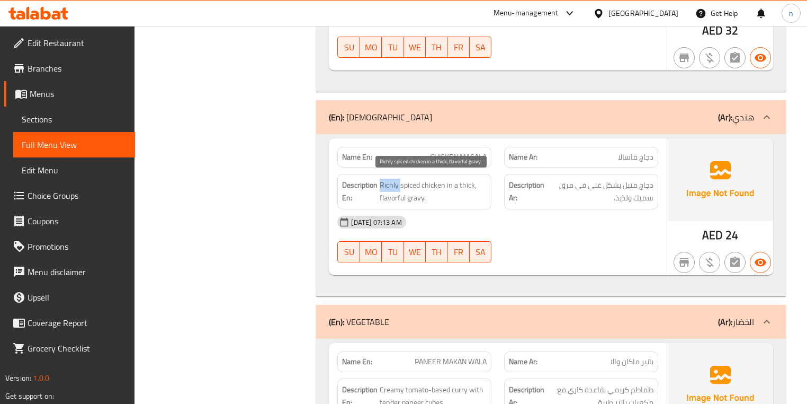
click at [390, 186] on span "Richly spiced chicken in a thick, flavorful gravy." at bounding box center [433, 191] width 107 height 26
copy span "Richly spiced chicken in a thick, flavorful gravy."
click at [464, 216] on div "[DATE] 07:13 AM" at bounding box center [497, 221] width 333 height 25
click at [396, 182] on span "Richly spiced chicken in a thick, flavorful gravy." at bounding box center [433, 191] width 107 height 26
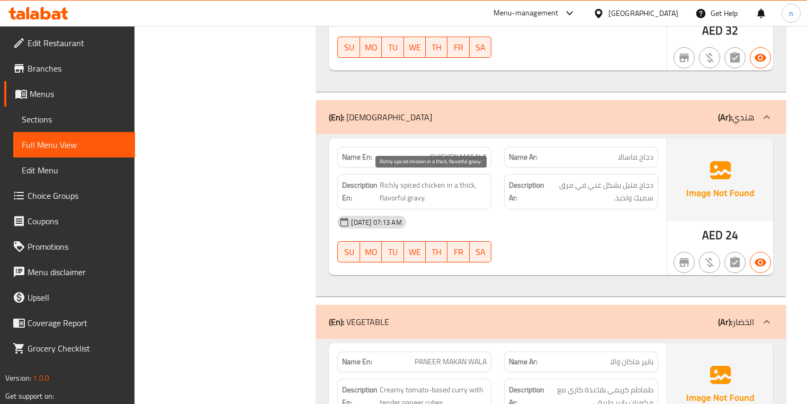
click at [396, 182] on span "Richly spiced chicken in a thick, flavorful gravy." at bounding box center [433, 191] width 107 height 26
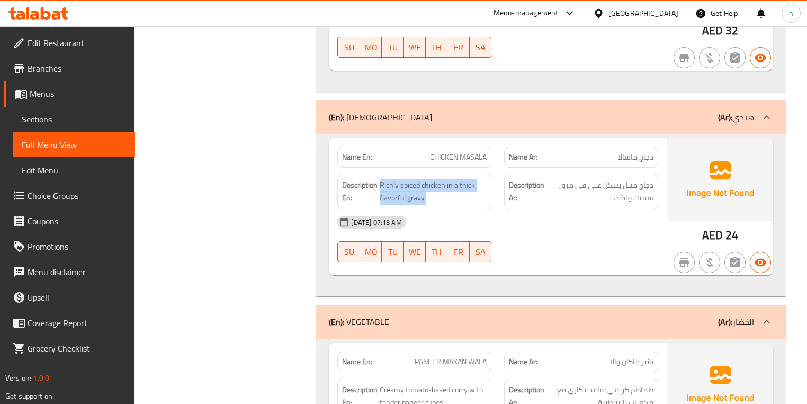
click at [392, 174] on div "Description En: Richly spiced chicken in a thick, flavorful gravy." at bounding box center [414, 191] width 154 height 35
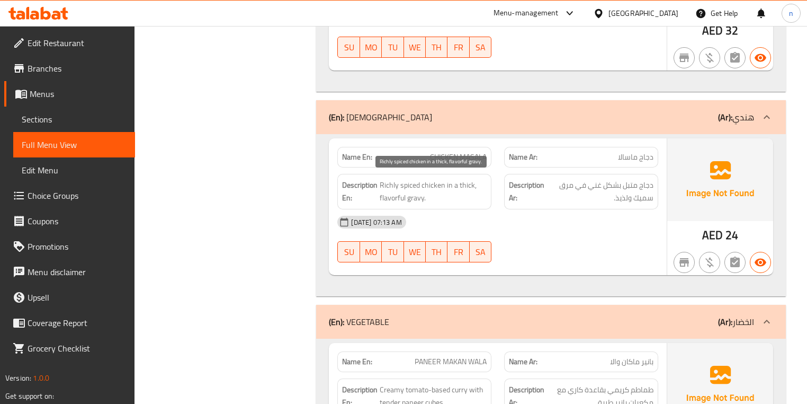
click at [392, 182] on span "Richly spiced chicken in a thick, flavorful gravy." at bounding box center [433, 191] width 107 height 26
copy span "Richly"
click at [549, 220] on div "[DATE] 07:13 AM" at bounding box center [497, 221] width 333 height 25
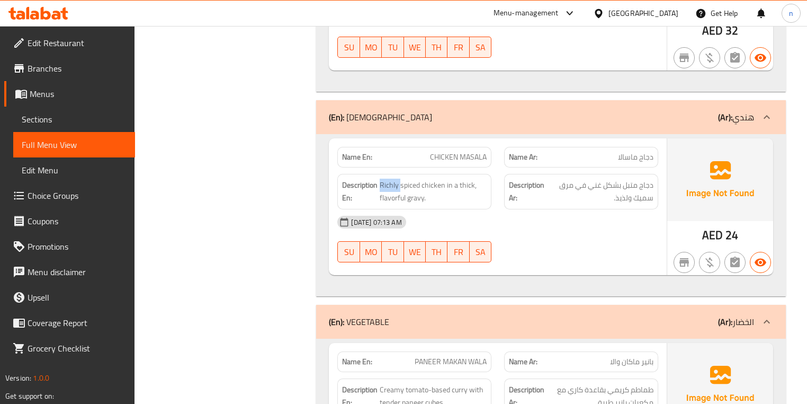
click at [455, 155] on span "CHICKEN MASALA" at bounding box center [458, 156] width 57 height 11
copy span "CHICKEN MASALA"
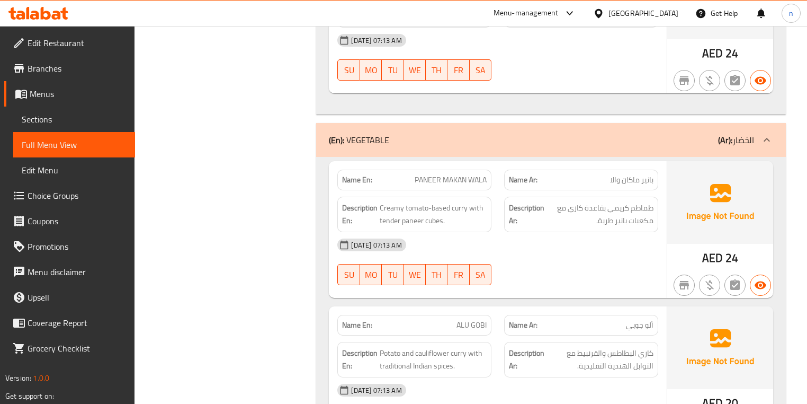
scroll to position [1695, 0]
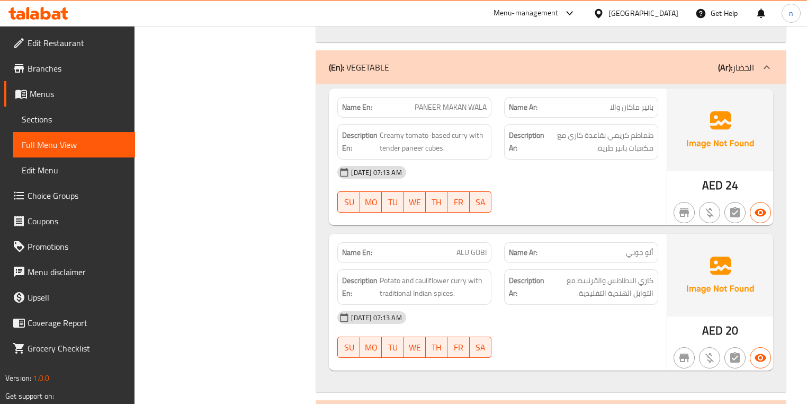
click at [608, 194] on div "04-09-2025 07:13 AM SU MO TU WE TH FR SA" at bounding box center [497, 188] width 333 height 59
click at [625, 334] on div "04-09-2025 07:13 AM SU MO TU WE TH FR SA" at bounding box center [497, 334] width 333 height 59
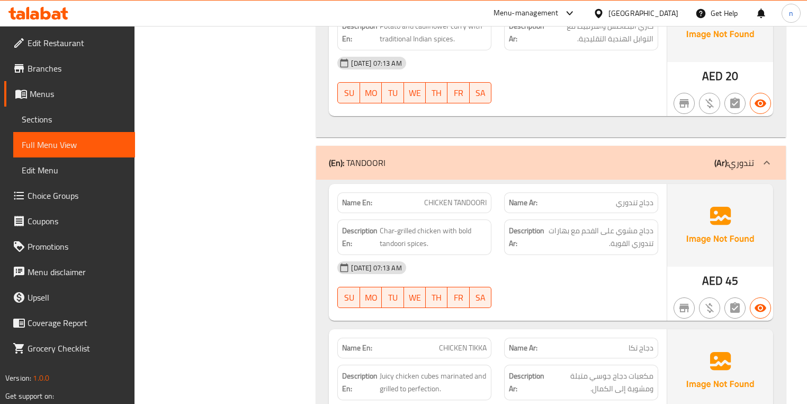
scroll to position [2034, 0]
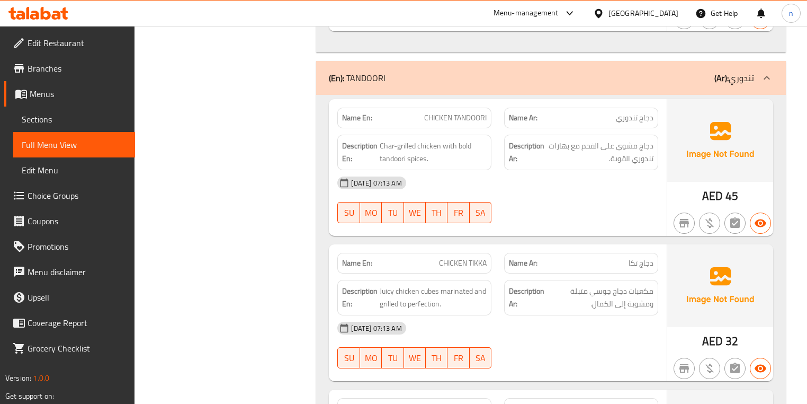
click at [603, 178] on div "[DATE] 07:13 AM" at bounding box center [497, 182] width 333 height 25
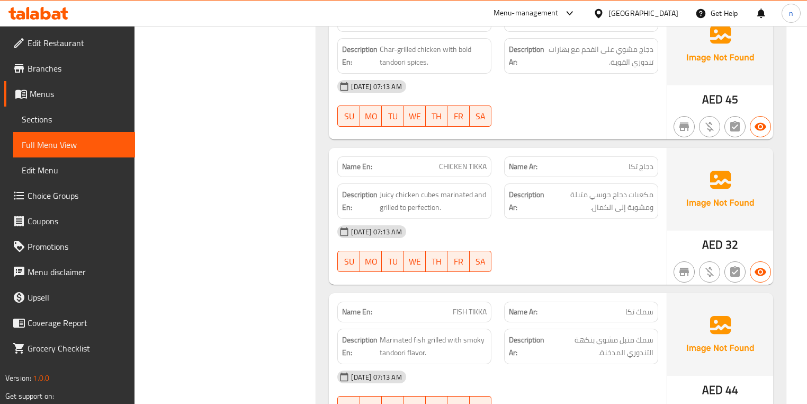
scroll to position [2161, 0]
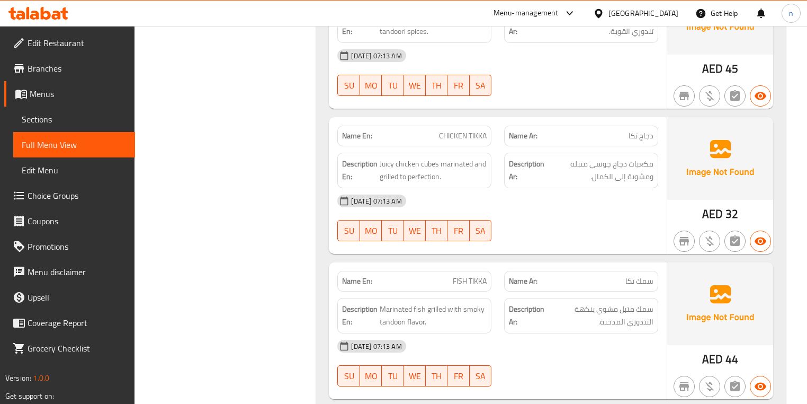
click at [605, 209] on div "04-09-2025 07:13 AM SU MO TU WE TH FR SA" at bounding box center [497, 217] width 333 height 59
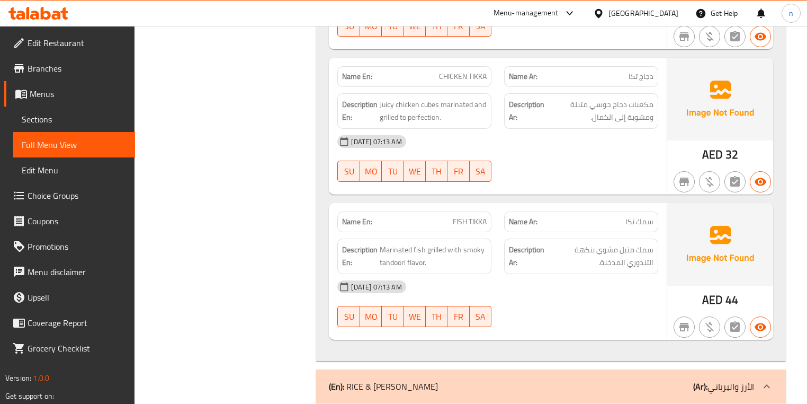
scroll to position [2246, 0]
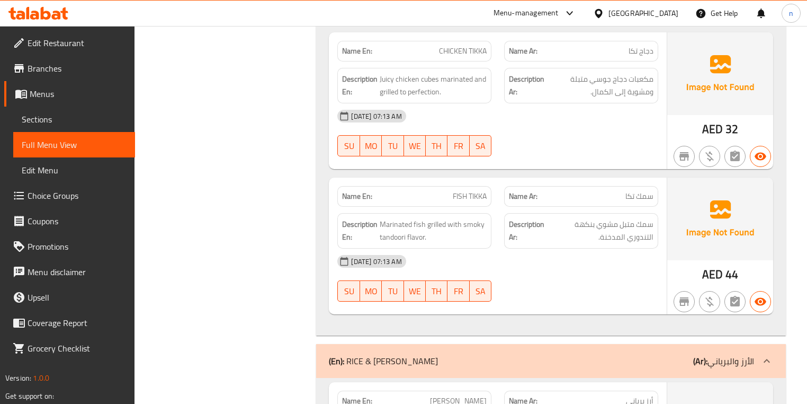
click at [547, 271] on div "04-09-2025 07:13 AM SU MO TU WE TH FR SA" at bounding box center [497, 277] width 333 height 59
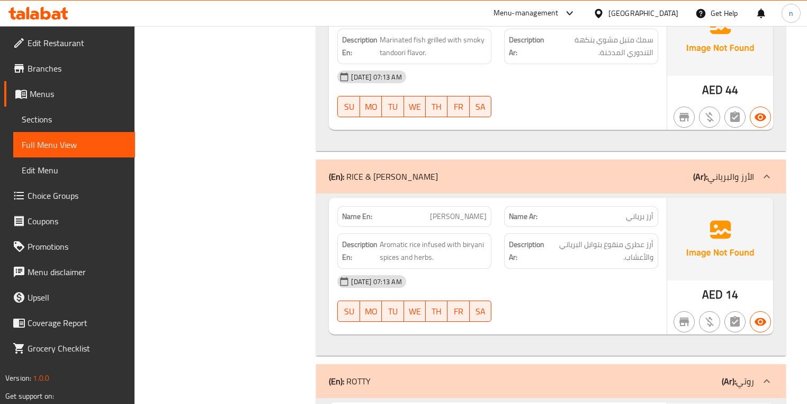
scroll to position [2457, 0]
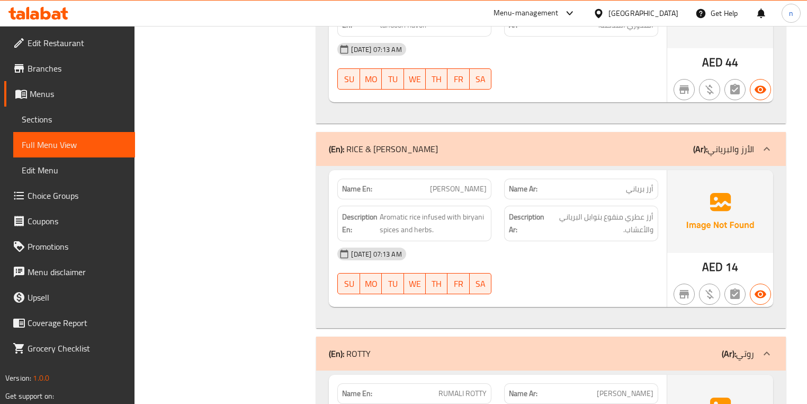
click at [565, 258] on div "[DATE] 07:13 AM" at bounding box center [497, 253] width 333 height 25
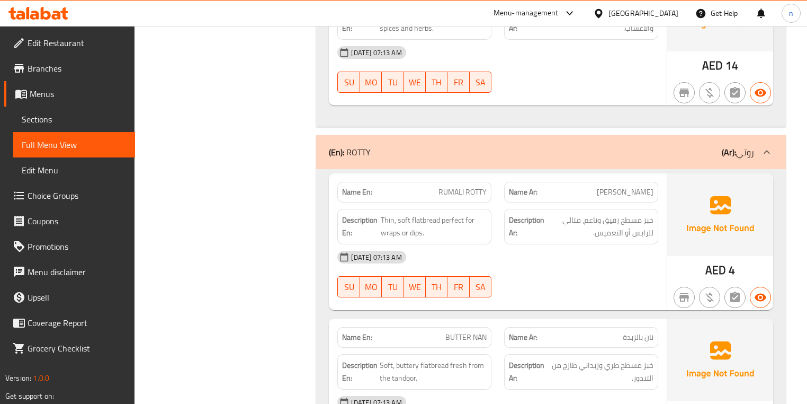
scroll to position [2669, 0]
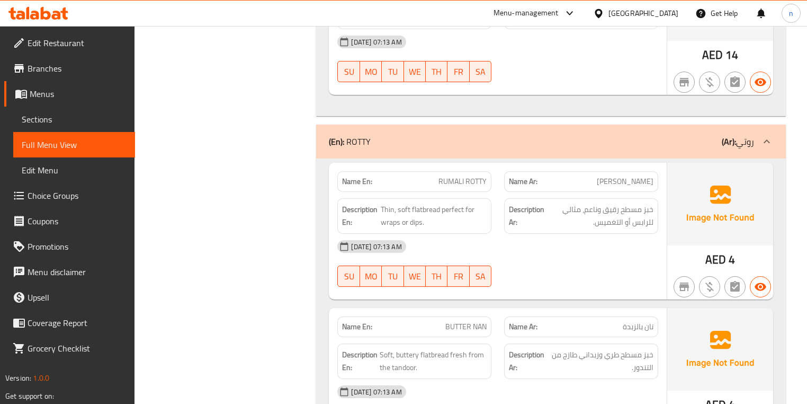
click at [457, 176] on span "RUMALI ROTTY" at bounding box center [463, 181] width 48 height 11
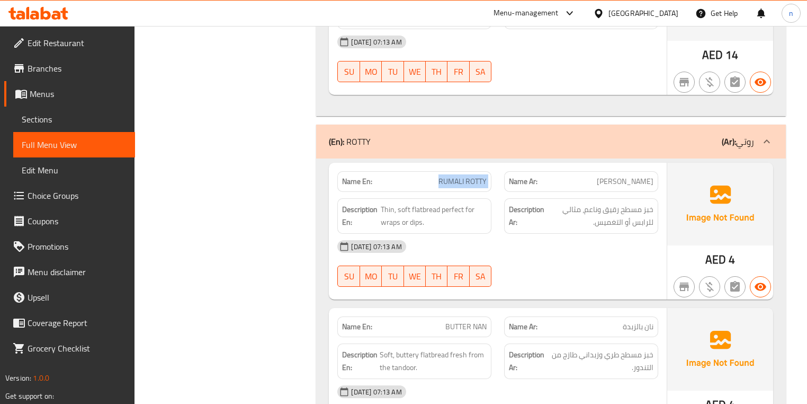
copy span "RUMALI ROTTY"
drag, startPoint x: 244, startPoint y: 267, endPoint x: 225, endPoint y: 265, distance: 19.2
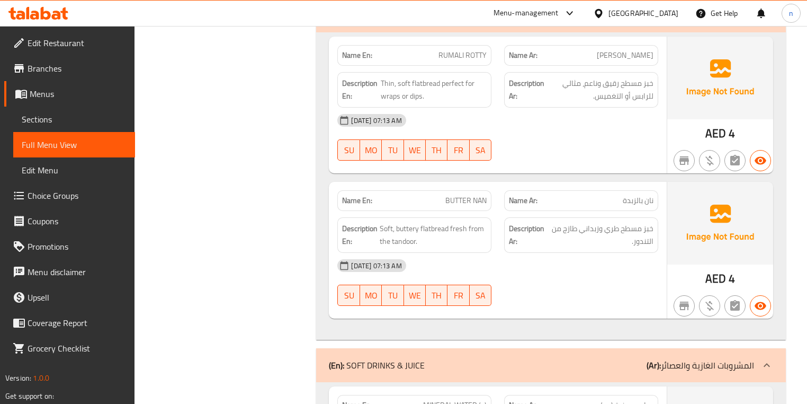
scroll to position [2796, 0]
click at [552, 282] on div "04-09-2025 07:13 AM SU MO TU WE TH FR SA" at bounding box center [497, 281] width 333 height 59
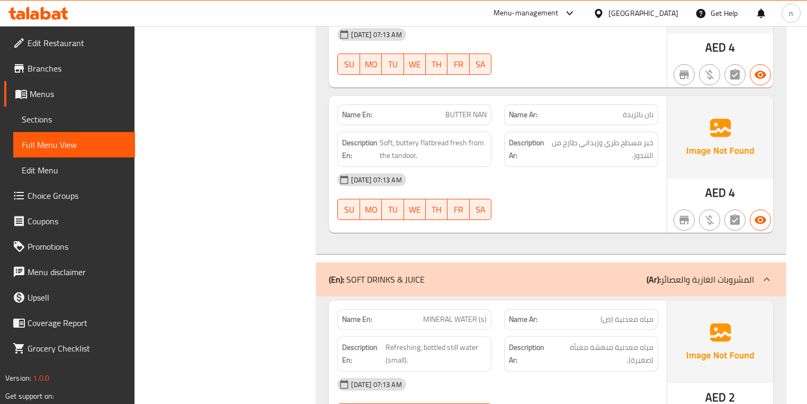
scroll to position [3051, 0]
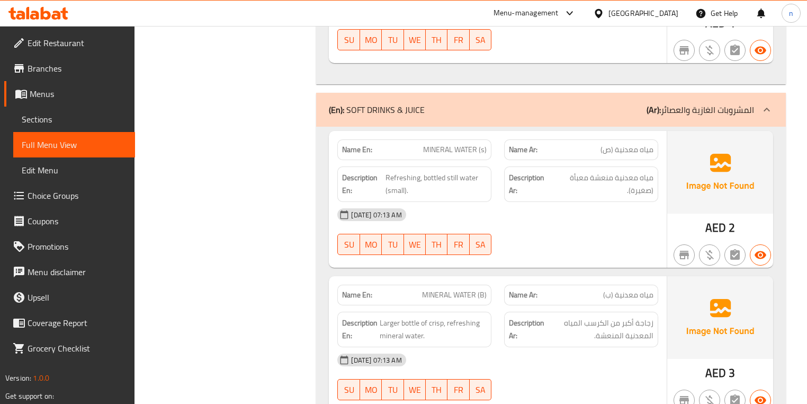
click at [585, 232] on div "04-09-2025 07:13 AM SU MO TU WE TH FR SA" at bounding box center [497, 231] width 333 height 59
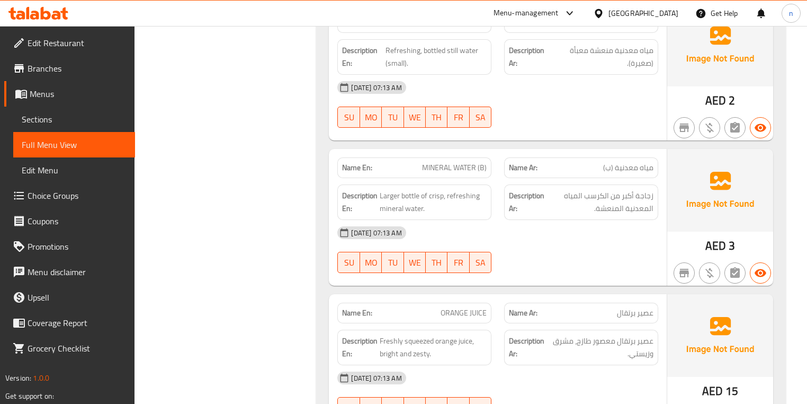
click at [610, 246] on div "04-09-2025 07:13 AM SU MO TU WE TH FR SA" at bounding box center [497, 249] width 333 height 59
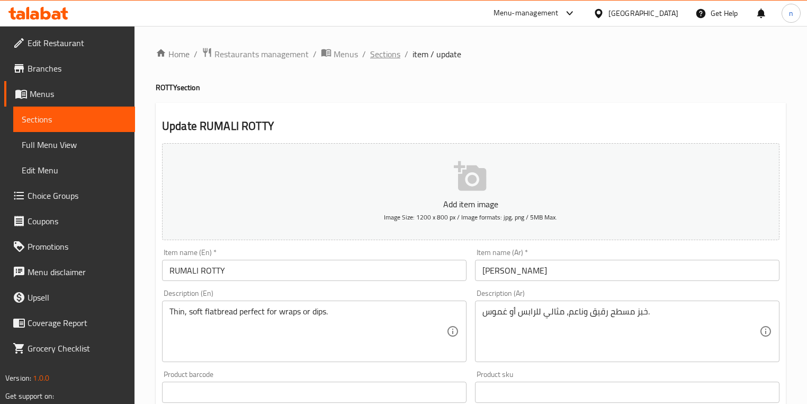
click at [386, 56] on span "Sections" at bounding box center [385, 54] width 30 height 13
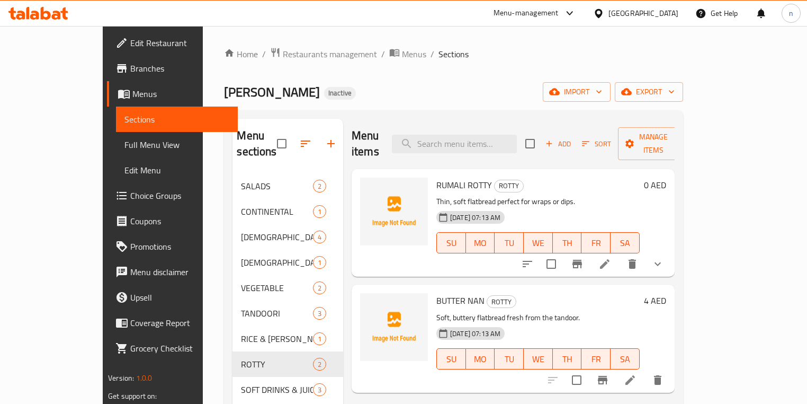
click at [130, 71] on span "Branches" at bounding box center [179, 68] width 99 height 13
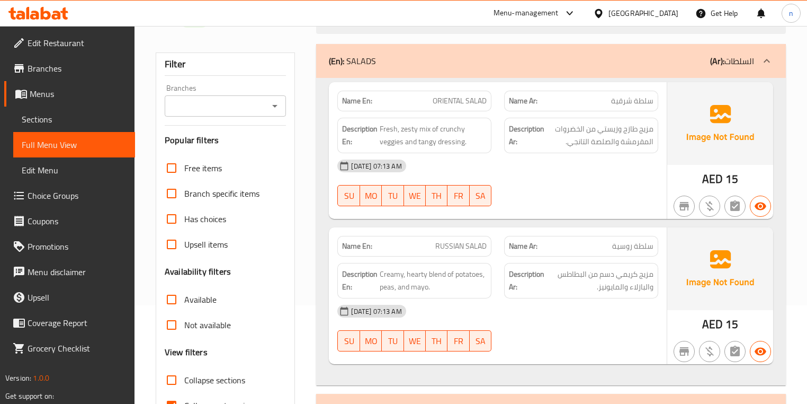
scroll to position [297, 0]
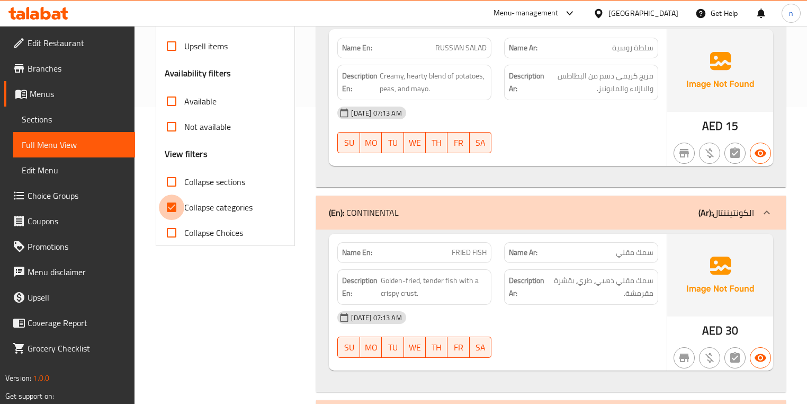
click at [176, 207] on input "Collapse categories" at bounding box center [171, 206] width 25 height 25
checkbox input "false"
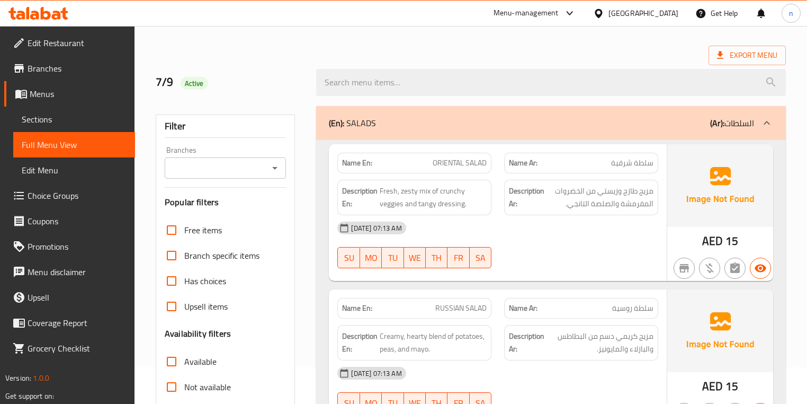
scroll to position [0, 0]
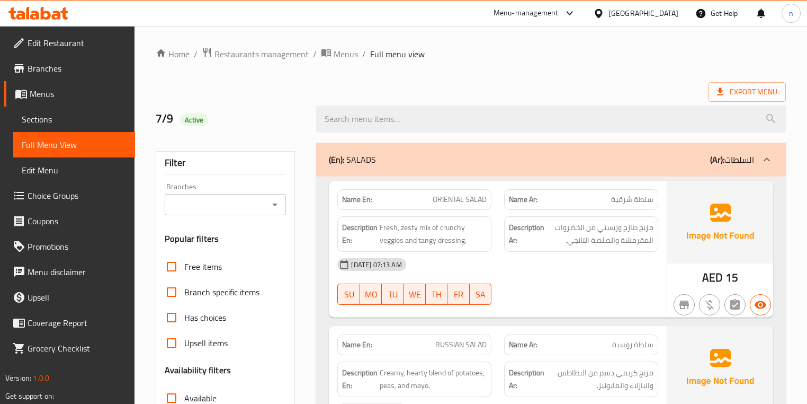
click at [606, 279] on div "[DATE] 07:13 AM SU MO TU WE TH FR SA" at bounding box center [497, 281] width 333 height 59
click at [579, 266] on div "[DATE] 07:13 AM" at bounding box center [497, 264] width 333 height 25
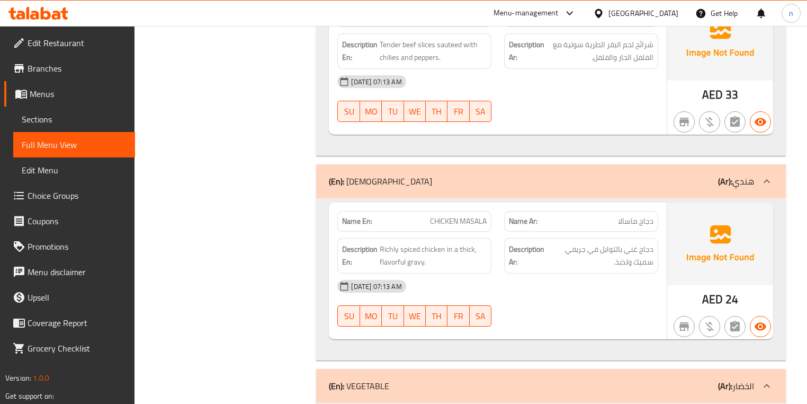
scroll to position [1229, 0]
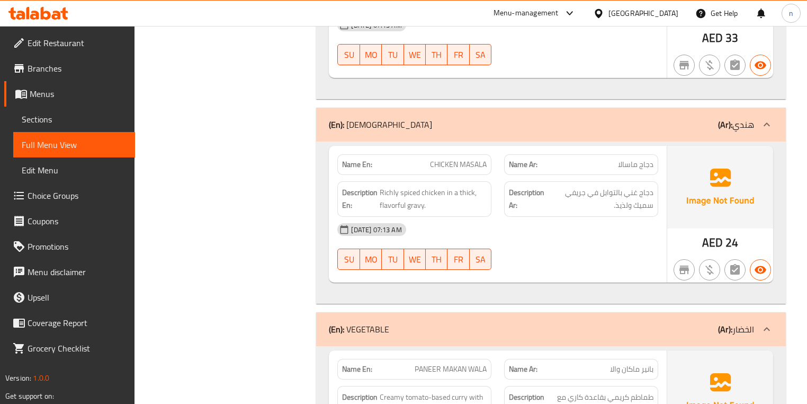
click at [584, 251] on div "[DATE] 07:13 AM SU MO TU WE TH FR SA" at bounding box center [497, 246] width 333 height 59
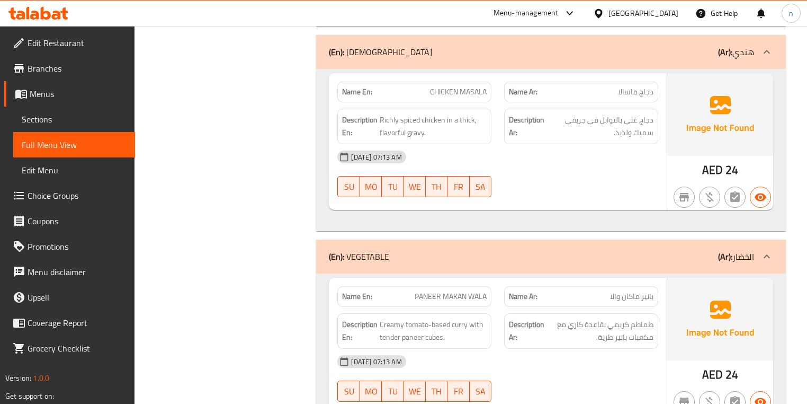
scroll to position [1313, 0]
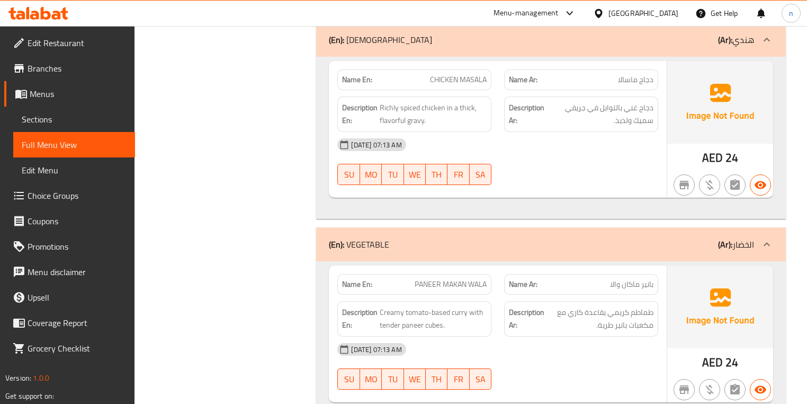
click at [597, 191] on div "Name En: CHICKEN MASALA Name Ar: دجاج ماسالا Description En: Richly spiced chic…" at bounding box center [497, 129] width 337 height 137
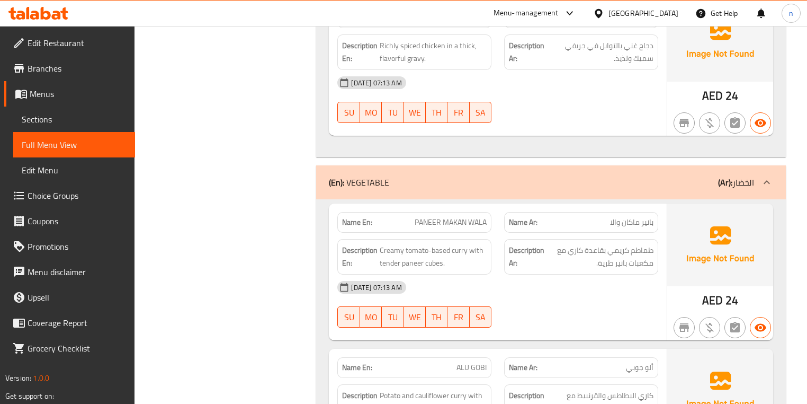
scroll to position [1441, 0]
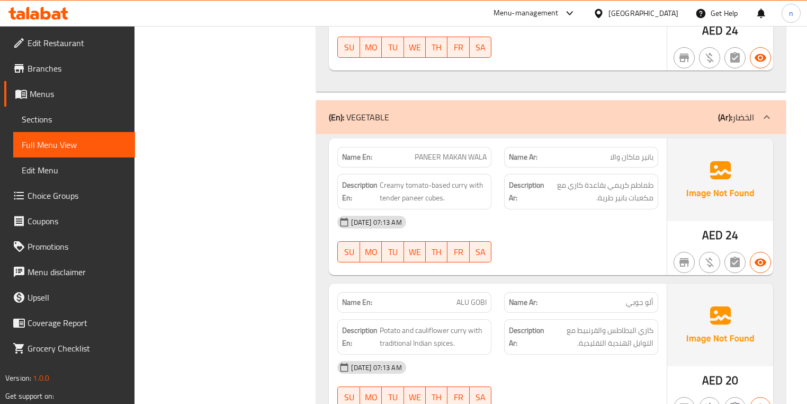
click at [595, 237] on div "[DATE] 07:13 AM SU MO TU WE TH FR SA" at bounding box center [497, 238] width 333 height 59
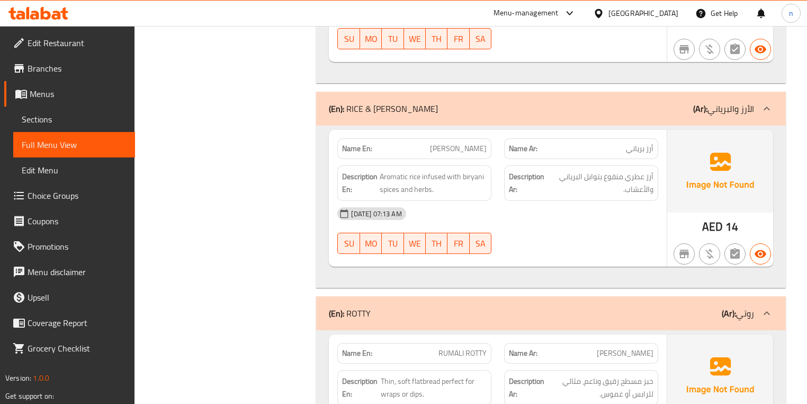
scroll to position [2288, 0]
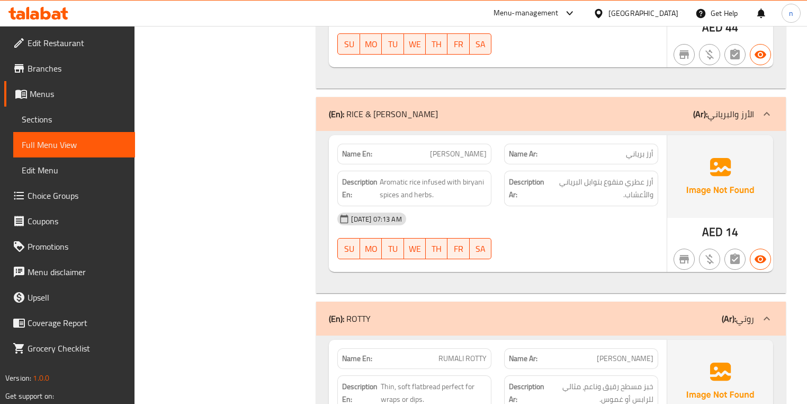
click at [625, 244] on div "[DATE] 07:13 AM SU MO TU WE TH FR SA" at bounding box center [497, 235] width 333 height 59
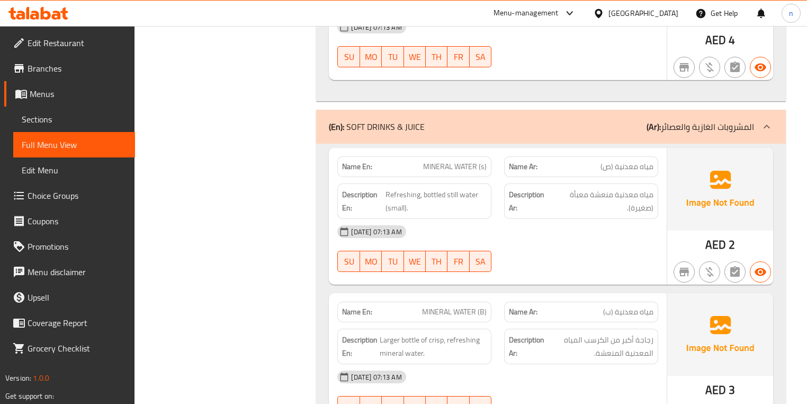
scroll to position [3008, 0]
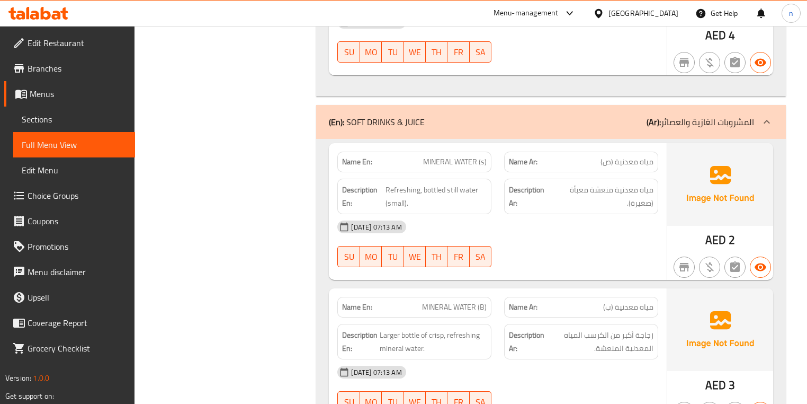
click at [621, 261] on div at bounding box center [581, 267] width 167 height 13
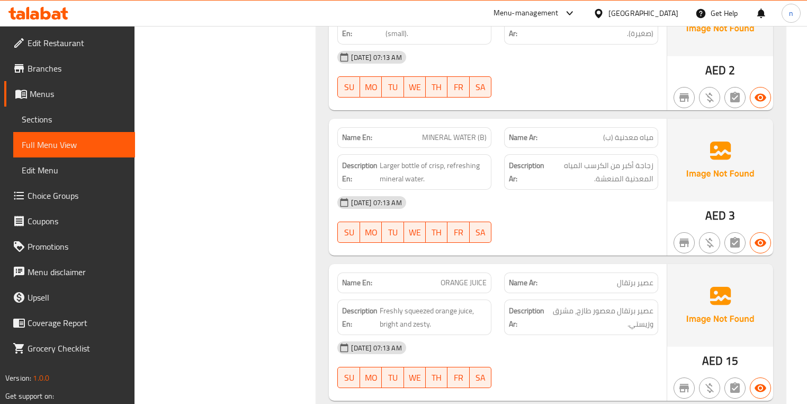
scroll to position [3208, 0]
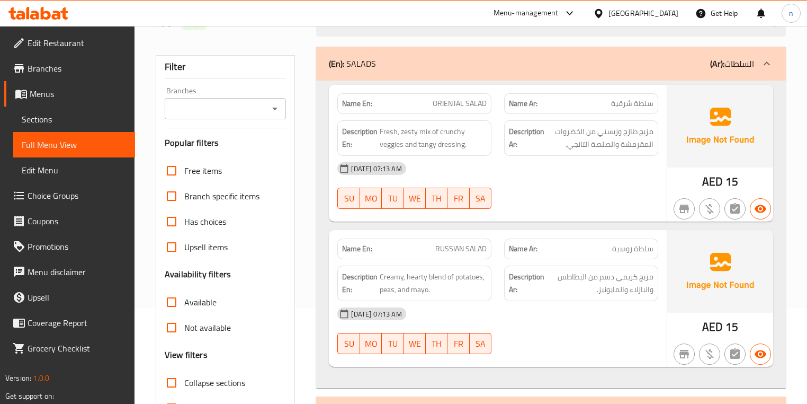
scroll to position [297, 0]
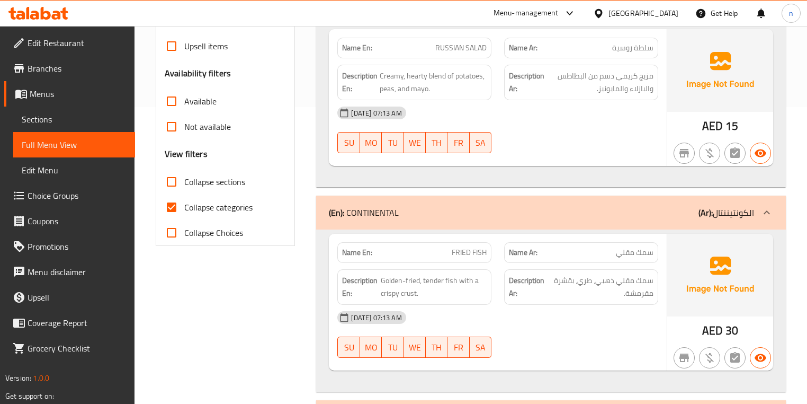
click at [167, 206] on input "Collapse categories" at bounding box center [171, 206] width 25 height 25
checkbox input "false"
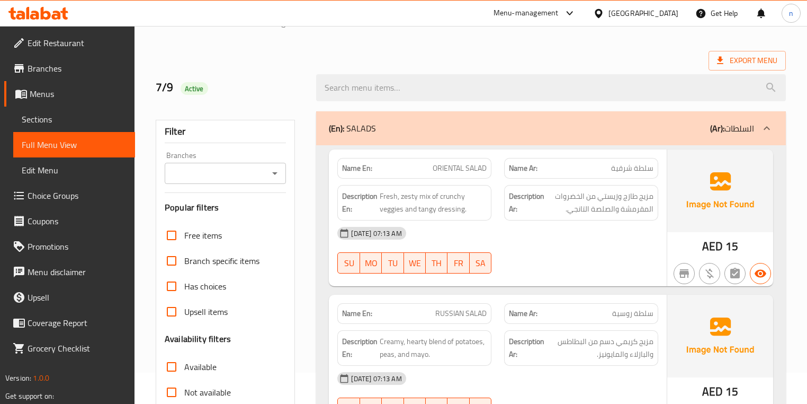
scroll to position [0, 0]
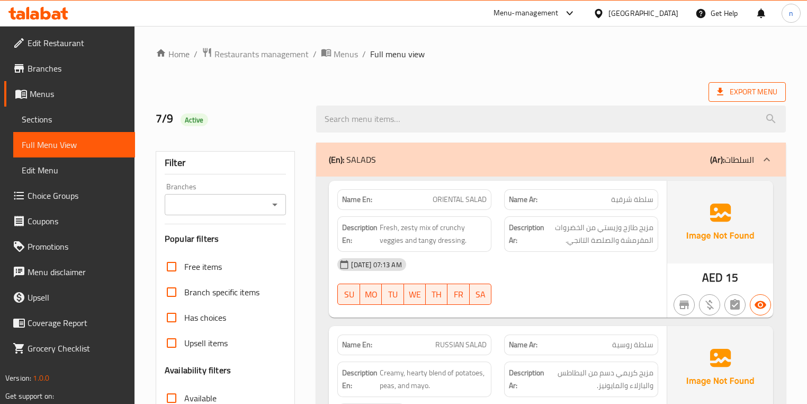
click at [770, 86] on span "Export Menu" at bounding box center [747, 91] width 60 height 13
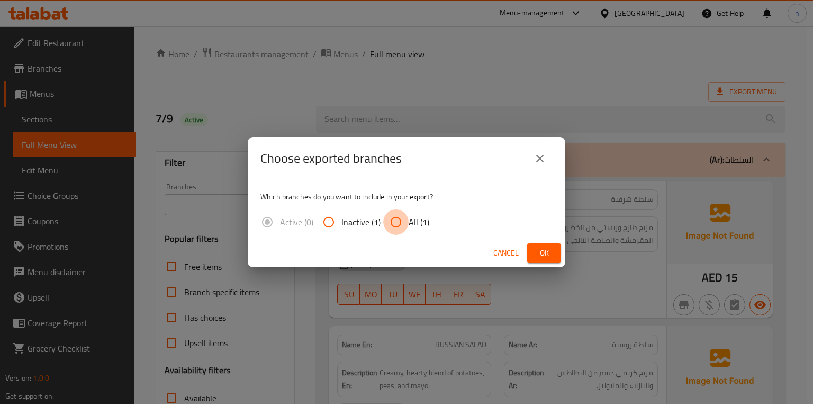
click at [397, 226] on input "All (1)" at bounding box center [395, 221] width 25 height 25
radio input "true"
click at [539, 253] on span "Ok" at bounding box center [544, 252] width 17 height 13
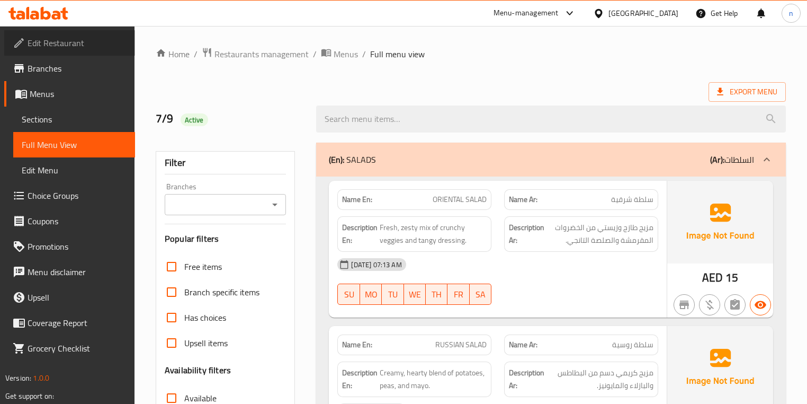
click at [58, 40] on span "Edit Restaurant" at bounding box center [77, 43] width 99 height 13
